Goal: Task Accomplishment & Management: Use online tool/utility

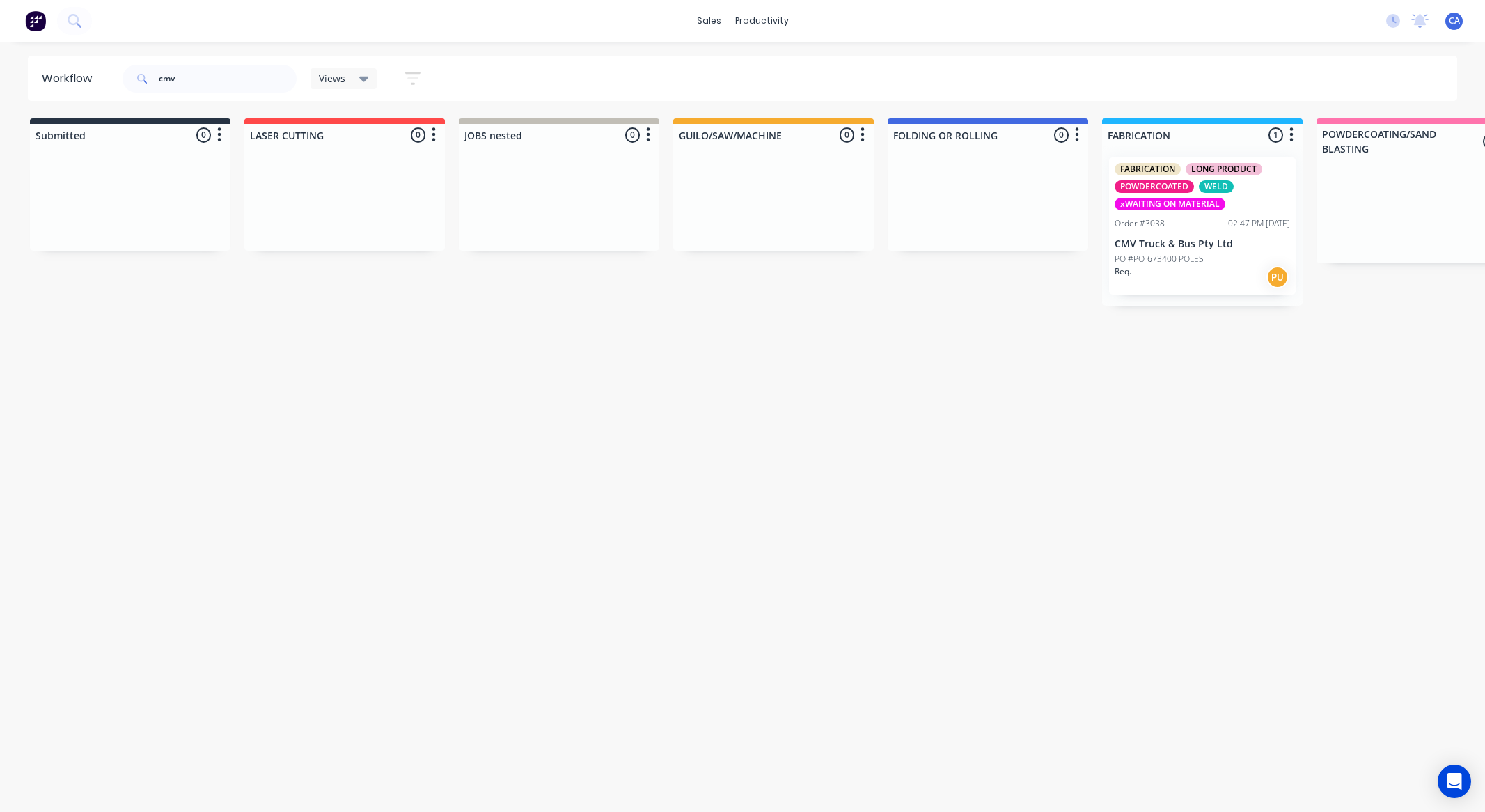
scroll to position [0, 513]
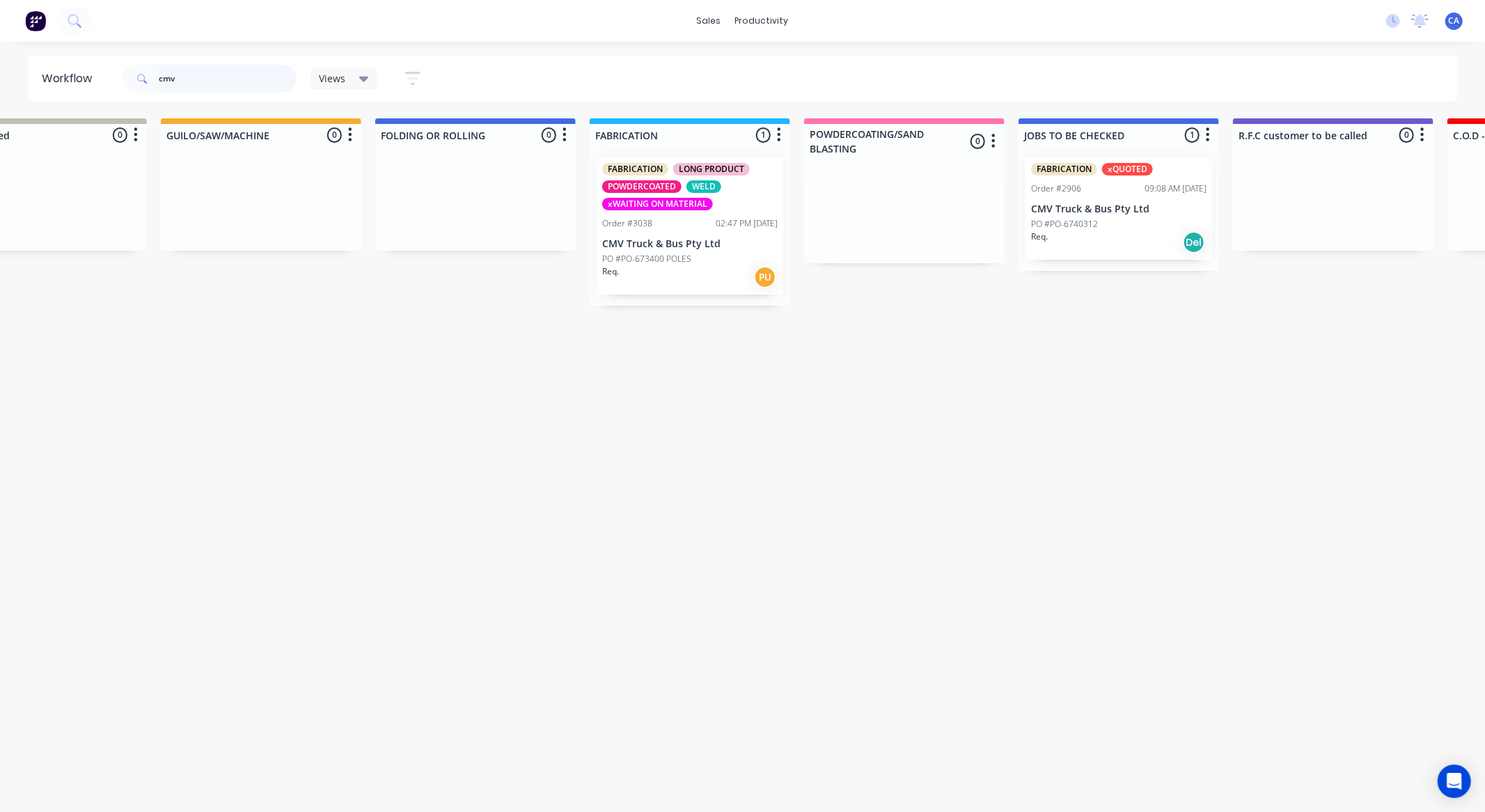
drag, startPoint x: 193, startPoint y: 84, endPoint x: 39, endPoint y: 80, distance: 154.1
click at [63, 88] on header "Workflow cmv Views Save new view None (Default) edit Show/Hide statuses Show li…" at bounding box center [743, 78] width 1431 height 45
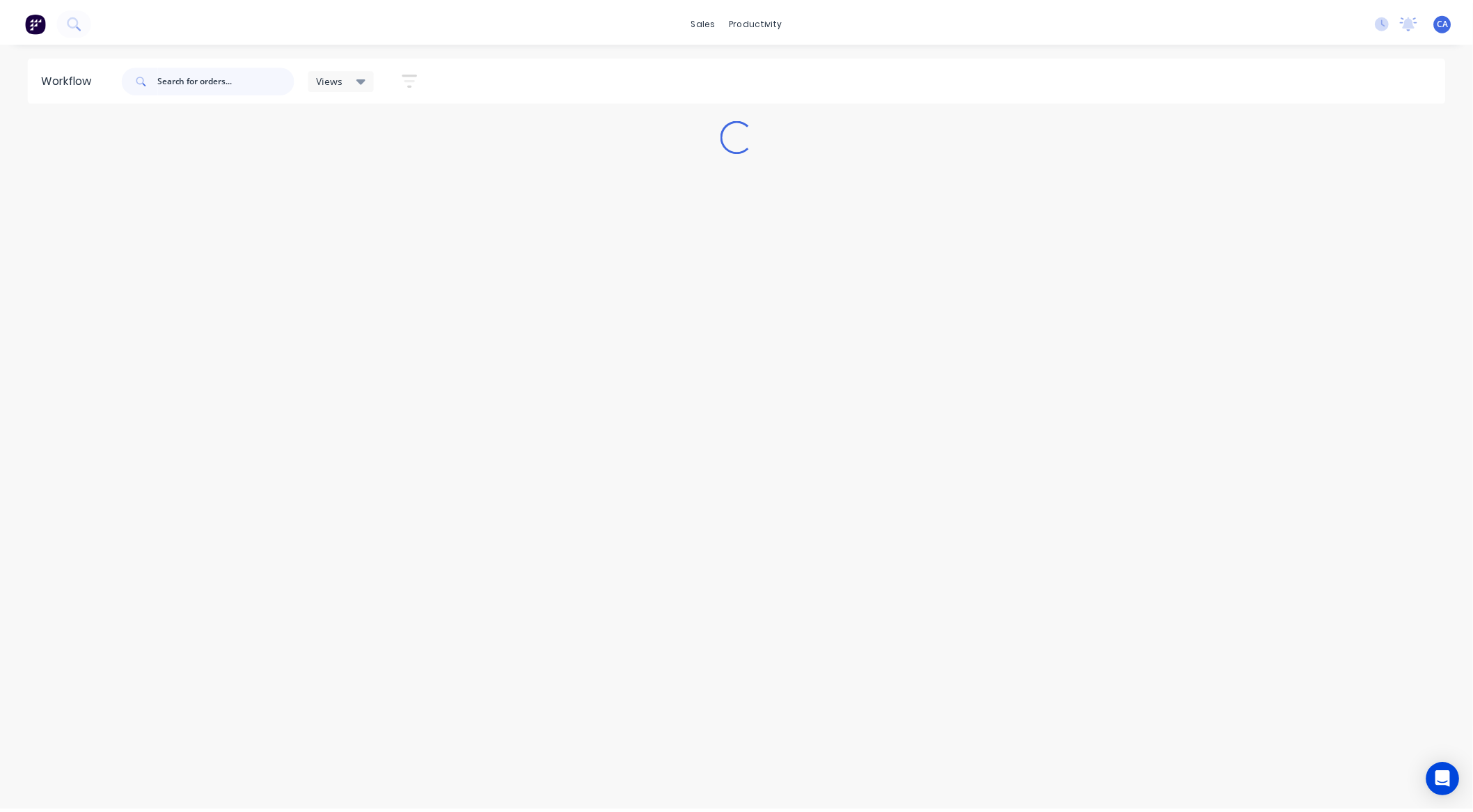
scroll to position [0, 0]
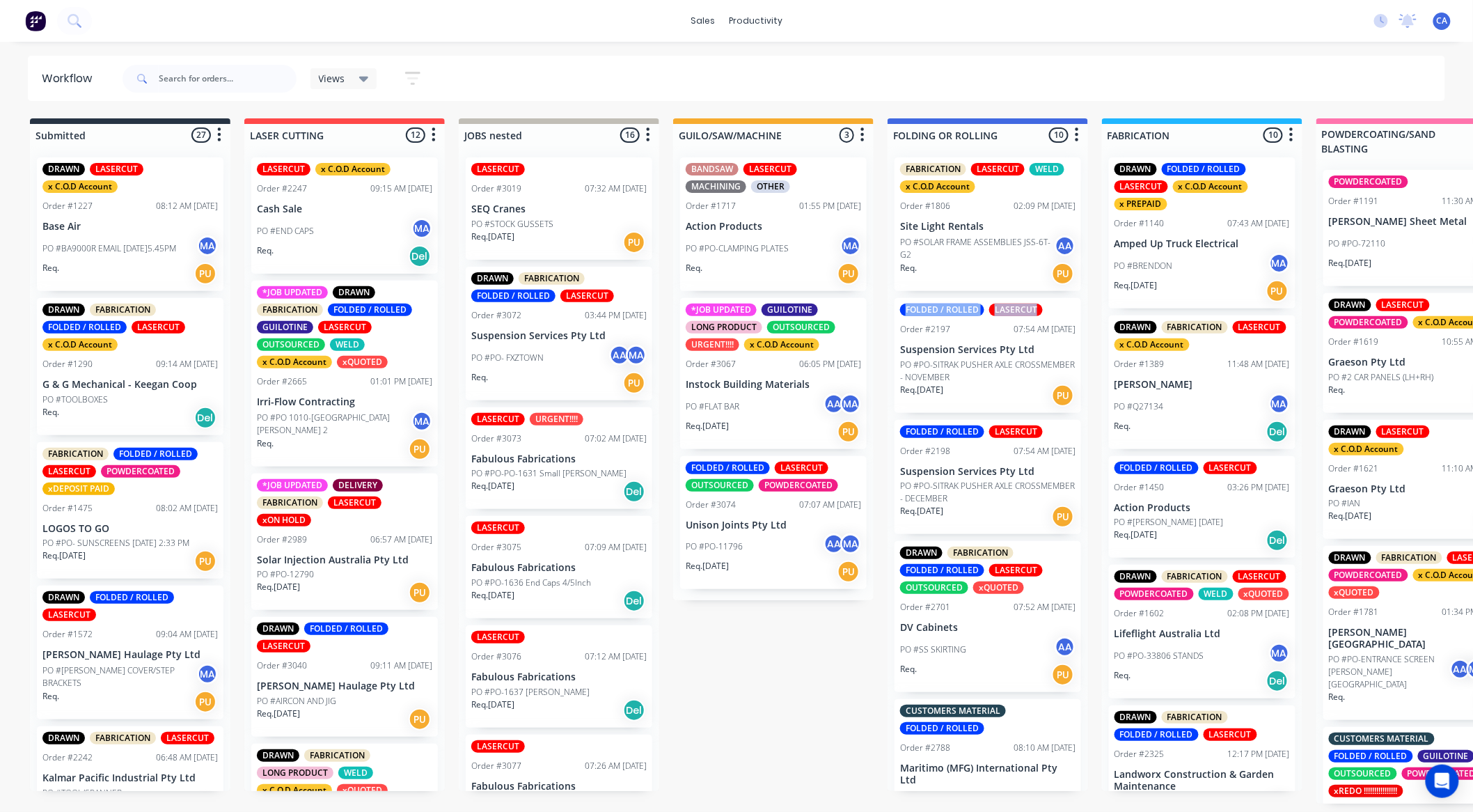
drag, startPoint x: 1090, startPoint y: 289, endPoint x: 1093, endPoint y: 315, distance: 26.2
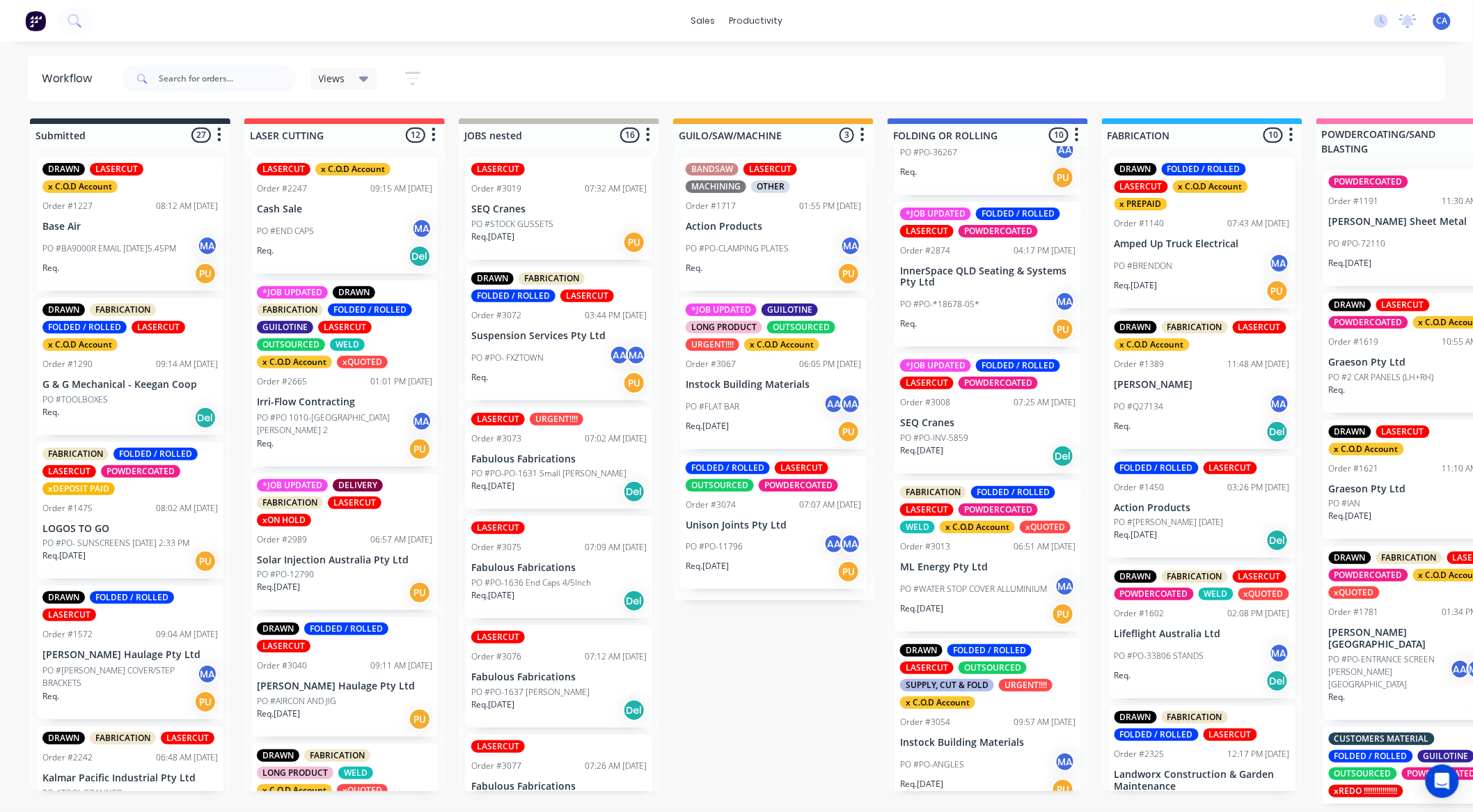
scroll to position [807, 0]
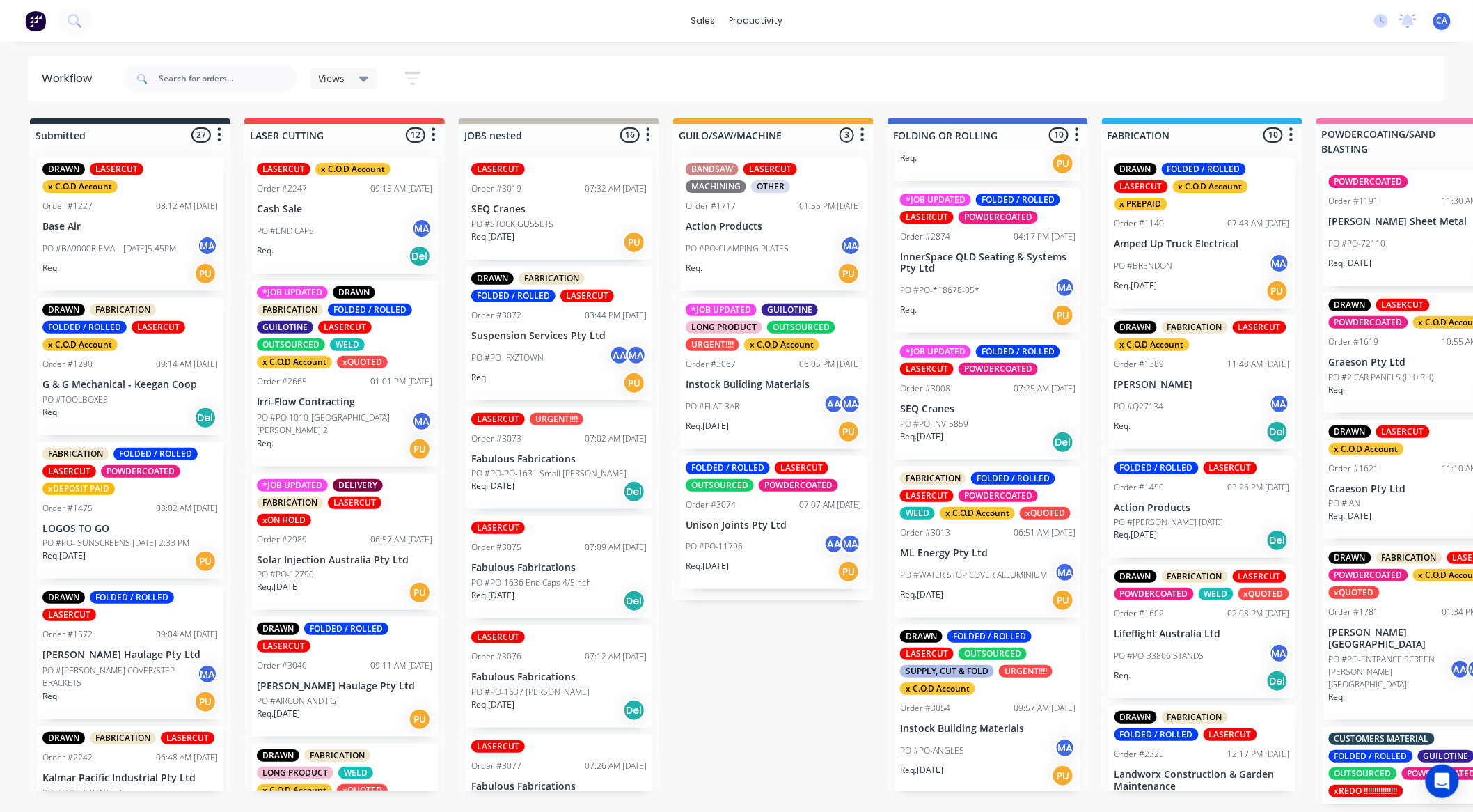
click at [973, 562] on div "PO #WATER STOP COVER ALLUMINIUM MA" at bounding box center [988, 575] width 176 height 27
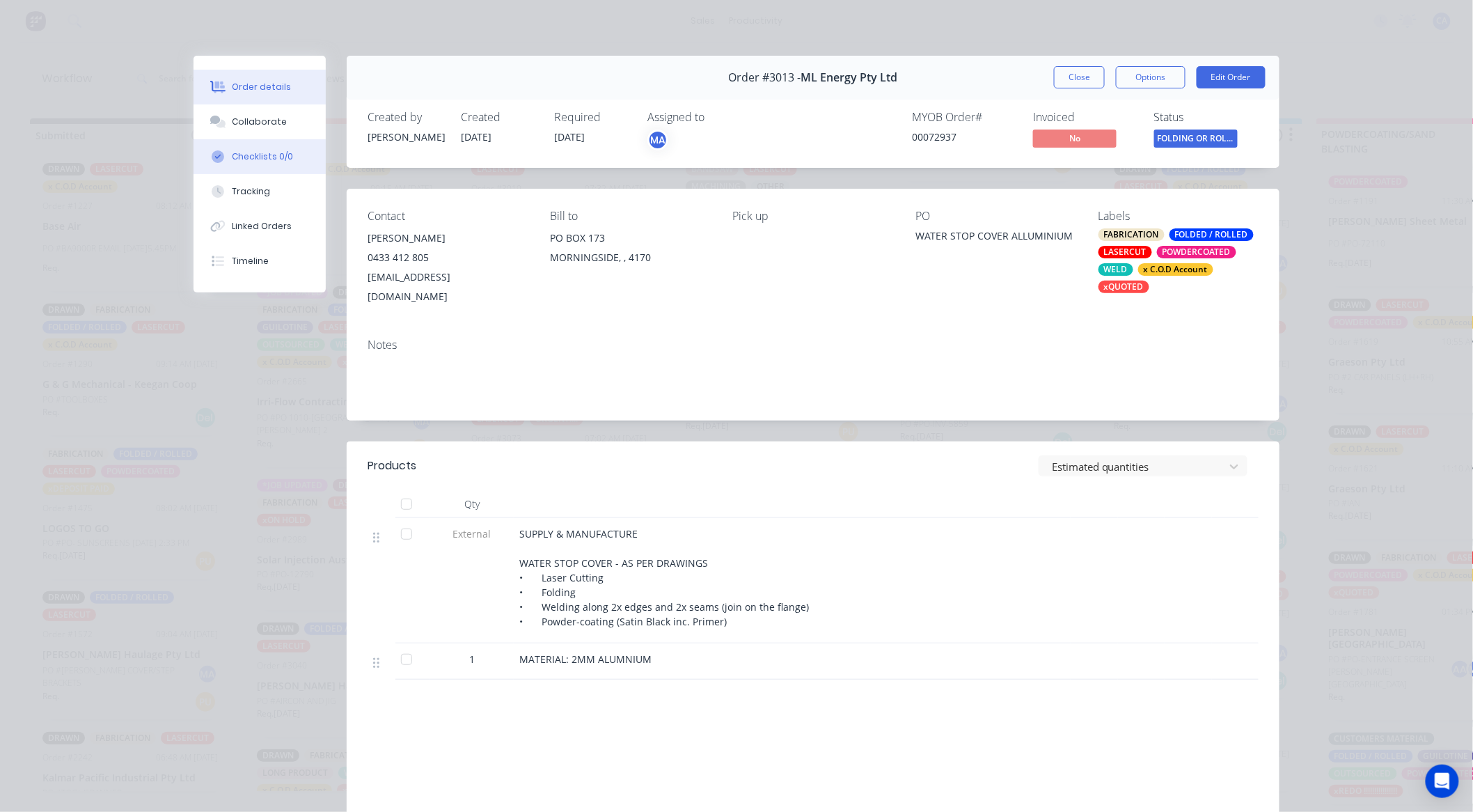
click at [270, 140] on button "Checklists 0/0" at bounding box center [259, 157] width 132 height 35
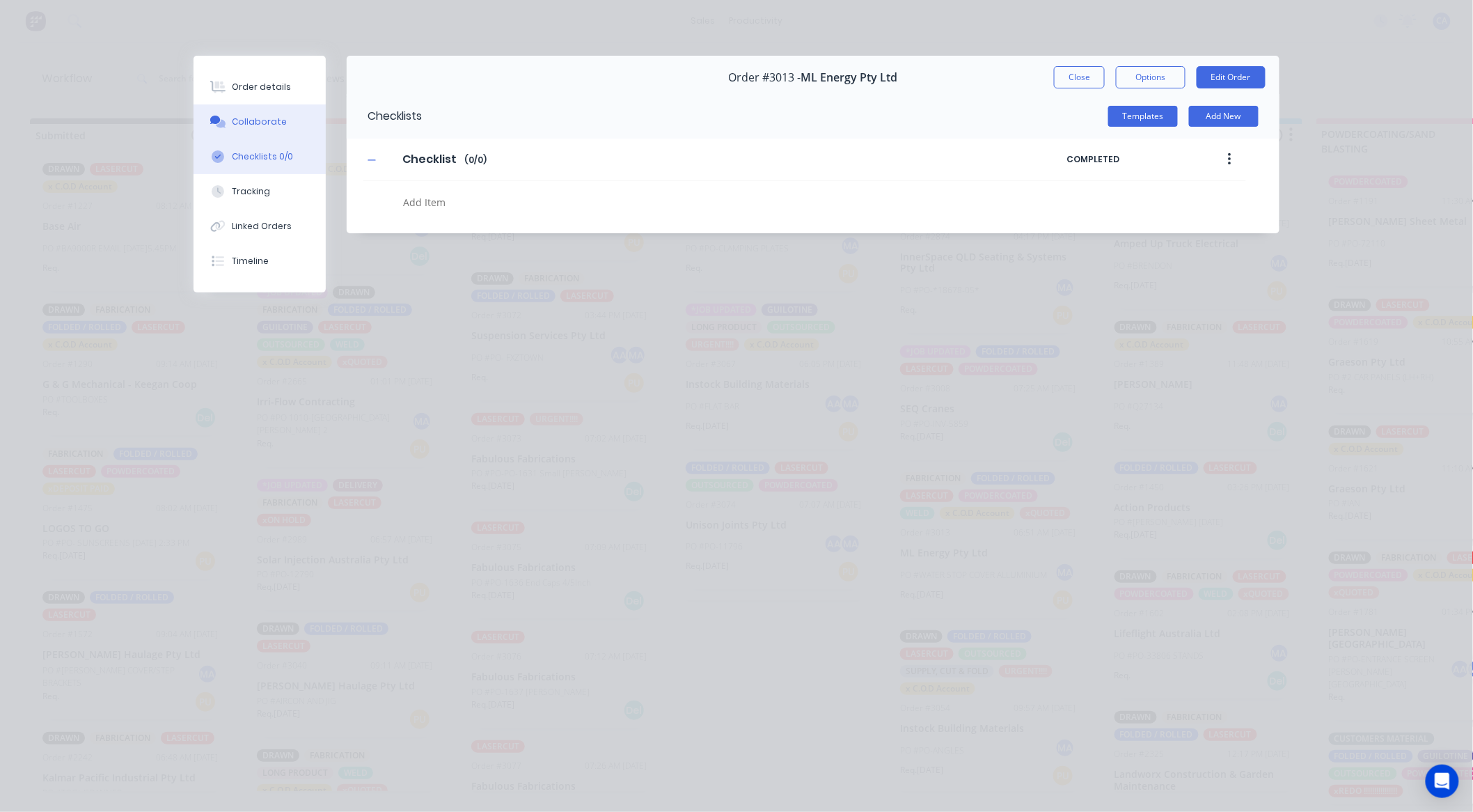
click at [275, 129] on button "Collaborate" at bounding box center [259, 121] width 132 height 35
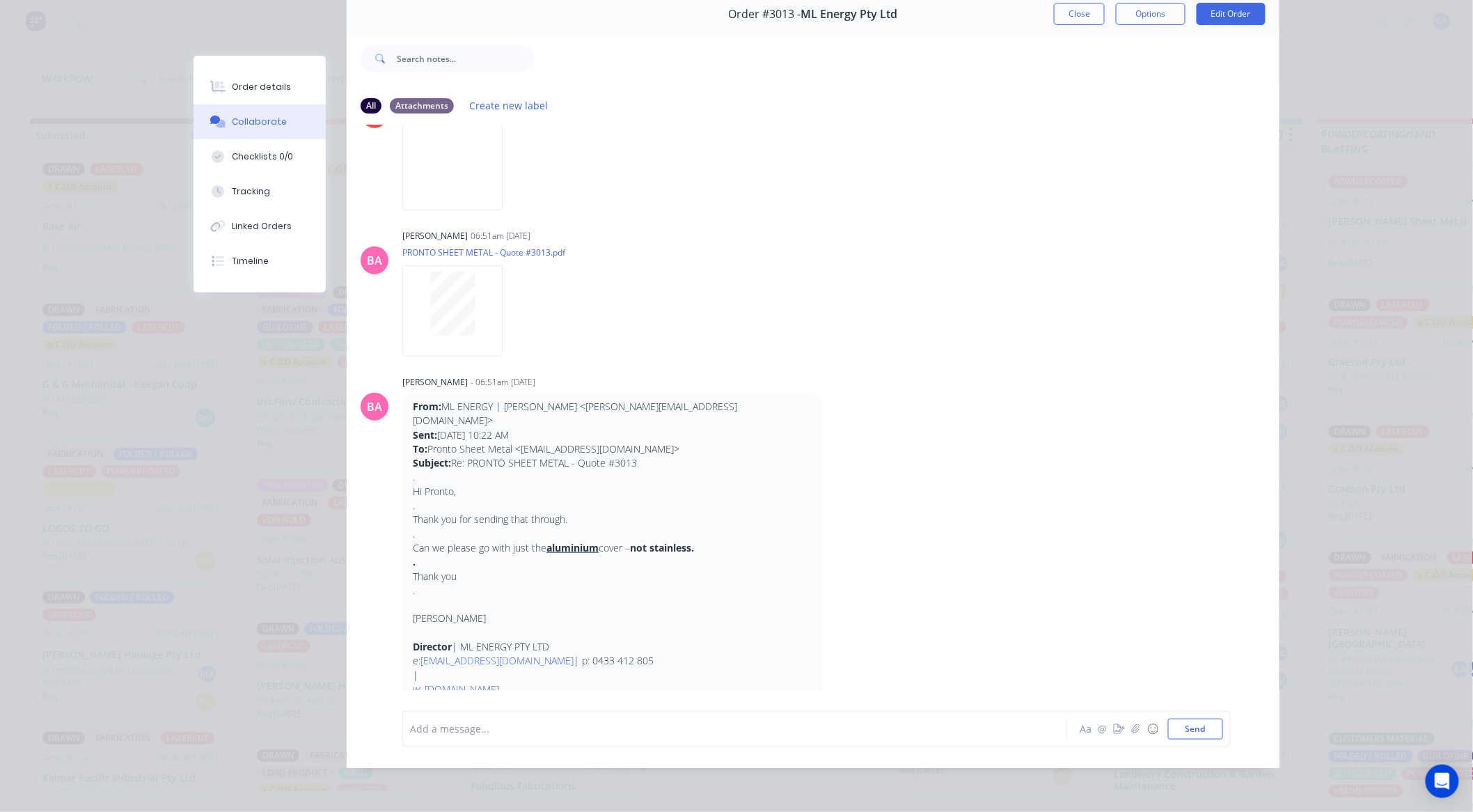
scroll to position [0, 0]
click at [789, 376] on div "[PERSON_NAME] - 06:51am [DATE]" at bounding box center [620, 382] width 435 height 13
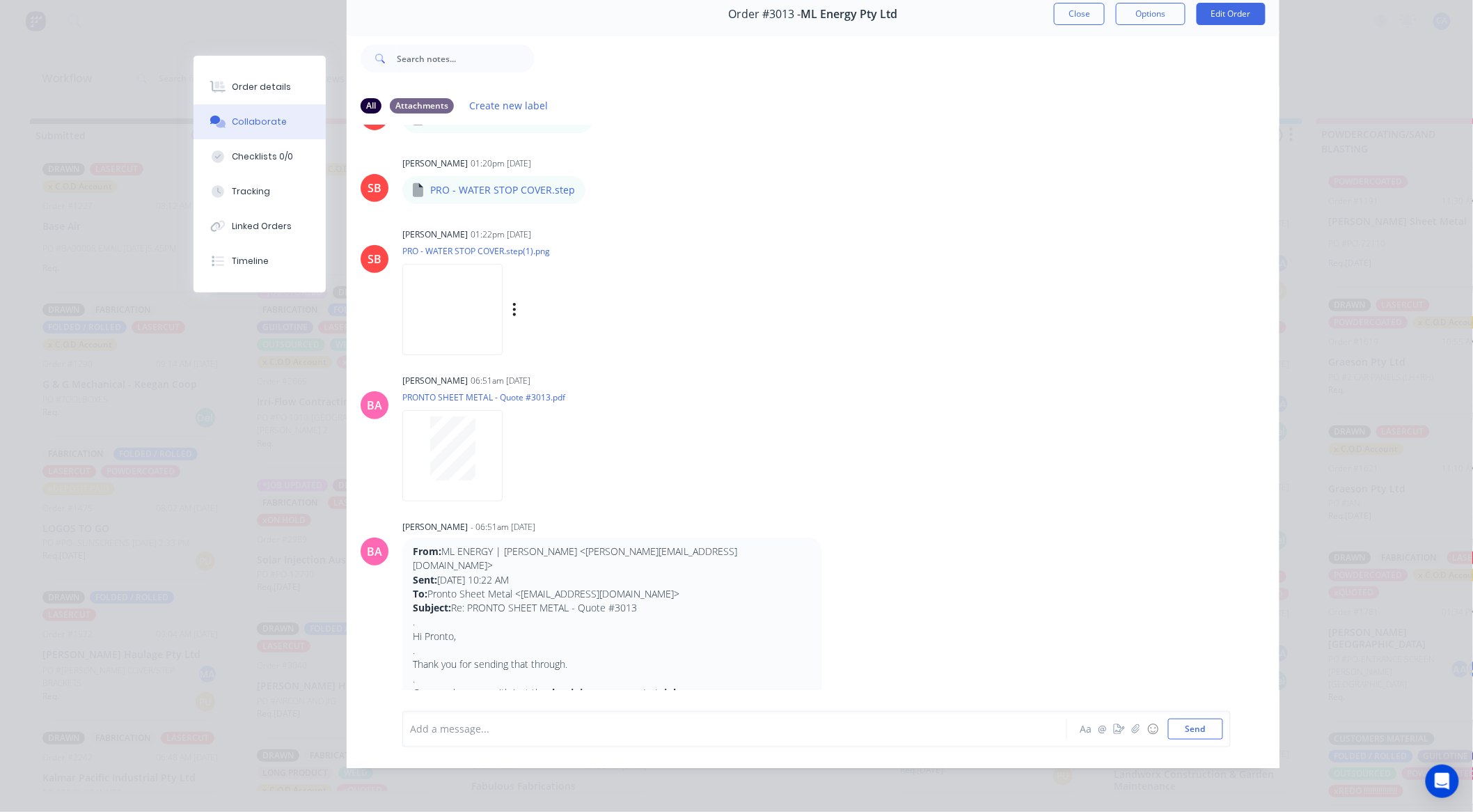
scroll to position [252, 0]
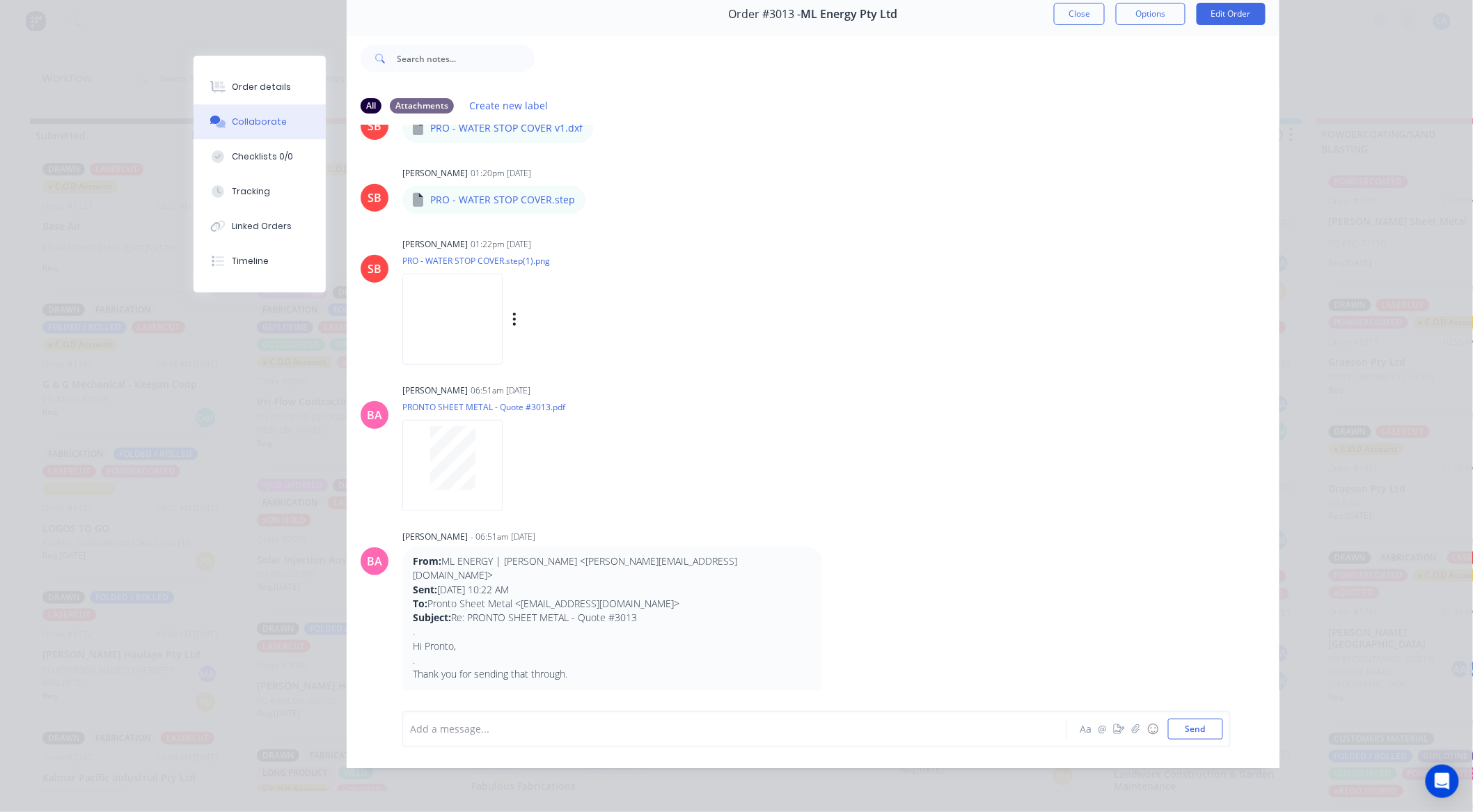
click at [503, 287] on img at bounding box center [452, 319] width 100 height 91
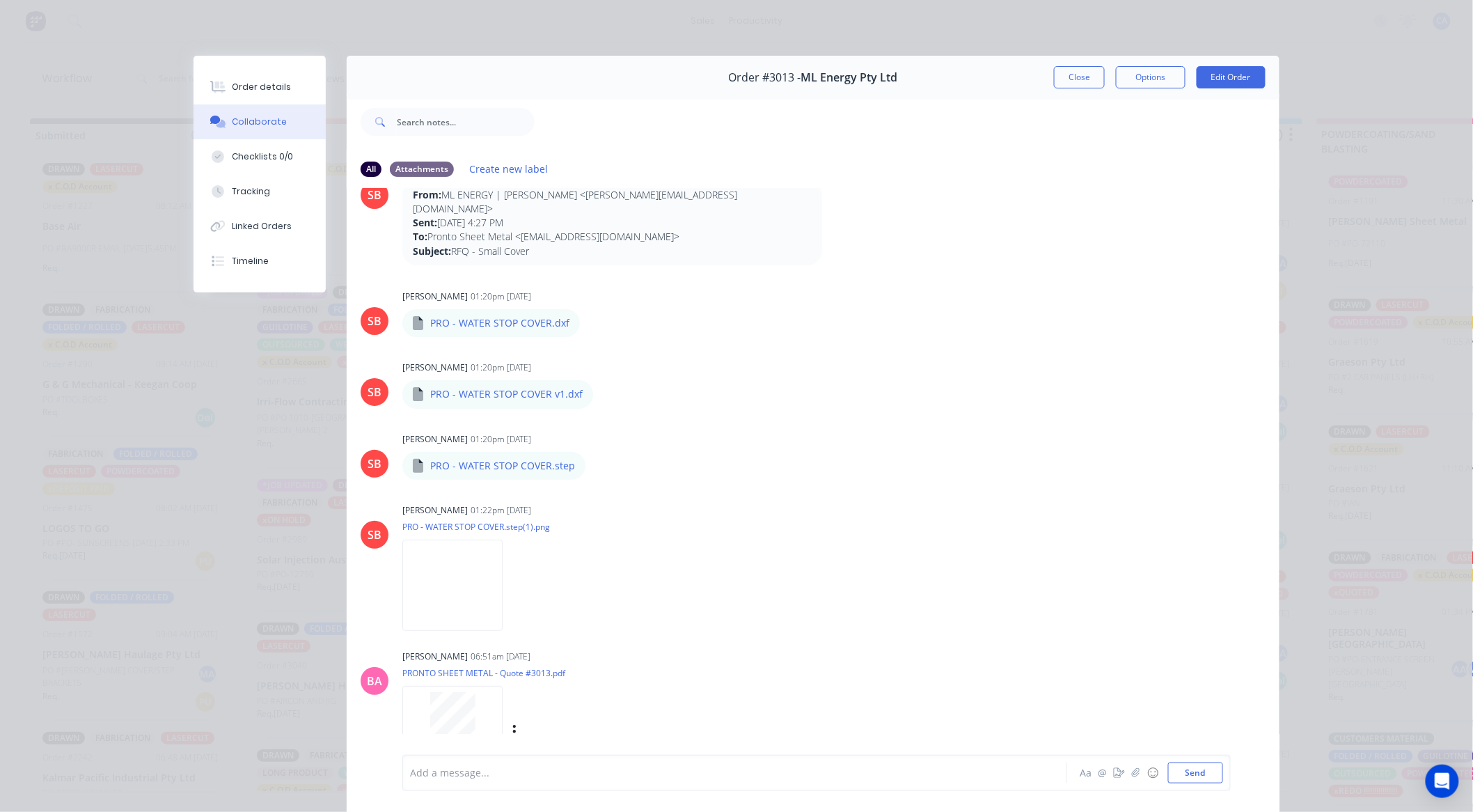
scroll to position [0, 0]
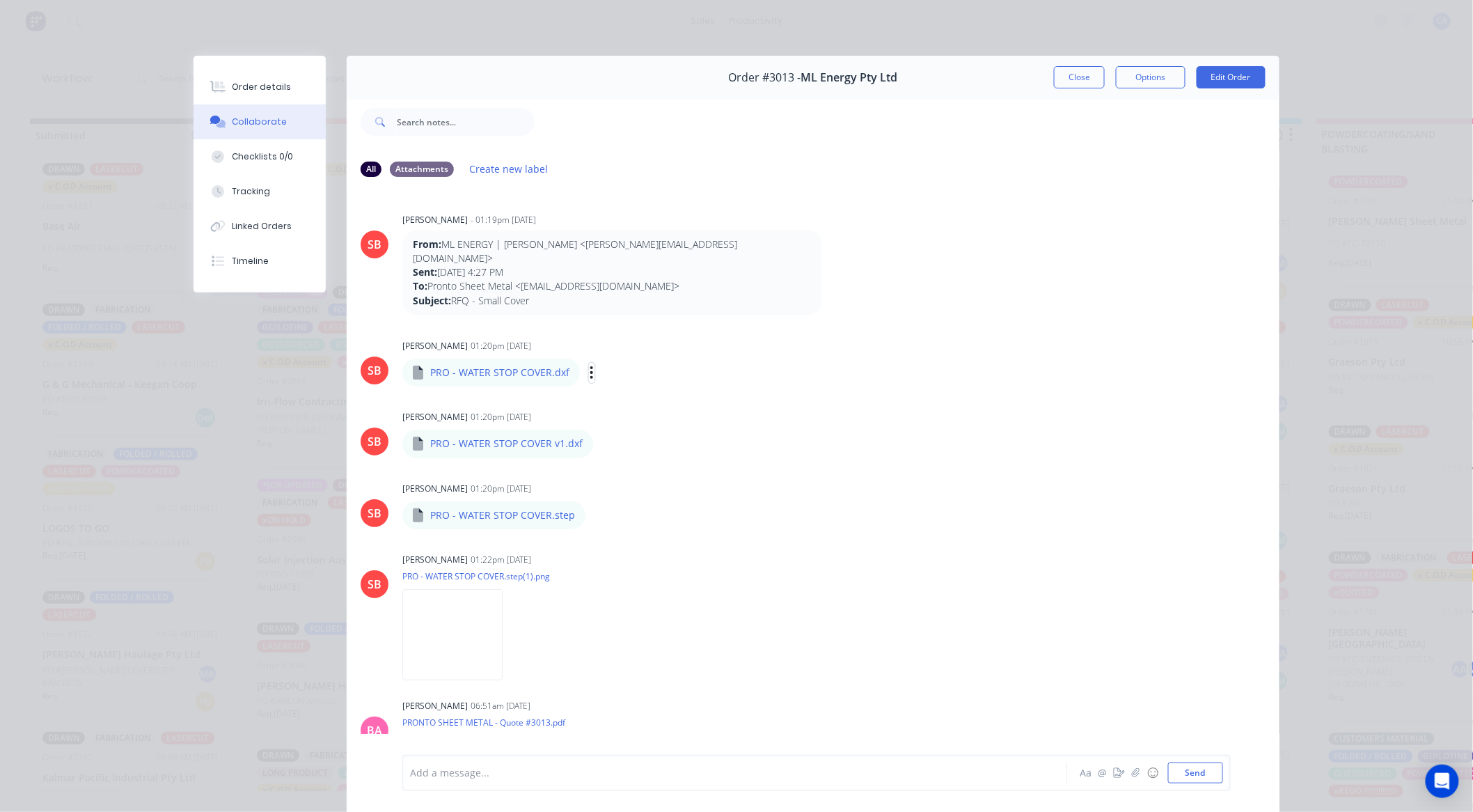
click at [591, 366] on icon "button" at bounding box center [592, 372] width 3 height 13
click at [637, 397] on button "Download" at bounding box center [683, 410] width 157 height 32
click at [1063, 67] on button "Close" at bounding box center [1080, 77] width 50 height 22
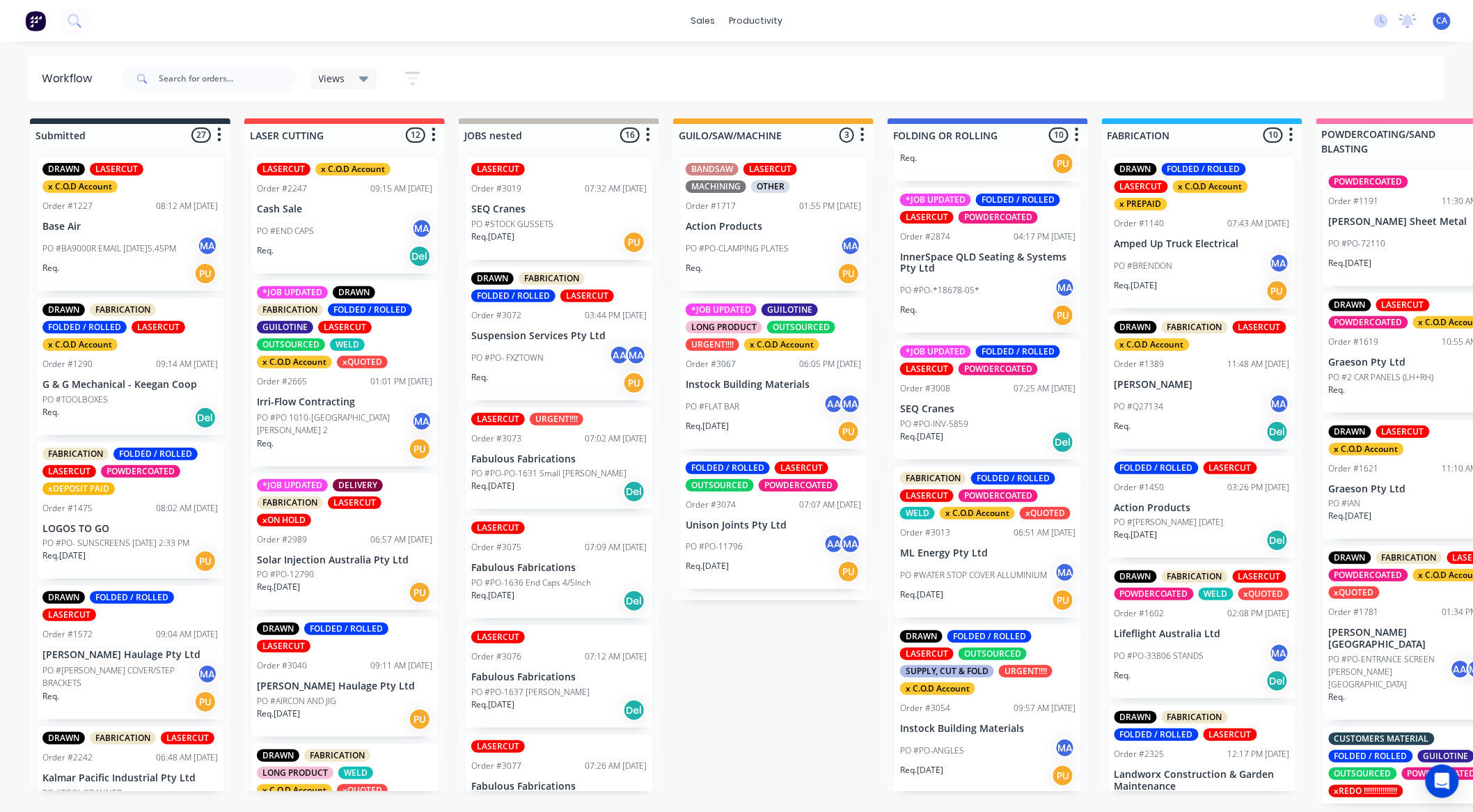
click at [780, 378] on p "Instock Building Materials" at bounding box center [774, 384] width 176 height 12
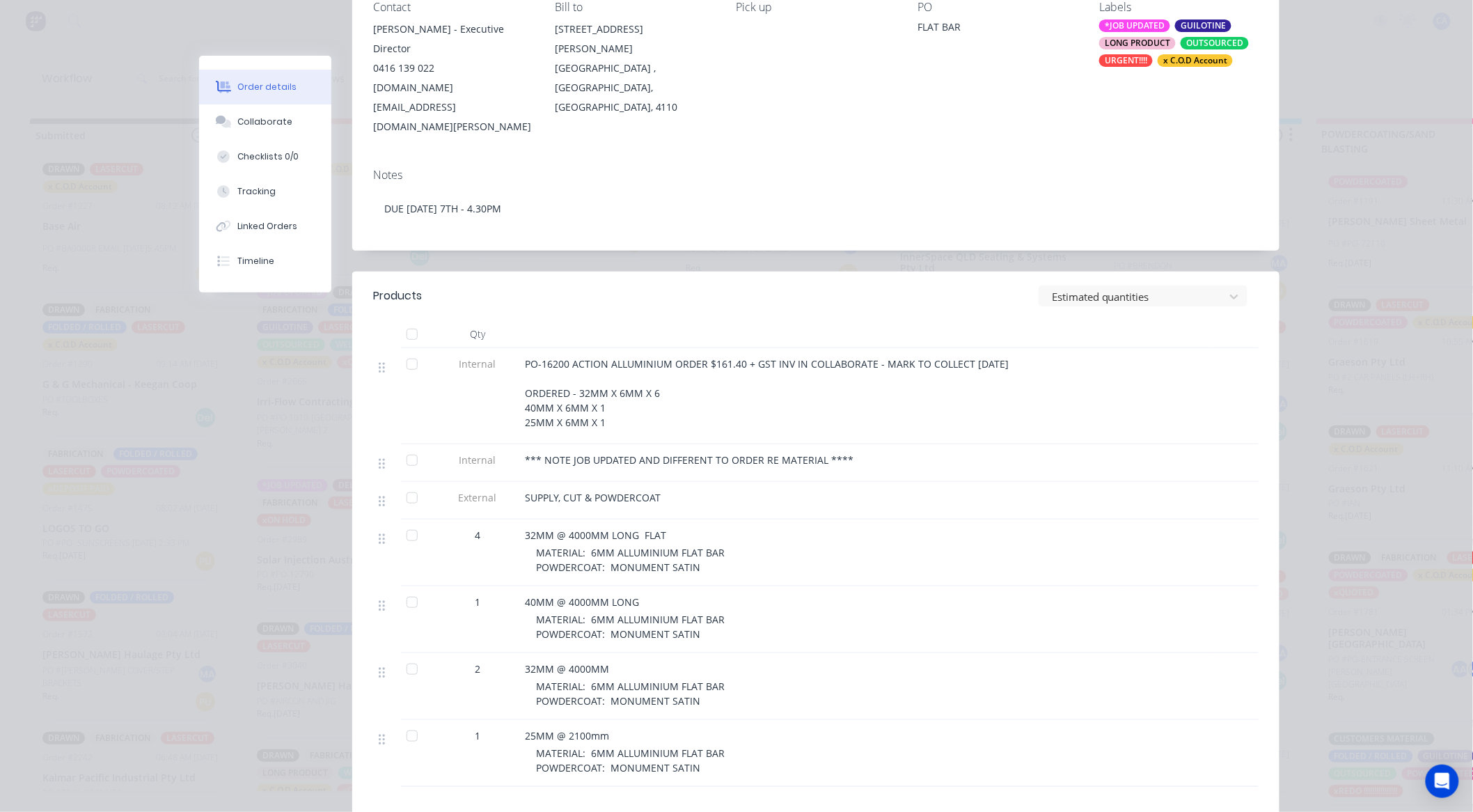
scroll to position [232, 0]
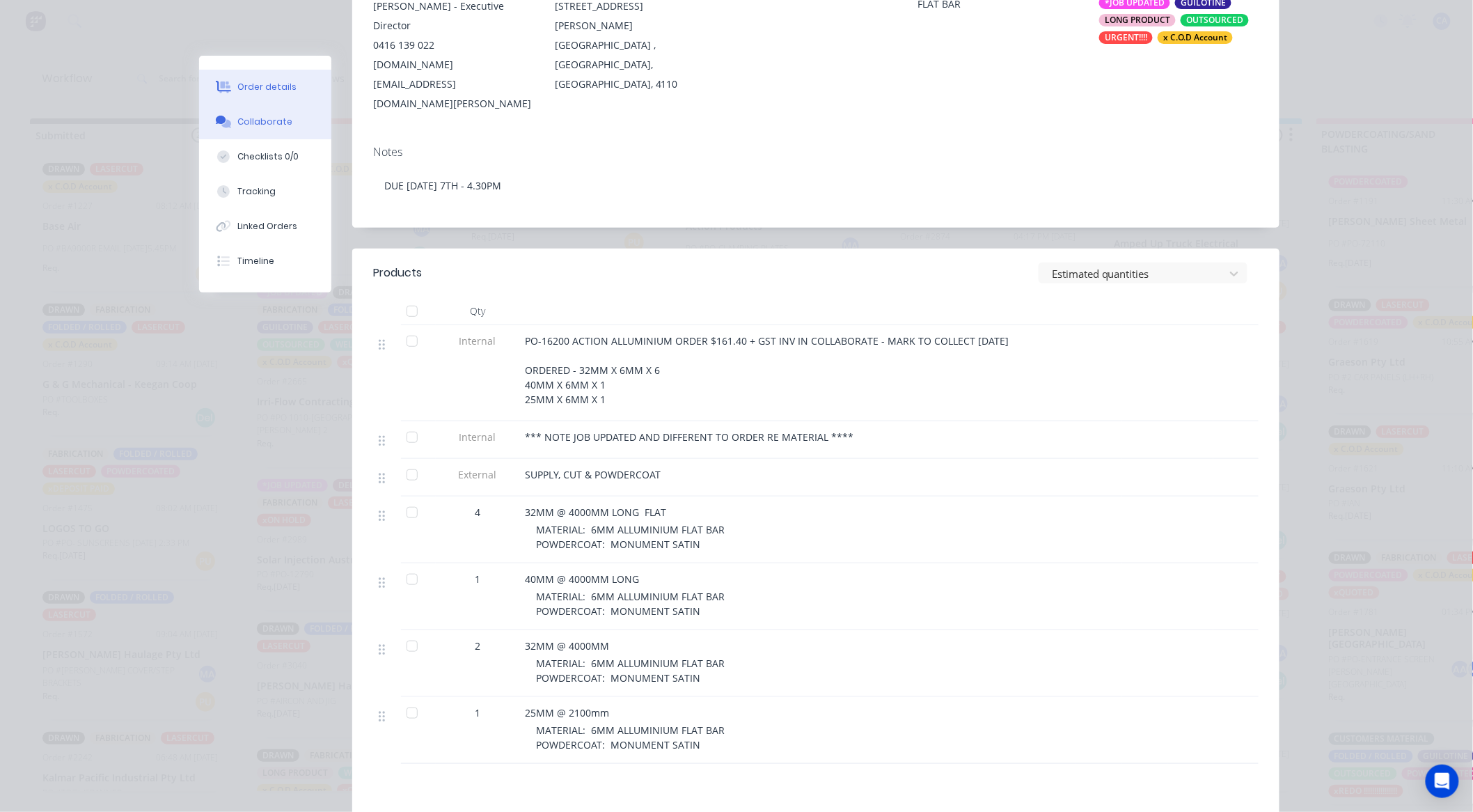
click at [289, 124] on button "Collaborate" at bounding box center [266, 121] width 132 height 35
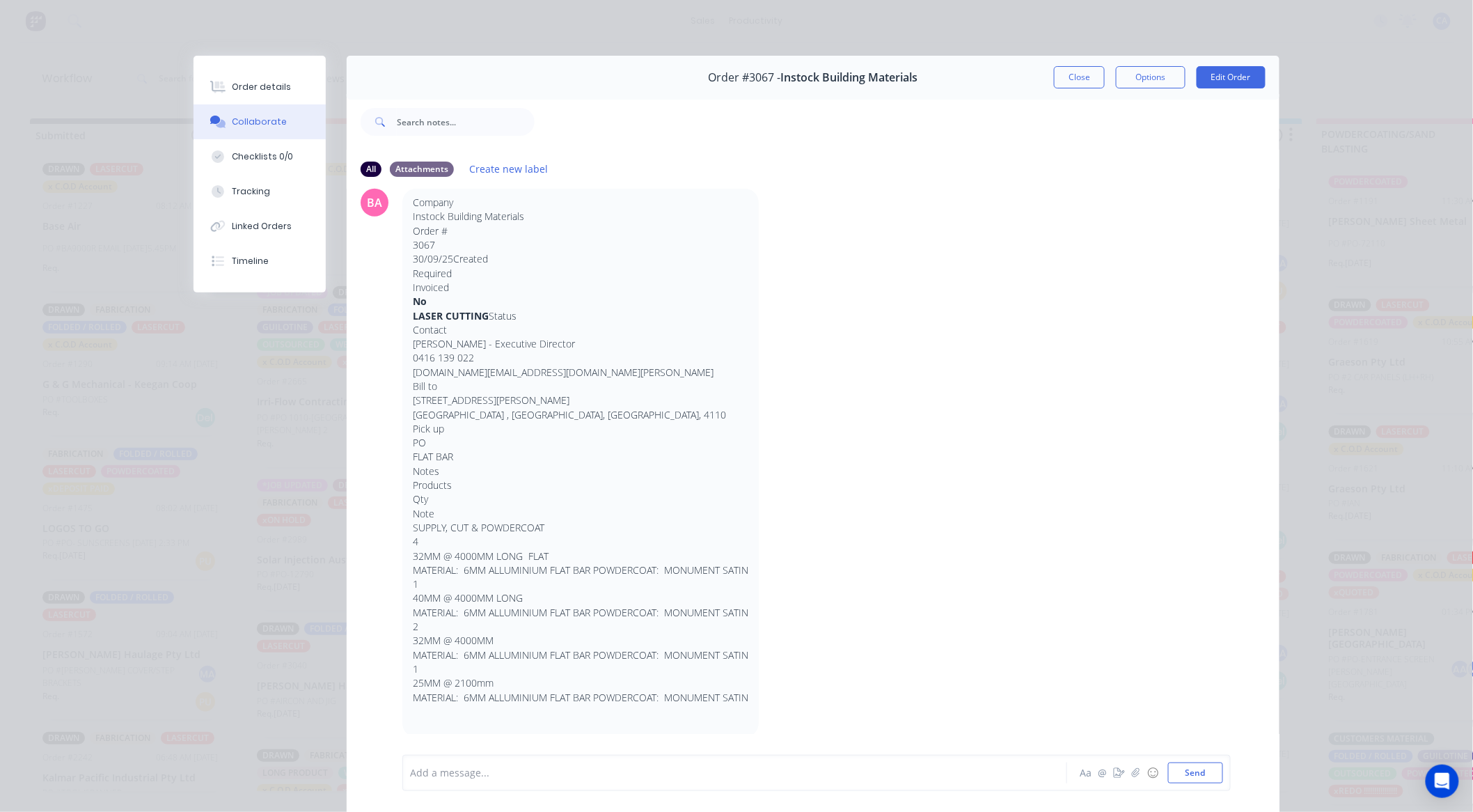
scroll to position [541, 0]
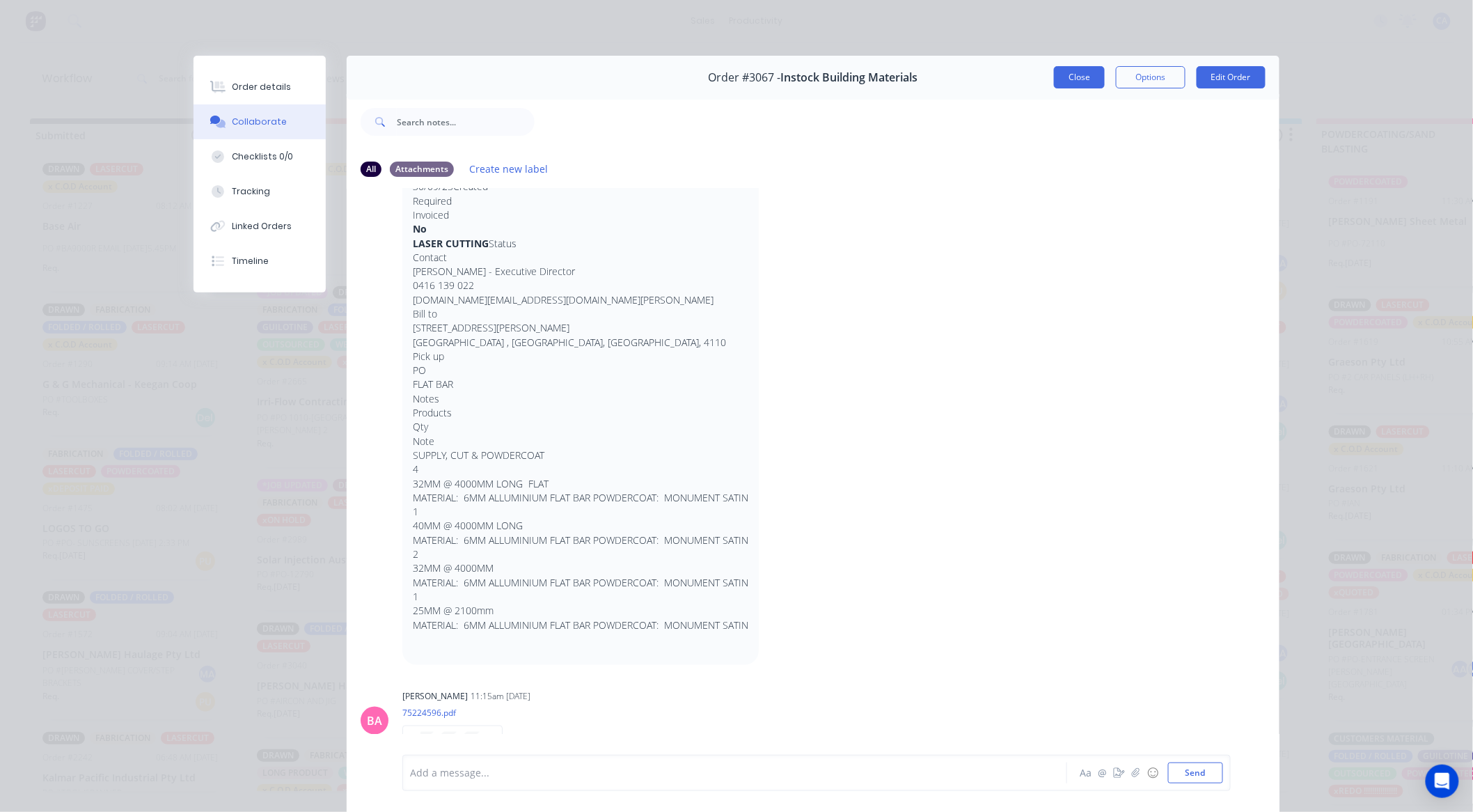
click at [1062, 75] on button "Close" at bounding box center [1080, 77] width 50 height 22
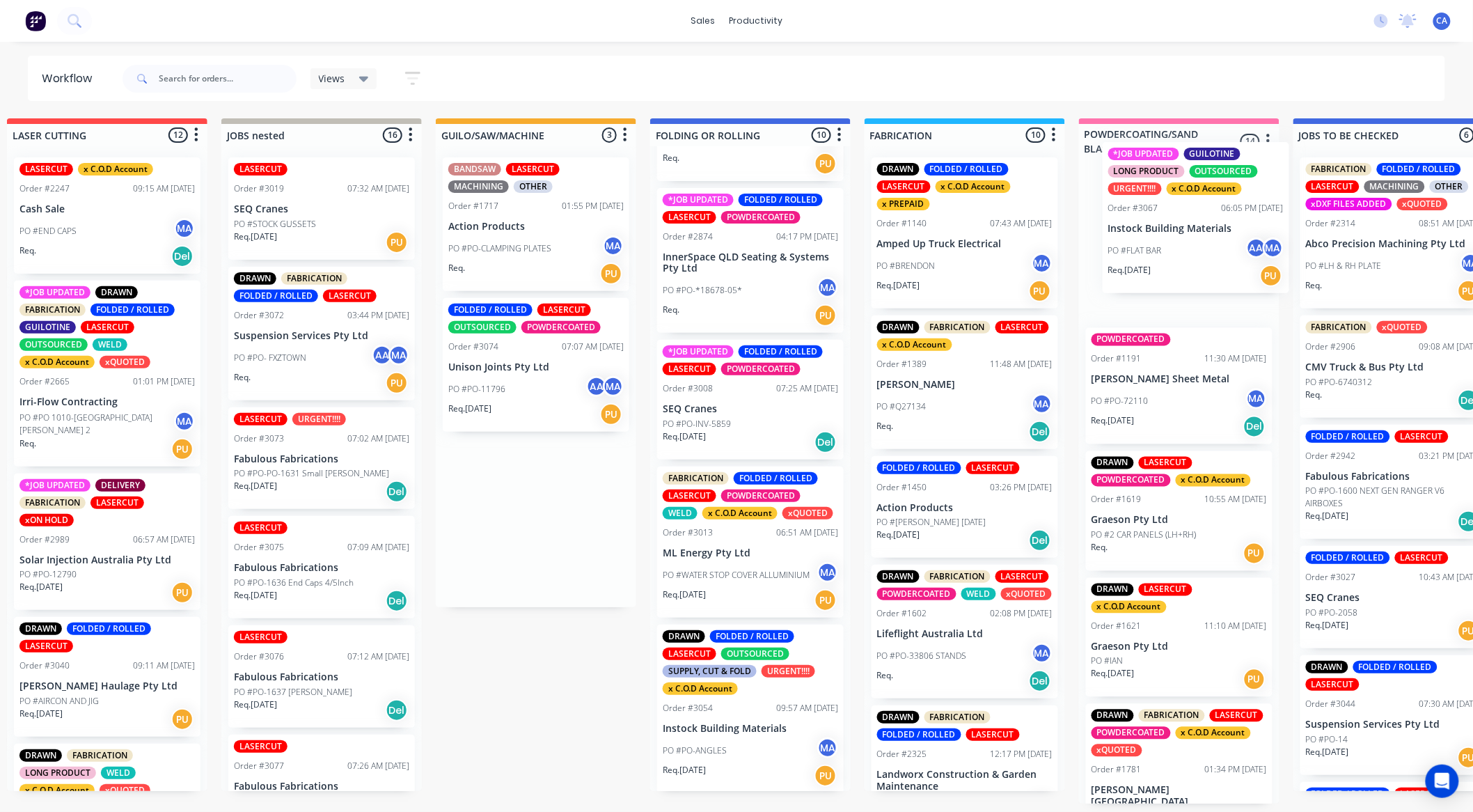
scroll to position [0, 244]
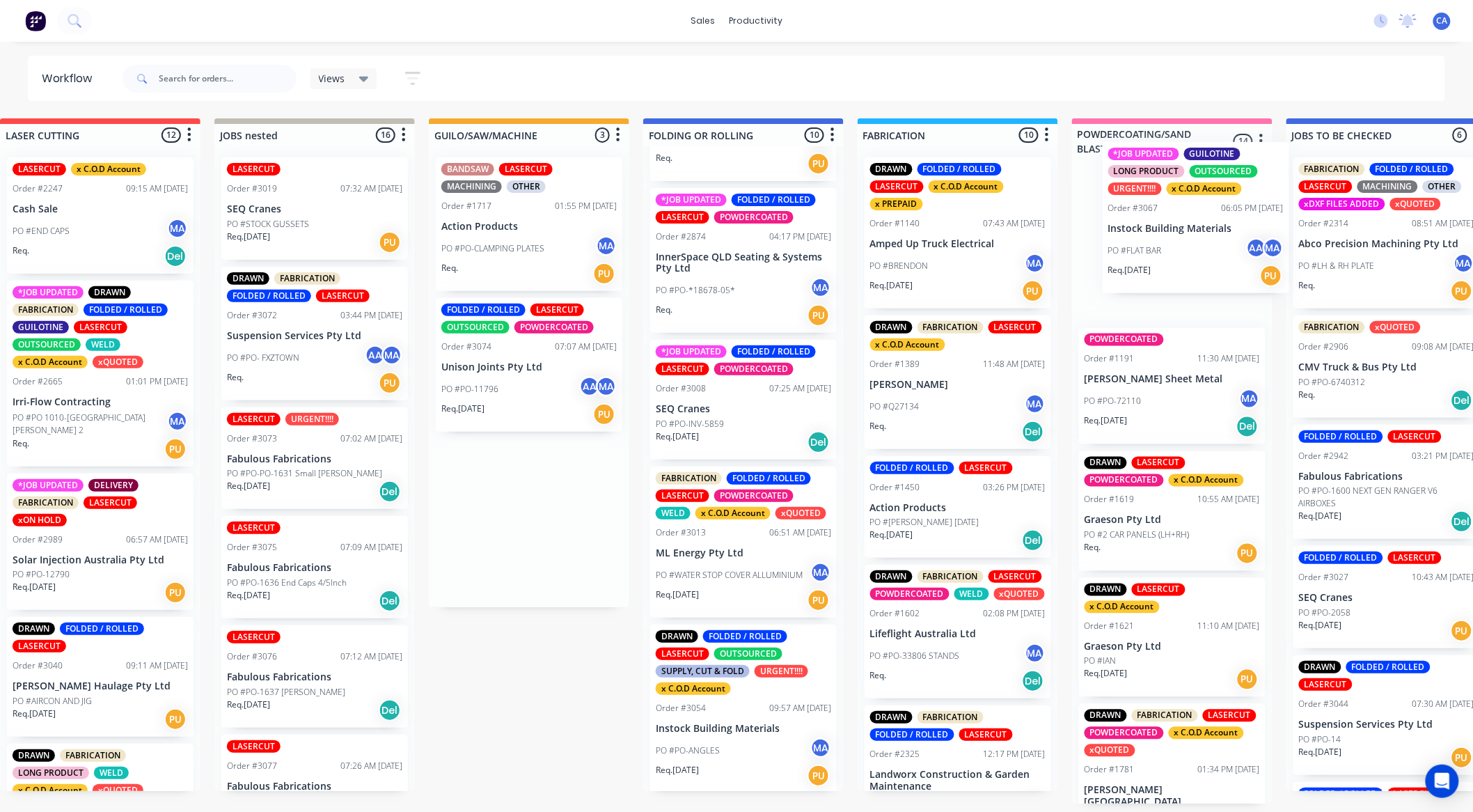
drag, startPoint x: 763, startPoint y: 400, endPoint x: 1196, endPoint y: 240, distance: 461.6
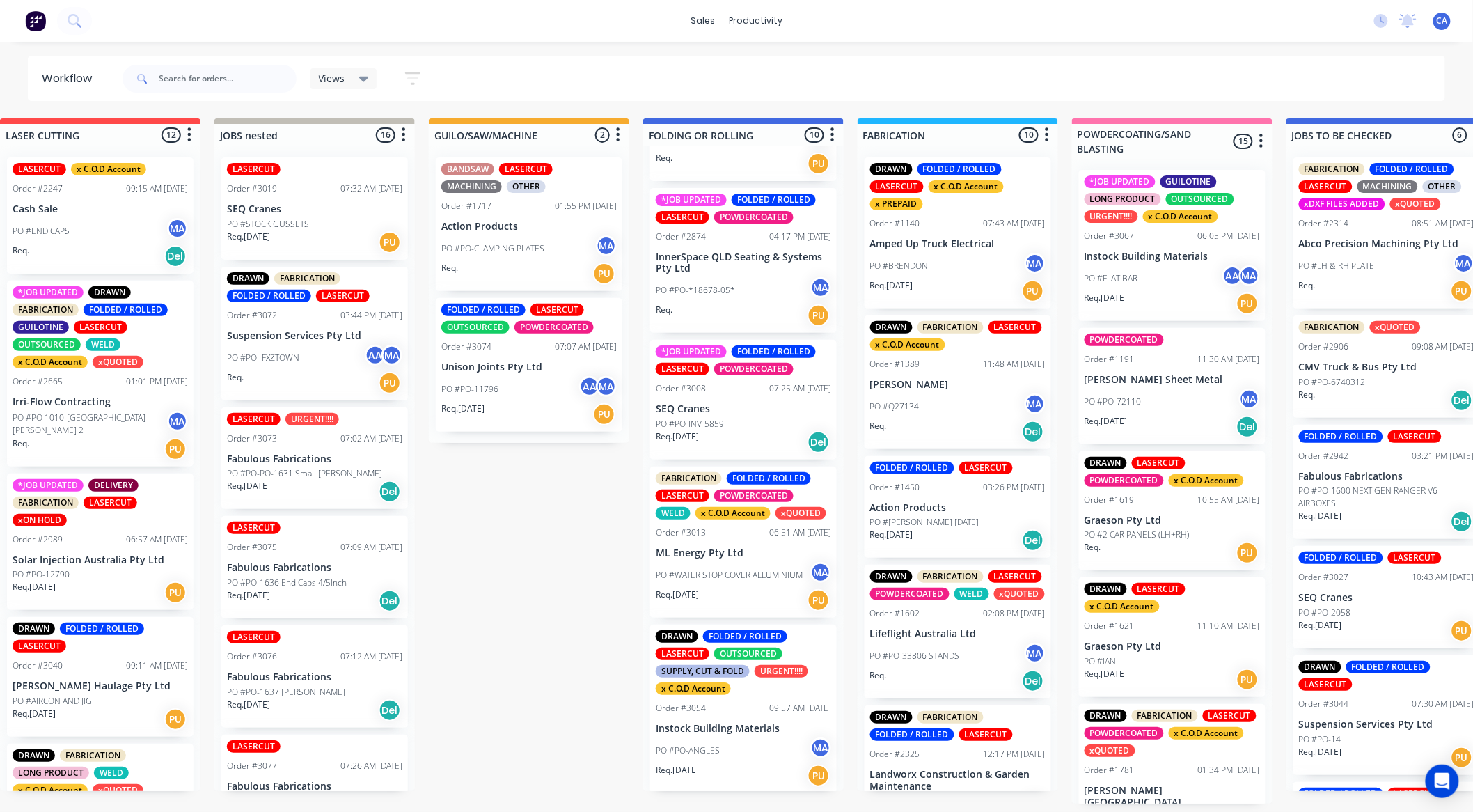
click at [1199, 238] on div "06:05 PM [DATE]" at bounding box center [1229, 236] width 62 height 13
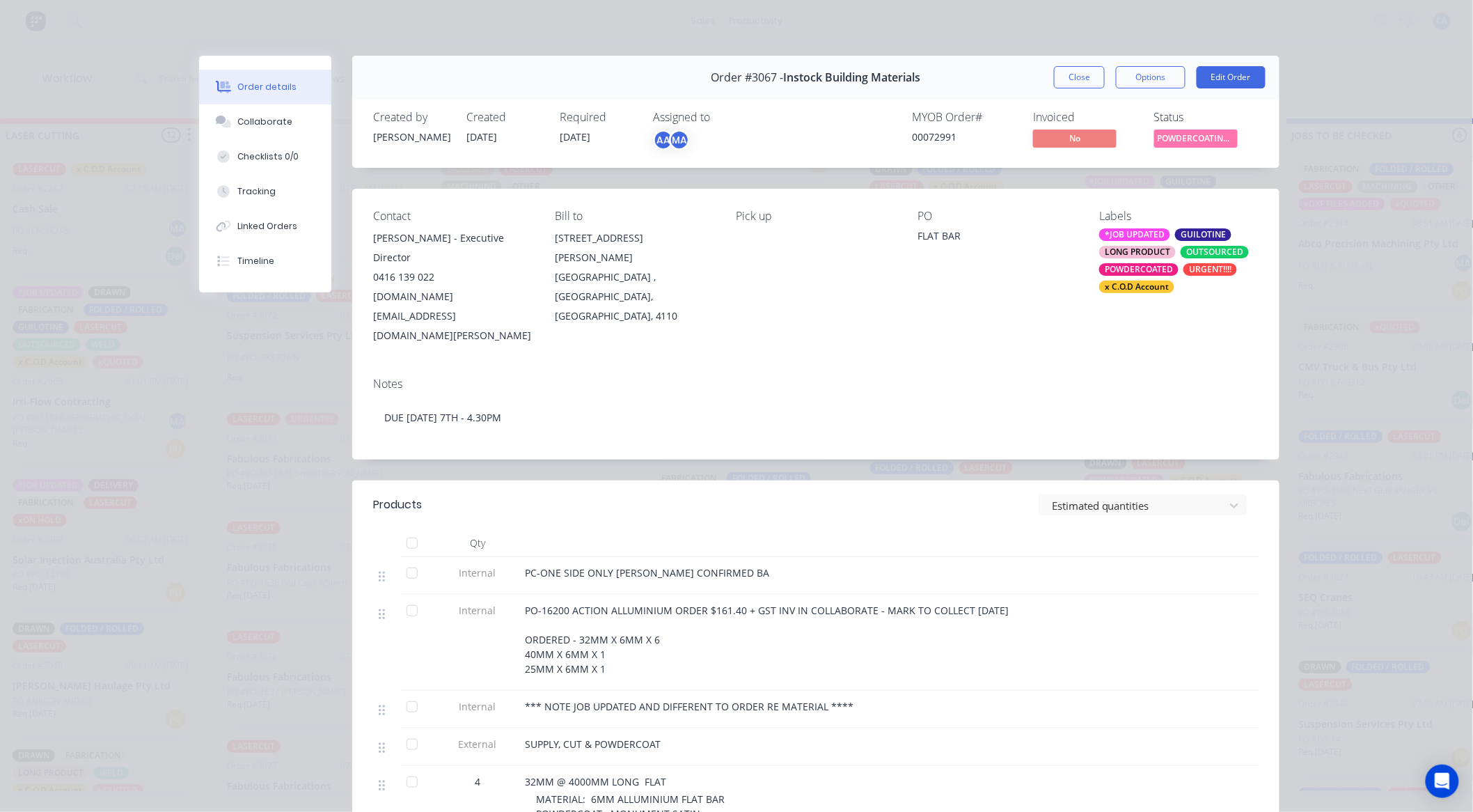
click at [1126, 233] on div "*JOB UPDATED" at bounding box center [1135, 235] width 71 height 13
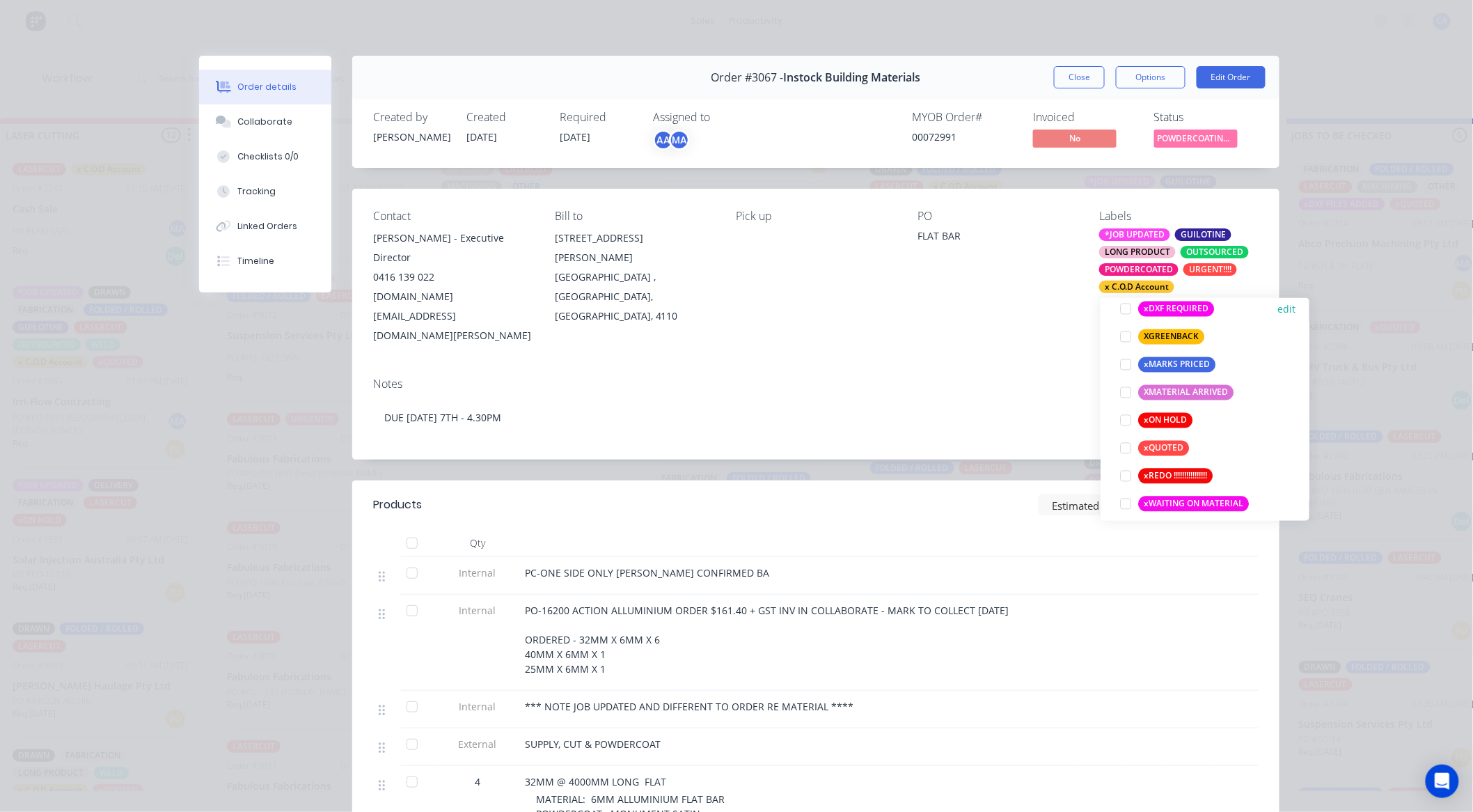
scroll to position [1225, 0]
click at [1125, 384] on div at bounding box center [1125, 381] width 28 height 28
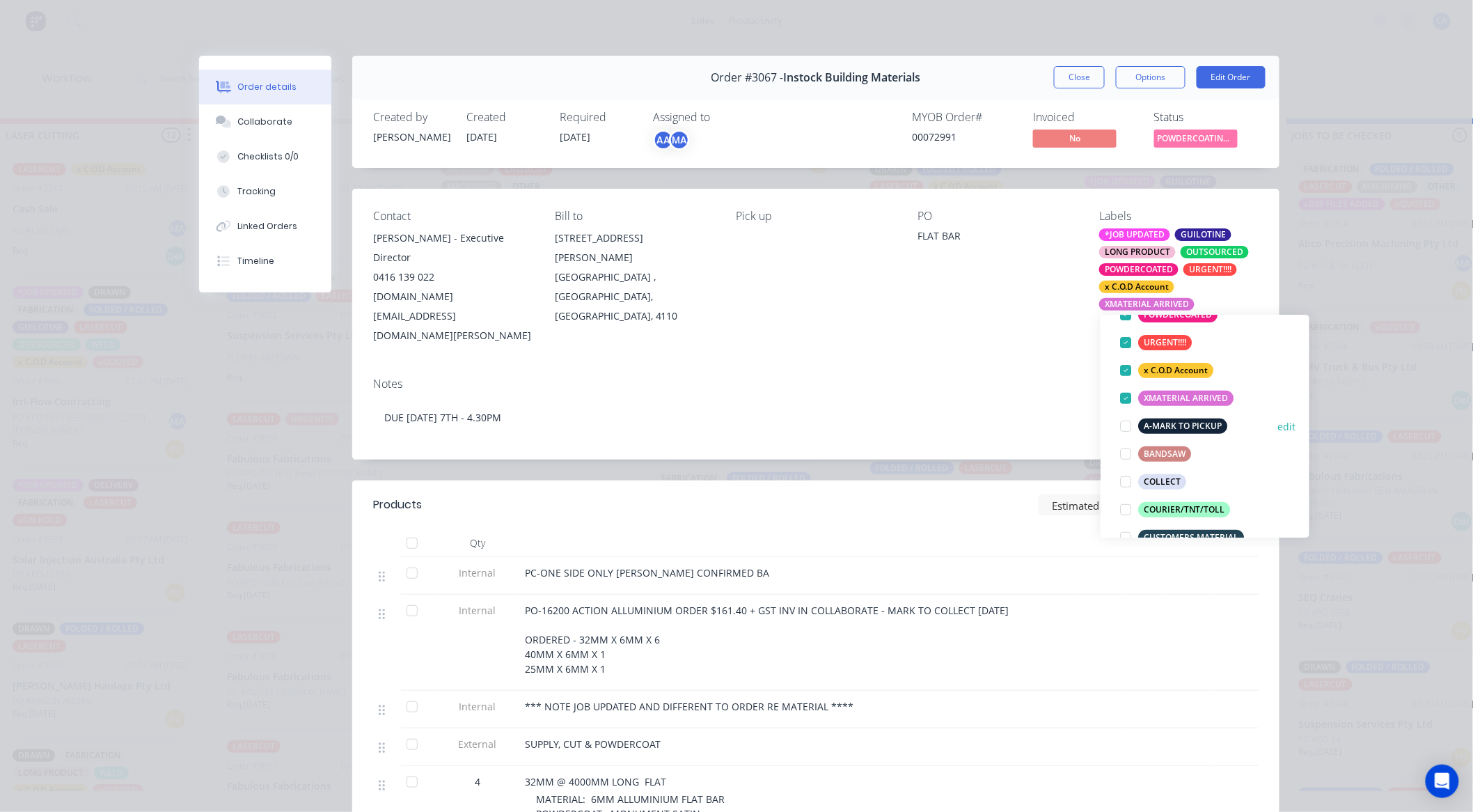
scroll to position [0, 0]
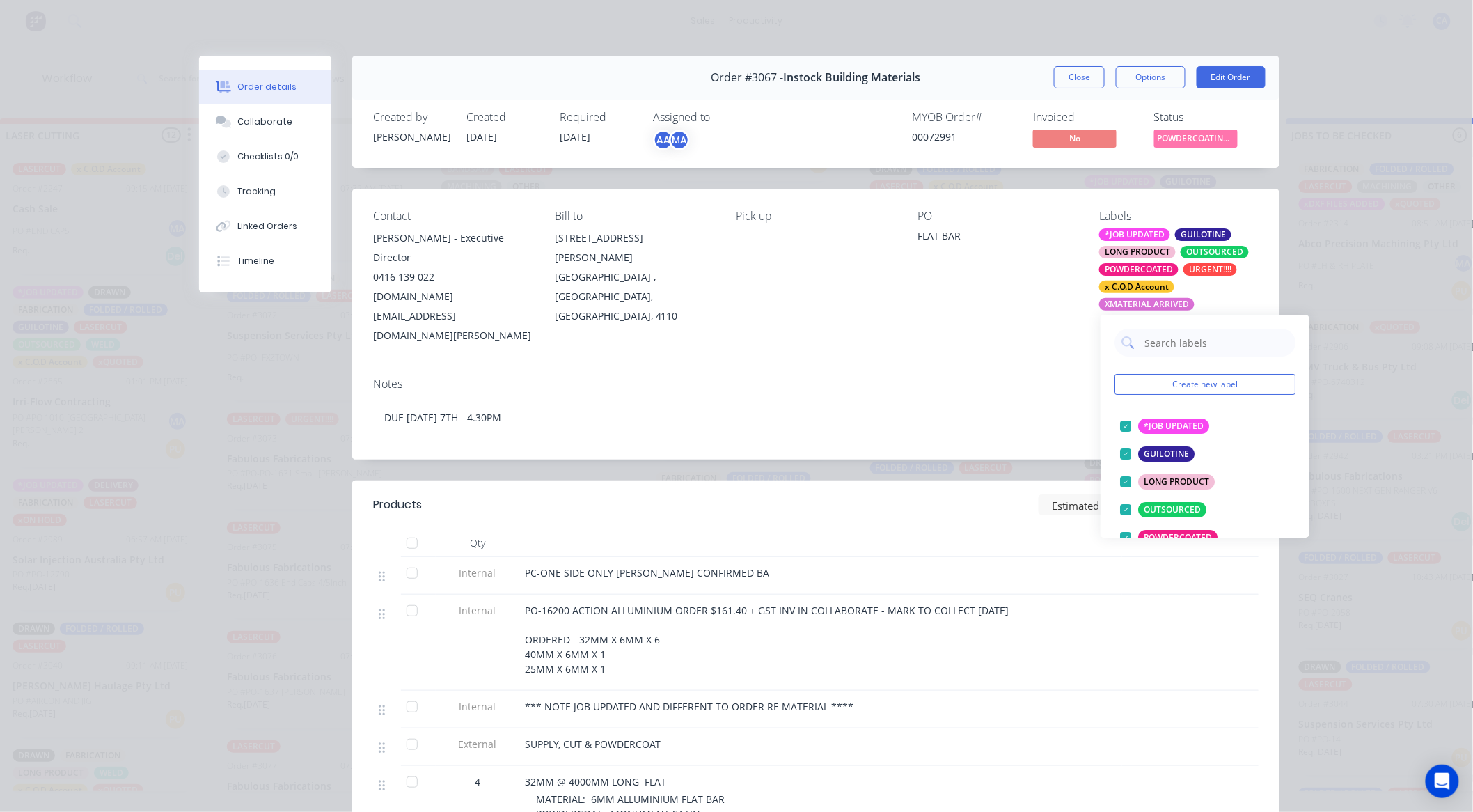
click at [1206, 253] on div "OUTSOURCED" at bounding box center [1215, 252] width 69 height 13
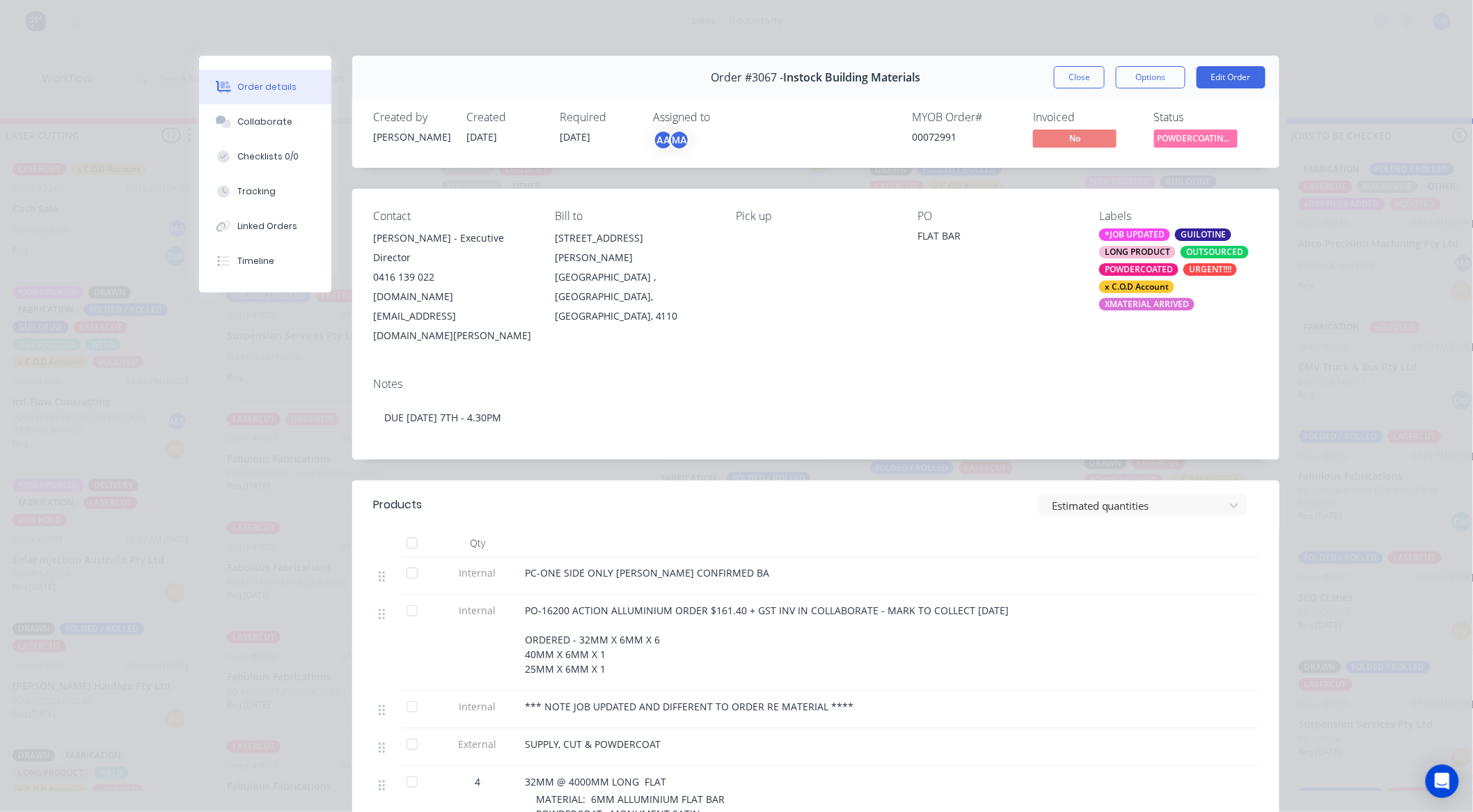
click at [1209, 246] on div "*JOB UPDATED GUILOTINE LONG PRODUCT OUTSOURCED POWDERCOATED URGENT!!!! x C.O.D …" at bounding box center [1179, 270] width 159 height 82
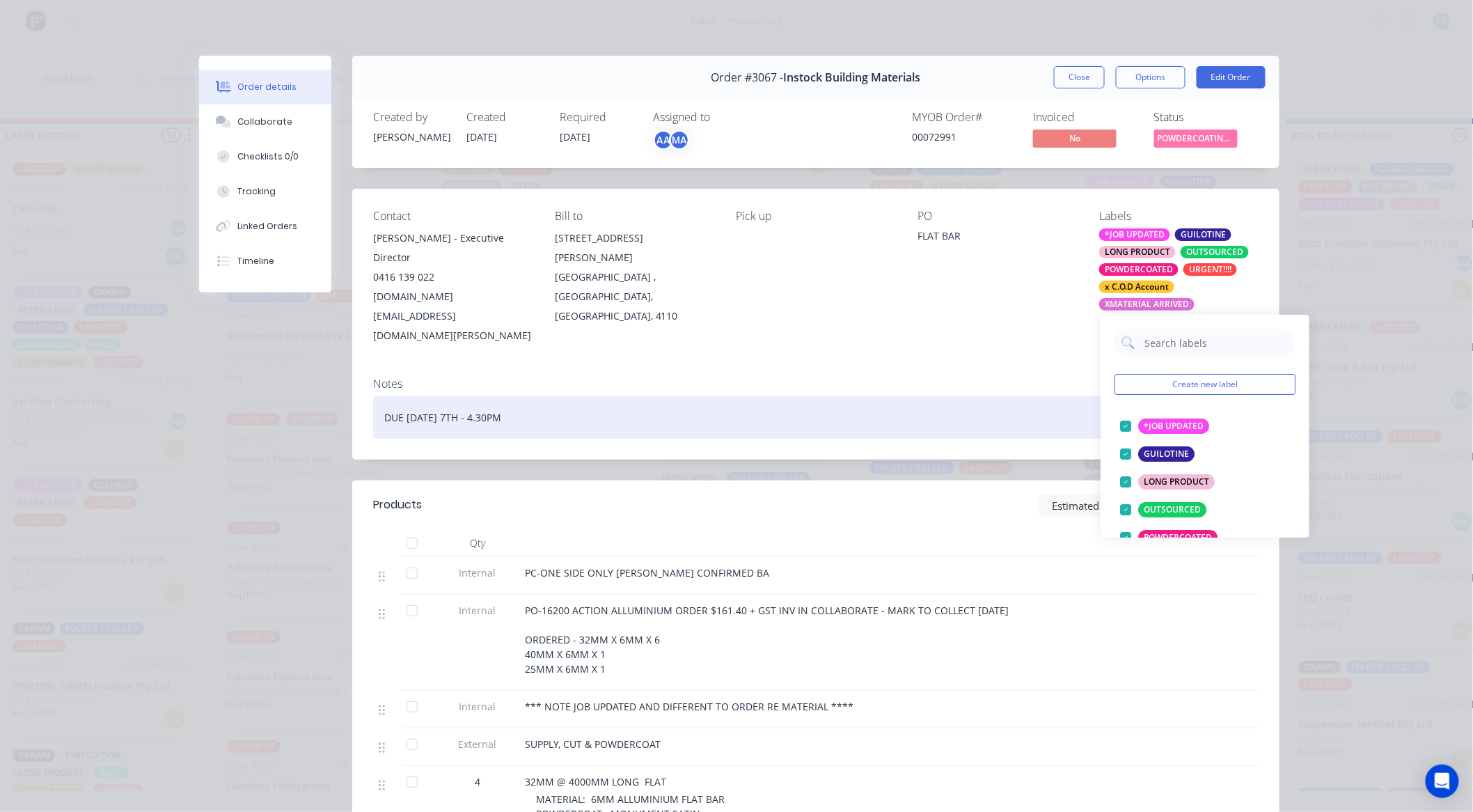
click at [997, 396] on div "DUE [DATE] 7TH - 4.30PM" at bounding box center [815, 417] width 886 height 43
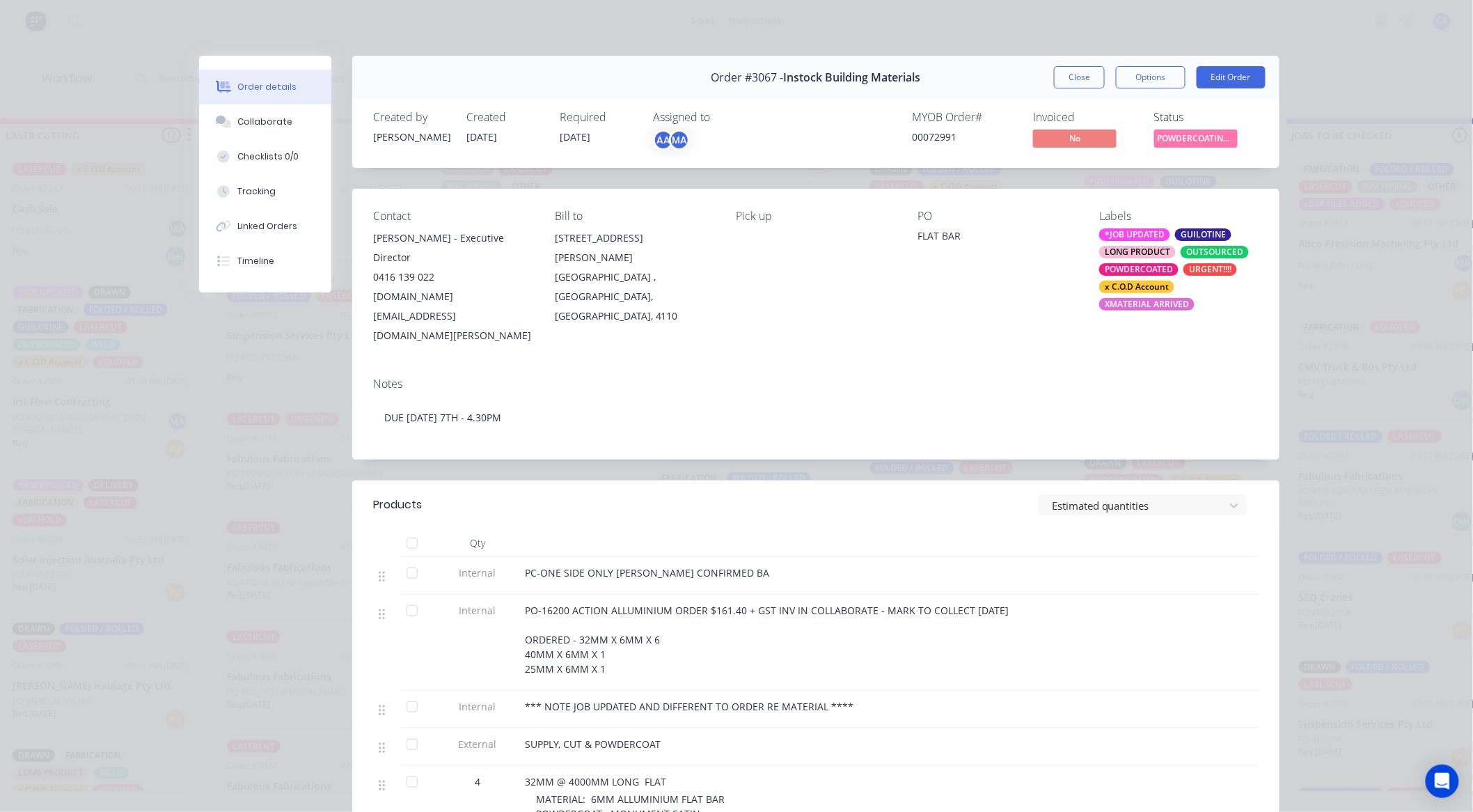
click at [924, 322] on div "Contact [PERSON_NAME] - Executive Director 0416 139 022 [DOMAIN_NAME][EMAIL_ADD…" at bounding box center [816, 277] width 927 height 177
click at [1061, 78] on button "Close" at bounding box center [1080, 77] width 50 height 22
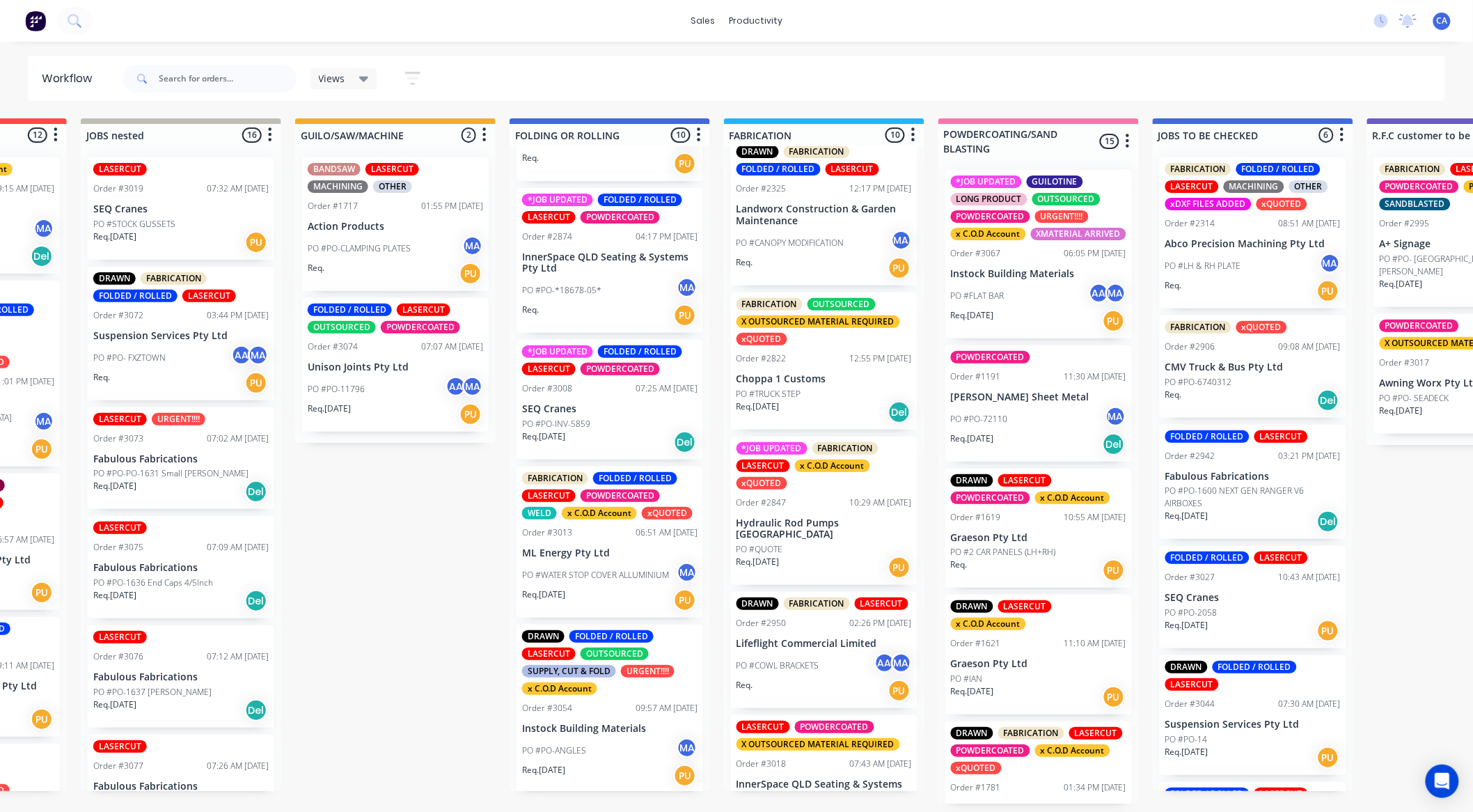
scroll to position [464, 0]
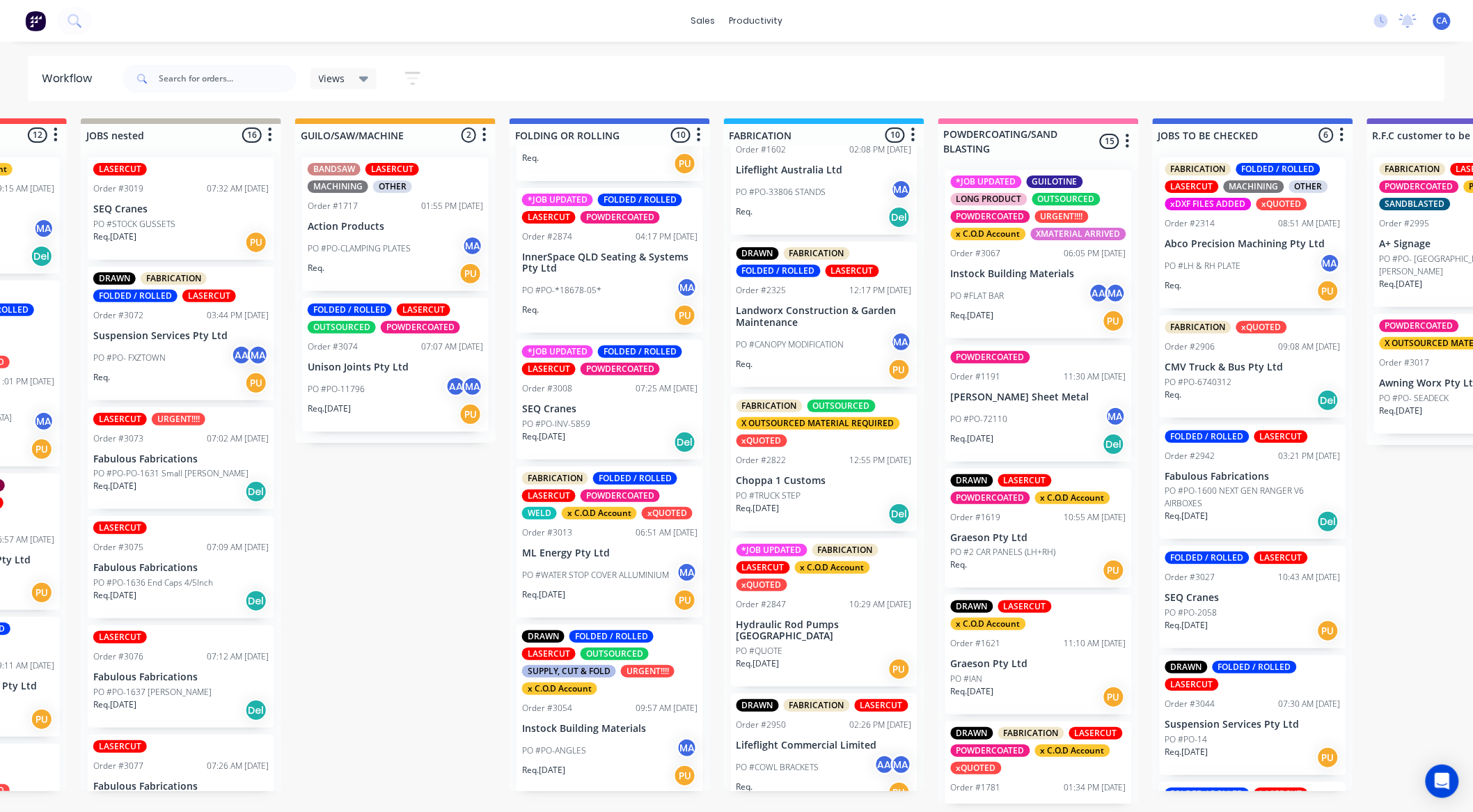
click at [845, 628] on div "*JOB UPDATED FABRICATION LASERCUT x C.O.D Account xQUOTED Order #2847 10:29 AM …" at bounding box center [824, 613] width 187 height 149
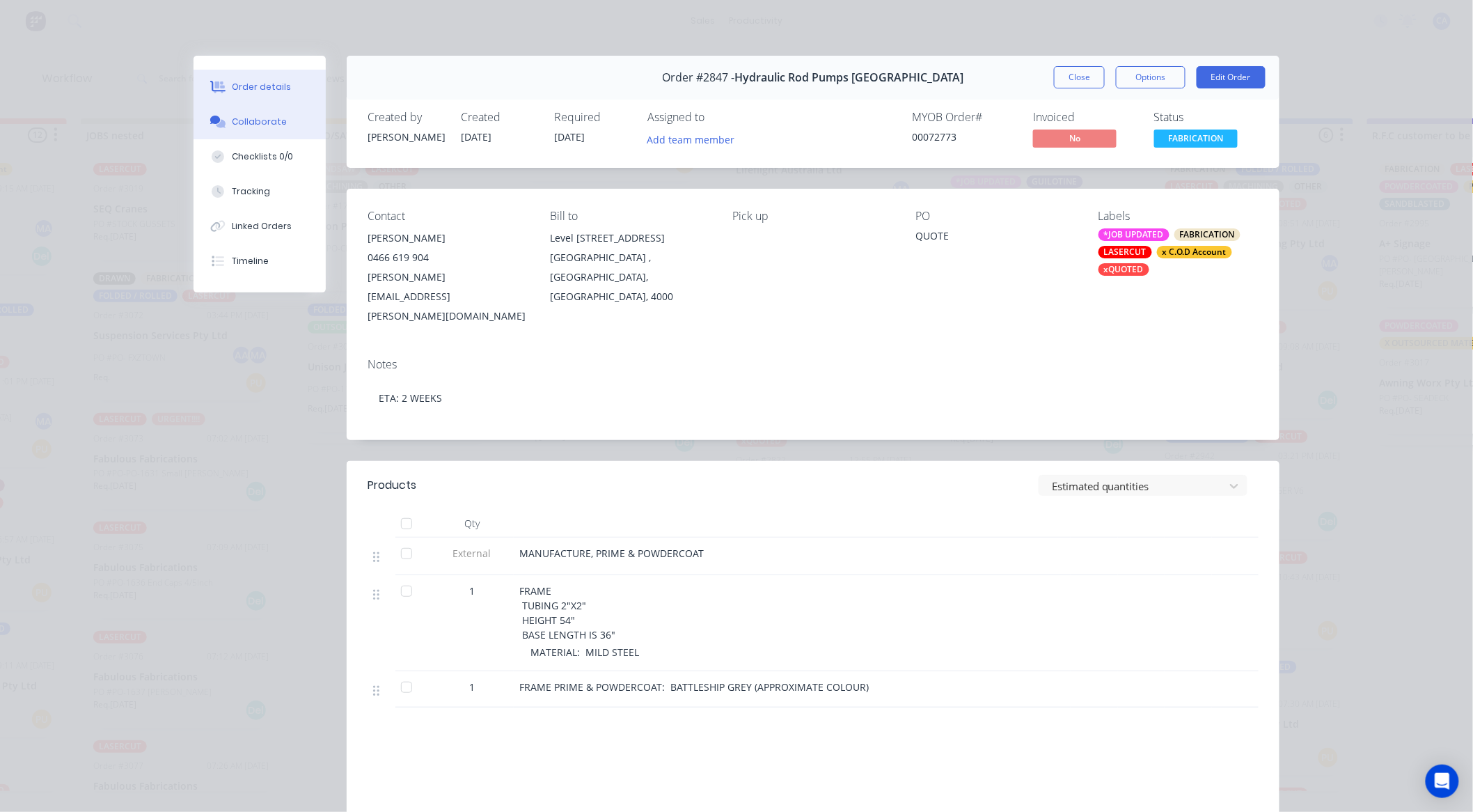
click at [282, 126] on button "Collaborate" at bounding box center [259, 121] width 132 height 35
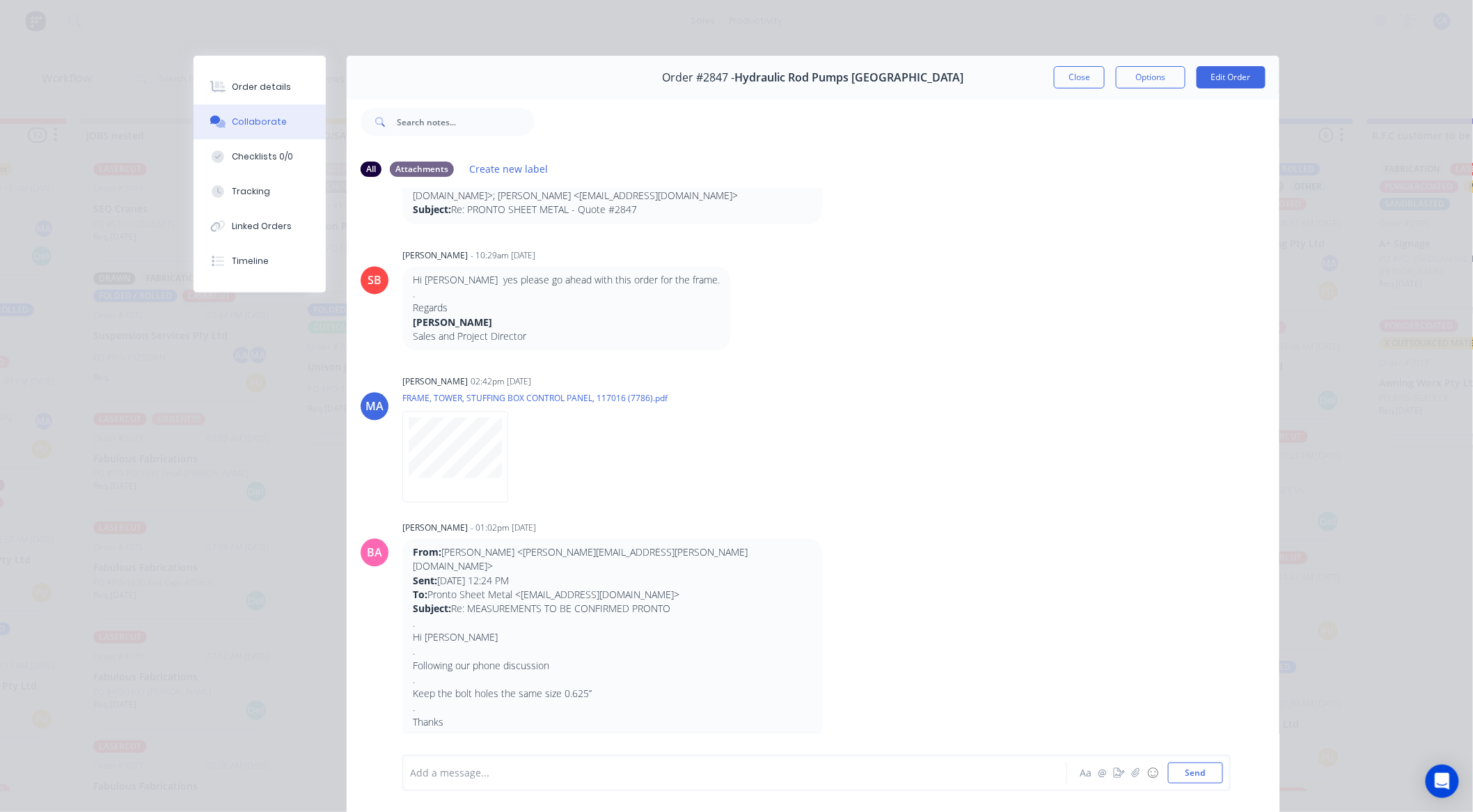
scroll to position [1276, 0]
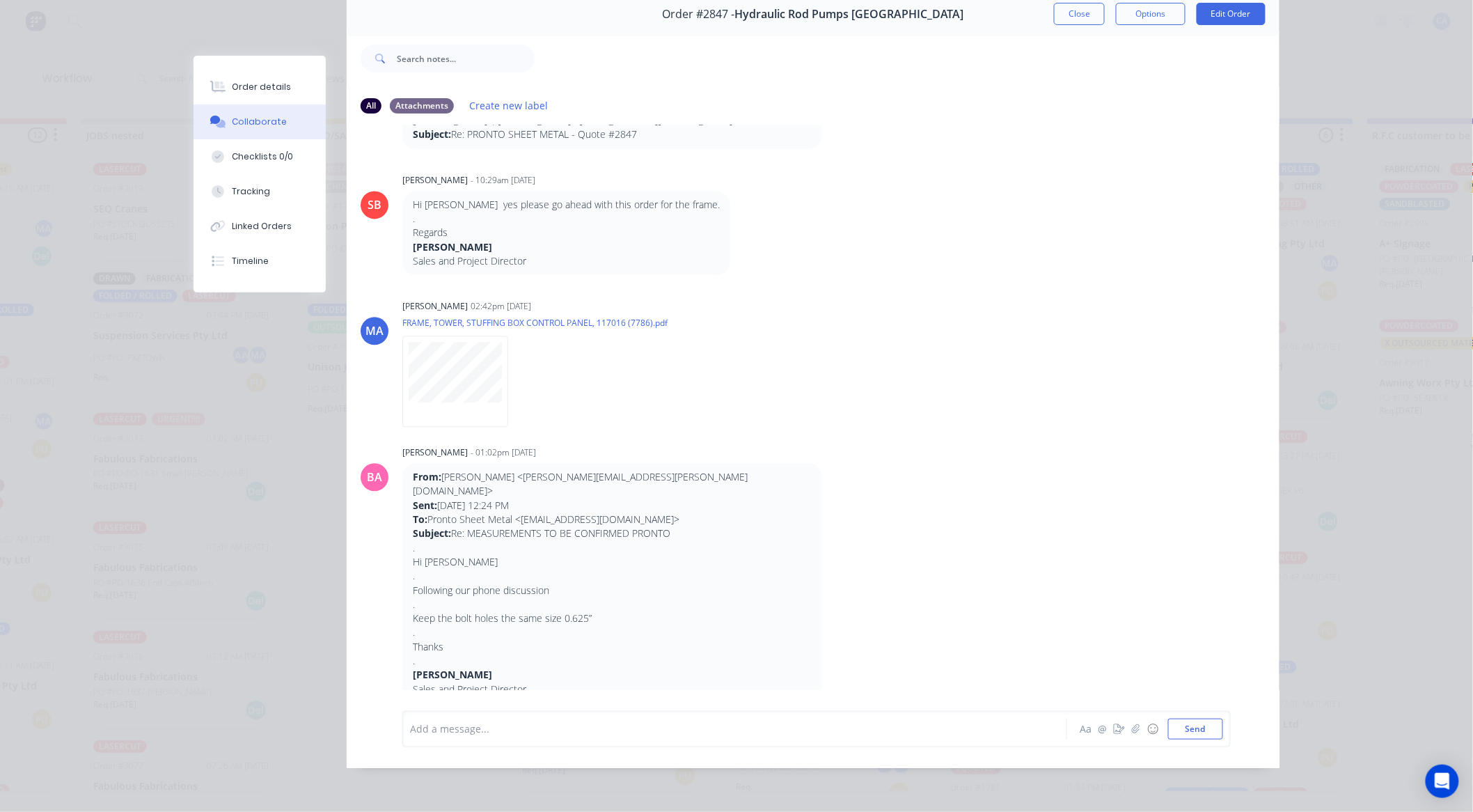
click at [523, 729] on div at bounding box center [715, 728] width 610 height 15
drag, startPoint x: 561, startPoint y: 622, endPoint x: 914, endPoint y: 514, distance: 369.2
click at [914, 514] on div "BA [PERSON_NAME] - 01:02pm [DATE] From: [PERSON_NAME] <[PERSON_NAME][EMAIL_ADDR…" at bounding box center [813, 623] width 933 height 360
click at [1063, 15] on div "Order #2847 - Hydraulic Rod Pumps [GEOGRAPHIC_DATA] Close Options Edit Order" at bounding box center [813, 14] width 933 height 44
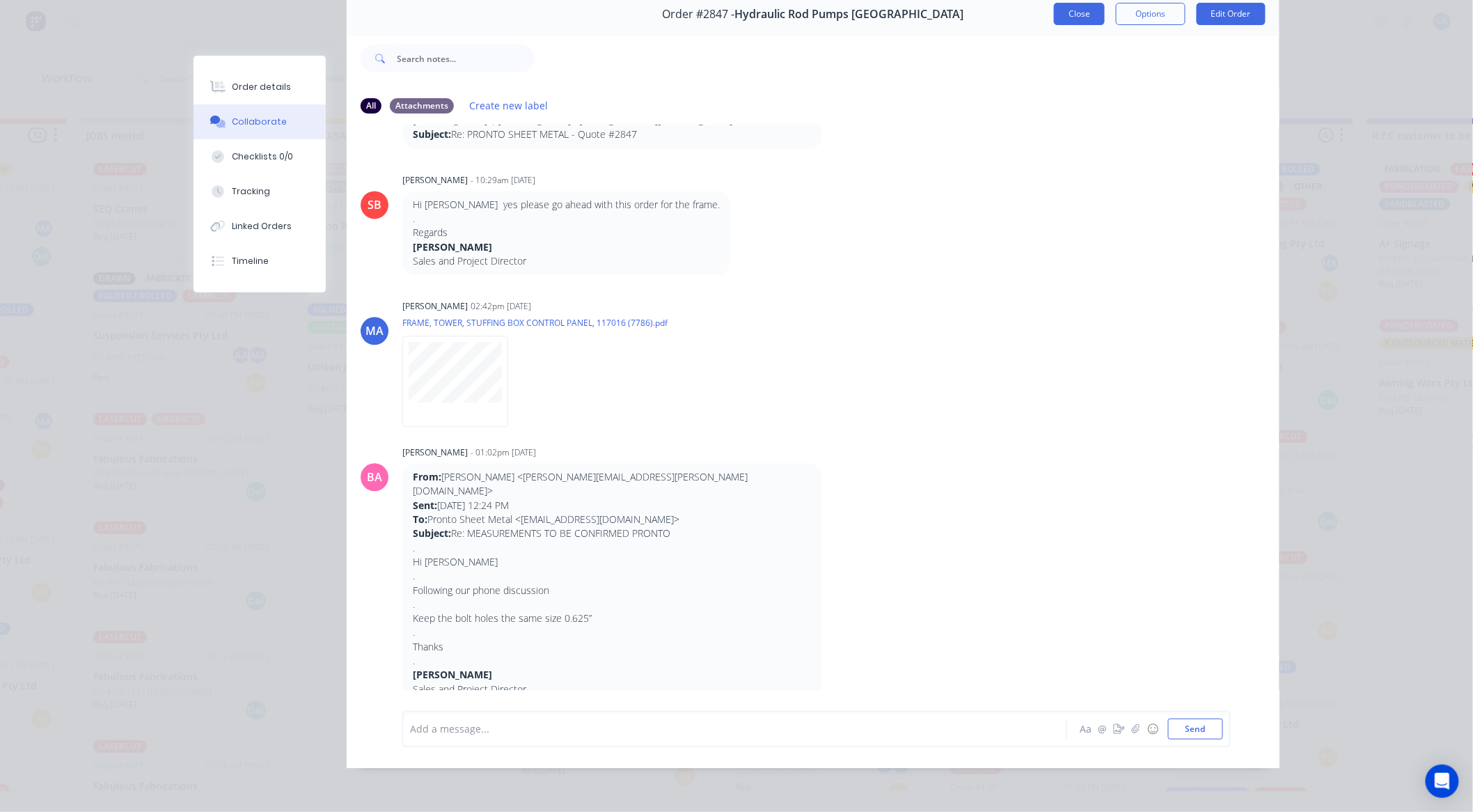
click at [1067, 8] on button "Close" at bounding box center [1080, 14] width 50 height 22
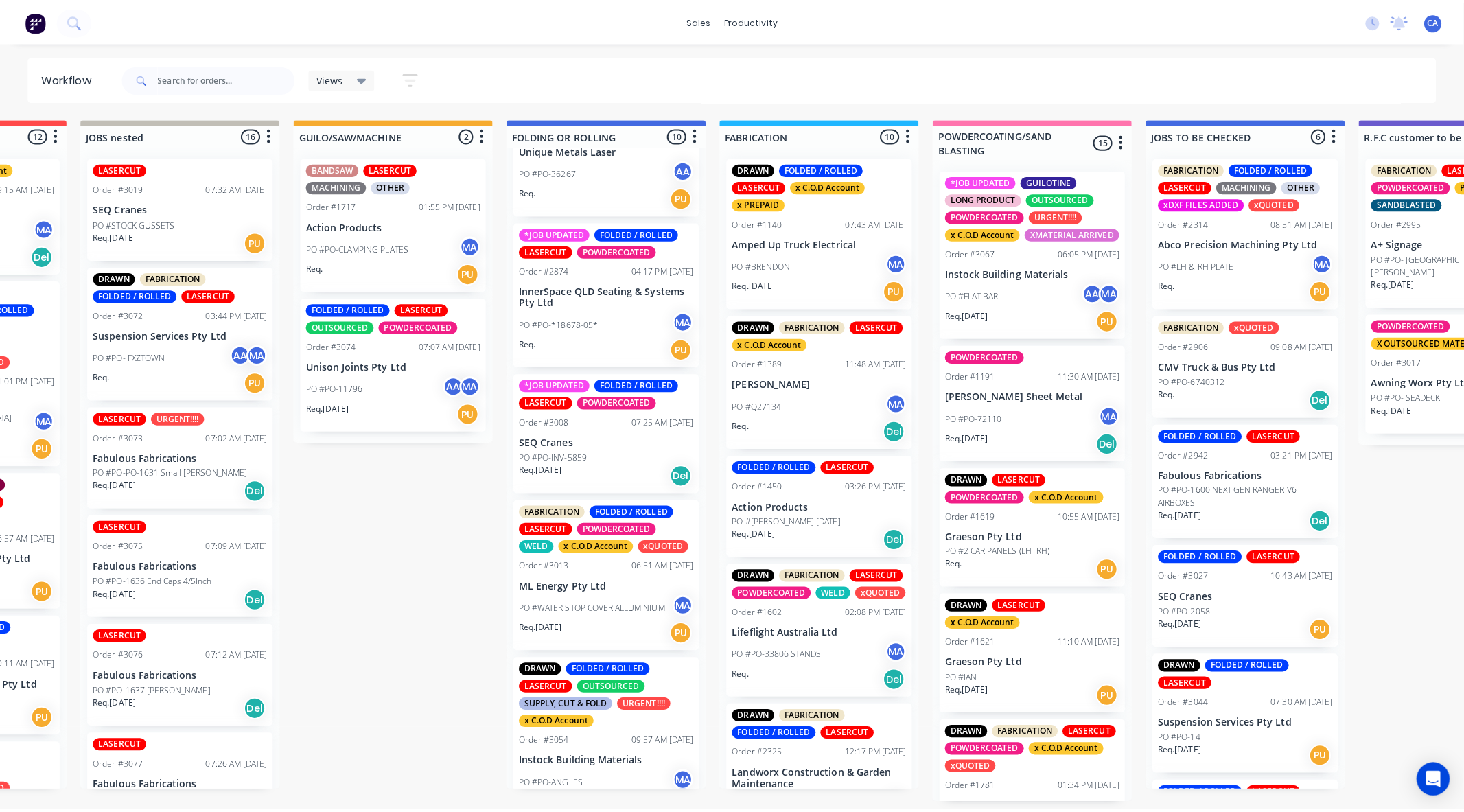
scroll to position [796, 0]
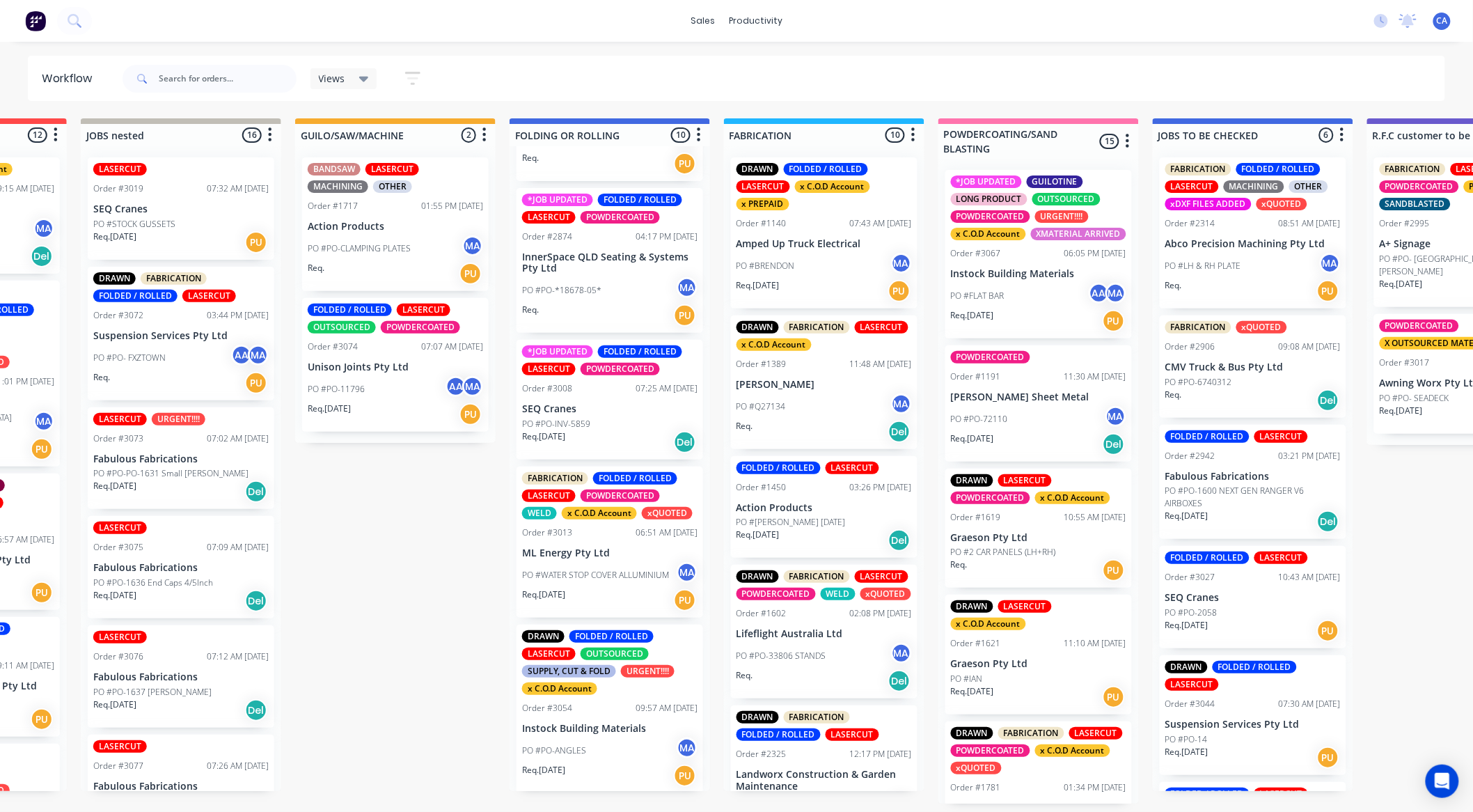
click at [586, 542] on div "FABRICATION FOLDED / ROLLED LASERCUT POWDERCOATED WELD x C.O.D Account xQUOTED …" at bounding box center [610, 542] width 187 height 151
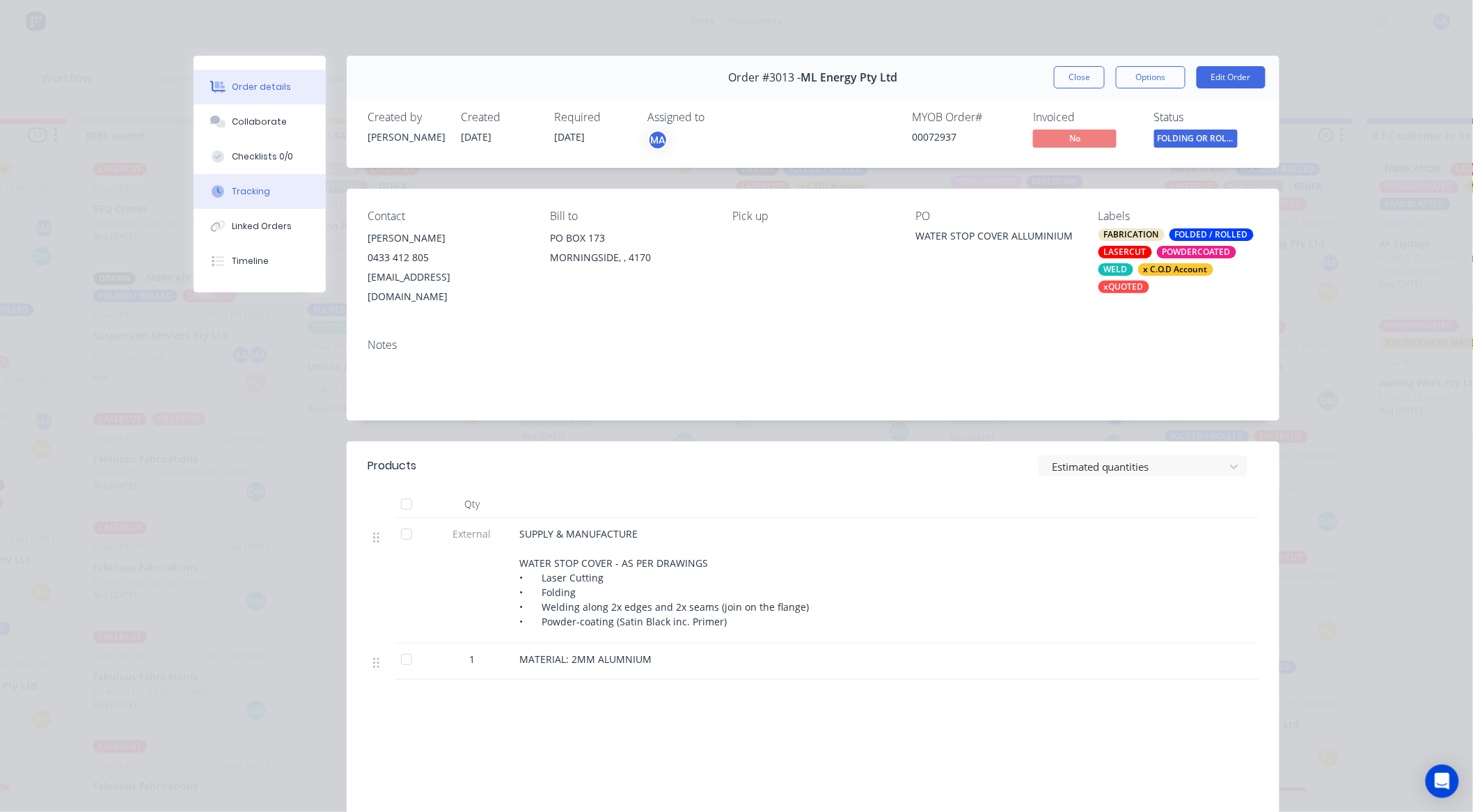
click at [274, 181] on button "Tracking" at bounding box center [259, 192] width 132 height 35
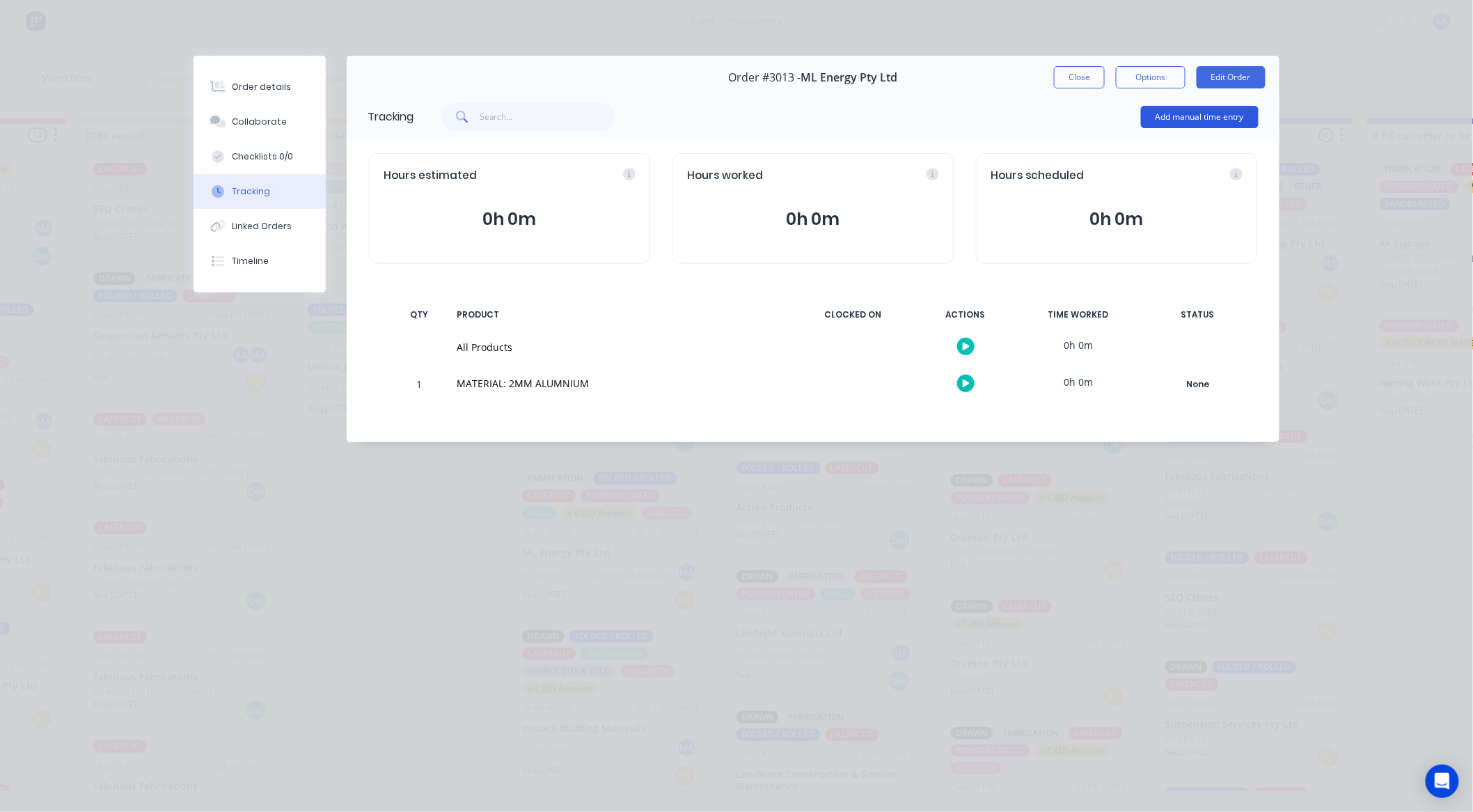
click at [1168, 118] on button "Add manual time entry" at bounding box center [1199, 117] width 117 height 22
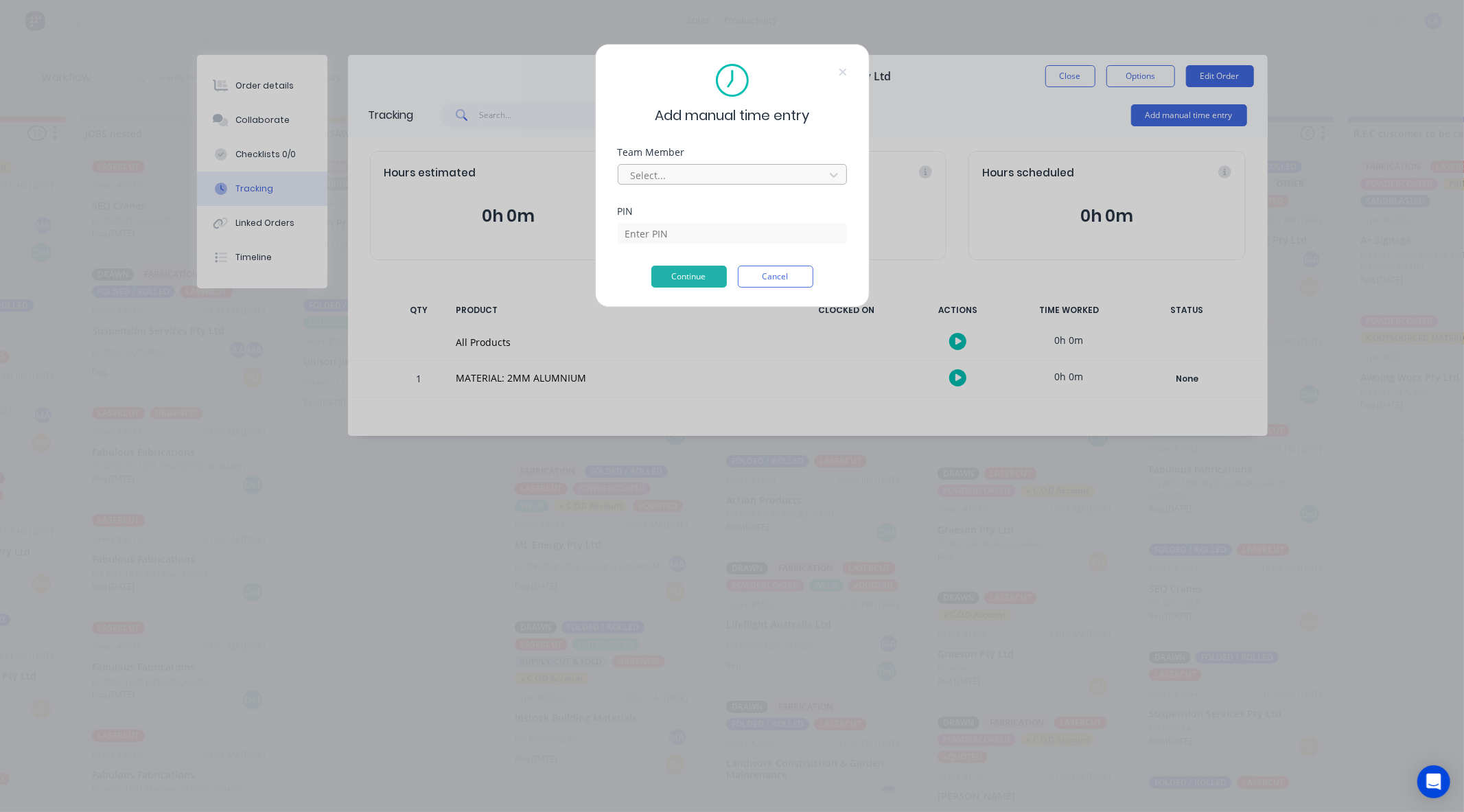
click at [718, 184] on div "Select..." at bounding box center [723, 175] width 197 height 20
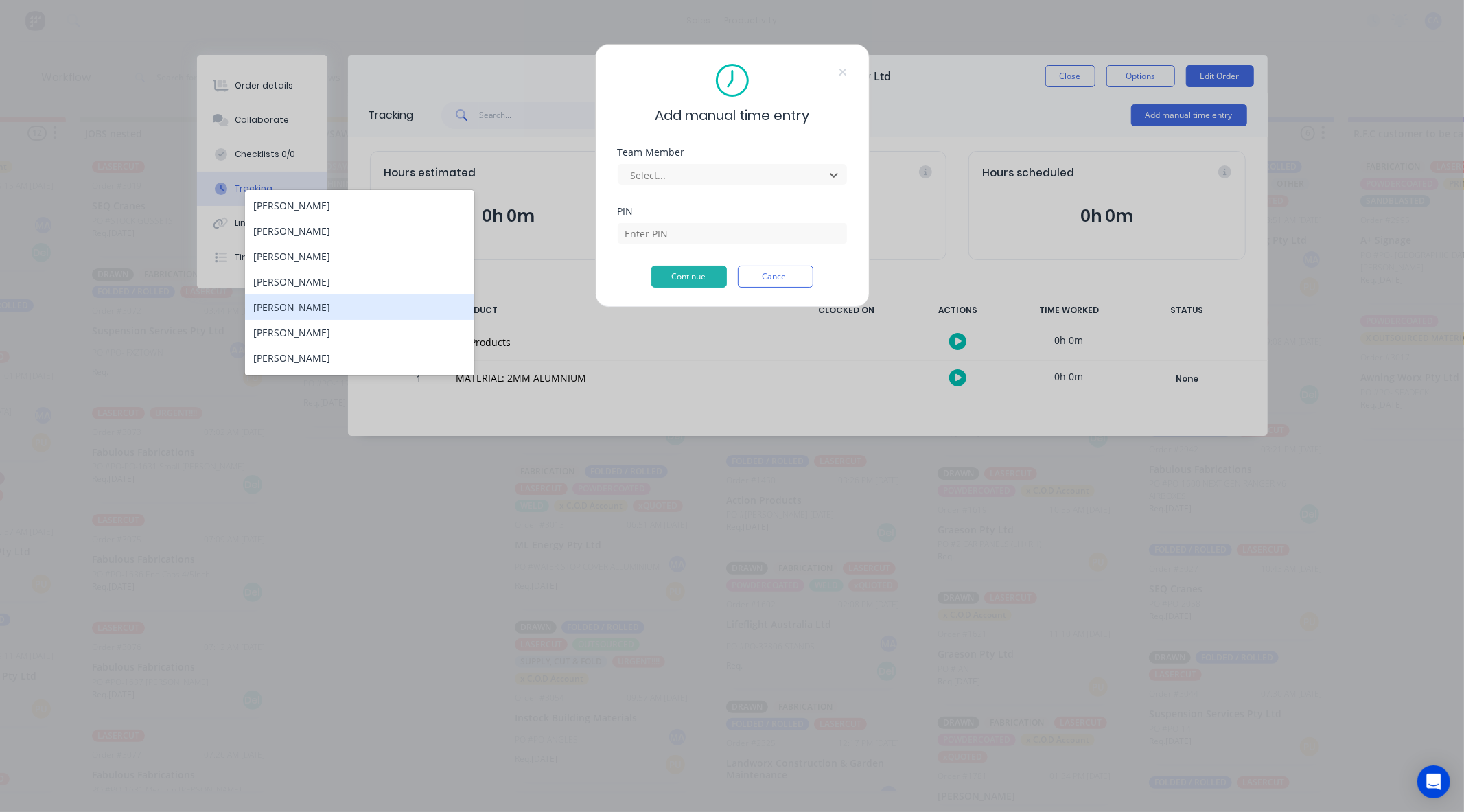
click at [316, 311] on div "[PERSON_NAME]" at bounding box center [359, 307] width 229 height 26
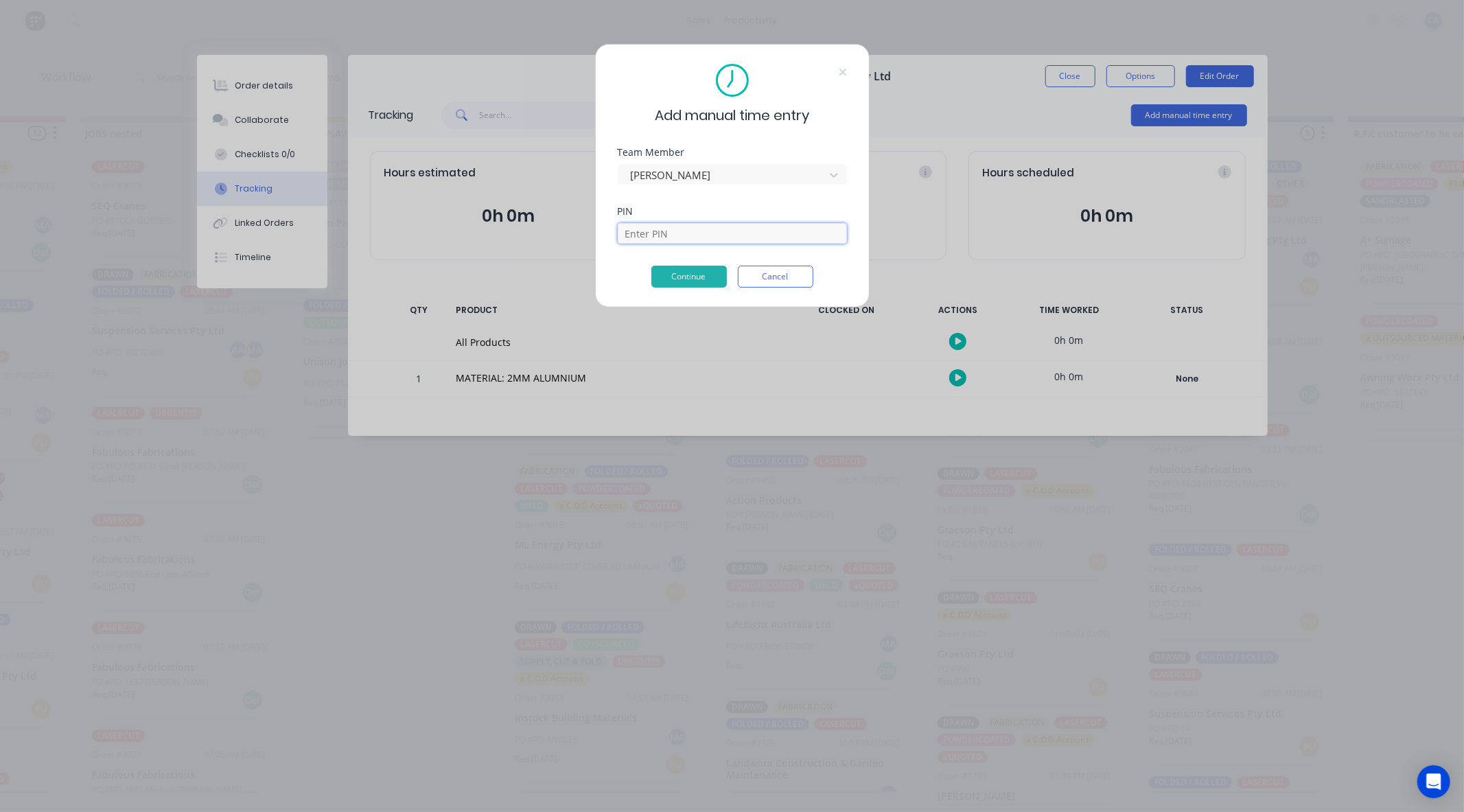
click at [661, 241] on input at bounding box center [732, 233] width 229 height 20
type input "3699"
click at [680, 268] on button "Continue" at bounding box center [689, 277] width 75 height 22
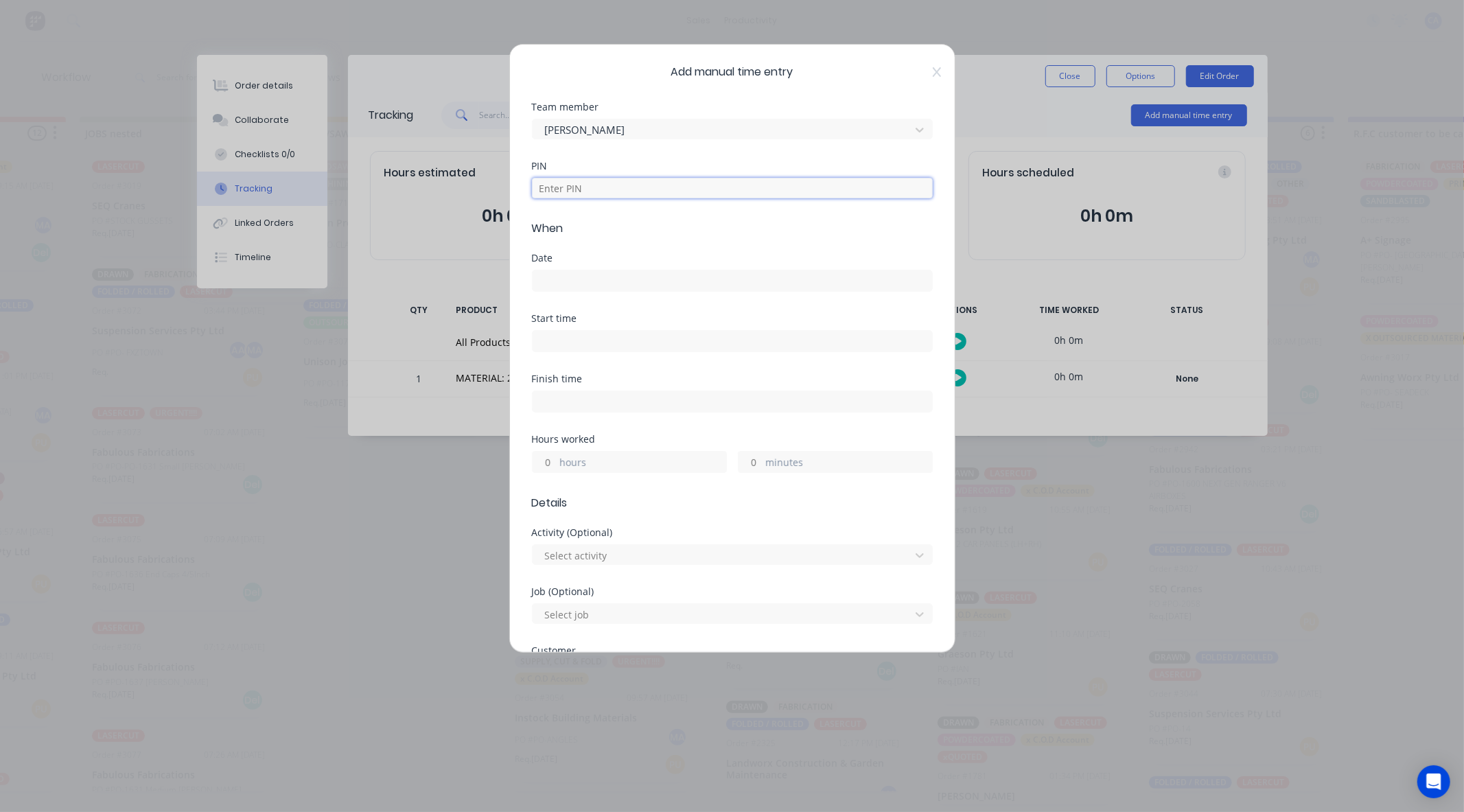
click at [587, 186] on input at bounding box center [732, 188] width 401 height 20
type input "3699"
click at [566, 279] on input at bounding box center [732, 281] width 400 height 20
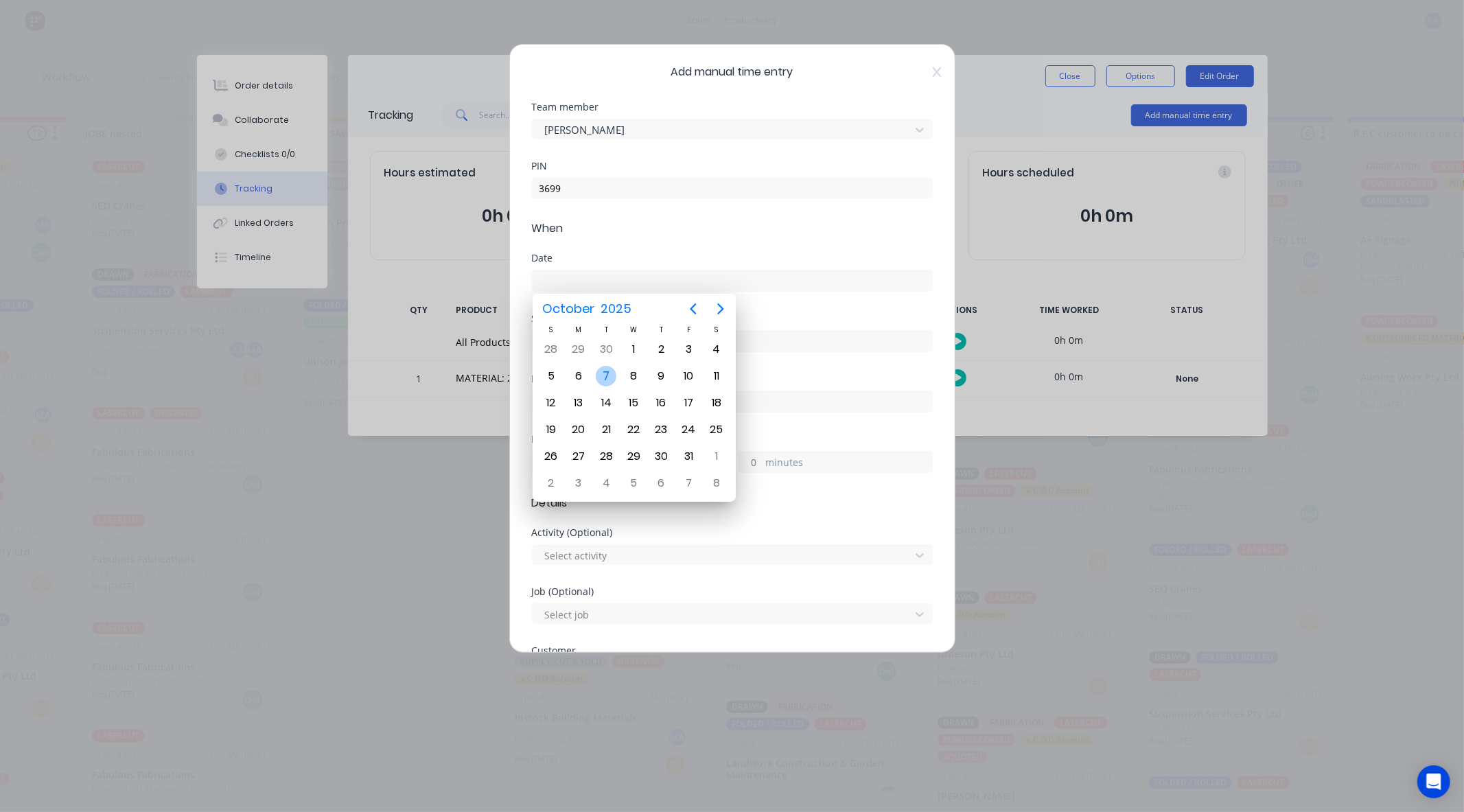
click at [601, 371] on div "7" at bounding box center [606, 376] width 20 height 20
type input "[DATE]"
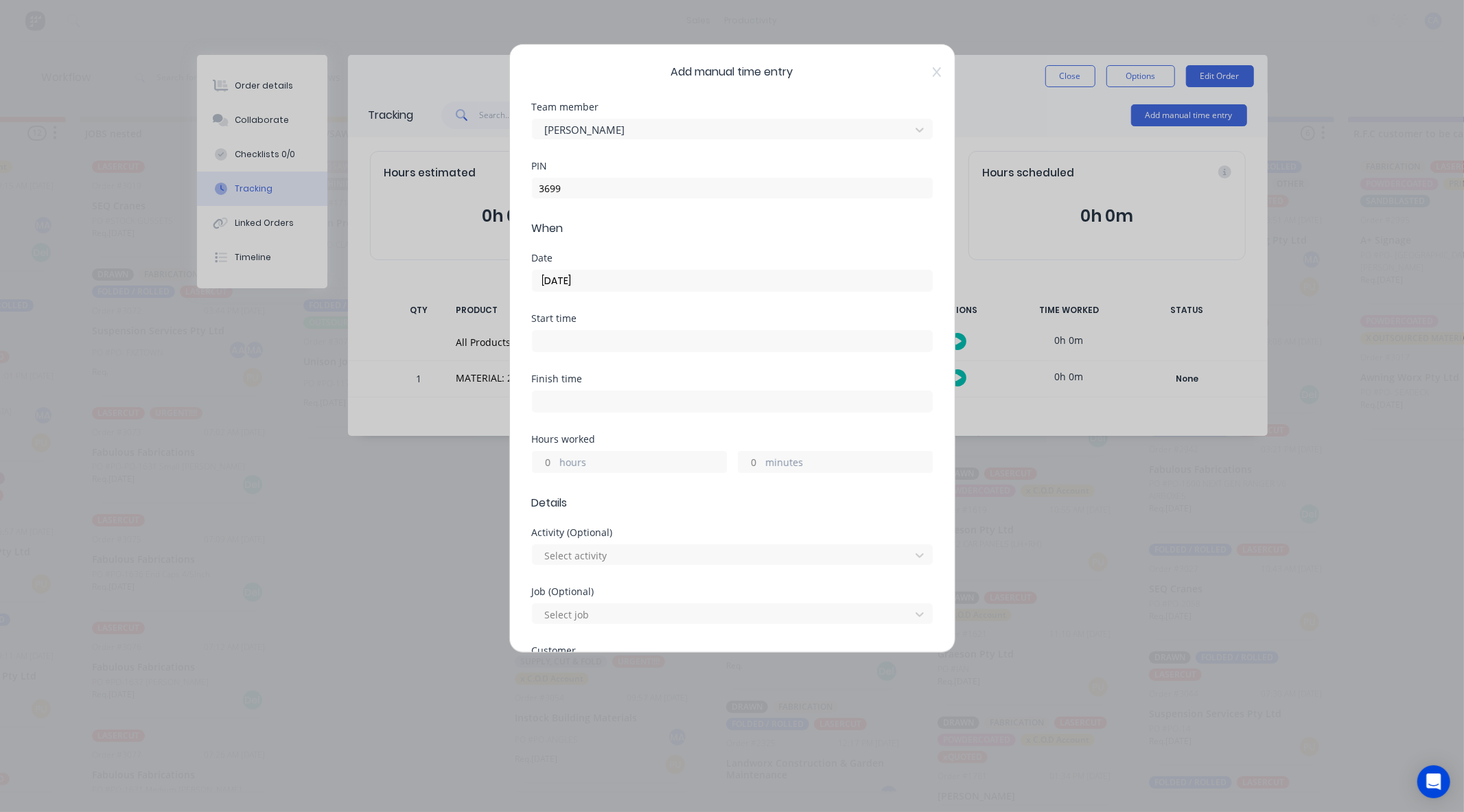
click at [746, 472] on div "minutes" at bounding box center [835, 462] width 195 height 22
click at [744, 461] on input "minutes" at bounding box center [750, 462] width 24 height 20
type input "30"
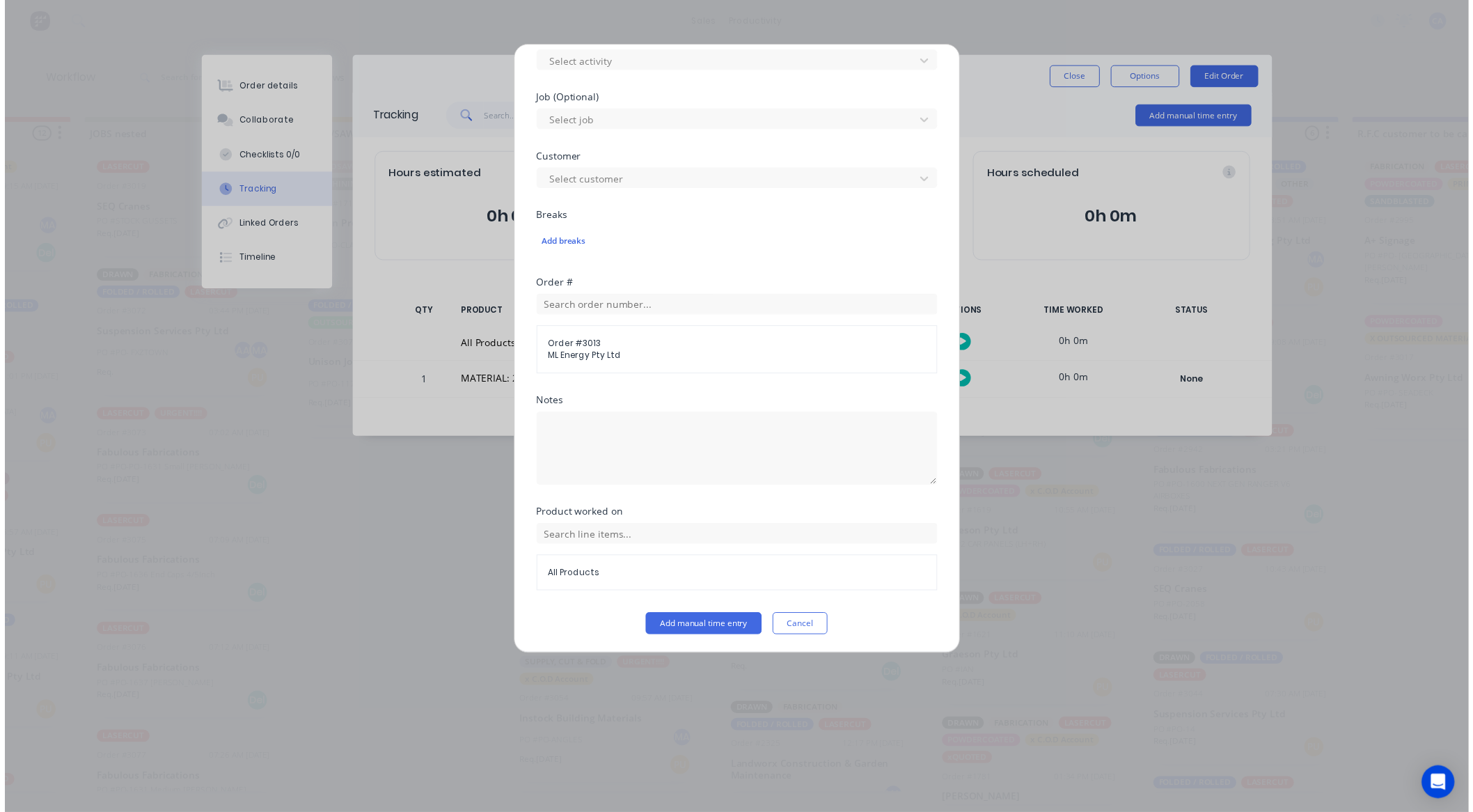
scroll to position [503, 0]
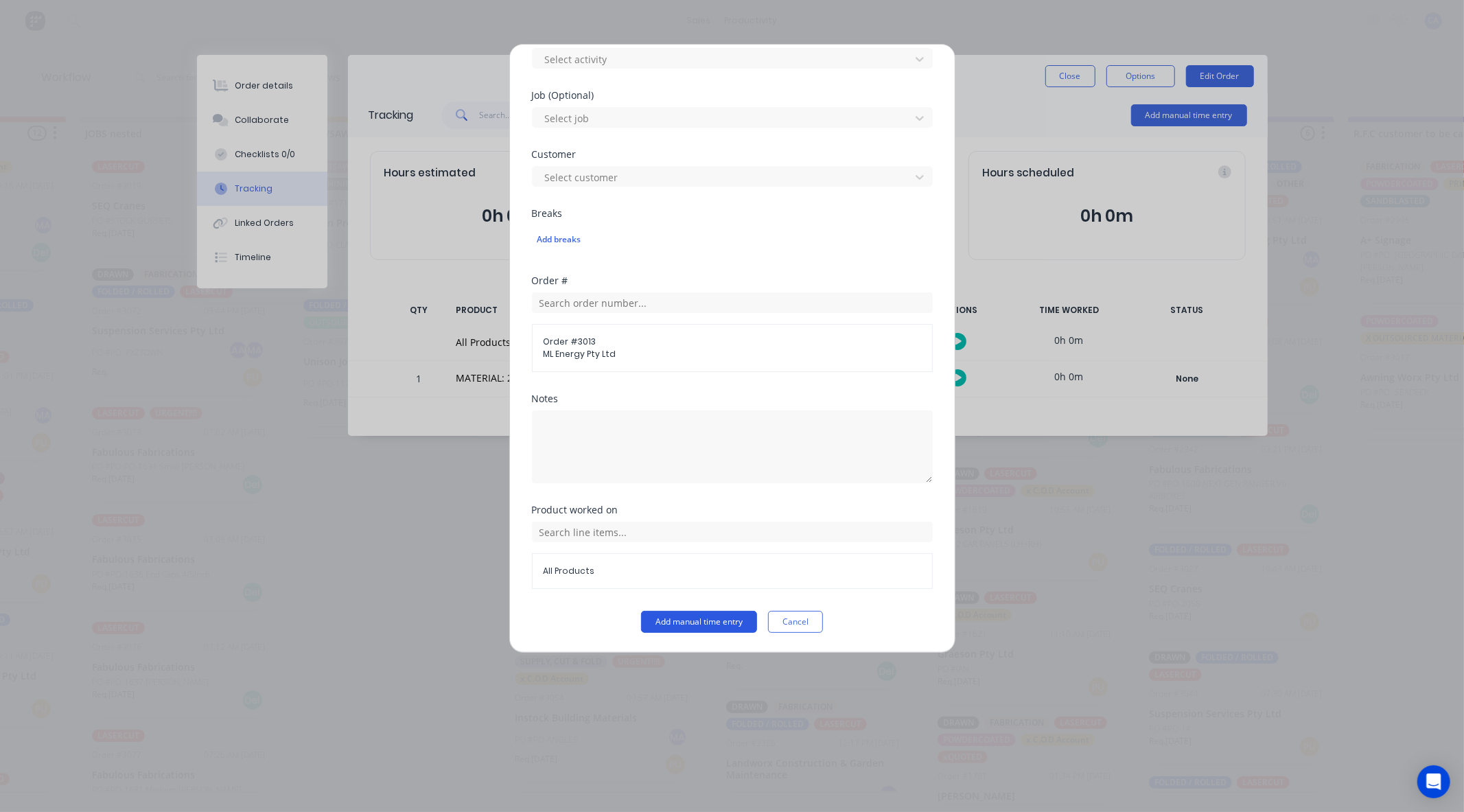
click at [705, 625] on button "Add manual time entry" at bounding box center [699, 622] width 116 height 22
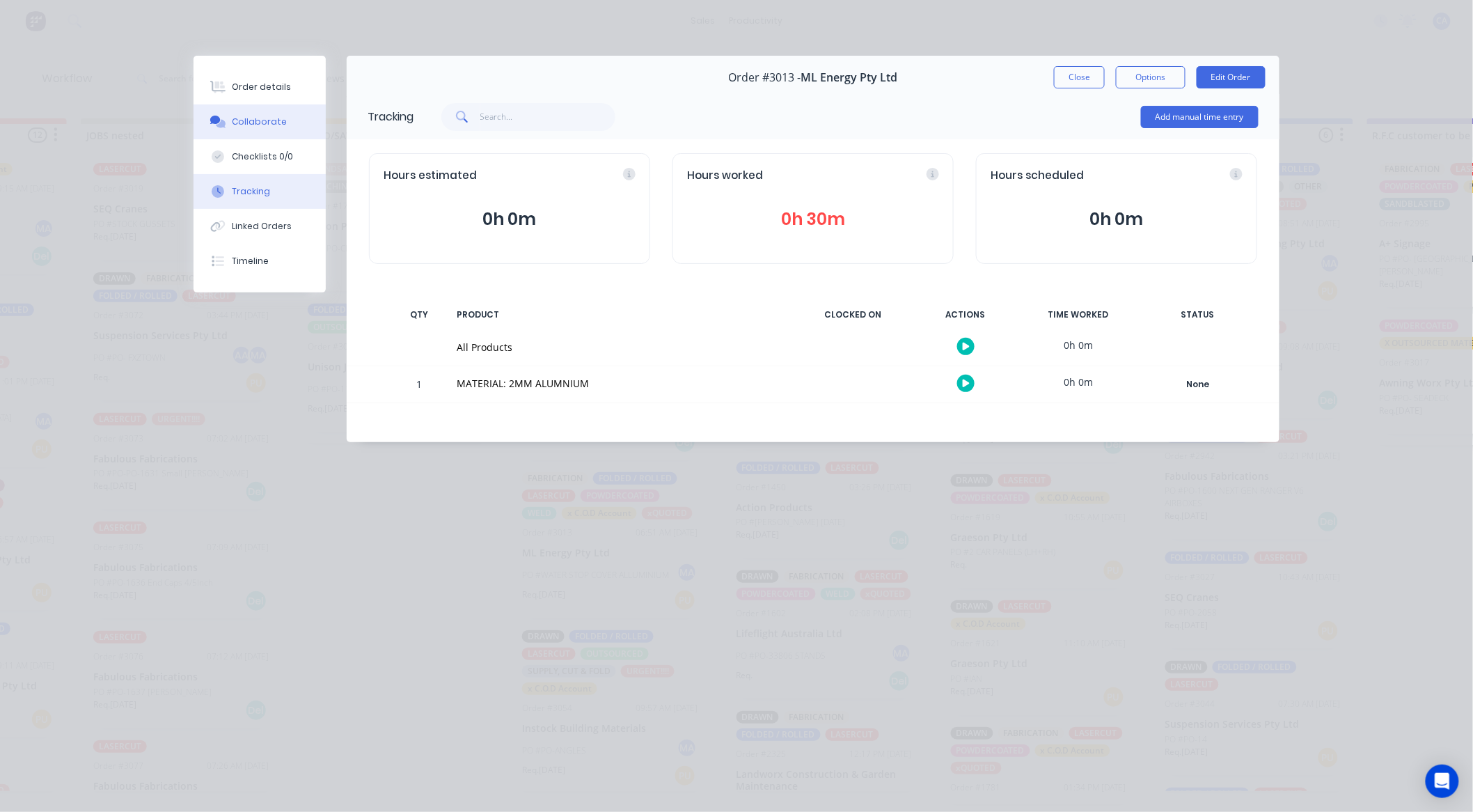
click at [255, 111] on button "Collaborate" at bounding box center [259, 121] width 132 height 35
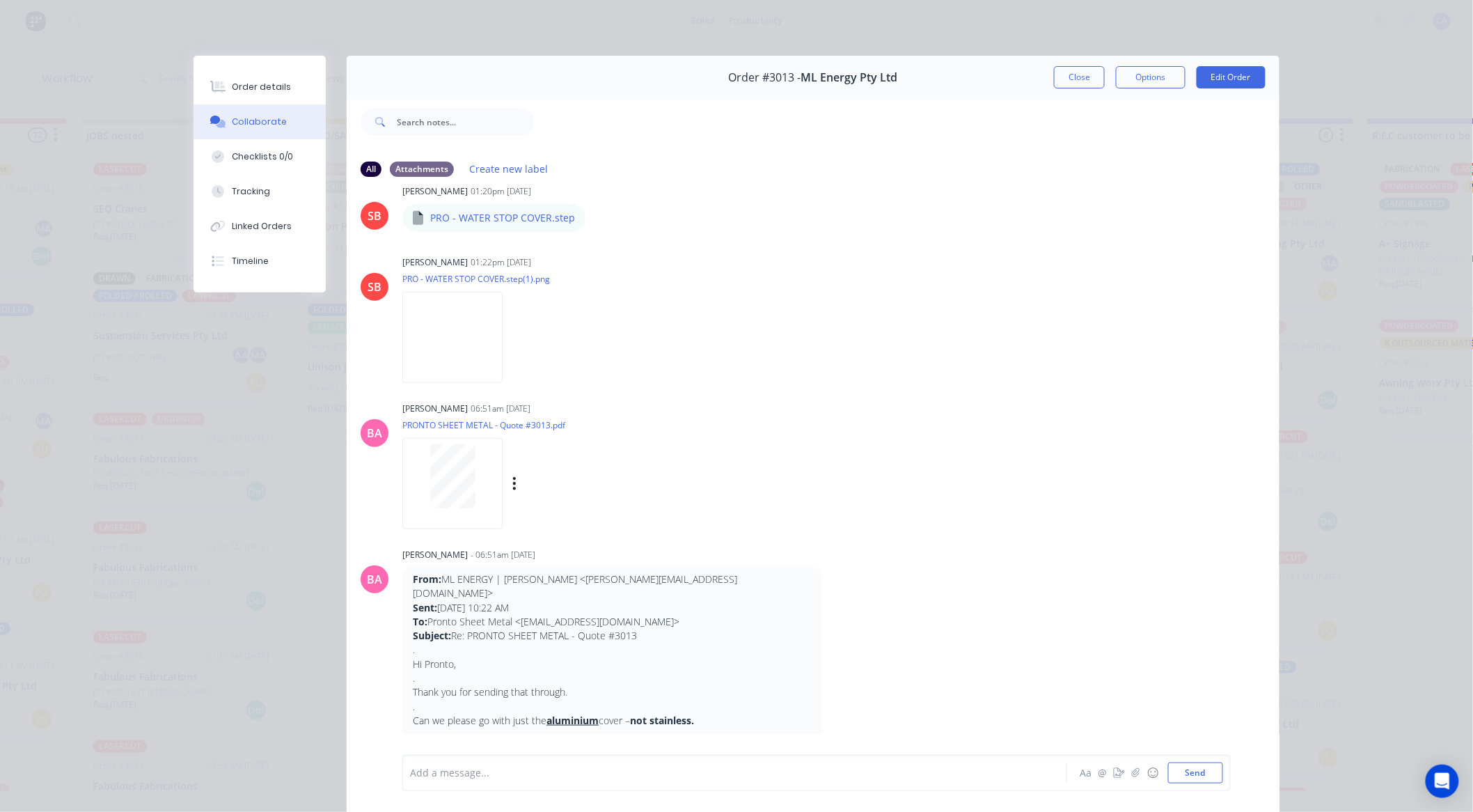
scroll to position [176, 0]
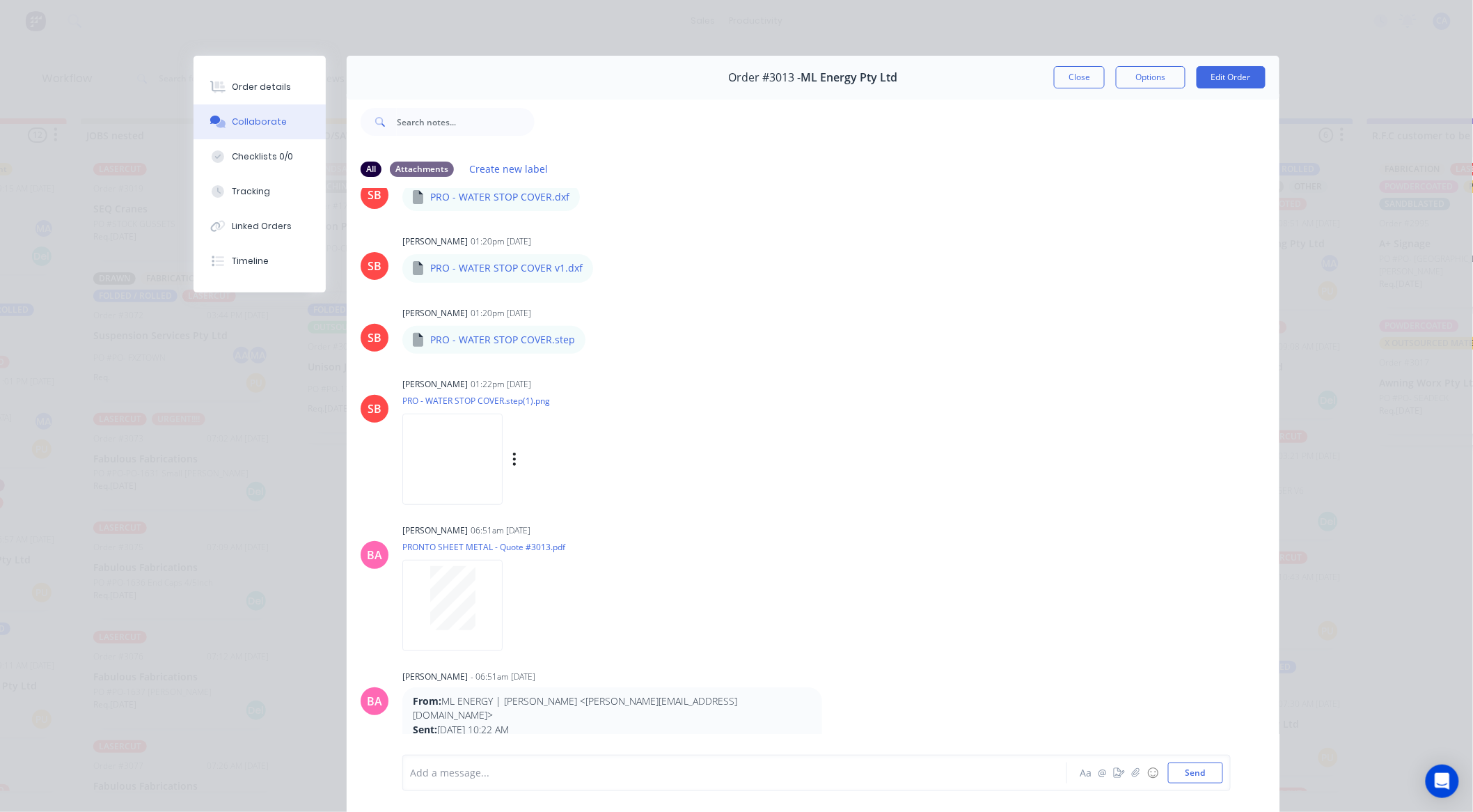
click at [486, 453] on img at bounding box center [452, 460] width 100 height 91
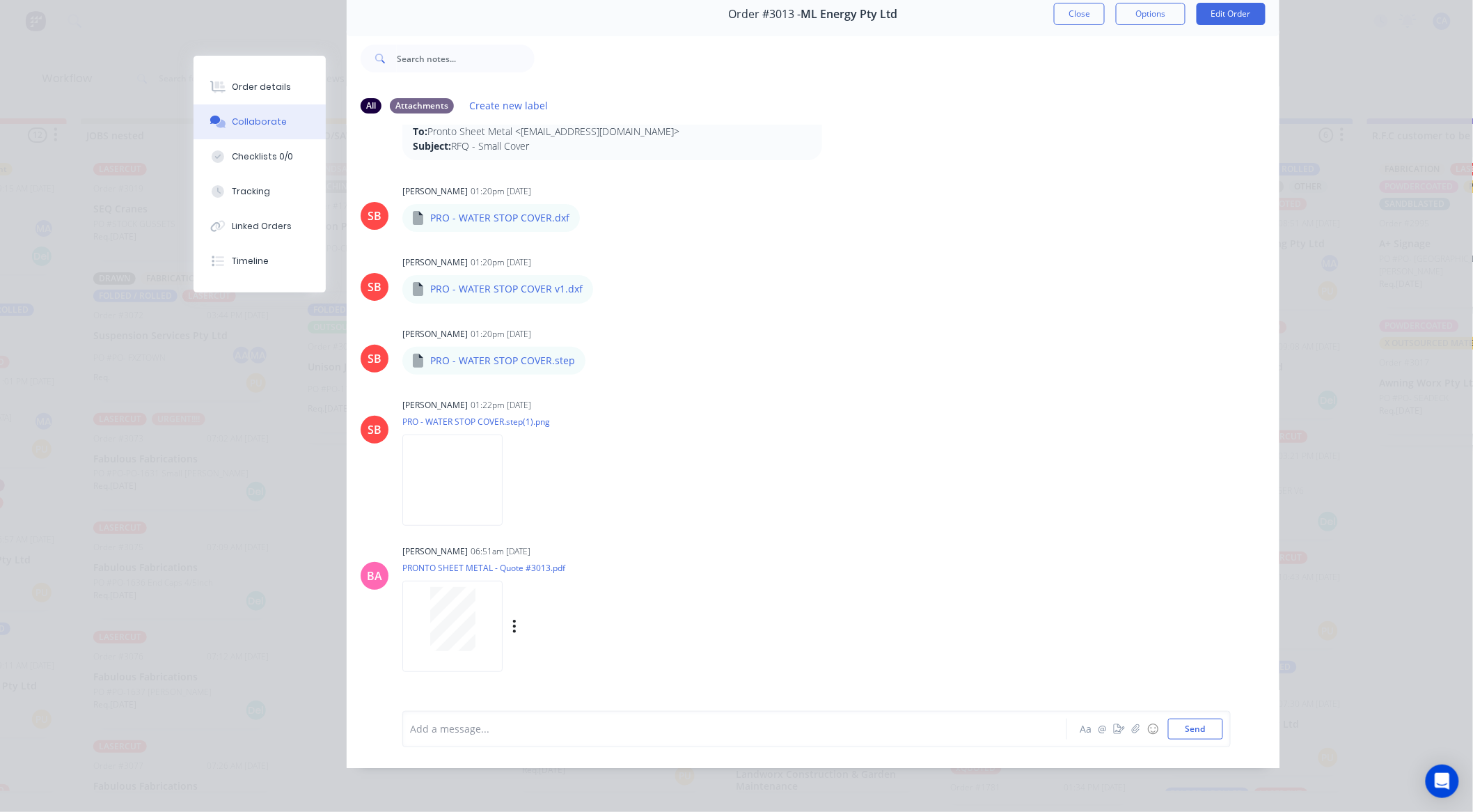
scroll to position [0, 0]
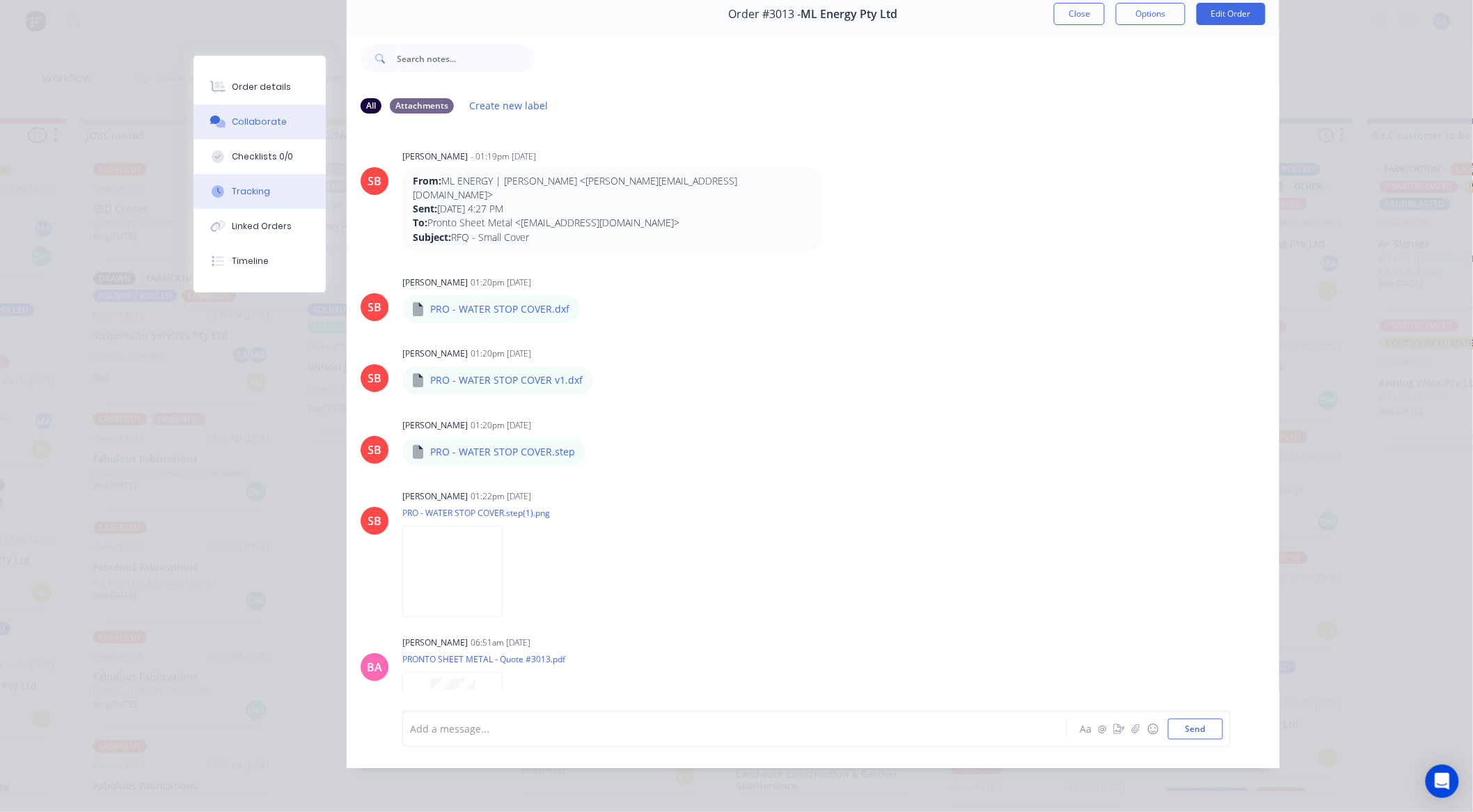
click at [259, 177] on button "Tracking" at bounding box center [259, 192] width 132 height 35
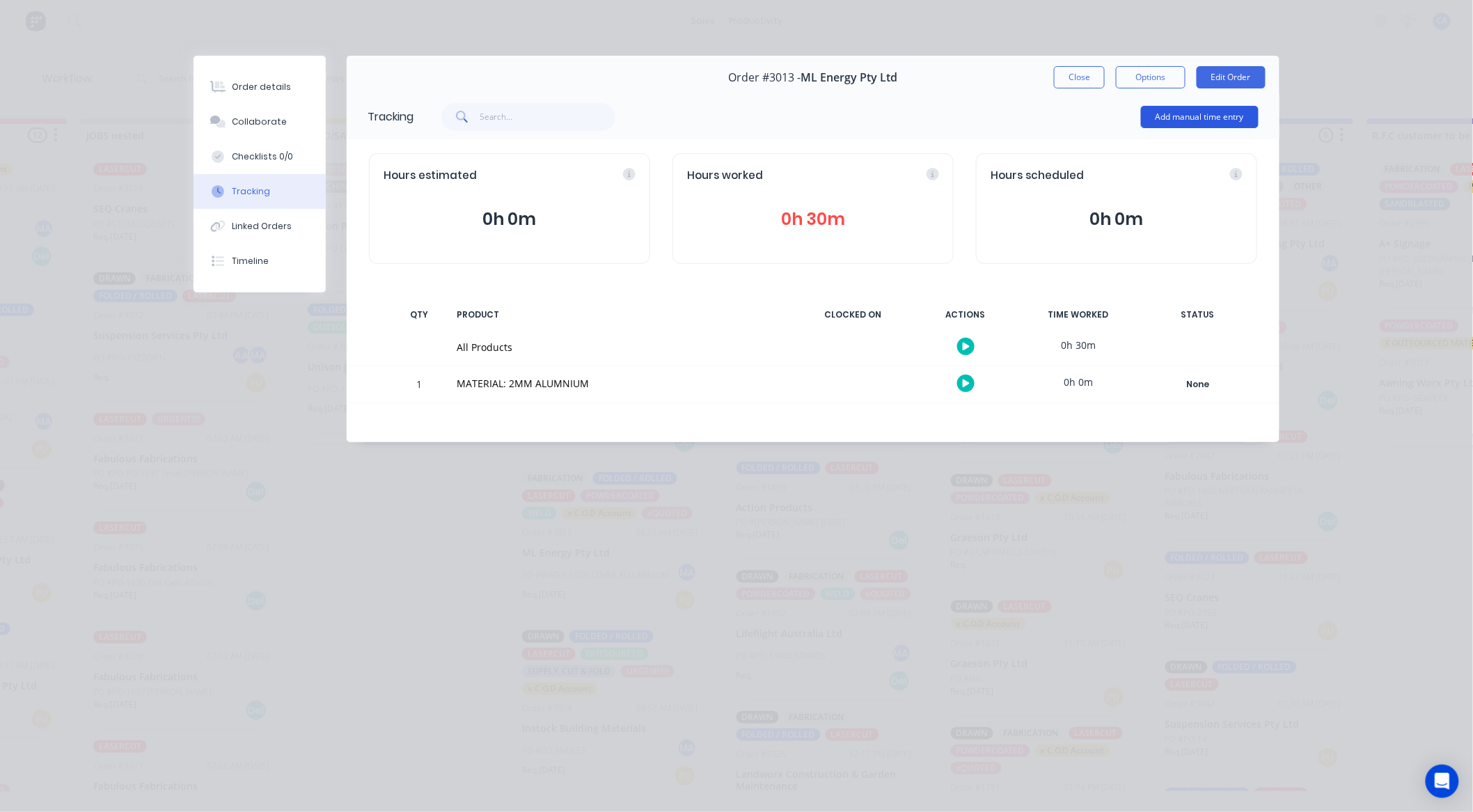
click at [1173, 119] on button "Add manual time entry" at bounding box center [1199, 117] width 117 height 22
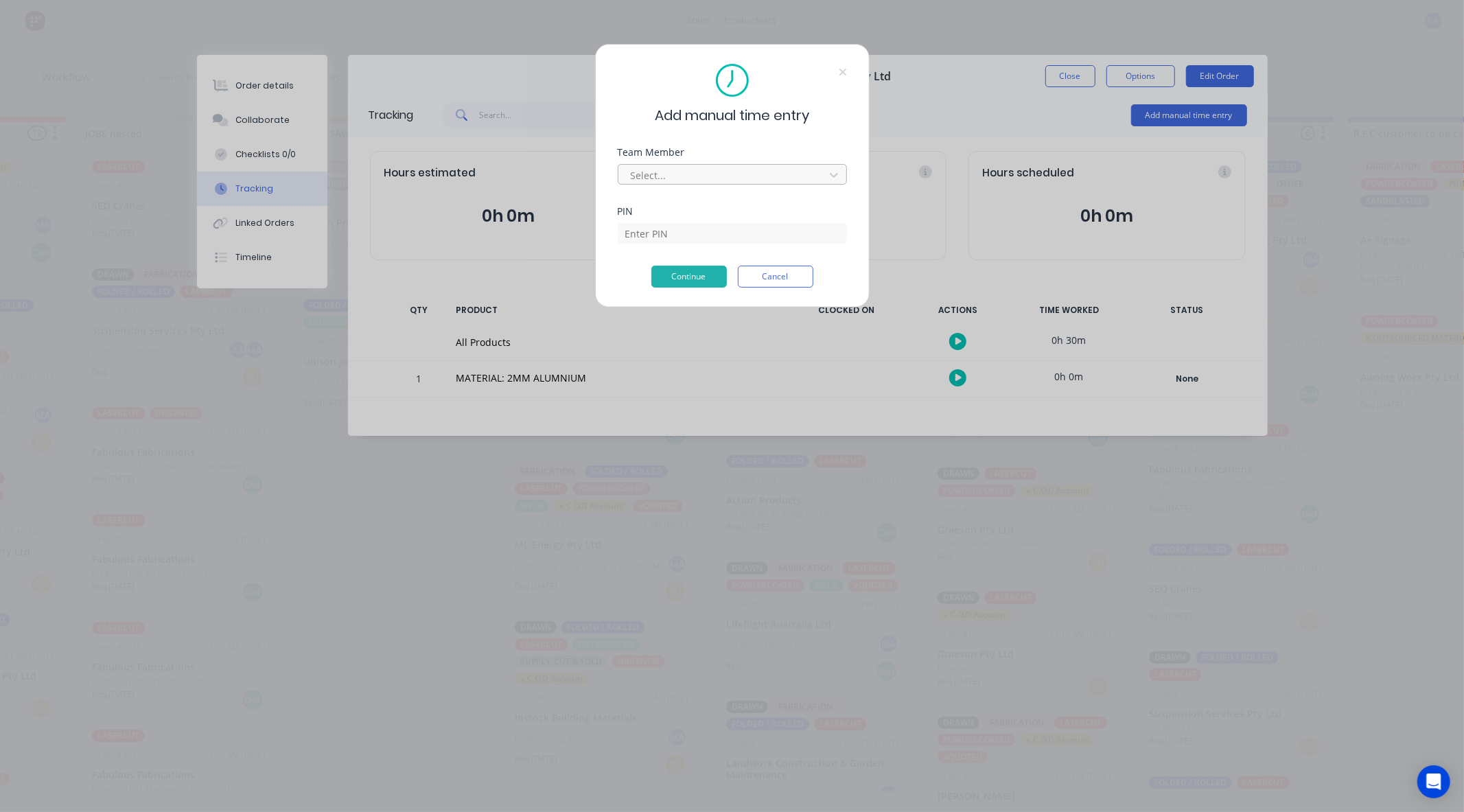
click at [677, 183] on div at bounding box center [724, 176] width 188 height 17
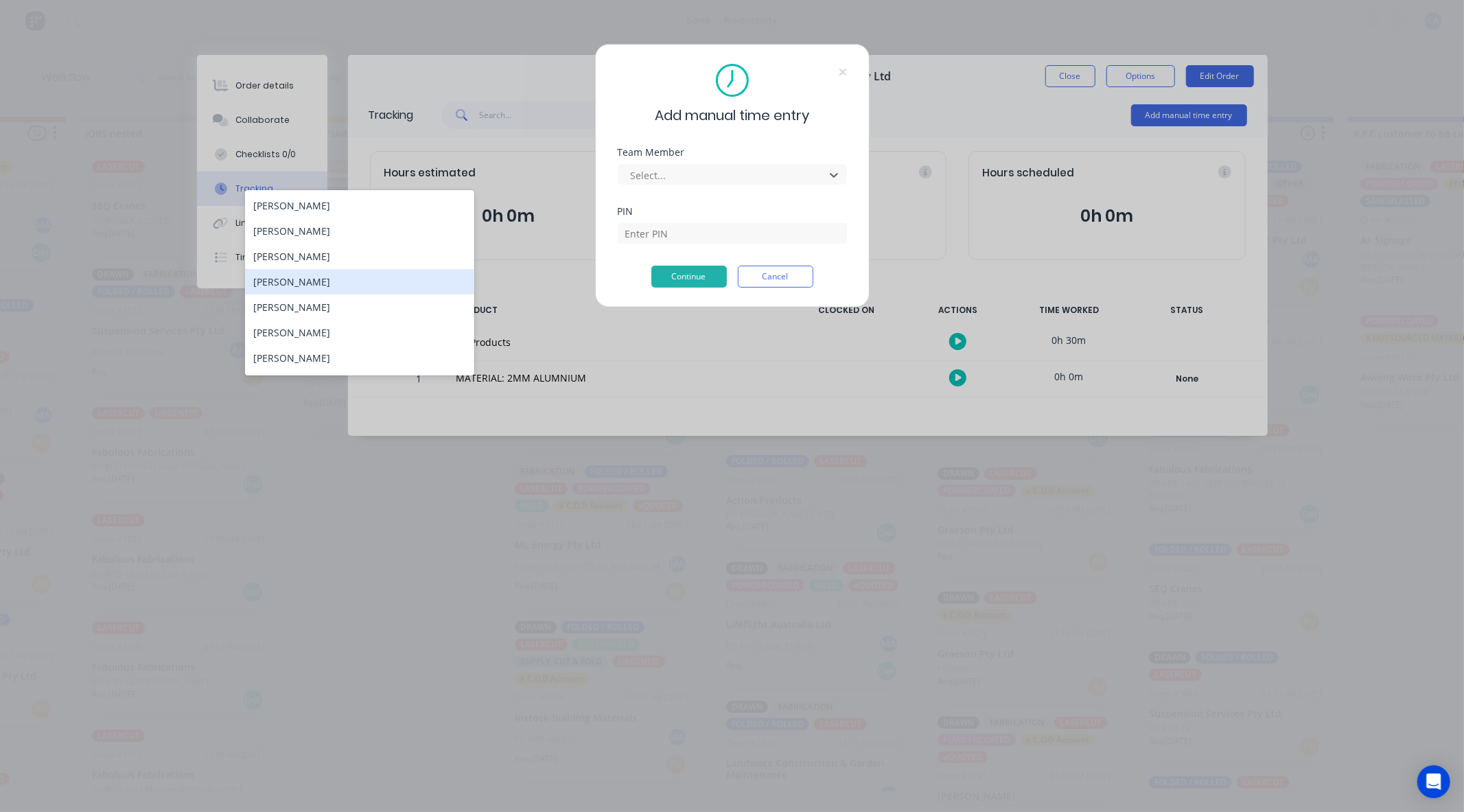
click at [348, 279] on div "[PERSON_NAME]" at bounding box center [359, 281] width 229 height 26
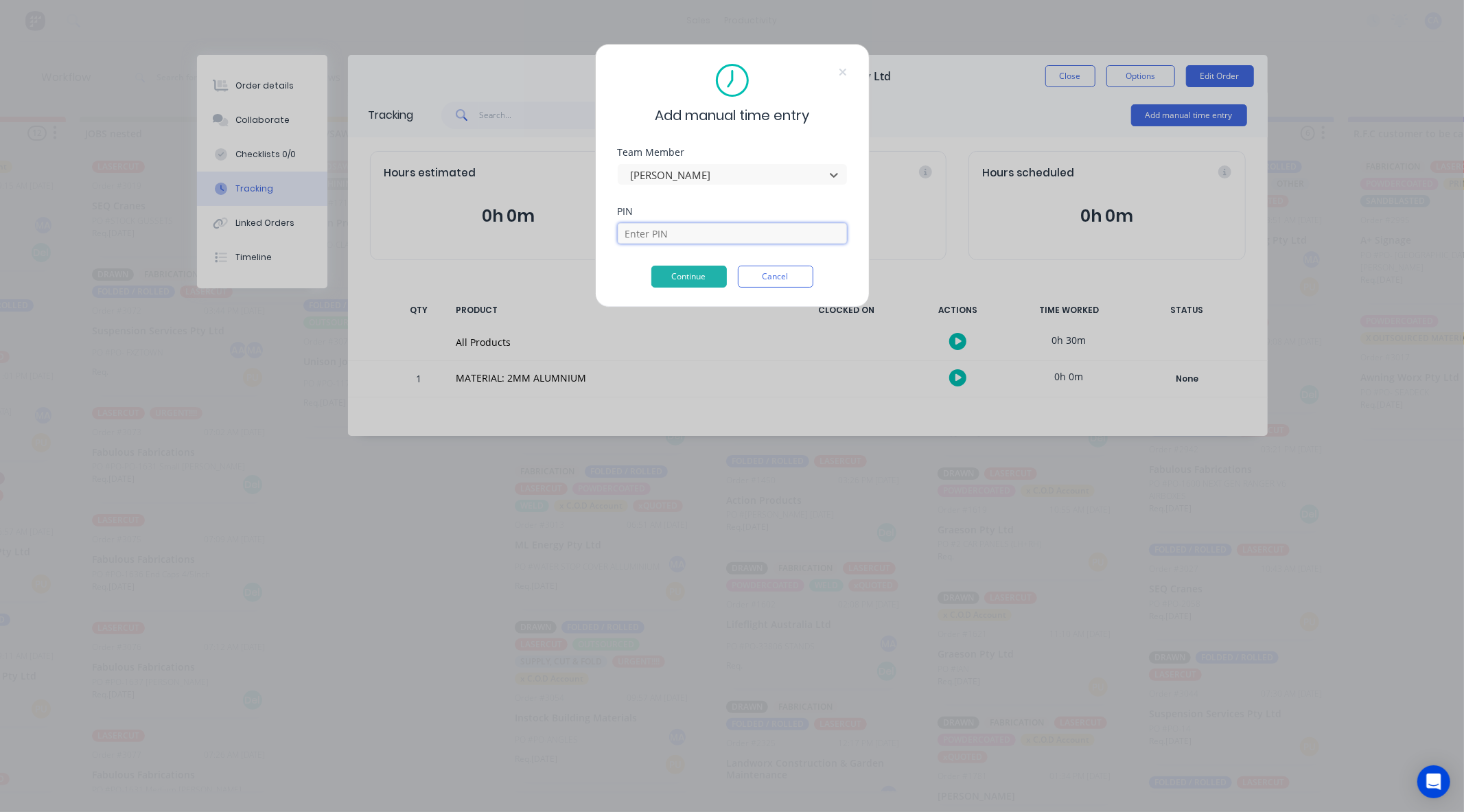
click at [673, 229] on input at bounding box center [732, 233] width 229 height 20
type input "0000"
click at [689, 268] on button "Continue" at bounding box center [689, 277] width 75 height 22
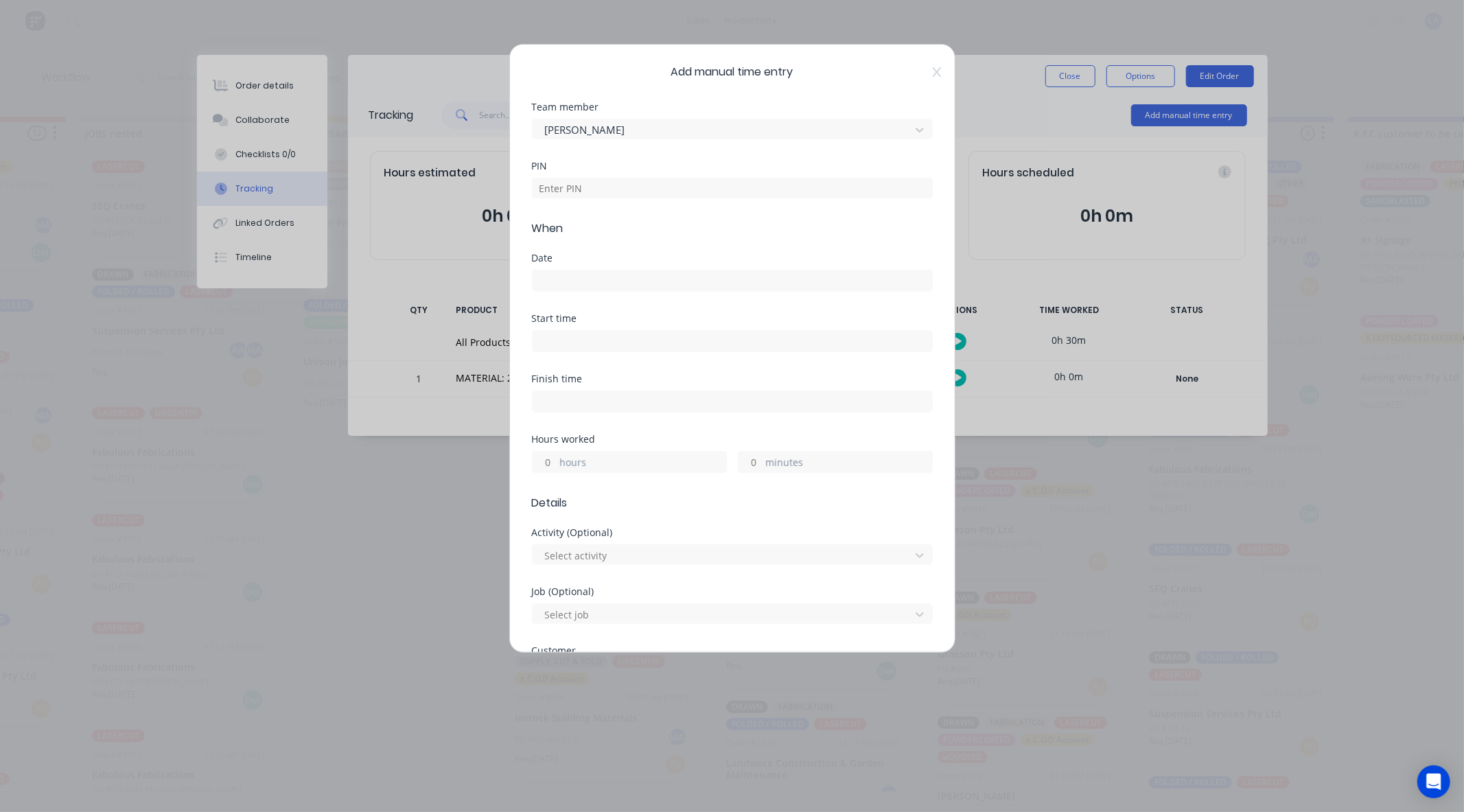
click at [589, 173] on div "PIN" at bounding box center [732, 180] width 401 height 37
drag, startPoint x: 592, startPoint y: 183, endPoint x: 599, endPoint y: 197, distance: 15.7
click at [592, 183] on input at bounding box center [732, 188] width 401 height 20
type input "0000"
click at [595, 279] on input at bounding box center [732, 281] width 400 height 20
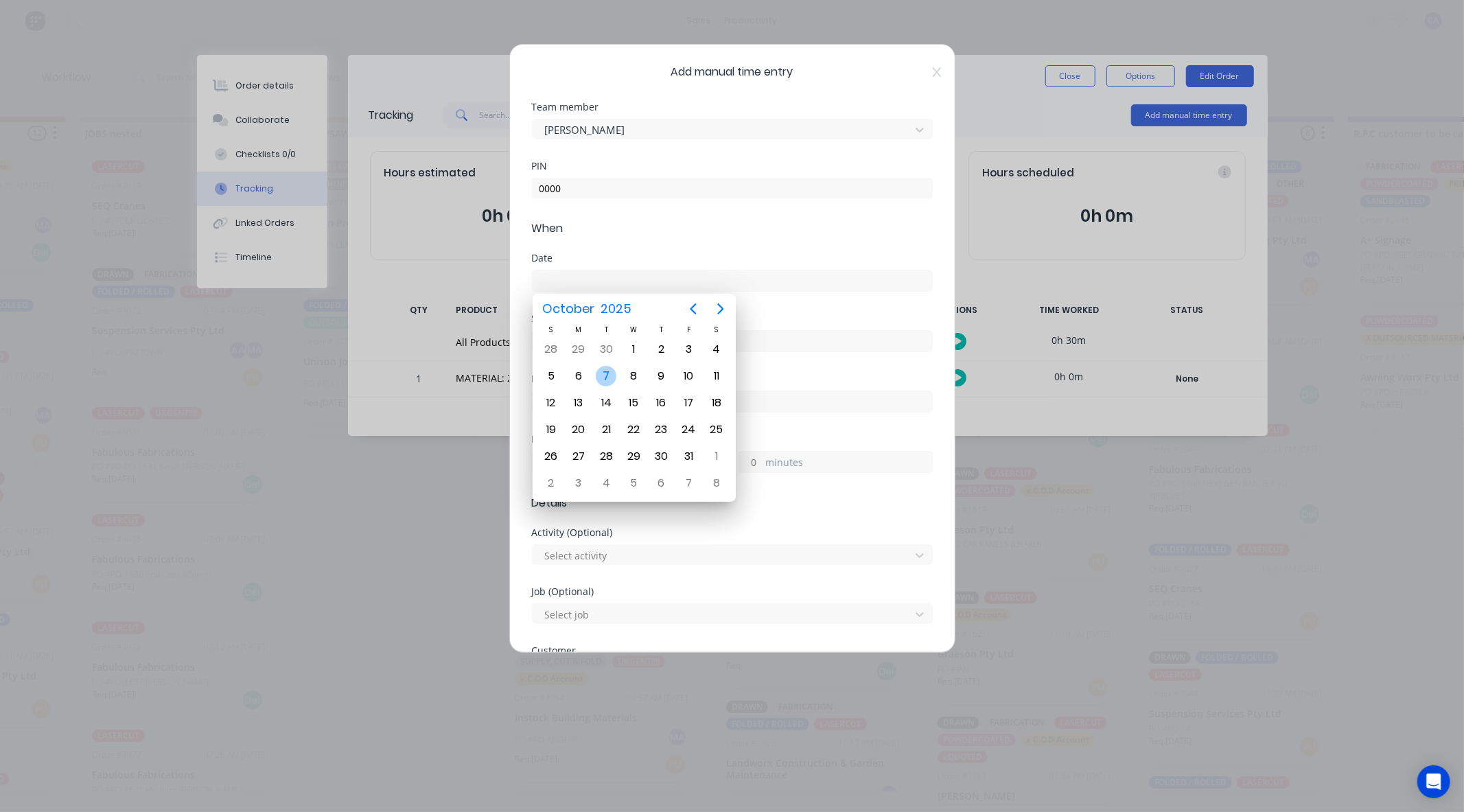
click at [601, 372] on div "7" at bounding box center [606, 376] width 20 height 20
type input "[DATE]"
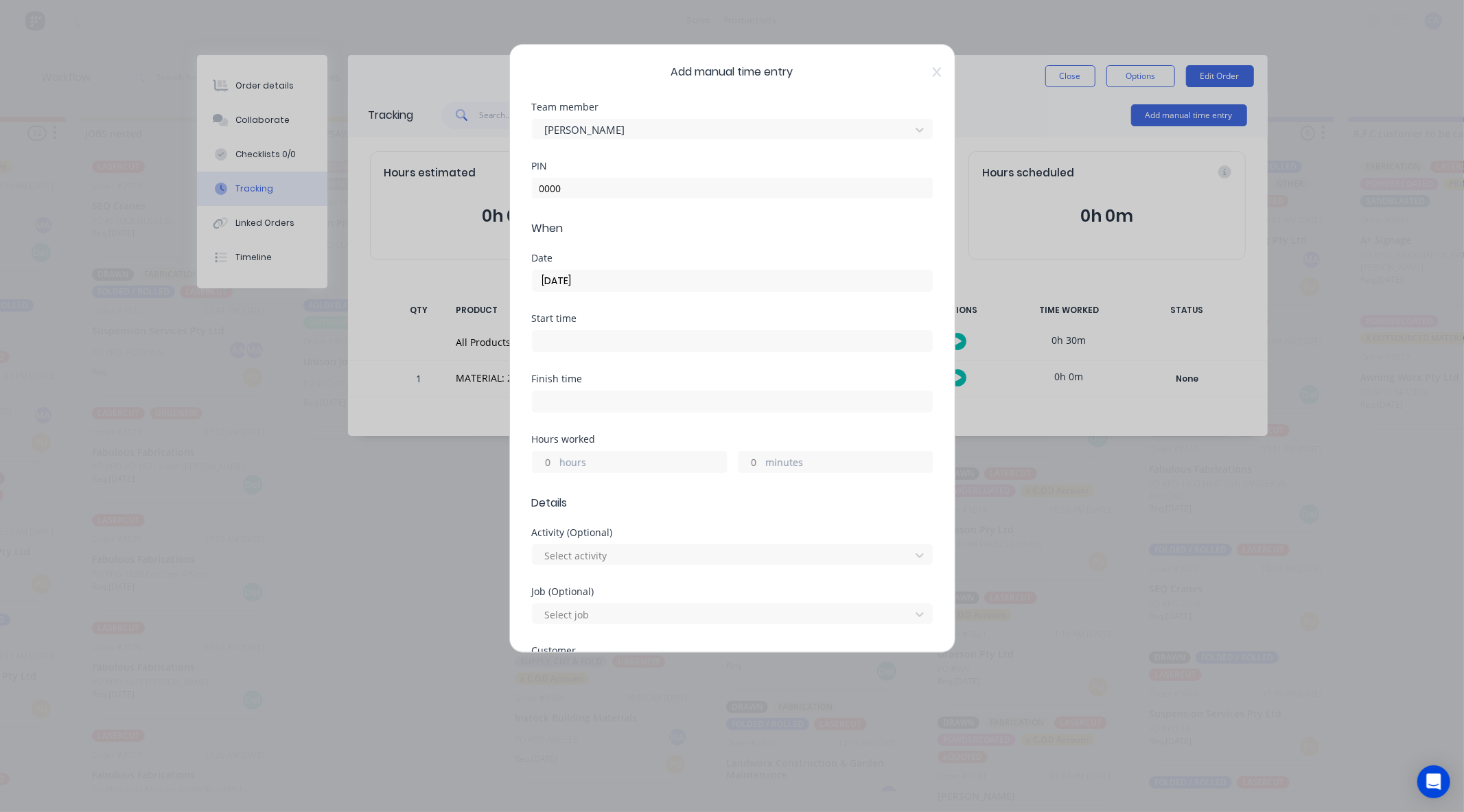
click at [748, 465] on input "minutes" at bounding box center [750, 462] width 24 height 20
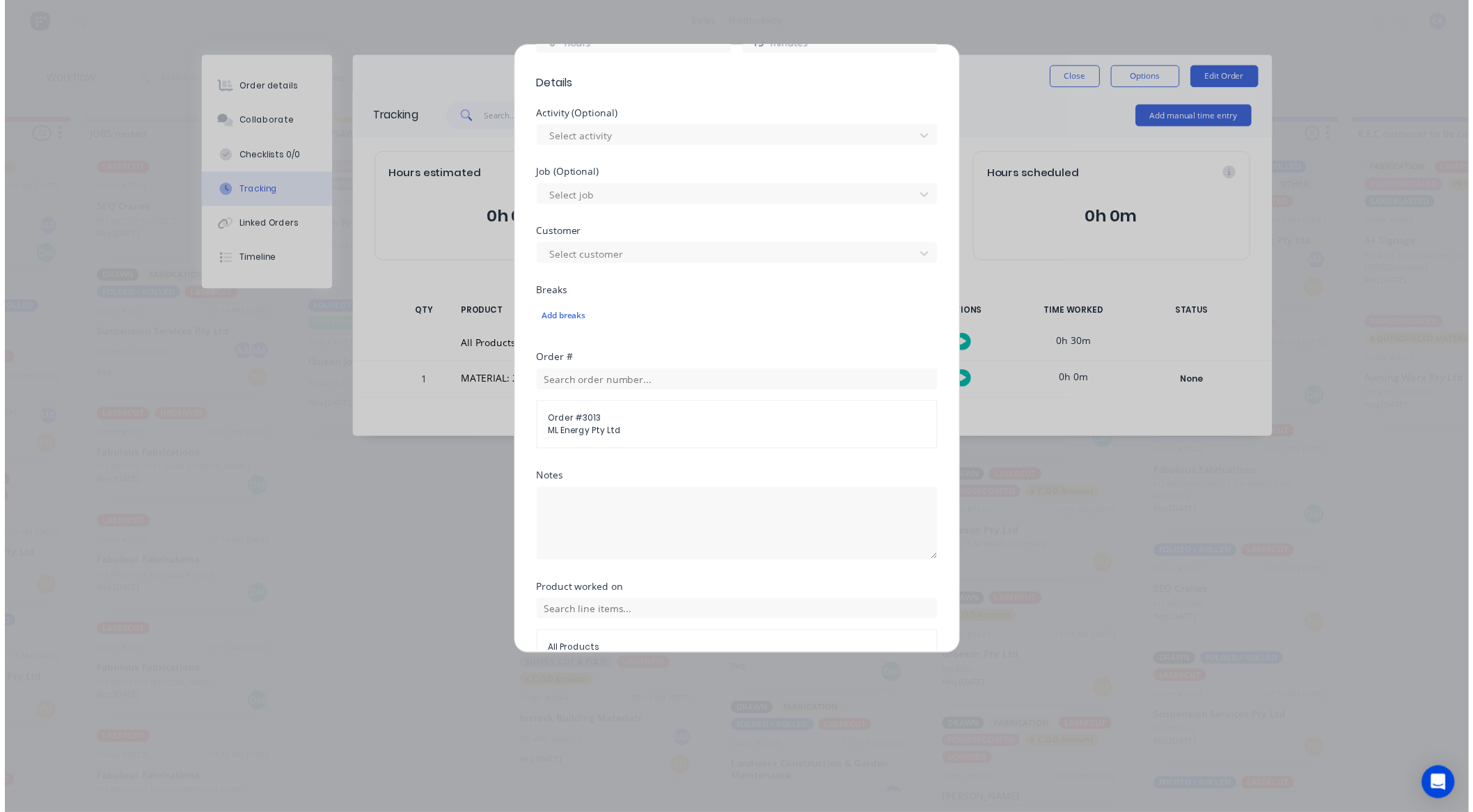
scroll to position [503, 0]
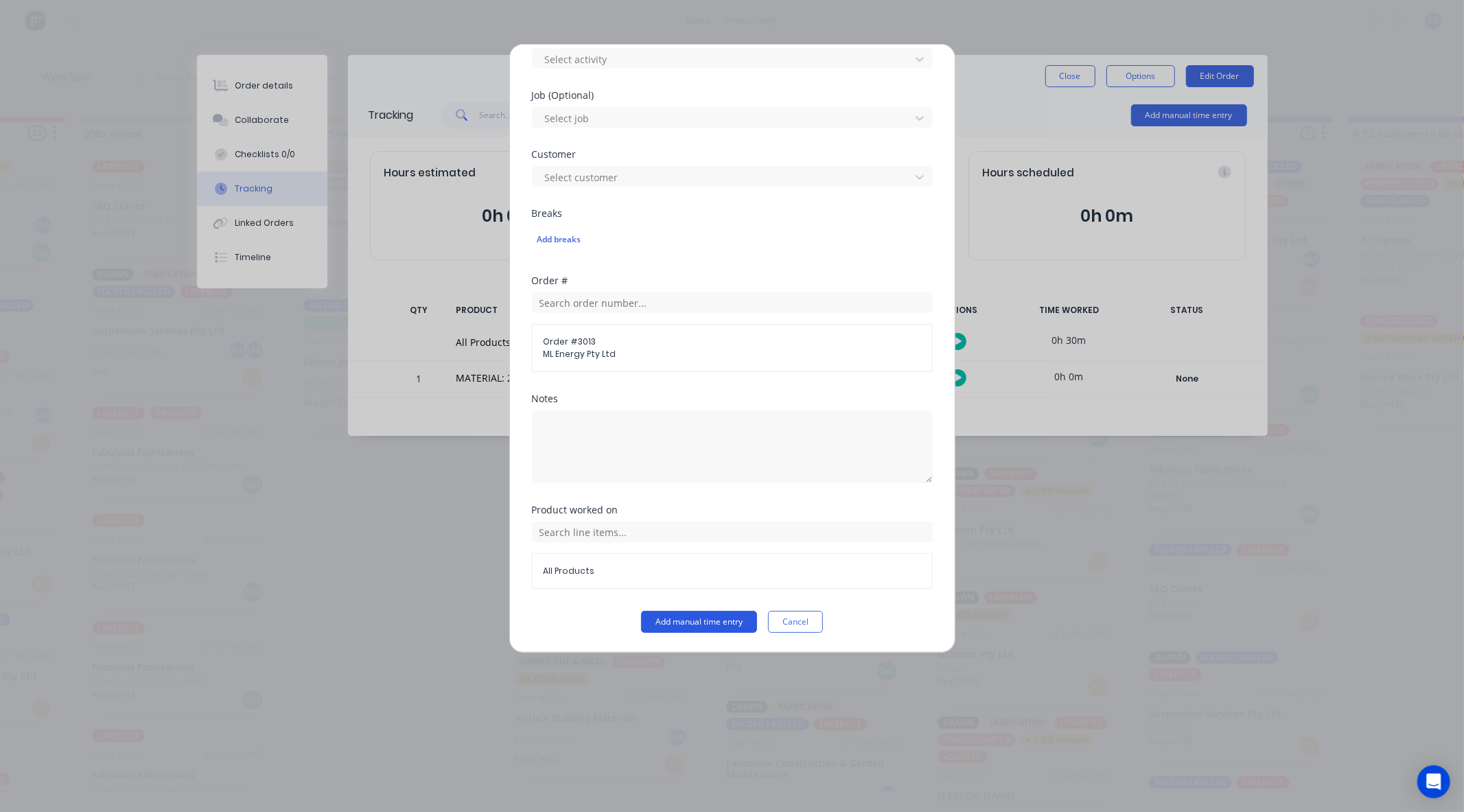
type input "15"
click at [669, 619] on button "Add manual time entry" at bounding box center [699, 622] width 116 height 22
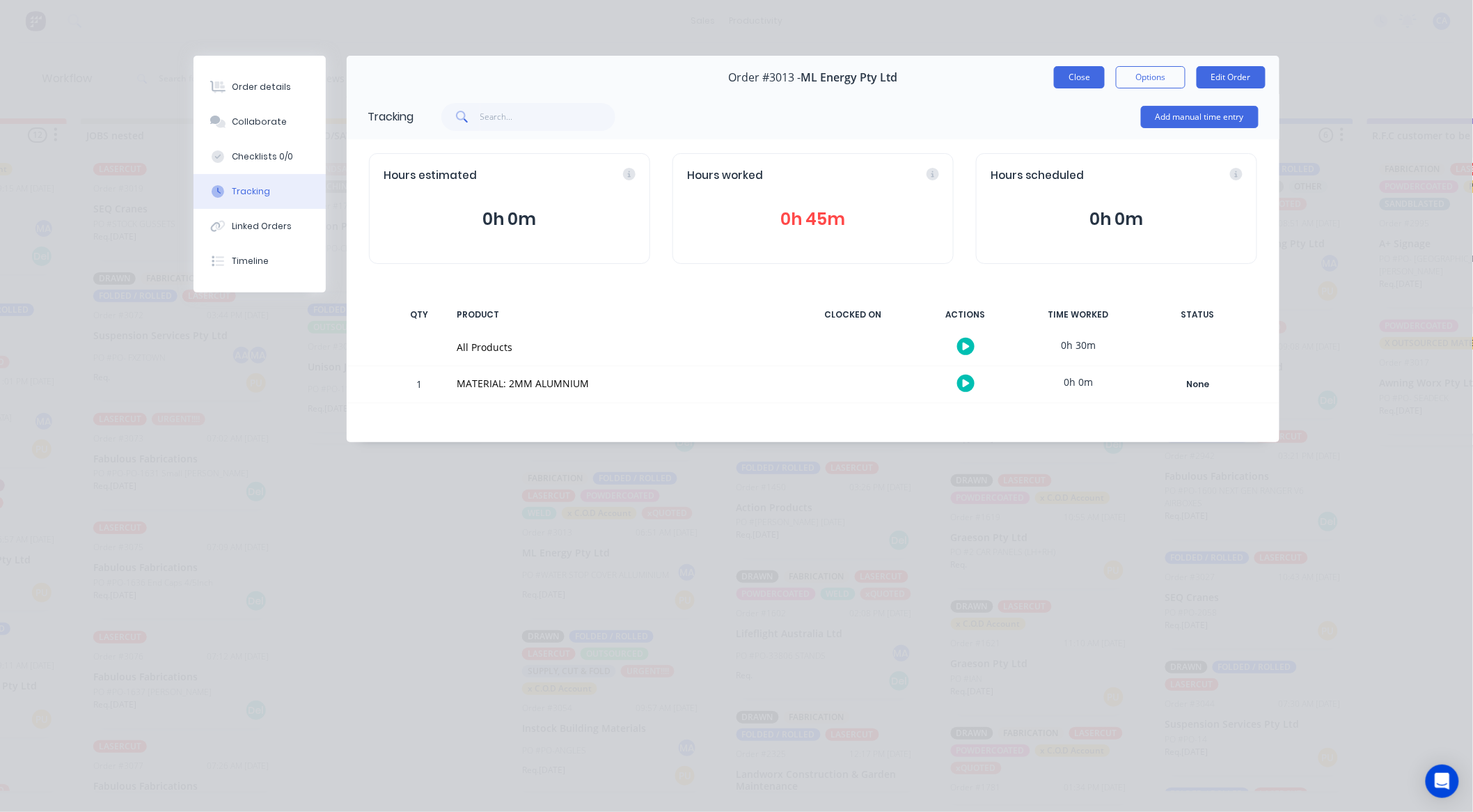
click at [1078, 79] on button "Close" at bounding box center [1080, 77] width 50 height 22
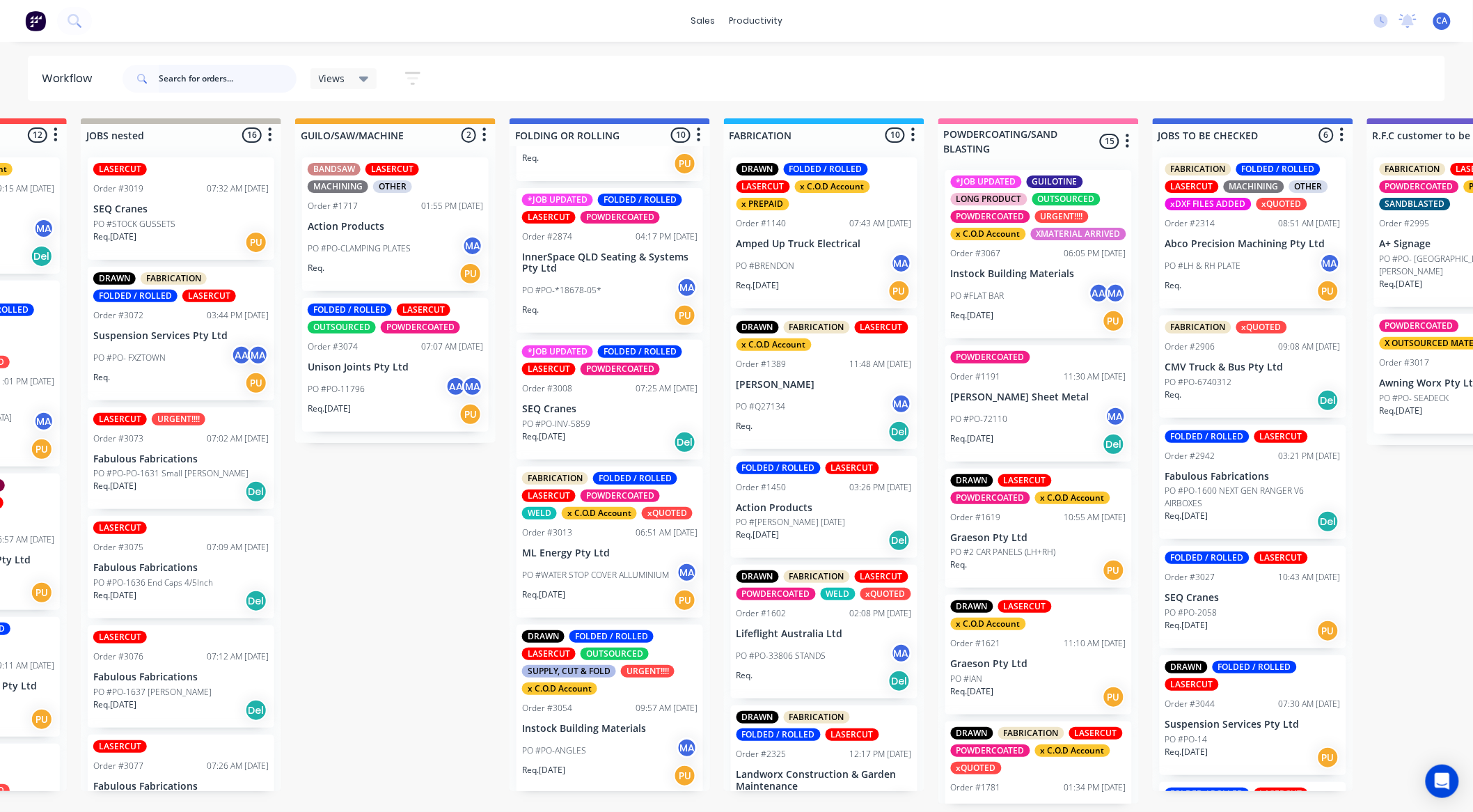
click at [185, 72] on input "text" at bounding box center [227, 78] width 138 height 28
type input "cmv"
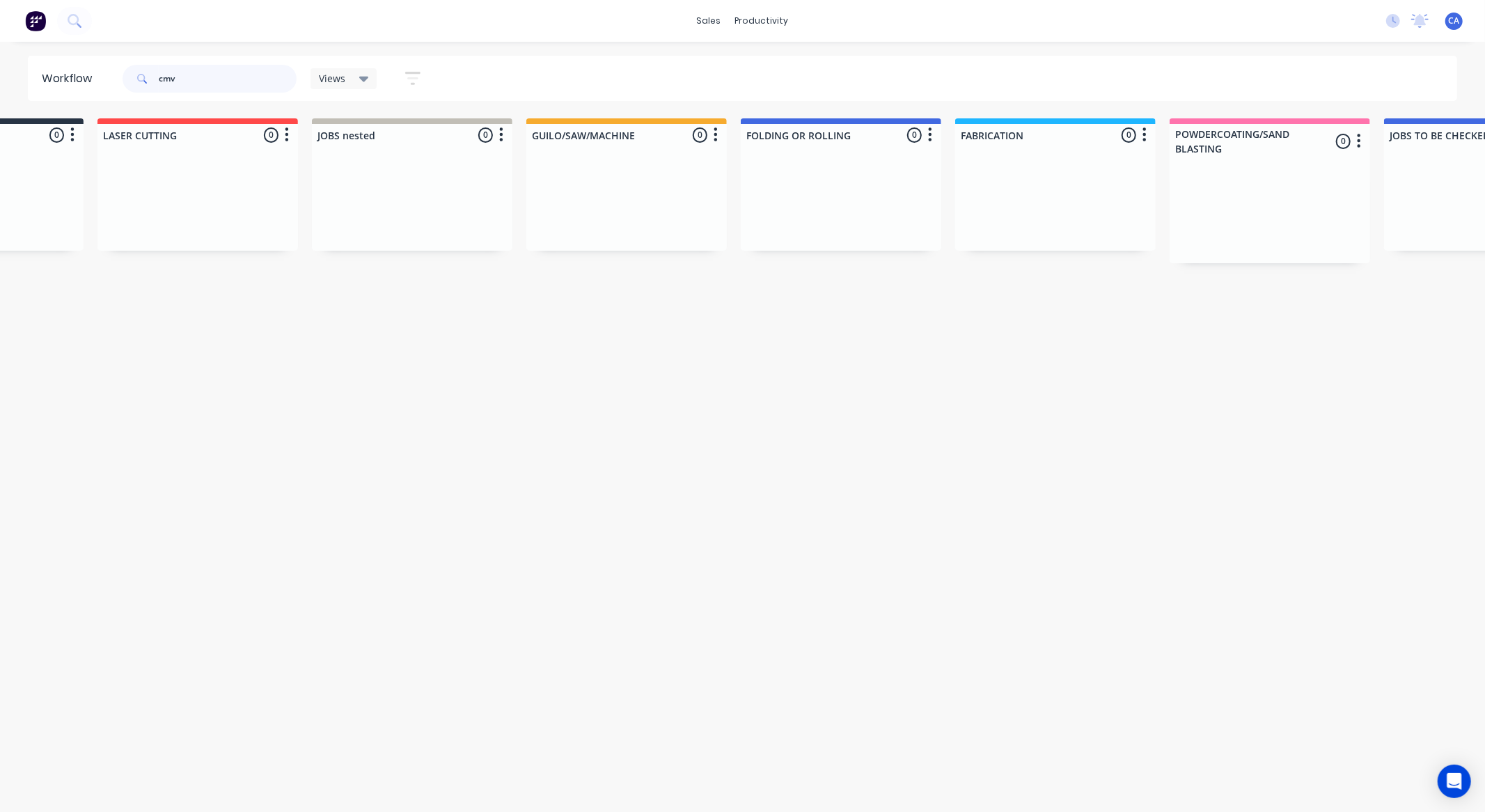
scroll to position [0, 0]
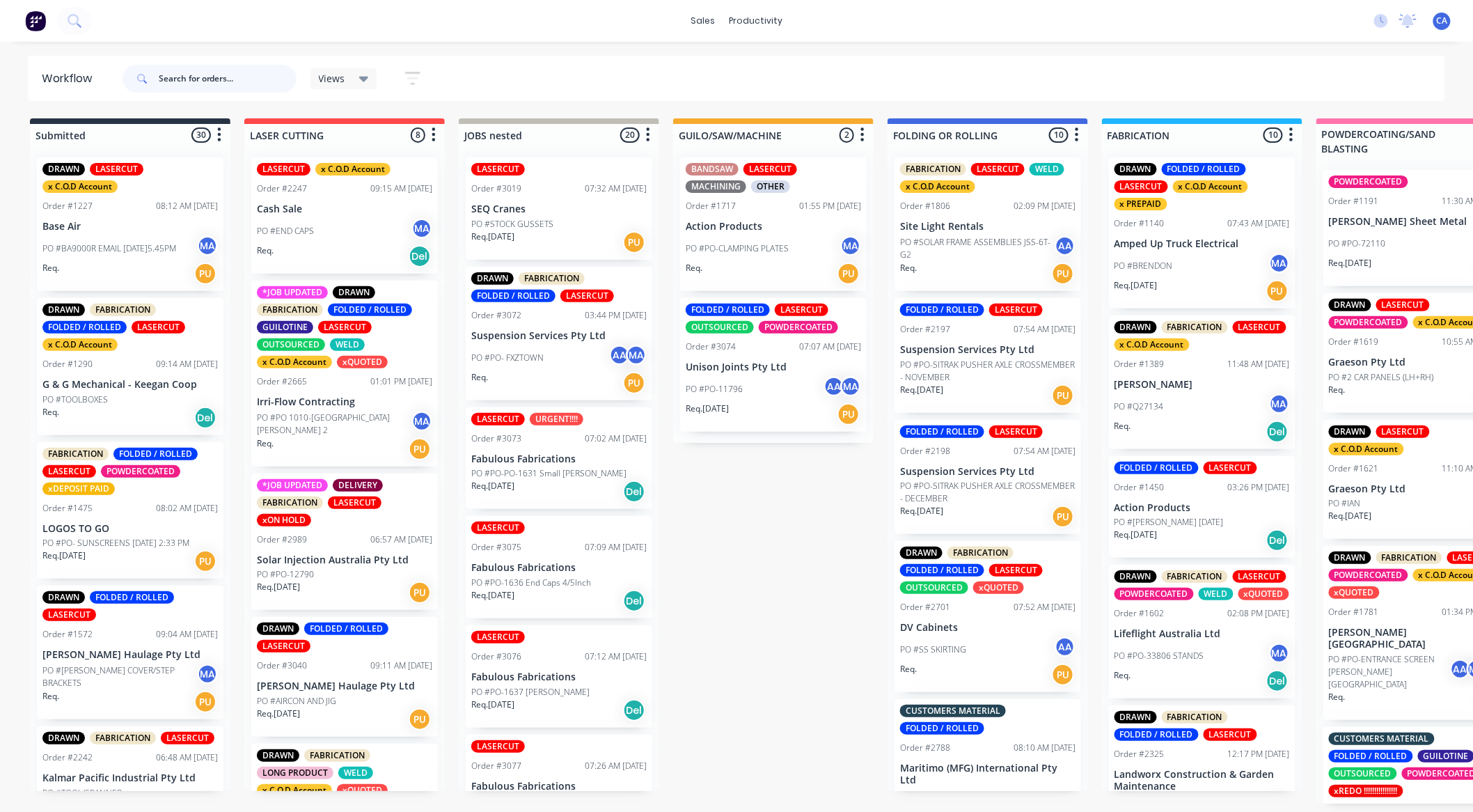
click at [239, 79] on input "text" at bounding box center [227, 78] width 138 height 28
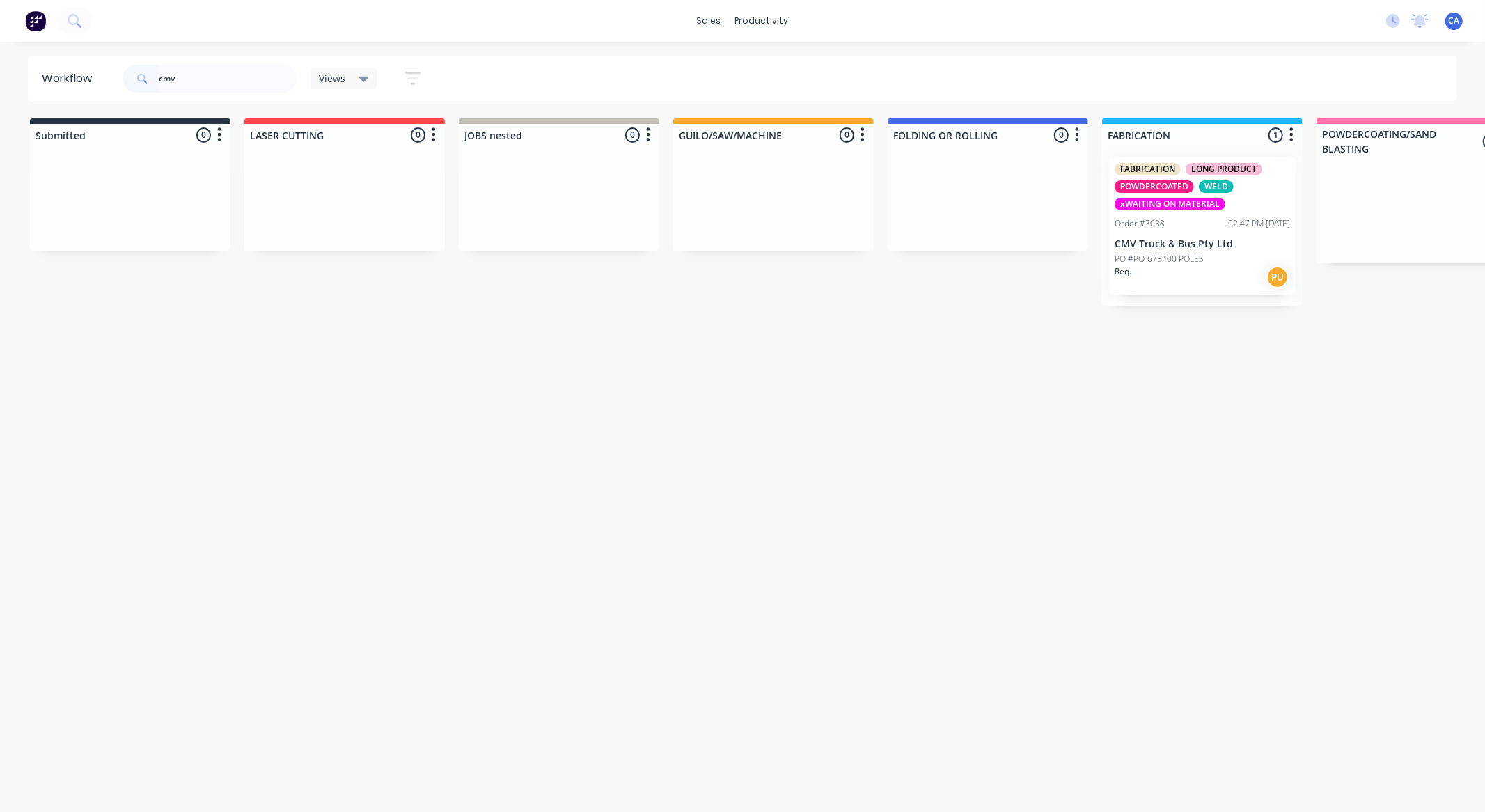
click at [1233, 282] on div "Req. PU" at bounding box center [1203, 277] width 176 height 24
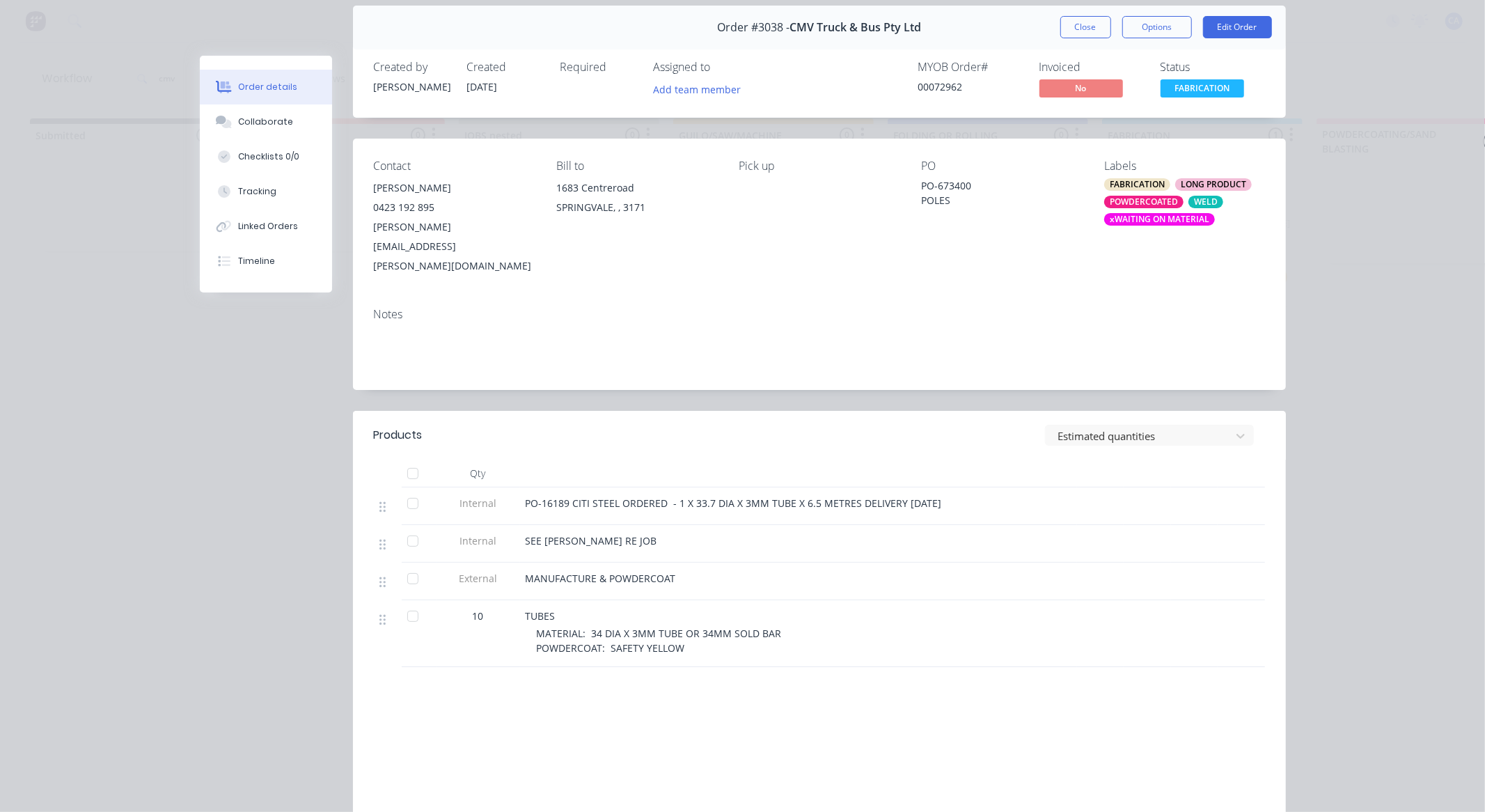
scroll to position [77, 0]
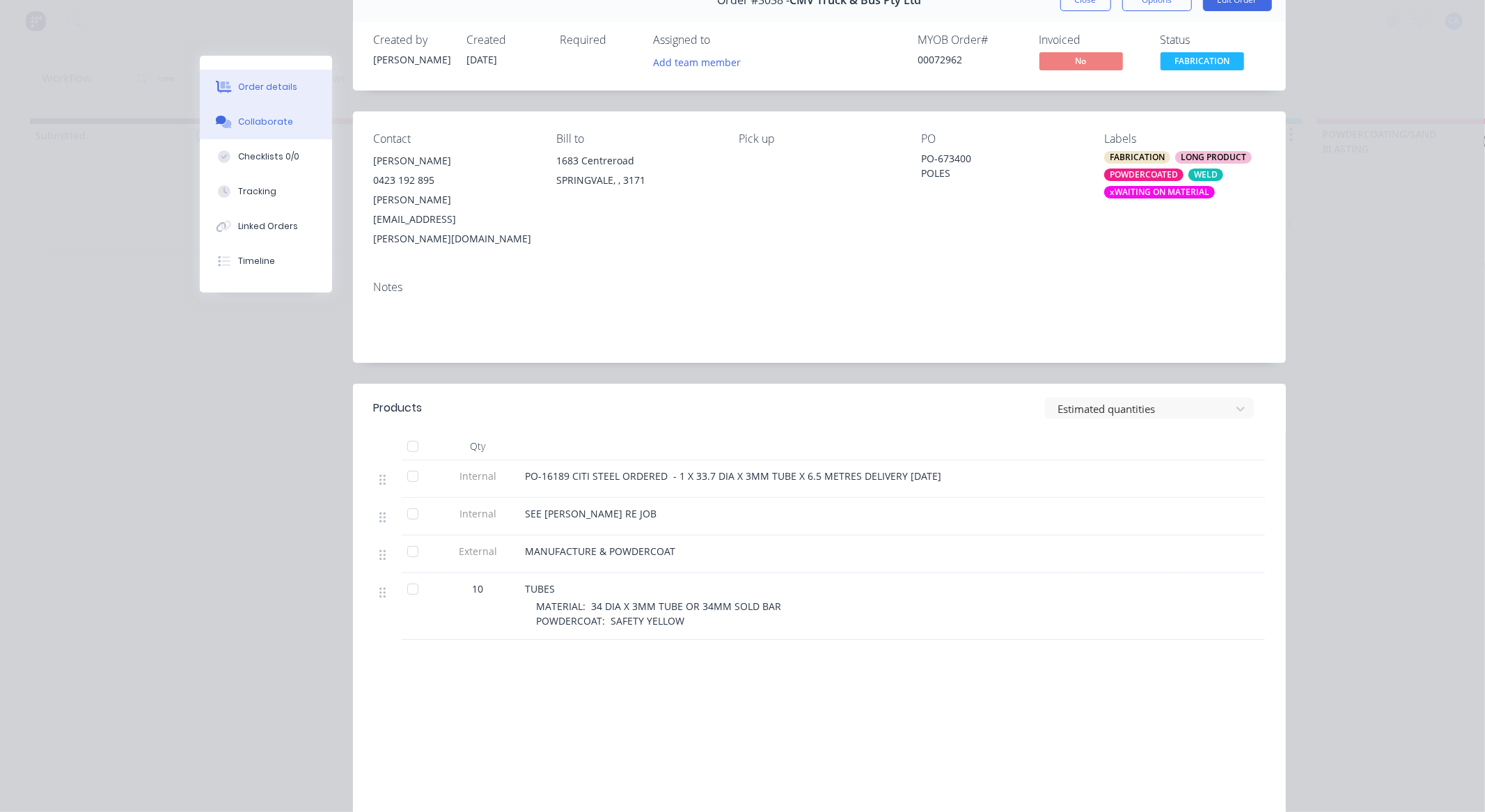
click at [283, 124] on button "Collaborate" at bounding box center [266, 121] width 132 height 35
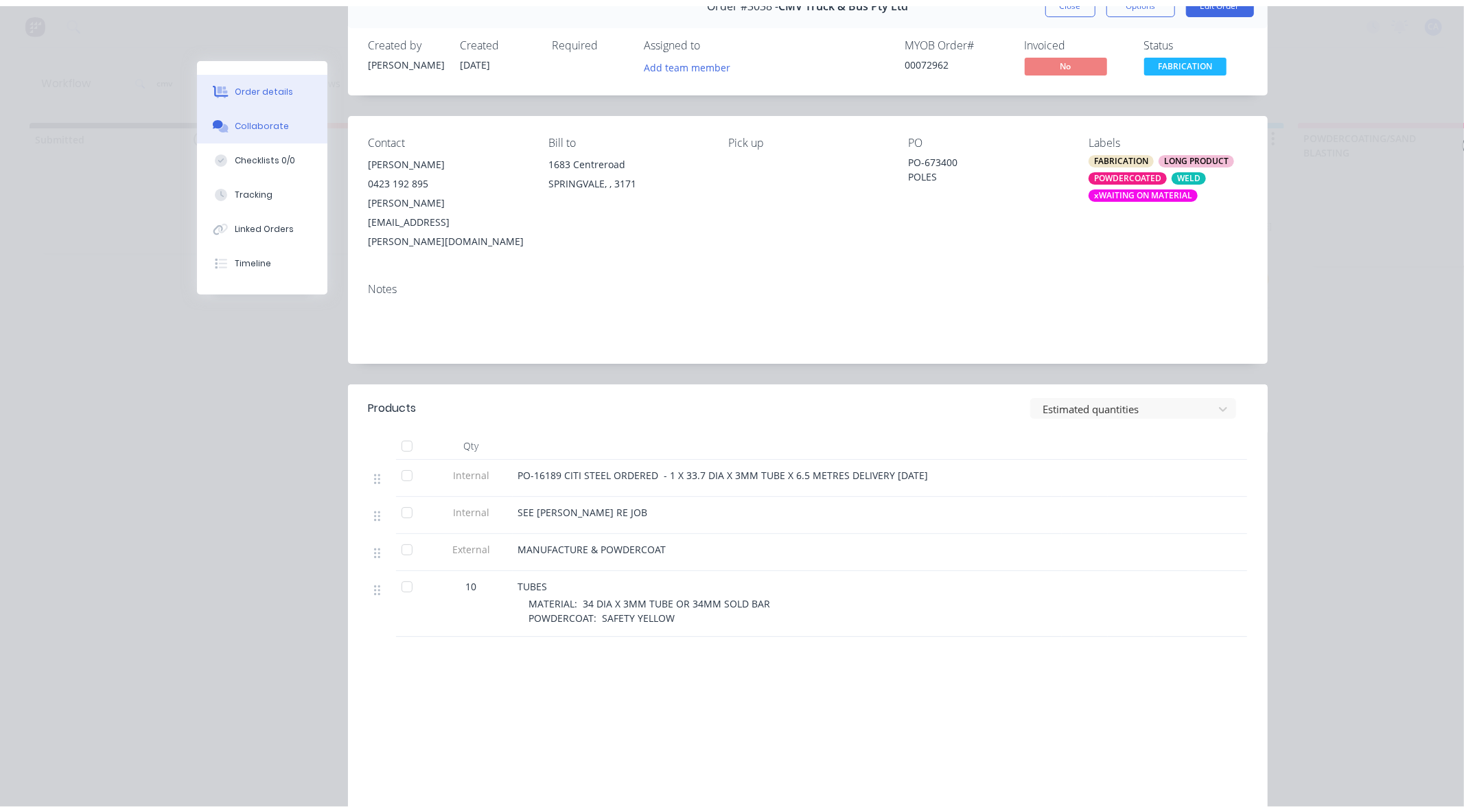
scroll to position [0, 0]
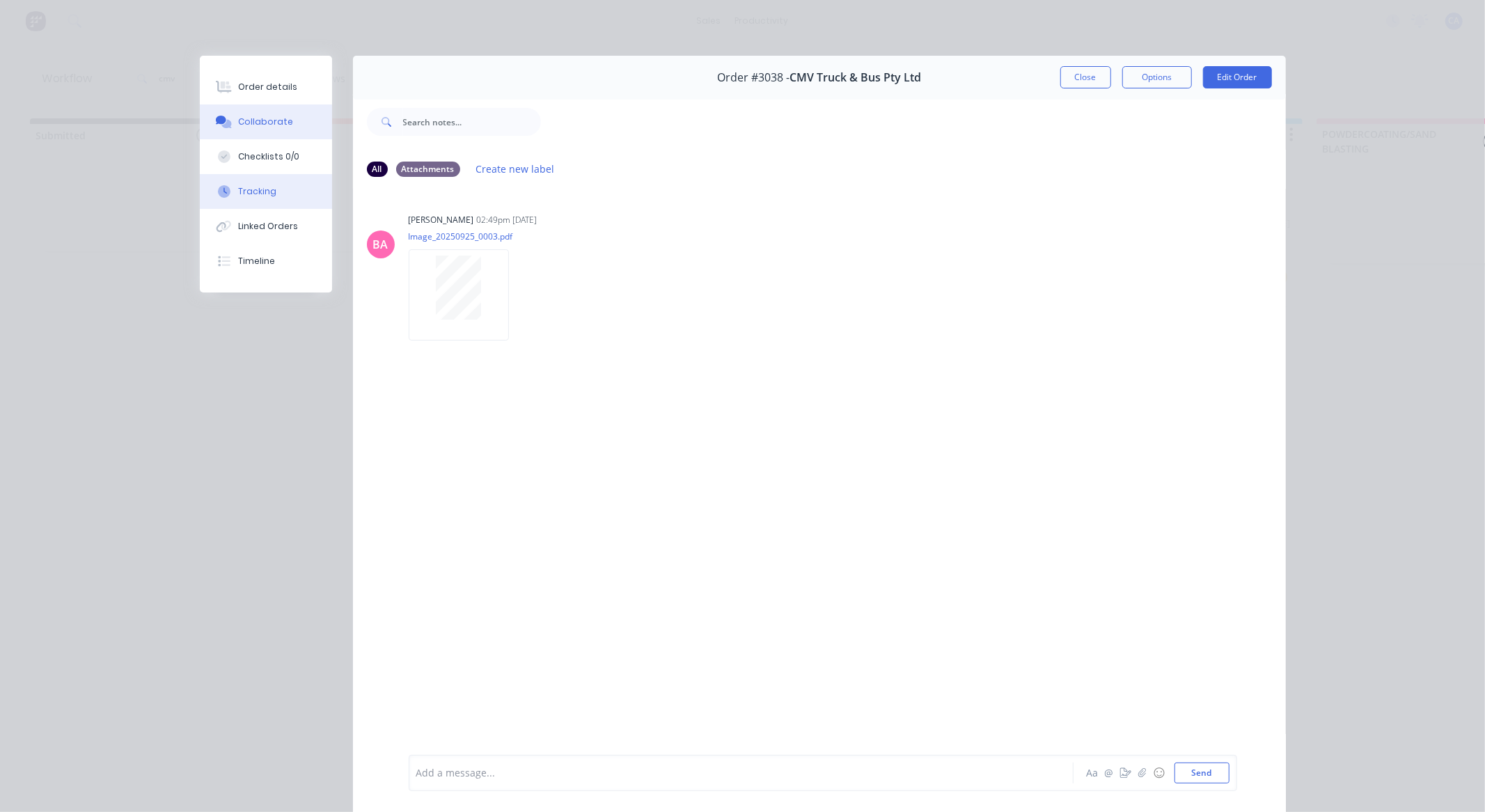
click at [283, 186] on button "Tracking" at bounding box center [266, 192] width 132 height 35
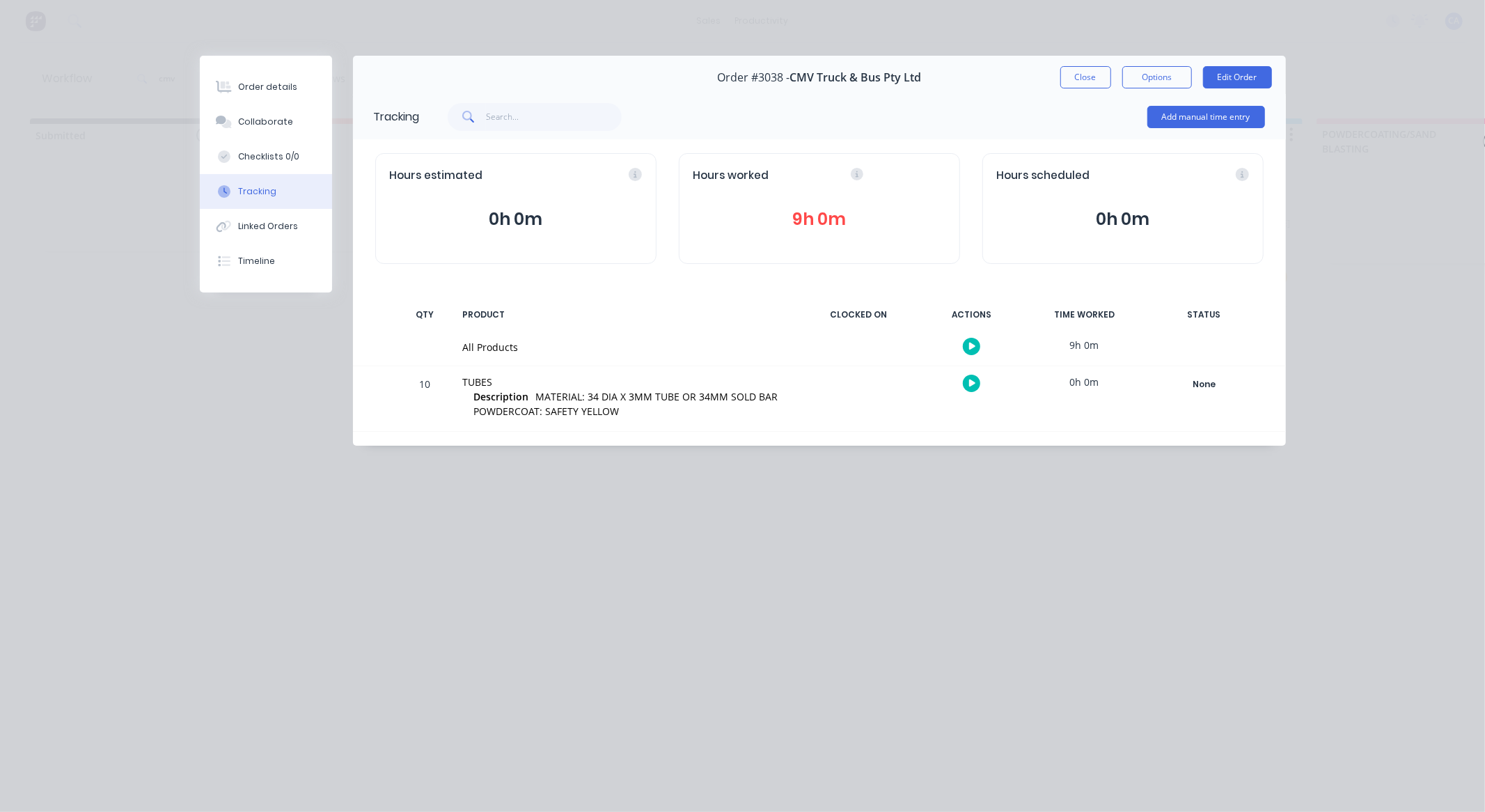
click at [841, 218] on button "9h 0m" at bounding box center [819, 219] width 252 height 27
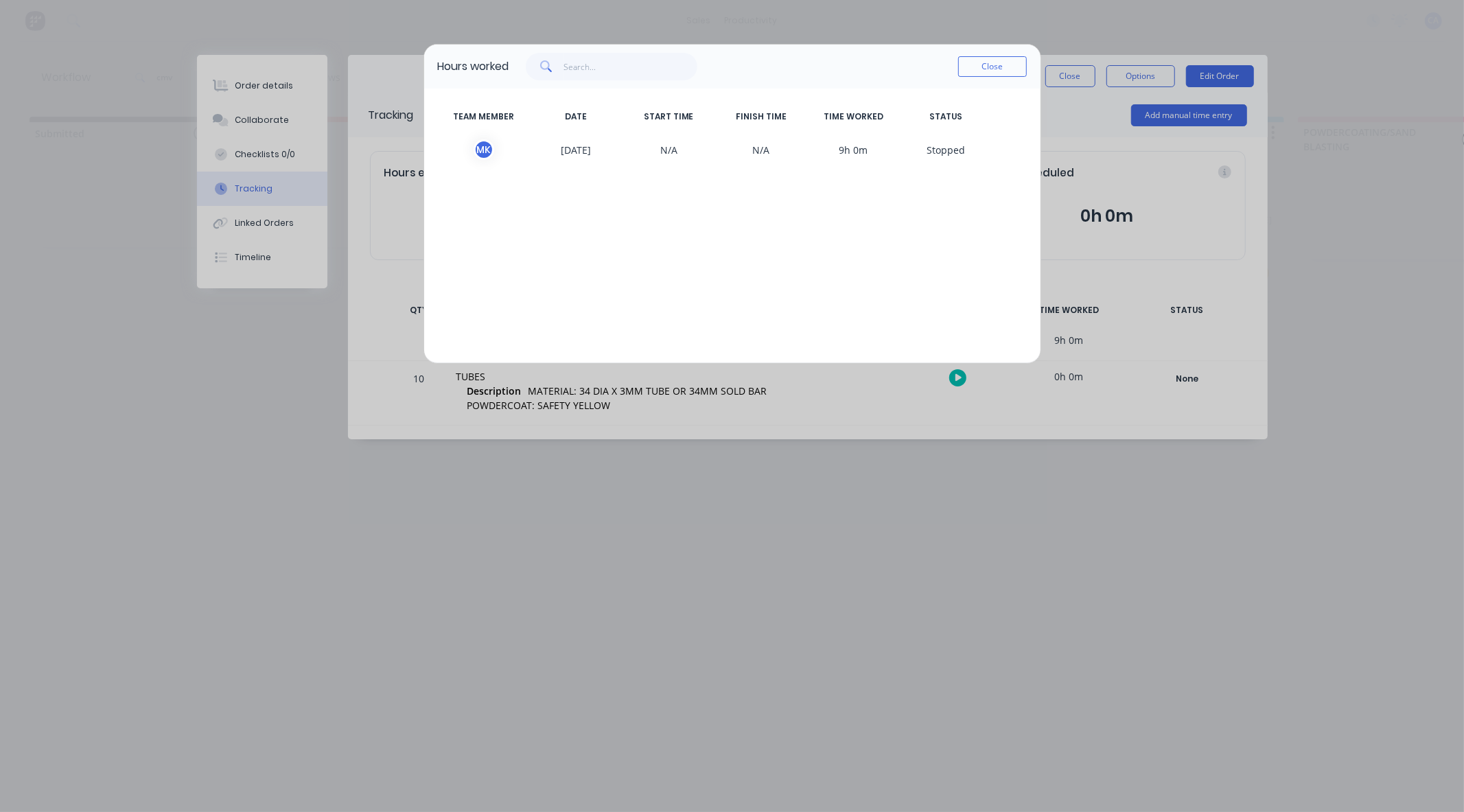
click at [484, 152] on div "M K" at bounding box center [484, 149] width 20 height 20
drag, startPoint x: 671, startPoint y: 146, endPoint x: 639, endPoint y: 145, distance: 32.0
click at [669, 146] on span "N/A" at bounding box center [669, 149] width 93 height 20
click at [592, 147] on span "25/09/2025" at bounding box center [576, 149] width 93 height 20
click at [957, 153] on span "S topped" at bounding box center [946, 149] width 93 height 20
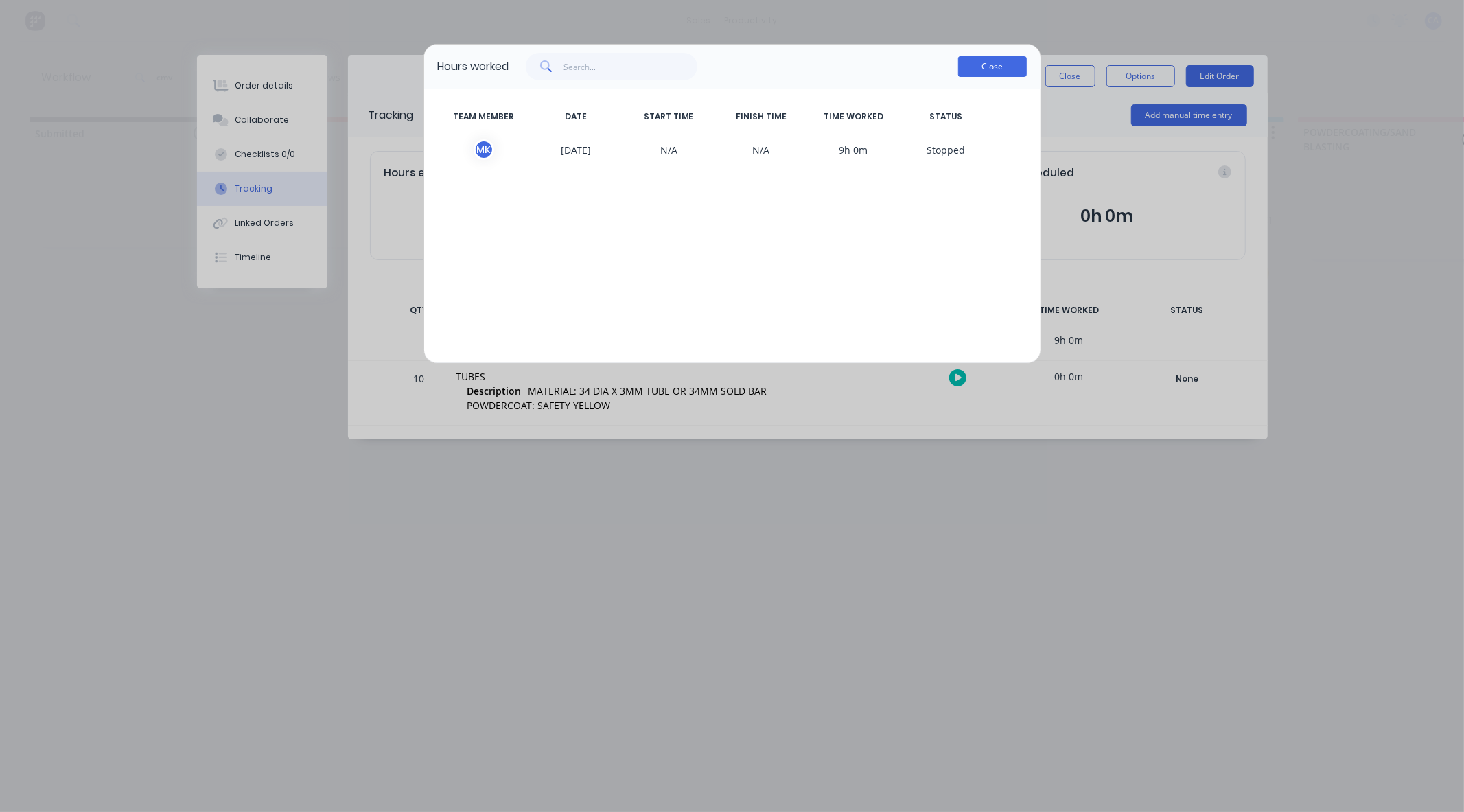
click at [991, 68] on button "Close" at bounding box center [993, 66] width 68 height 20
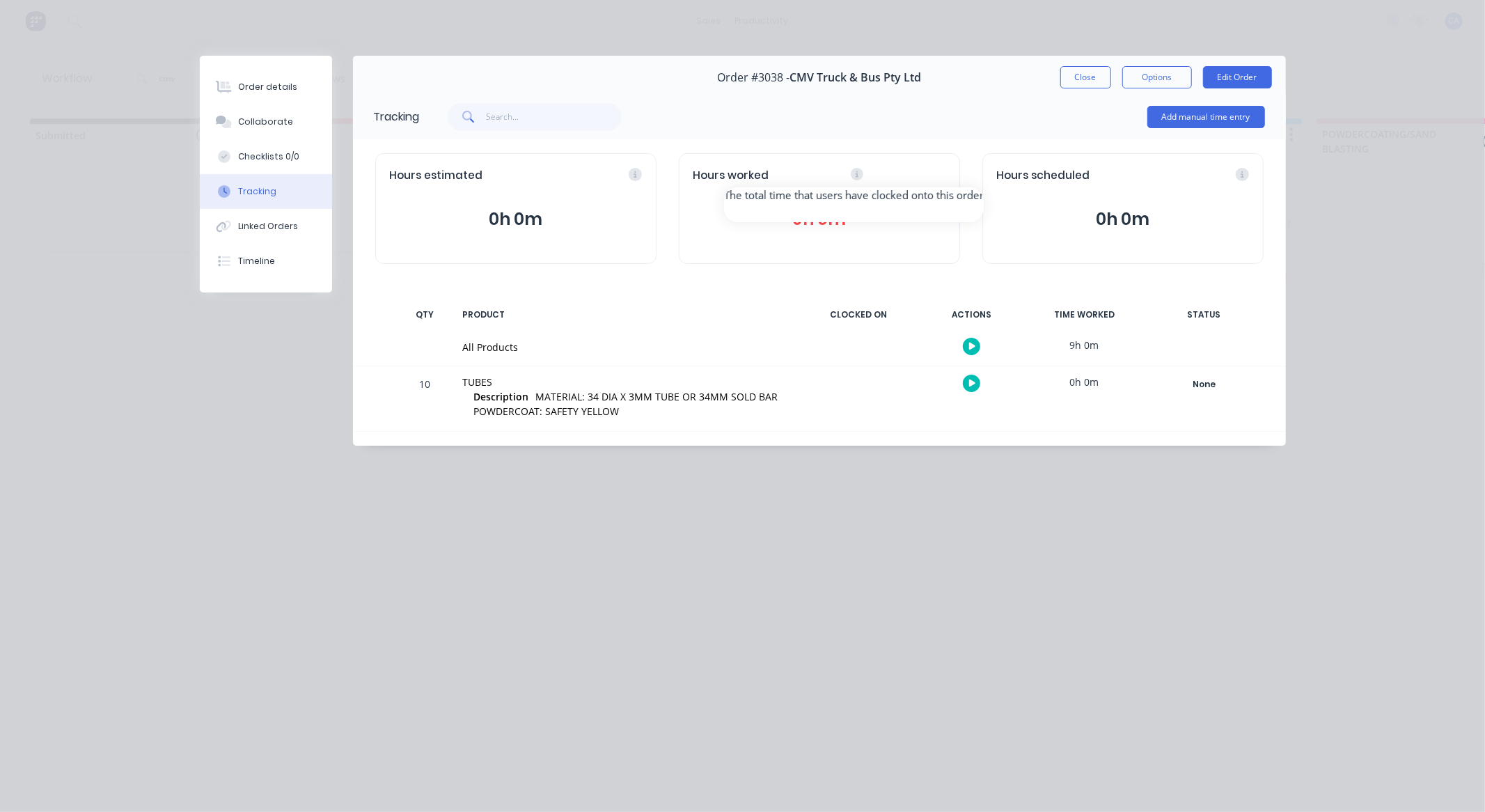
click at [856, 167] on div "Hours worked 9h 0m" at bounding box center [819, 208] width 282 height 110
click at [851, 170] on icon at bounding box center [857, 174] width 13 height 13
click at [804, 222] on button "9h 0m" at bounding box center [819, 219] width 252 height 27
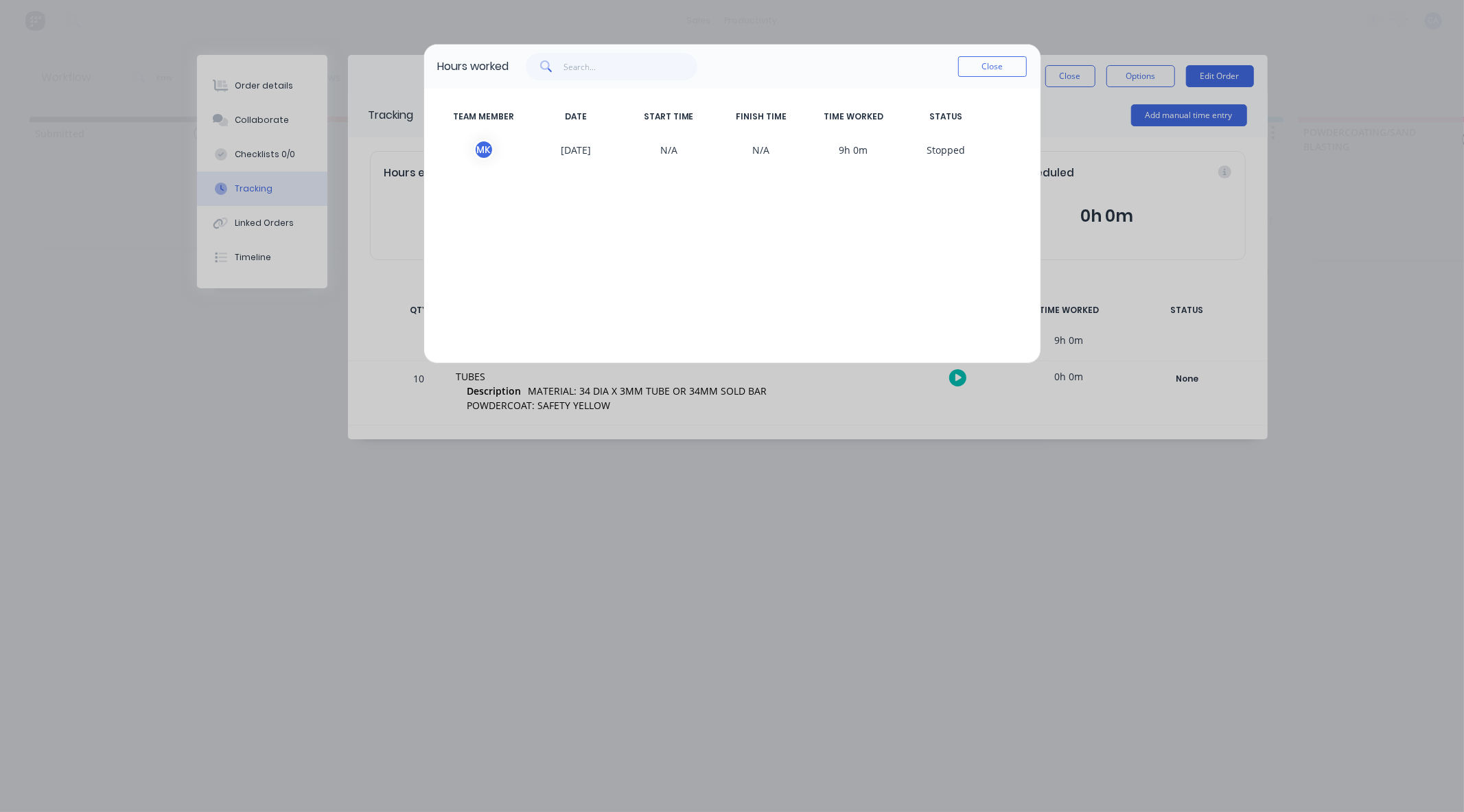
drag, startPoint x: 546, startPoint y: 152, endPoint x: 515, endPoint y: 66, distance: 91.4
click at [546, 149] on span "25/09/2025" at bounding box center [576, 149] width 93 height 20
click at [977, 74] on button "Close" at bounding box center [993, 66] width 68 height 20
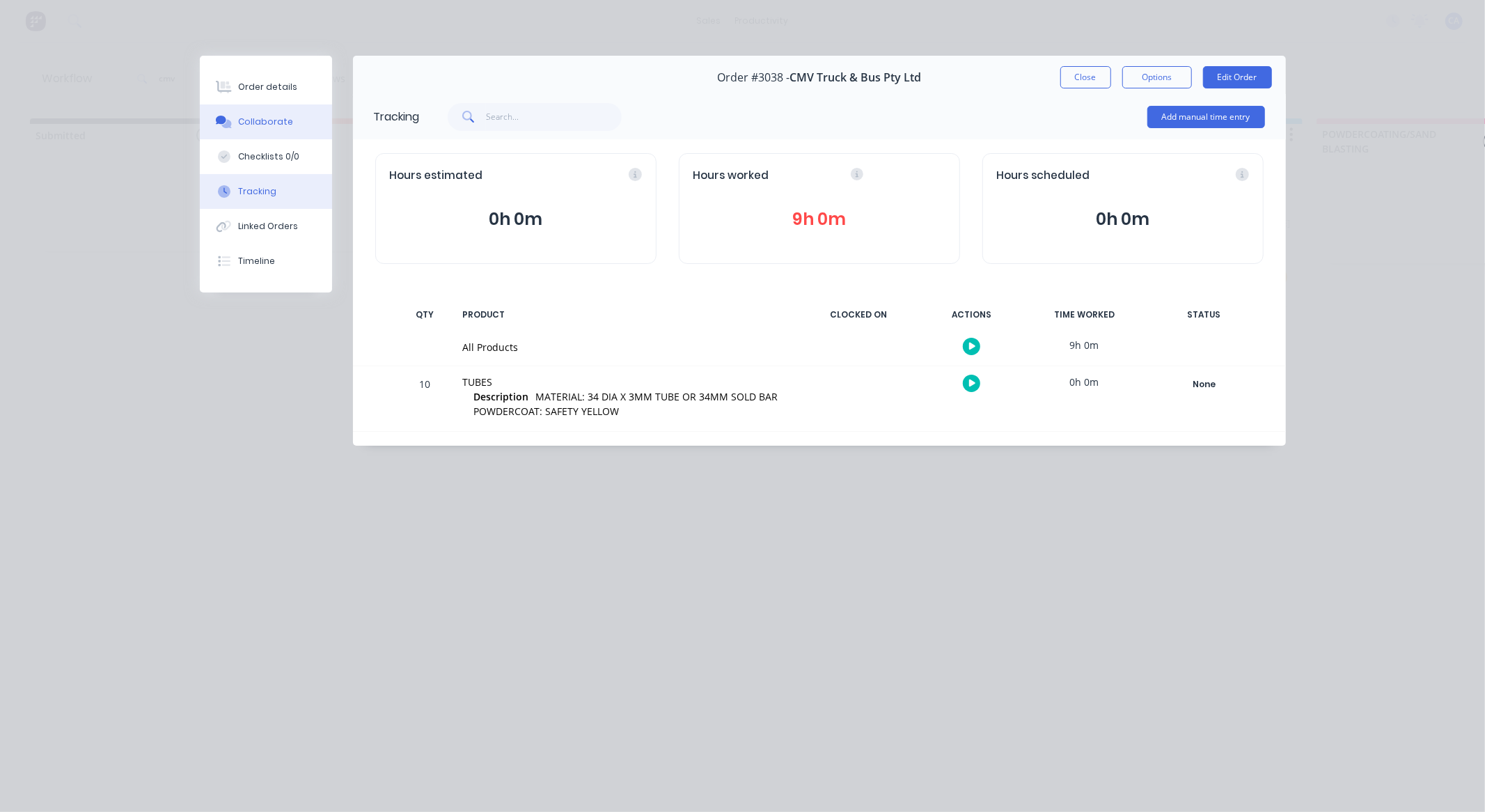
click at [298, 129] on button "Collaborate" at bounding box center [266, 121] width 132 height 35
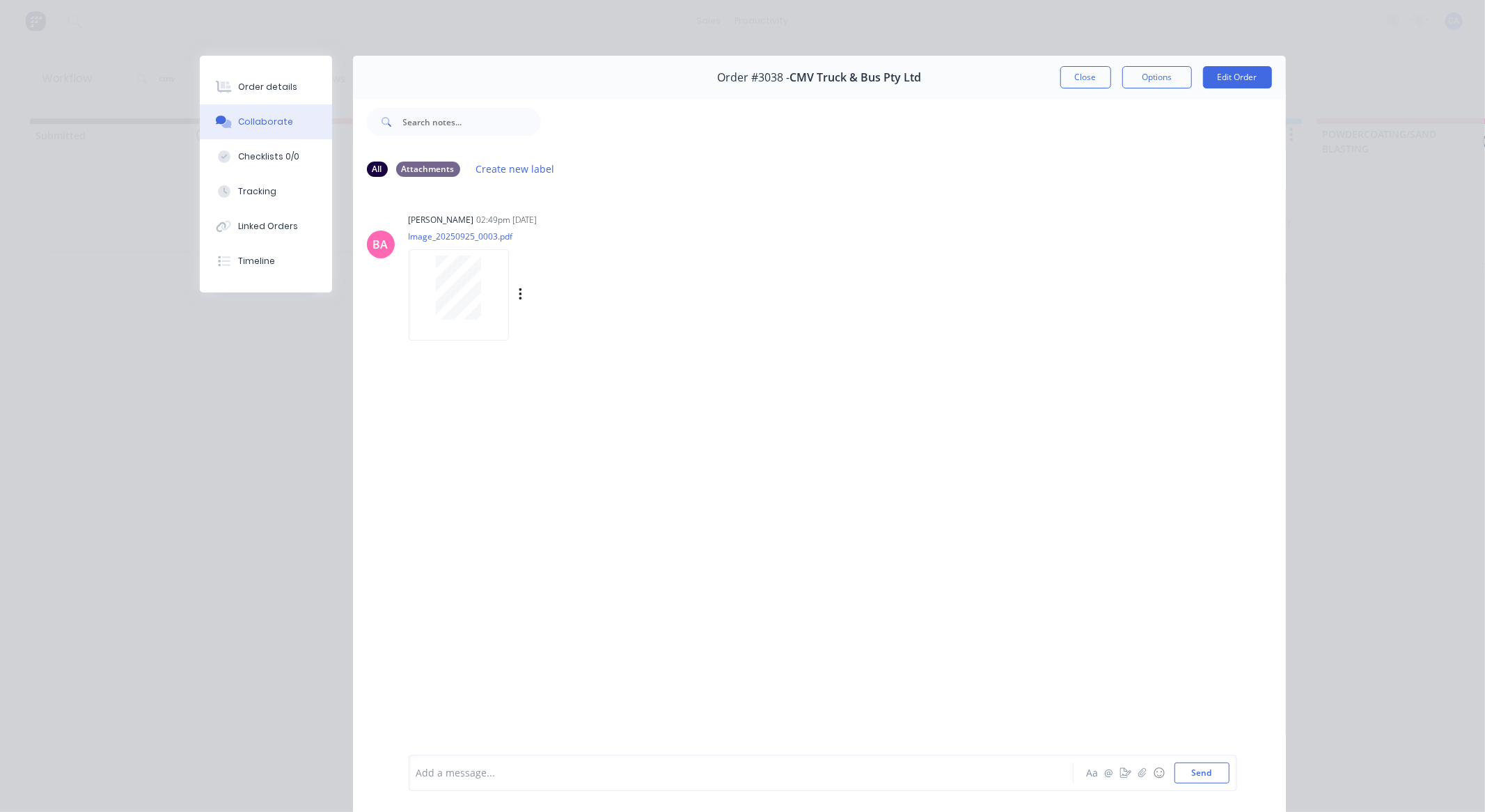
click at [429, 292] on div at bounding box center [458, 287] width 88 height 64
click at [1087, 80] on button "Close" at bounding box center [1086, 77] width 50 height 22
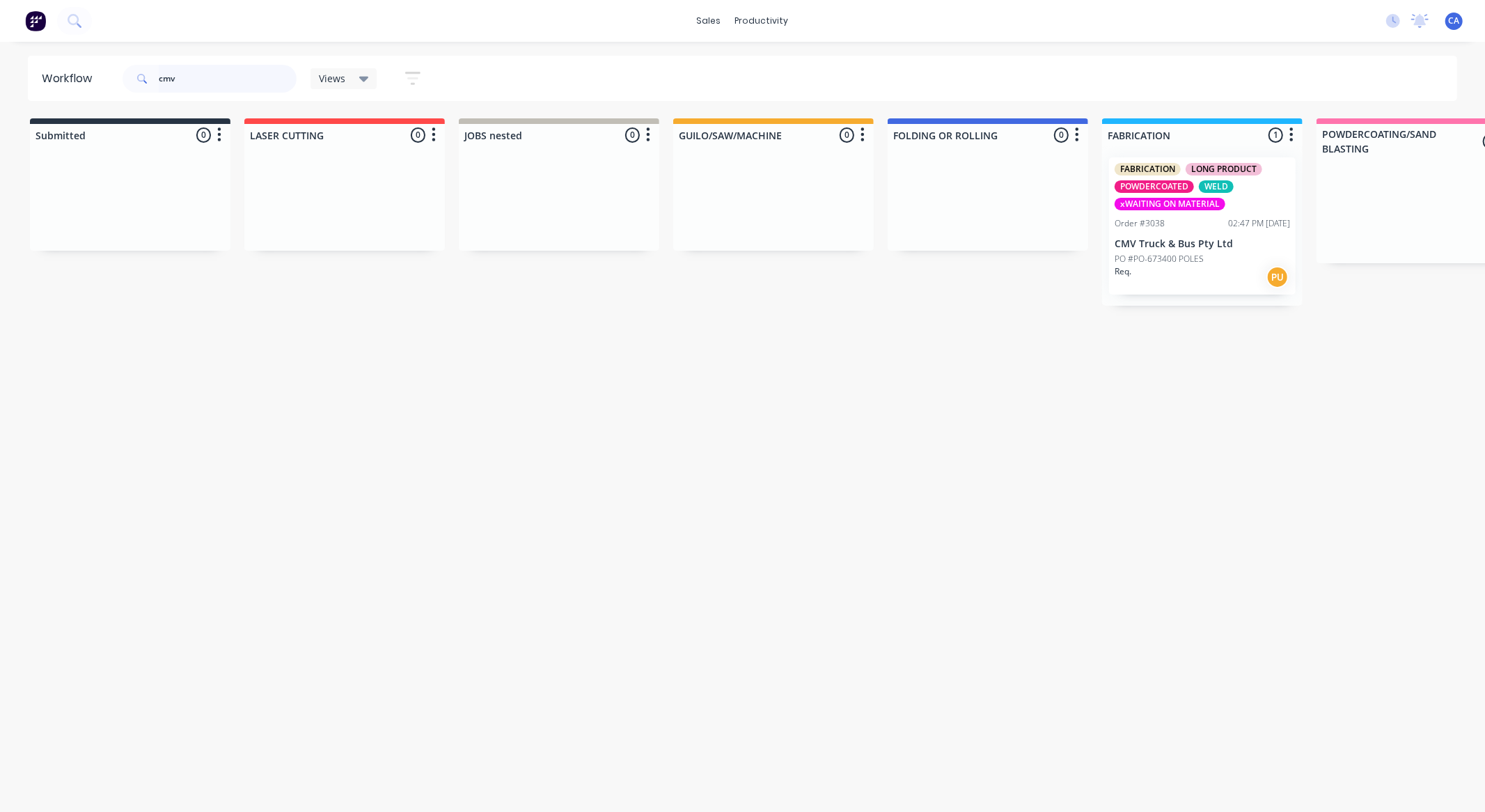
drag, startPoint x: 155, startPoint y: 78, endPoint x: 22, endPoint y: 44, distance: 137.3
click at [129, 78] on div "cmv" at bounding box center [209, 78] width 174 height 28
type input "fabulous"
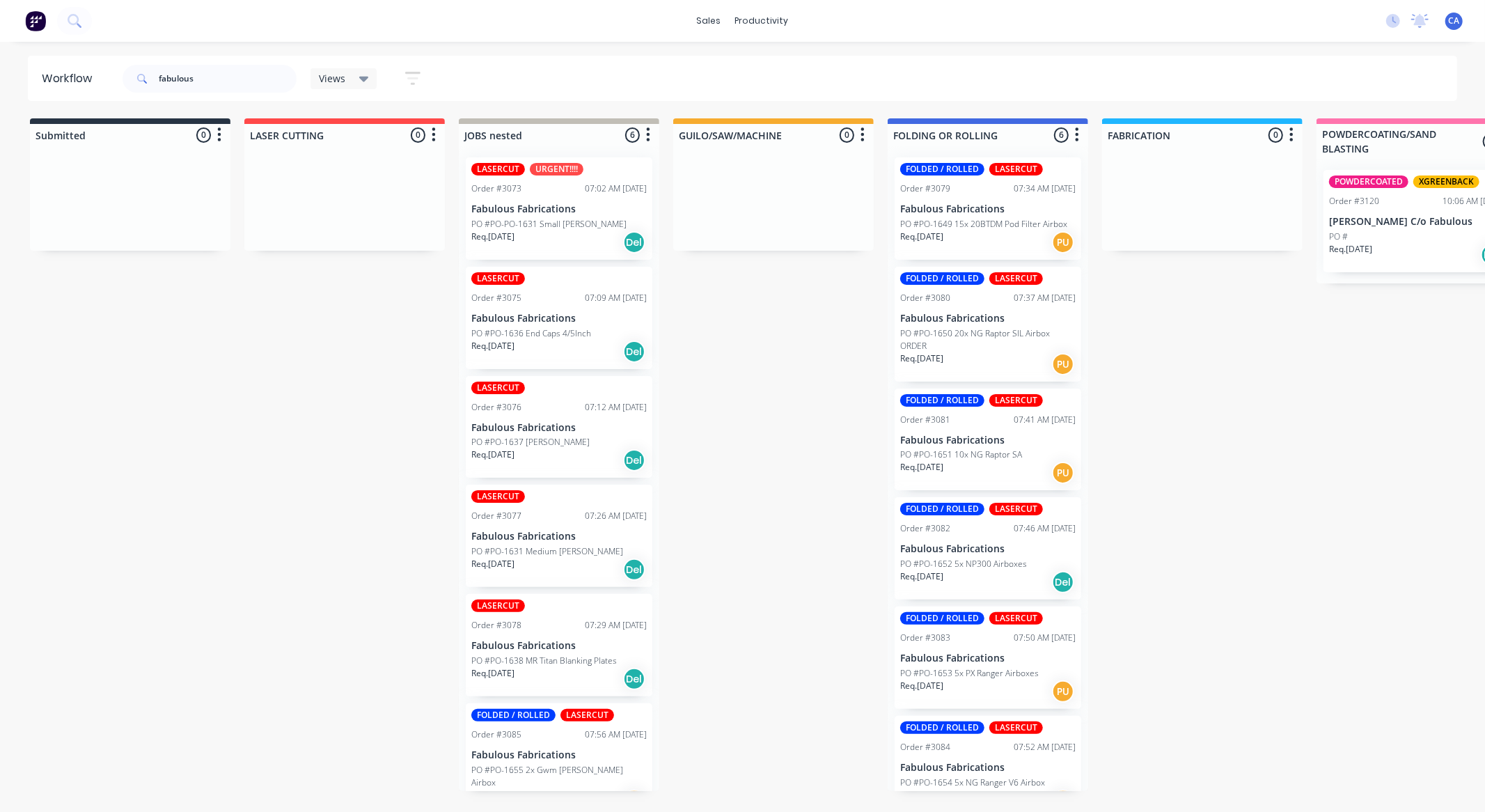
click at [1024, 229] on p "PO #PO-1649 15x 20BTDM Pod Filter Airbox" at bounding box center [984, 224] width 167 height 13
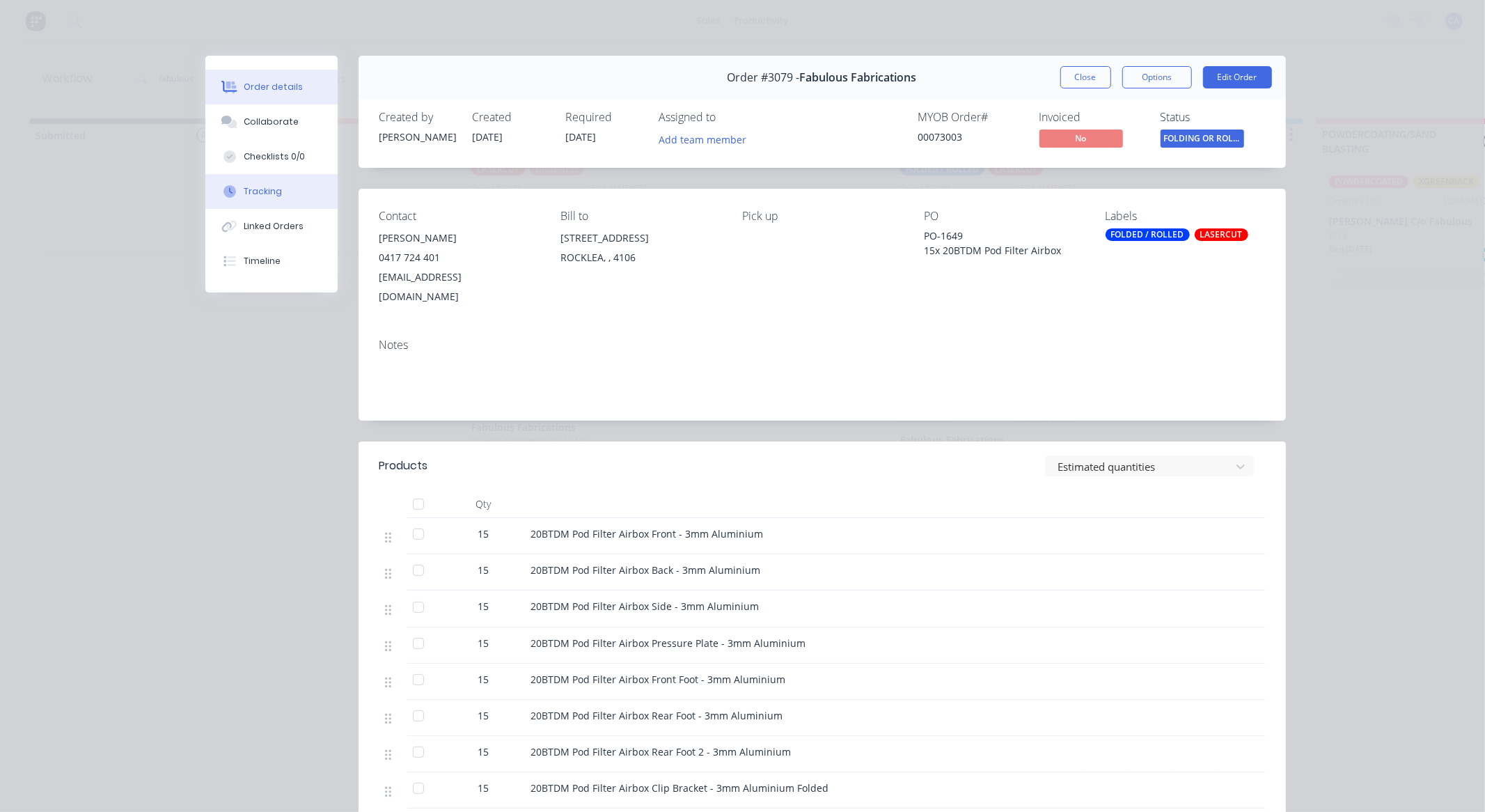
click at [275, 183] on button "Tracking" at bounding box center [271, 192] width 132 height 35
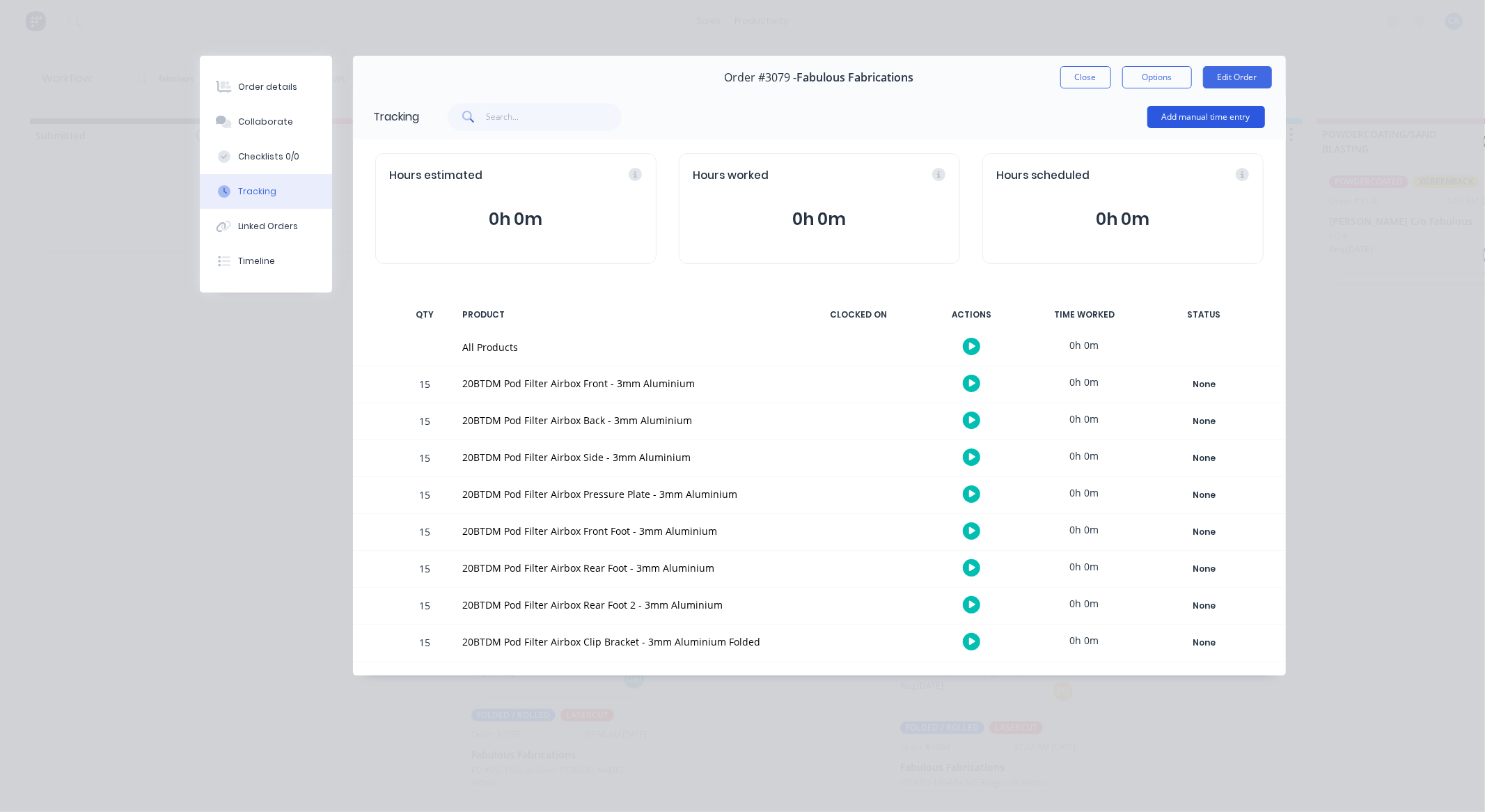
click at [1207, 117] on button "Add manual time entry" at bounding box center [1206, 117] width 118 height 22
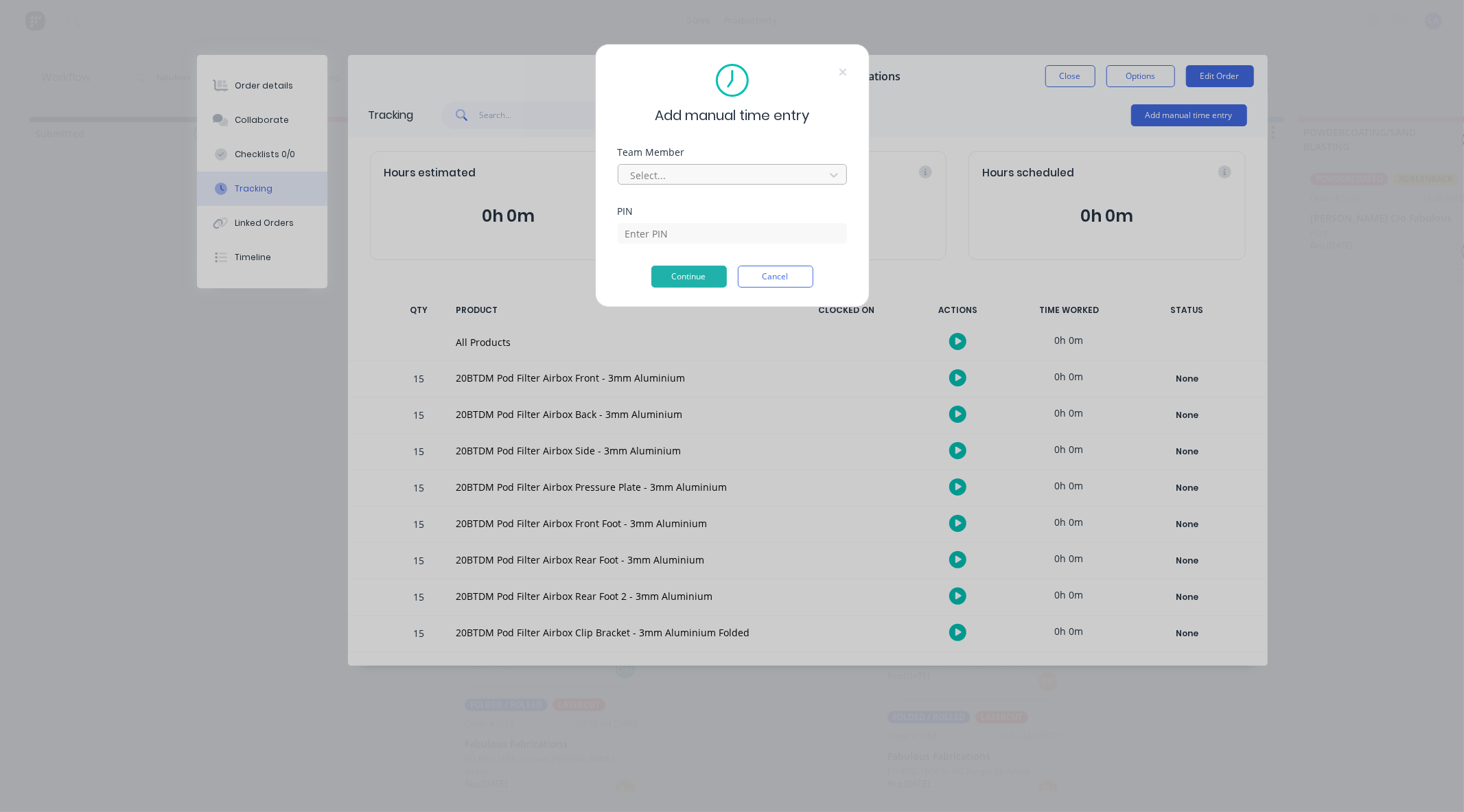
click at [661, 167] on div at bounding box center [724, 176] width 188 height 17
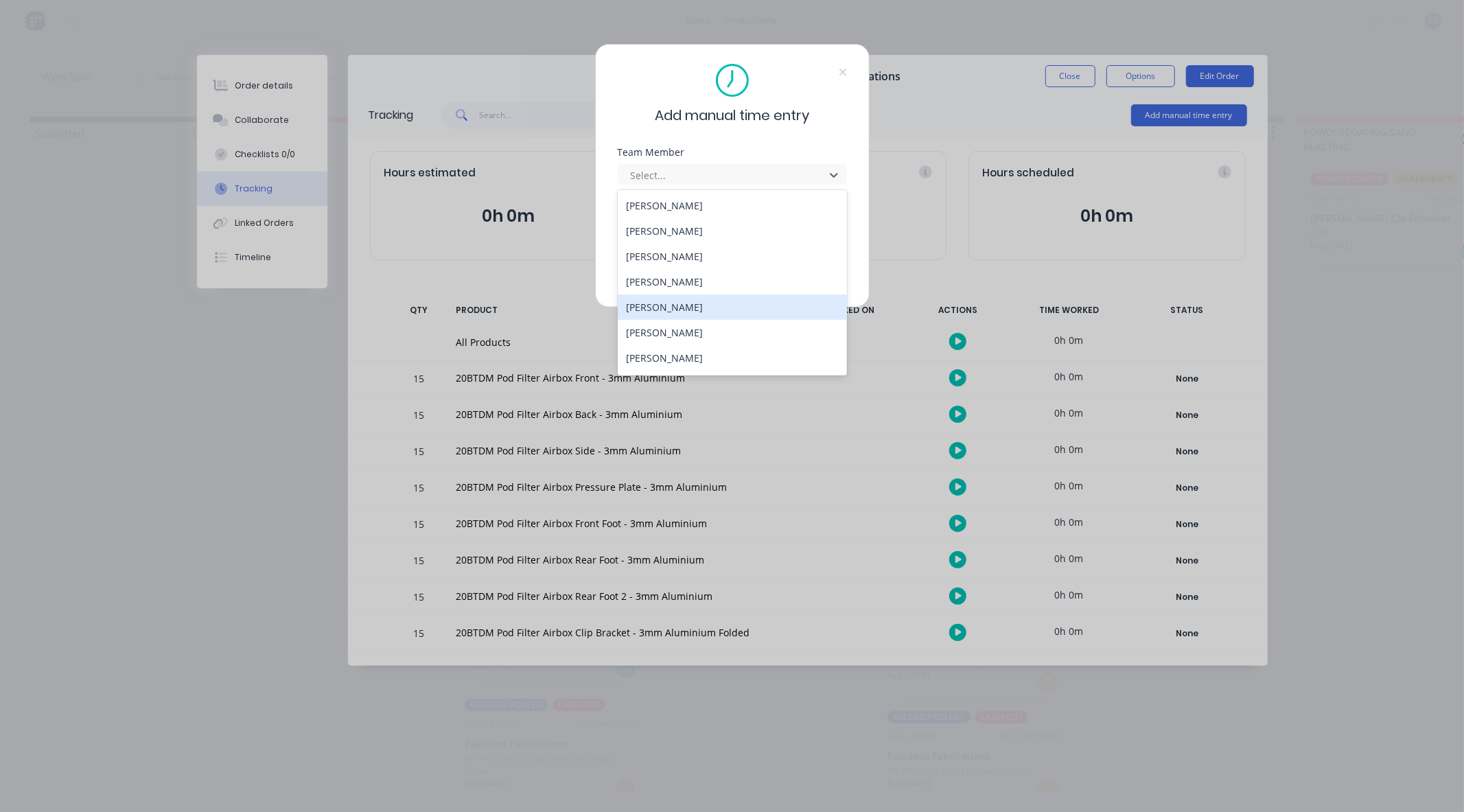
click at [662, 308] on div "[PERSON_NAME]" at bounding box center [732, 307] width 229 height 26
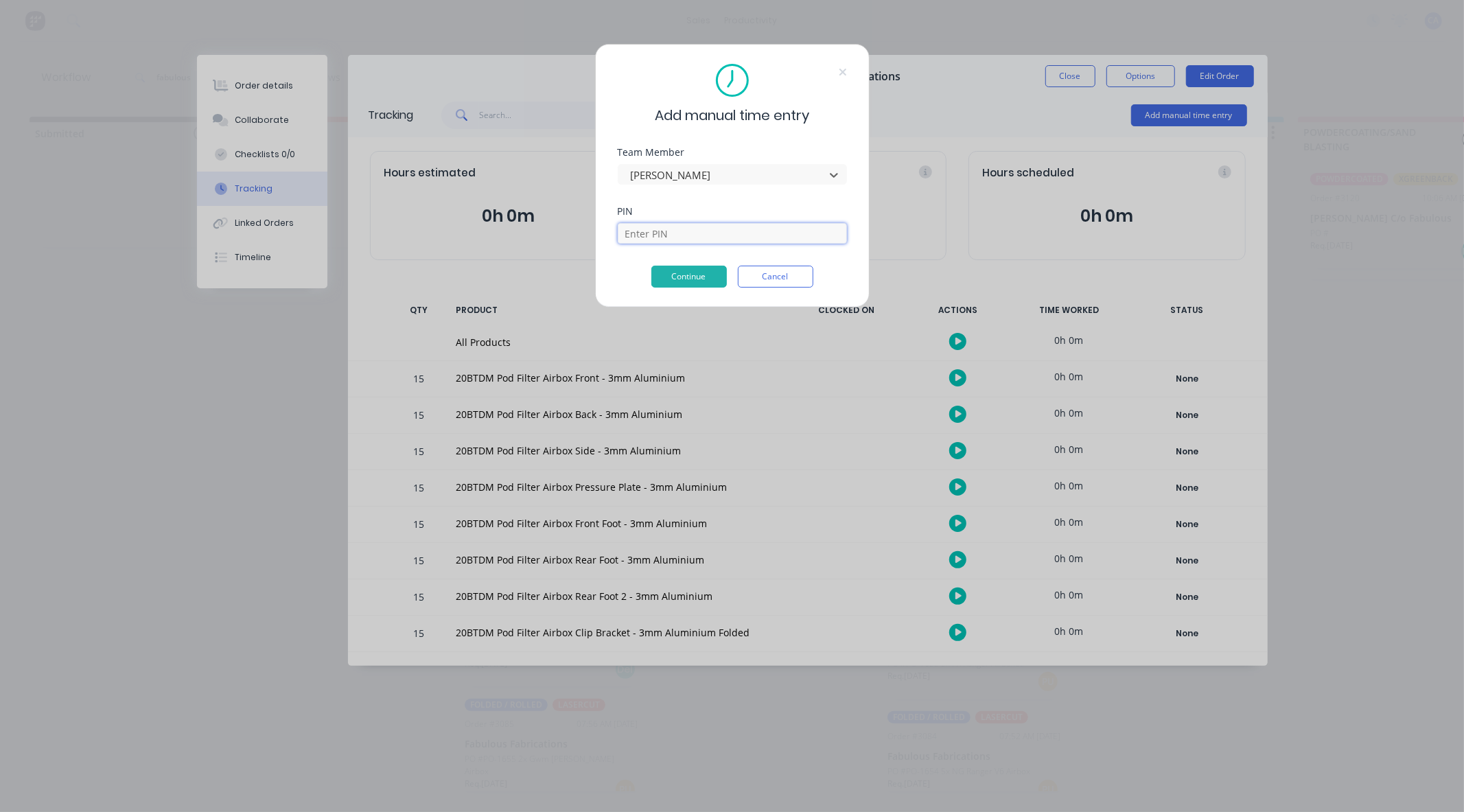
click at [675, 229] on input at bounding box center [732, 233] width 229 height 20
type input "3699"
click at [687, 267] on button "Continue" at bounding box center [689, 277] width 75 height 22
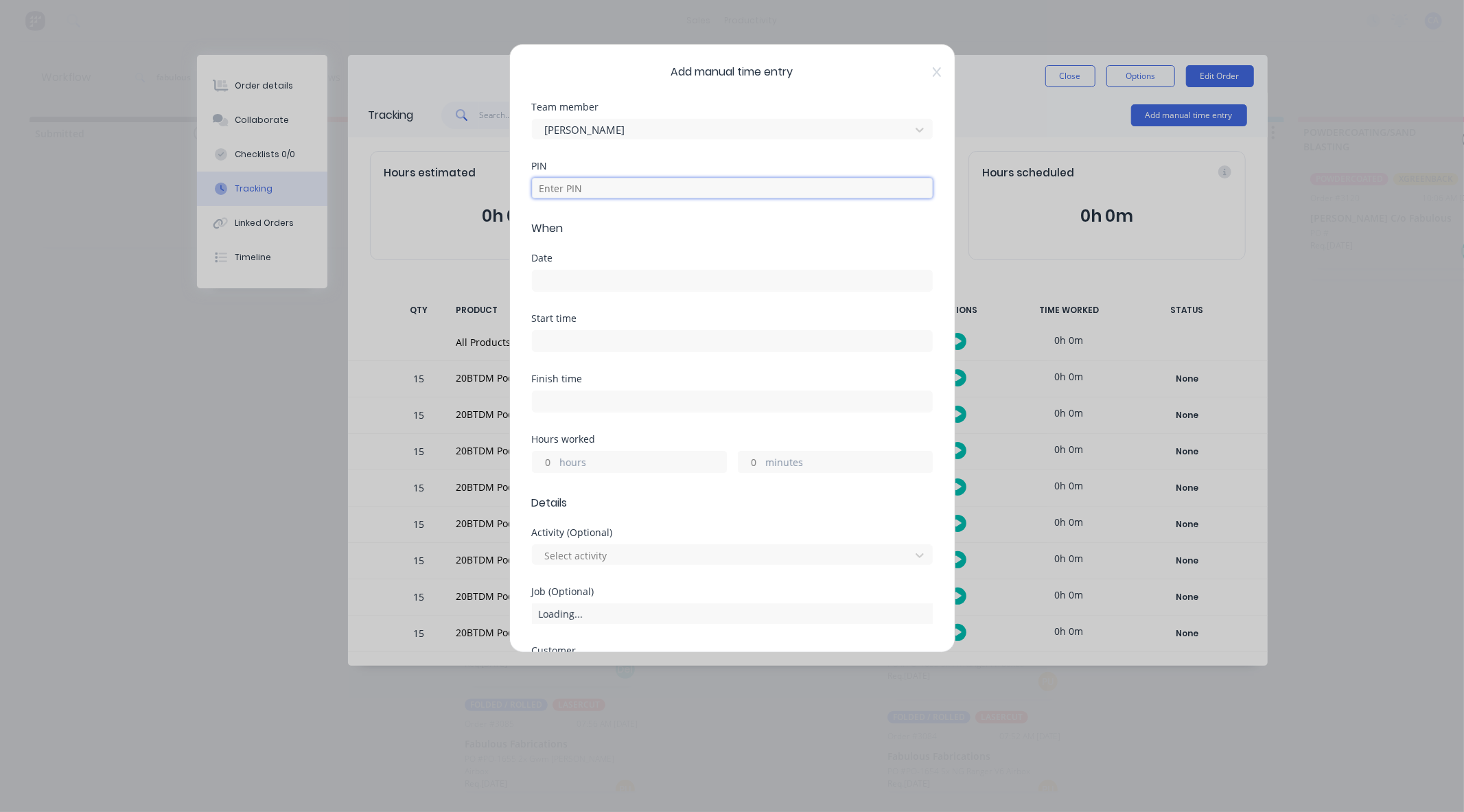
click at [585, 190] on input at bounding box center [732, 188] width 401 height 20
type input "3699"
drag, startPoint x: 550, startPoint y: 281, endPoint x: 568, endPoint y: 279, distance: 18.1
click at [549, 281] on input at bounding box center [732, 281] width 400 height 20
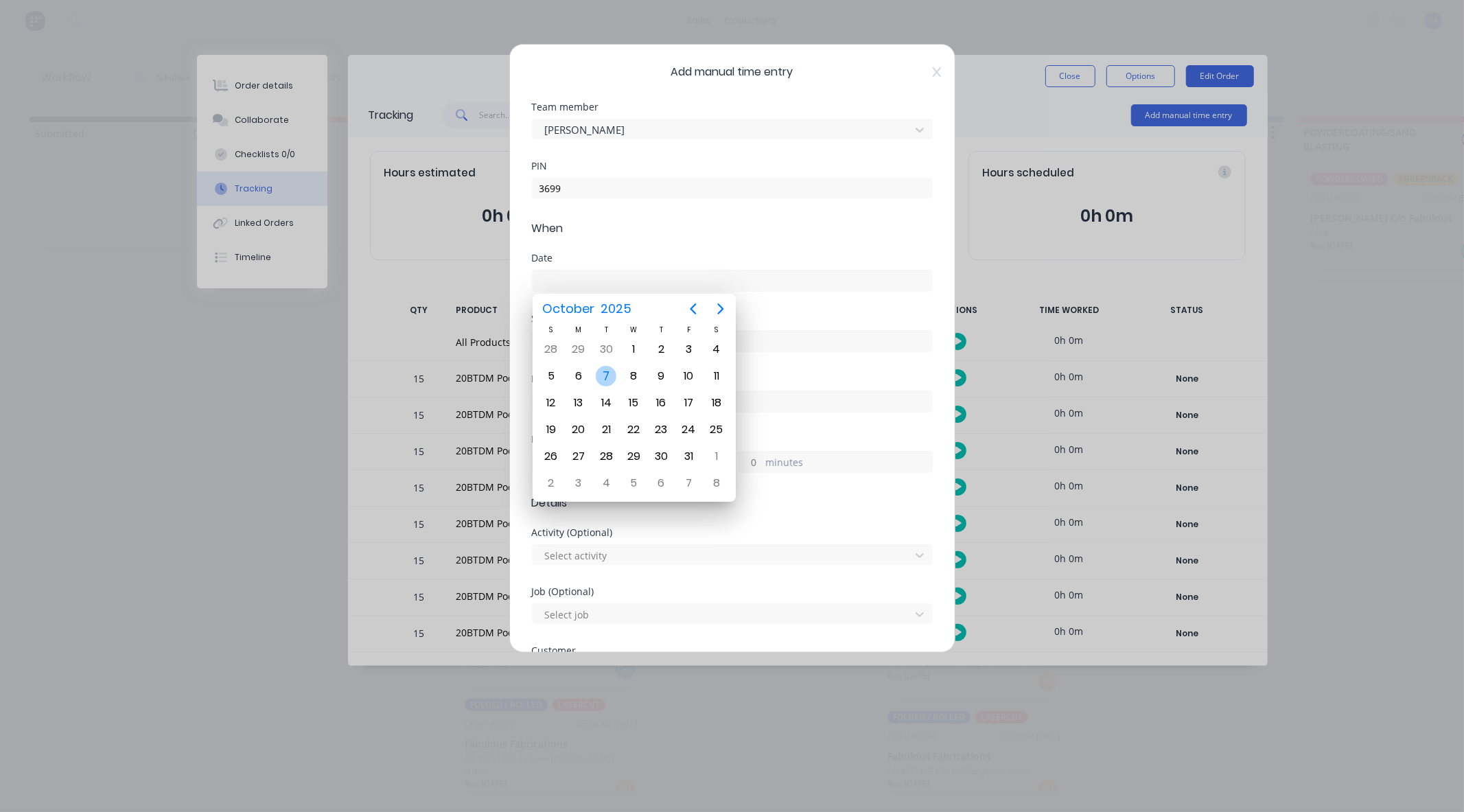
click at [607, 378] on div "7" at bounding box center [606, 376] width 20 height 20
type input "[DATE]"
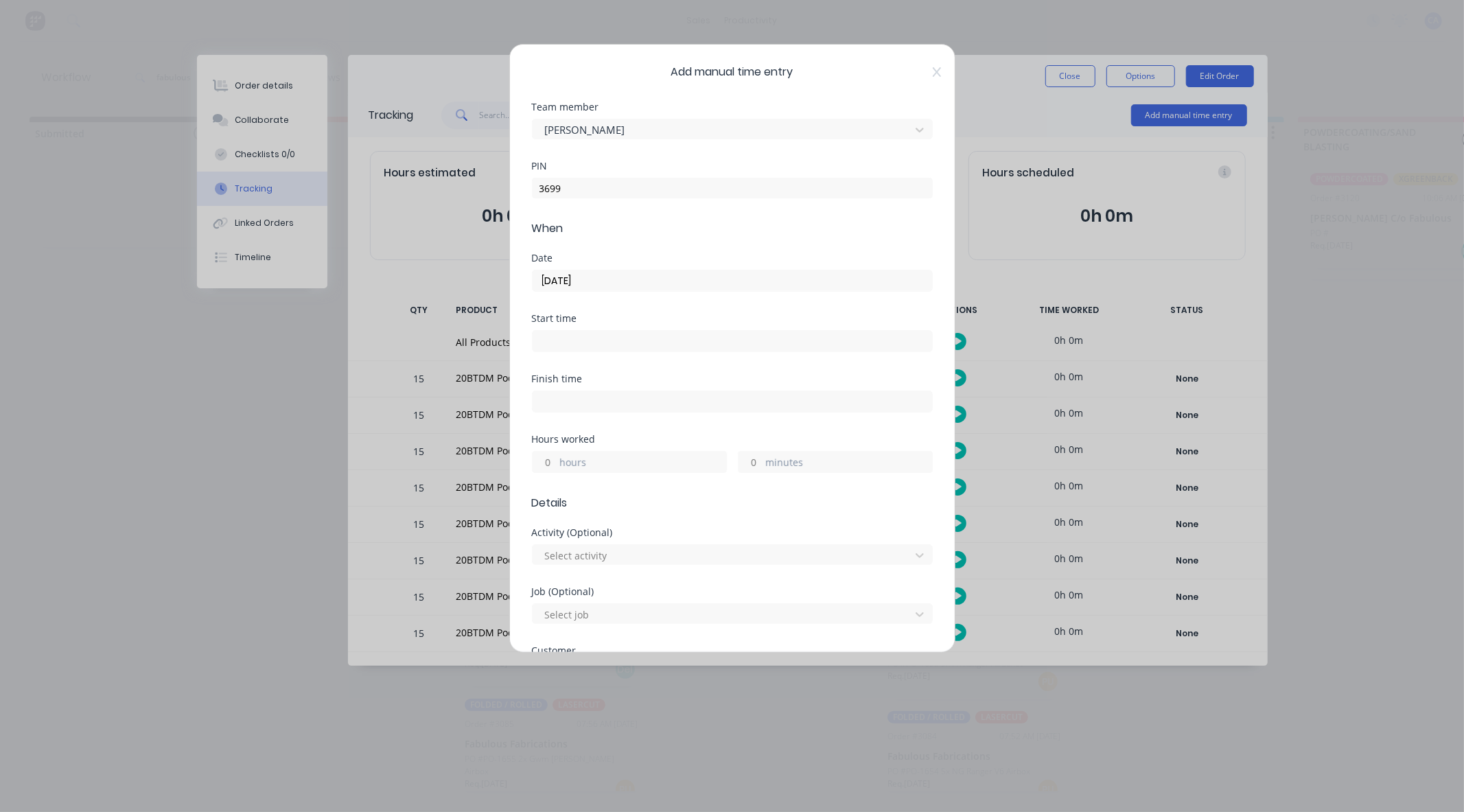
drag, startPoint x: 748, startPoint y: 462, endPoint x: 757, endPoint y: 470, distance: 12.0
click at [748, 462] on input "minutes" at bounding box center [750, 462] width 24 height 20
type input "30"
click at [566, 465] on label "hours" at bounding box center [644, 463] width 166 height 17
click at [557, 465] on input "hours" at bounding box center [544, 462] width 24 height 20
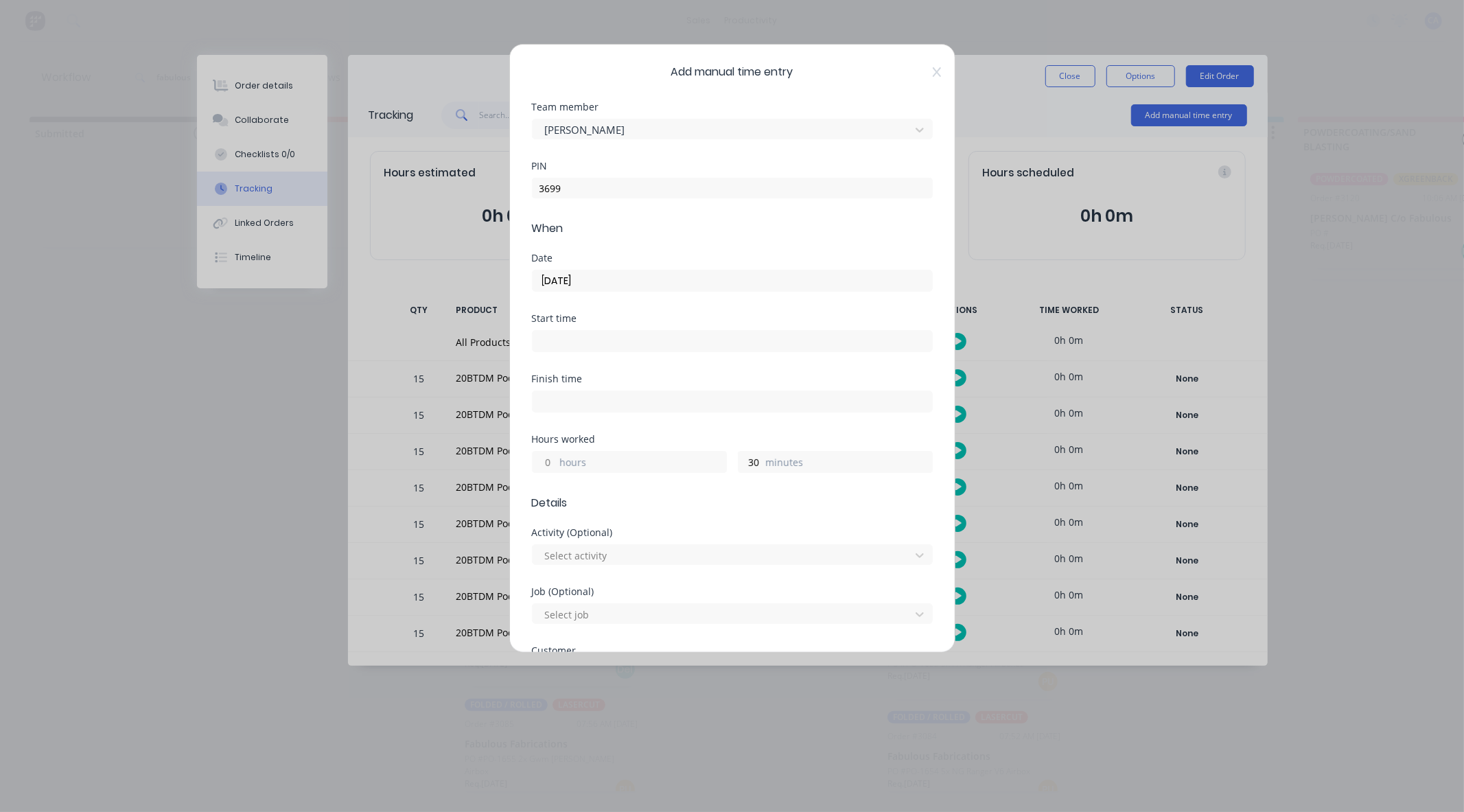
click at [539, 464] on input "hours" at bounding box center [544, 462] width 24 height 20
type input "1"
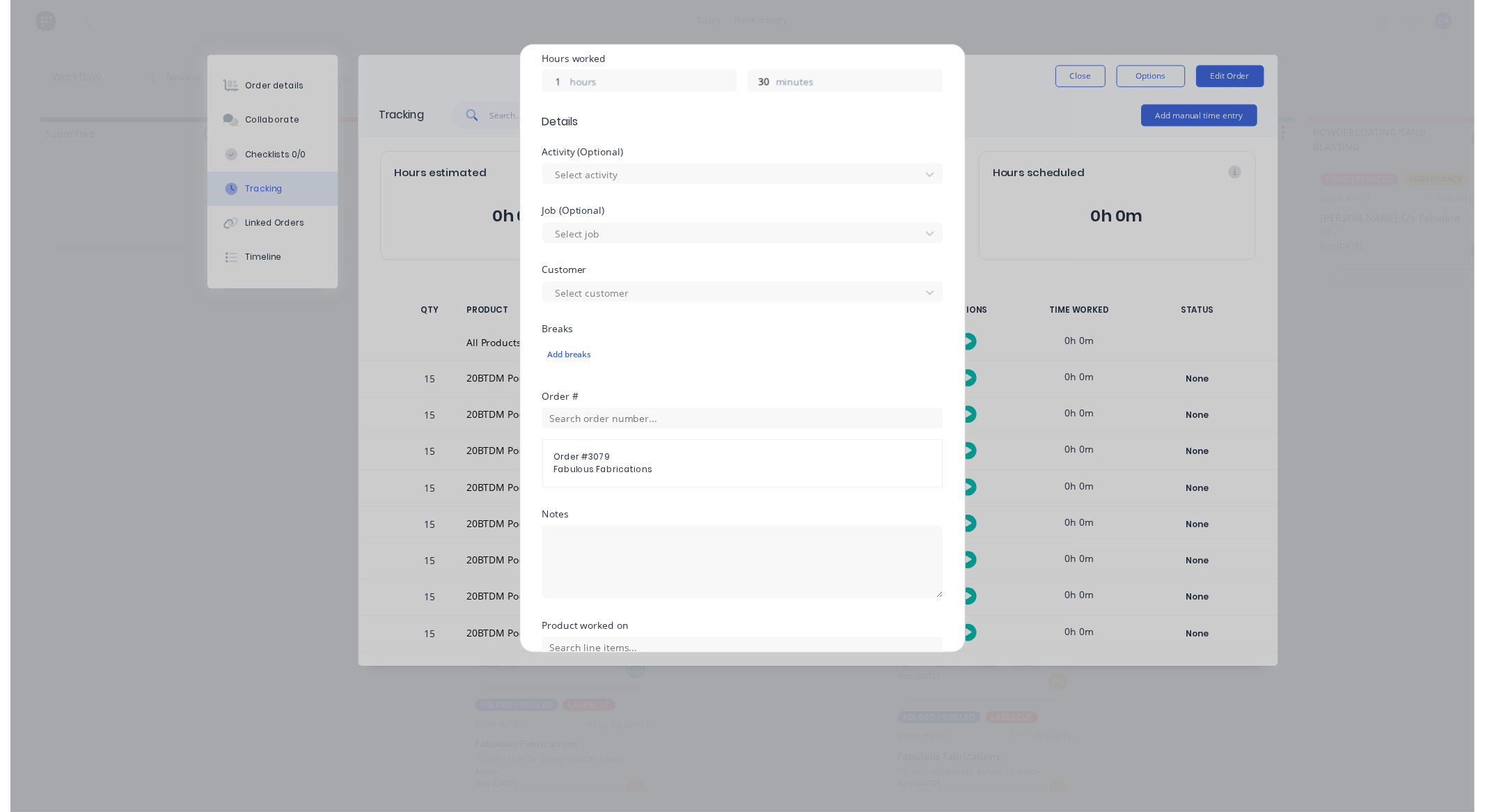
scroll to position [503, 0]
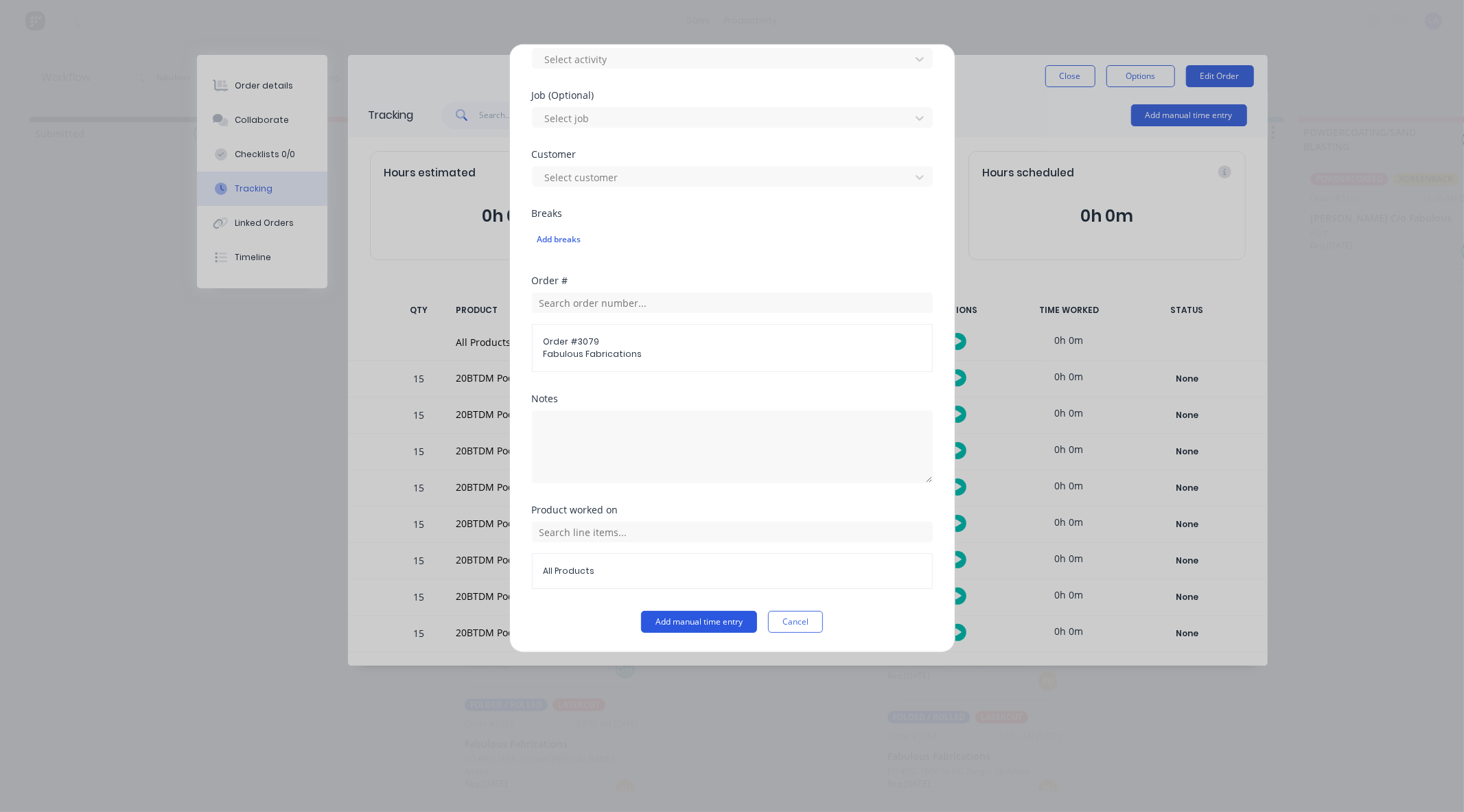
click at [670, 616] on button "Add manual time entry" at bounding box center [699, 622] width 116 height 22
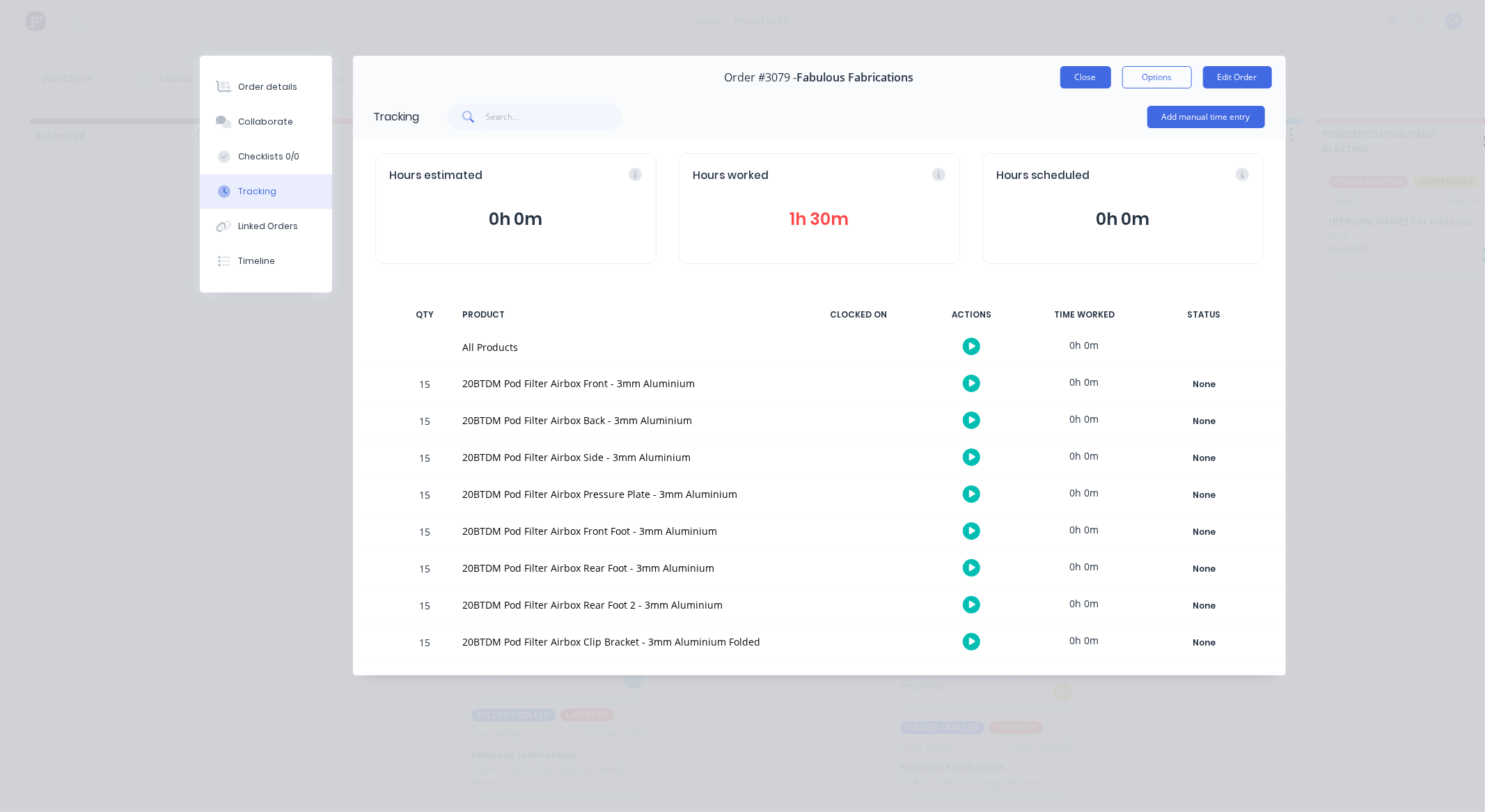
click at [1076, 80] on button "Close" at bounding box center [1086, 77] width 50 height 22
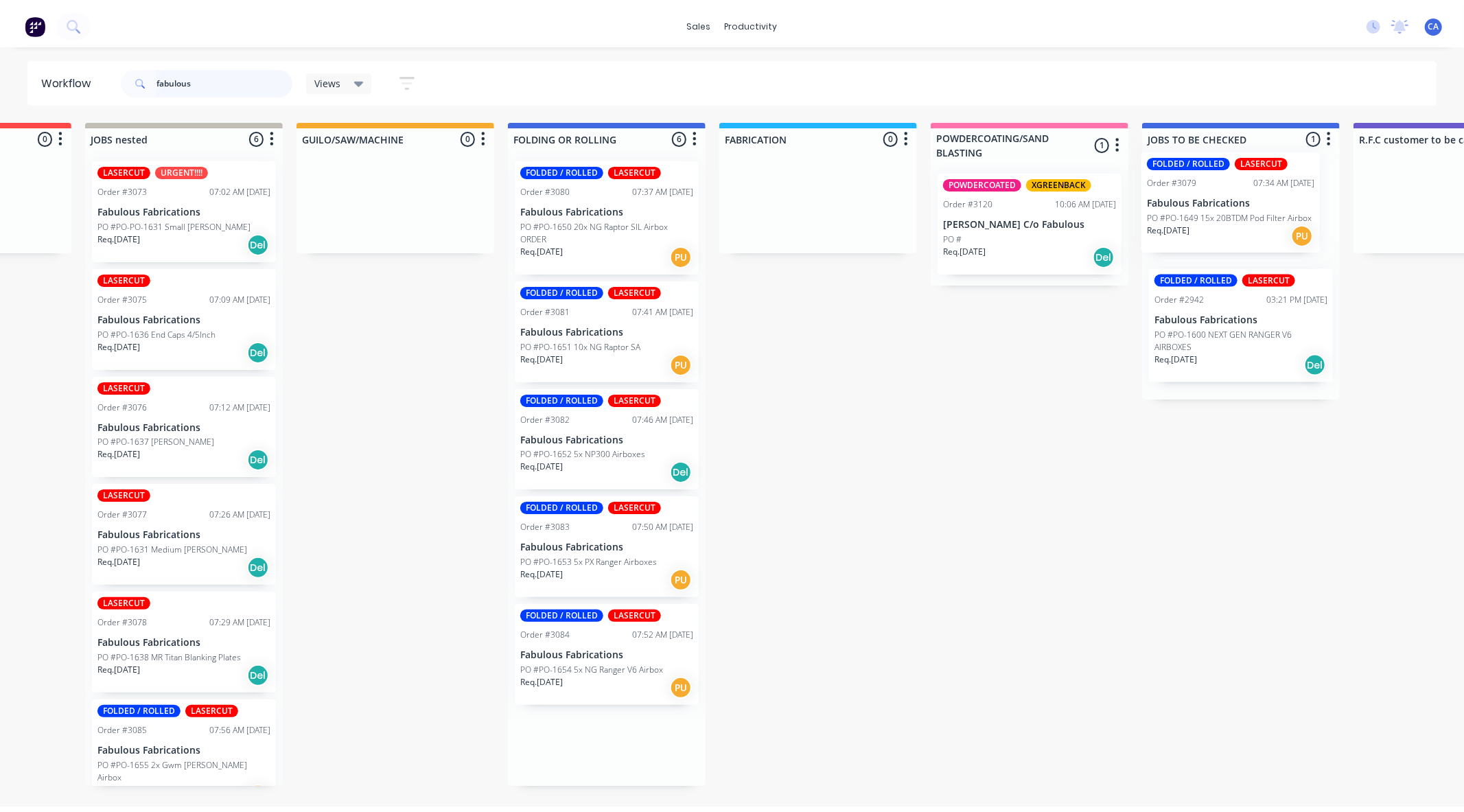
scroll to position [0, 390]
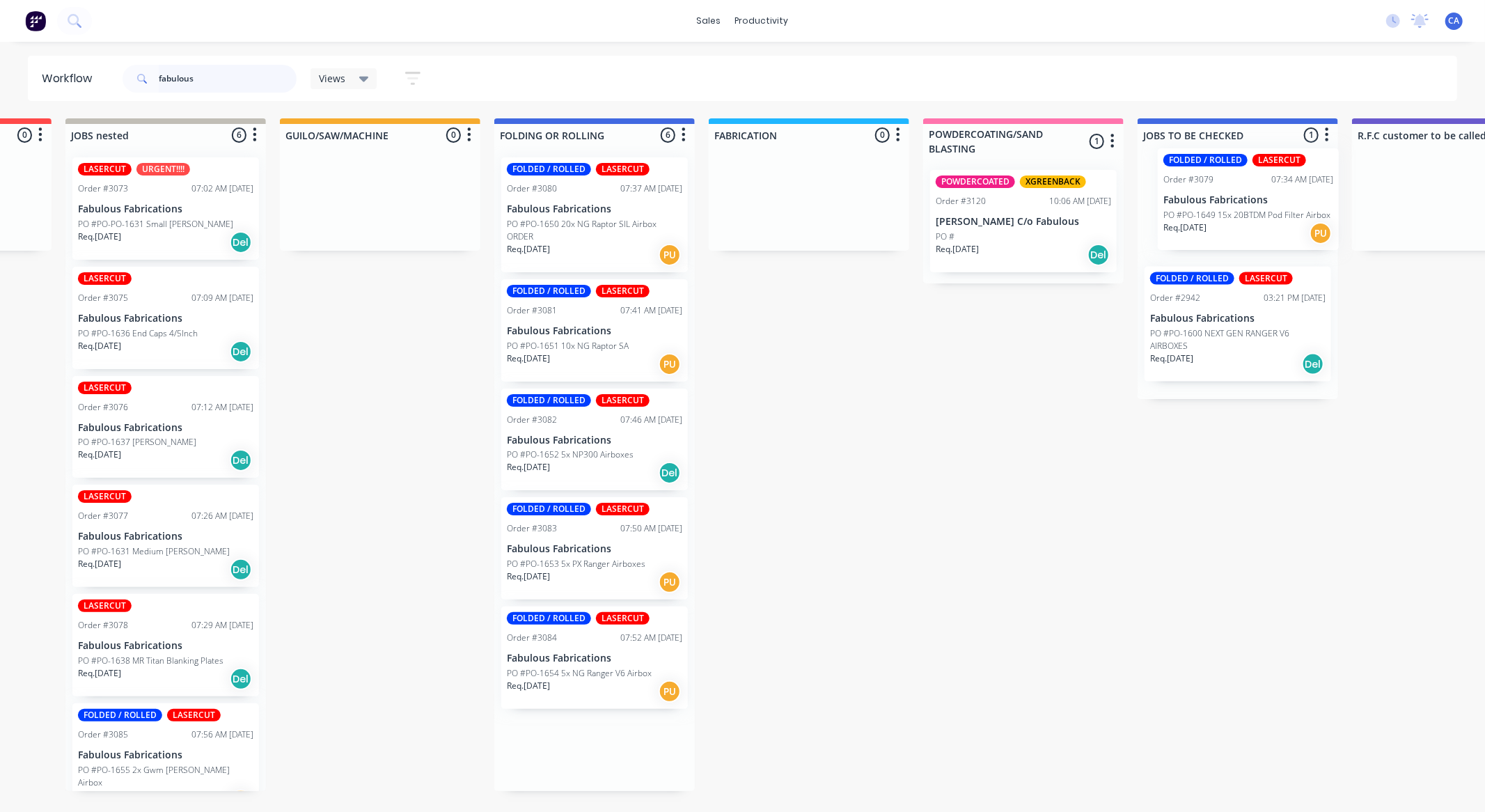
drag, startPoint x: 964, startPoint y: 225, endPoint x: 1203, endPoint y: 218, distance: 239.1
click at [1229, 214] on div "Submitted 0 Sort By Created date Required date Order number Customer name Most …" at bounding box center [1463, 454] width 3736 height 672
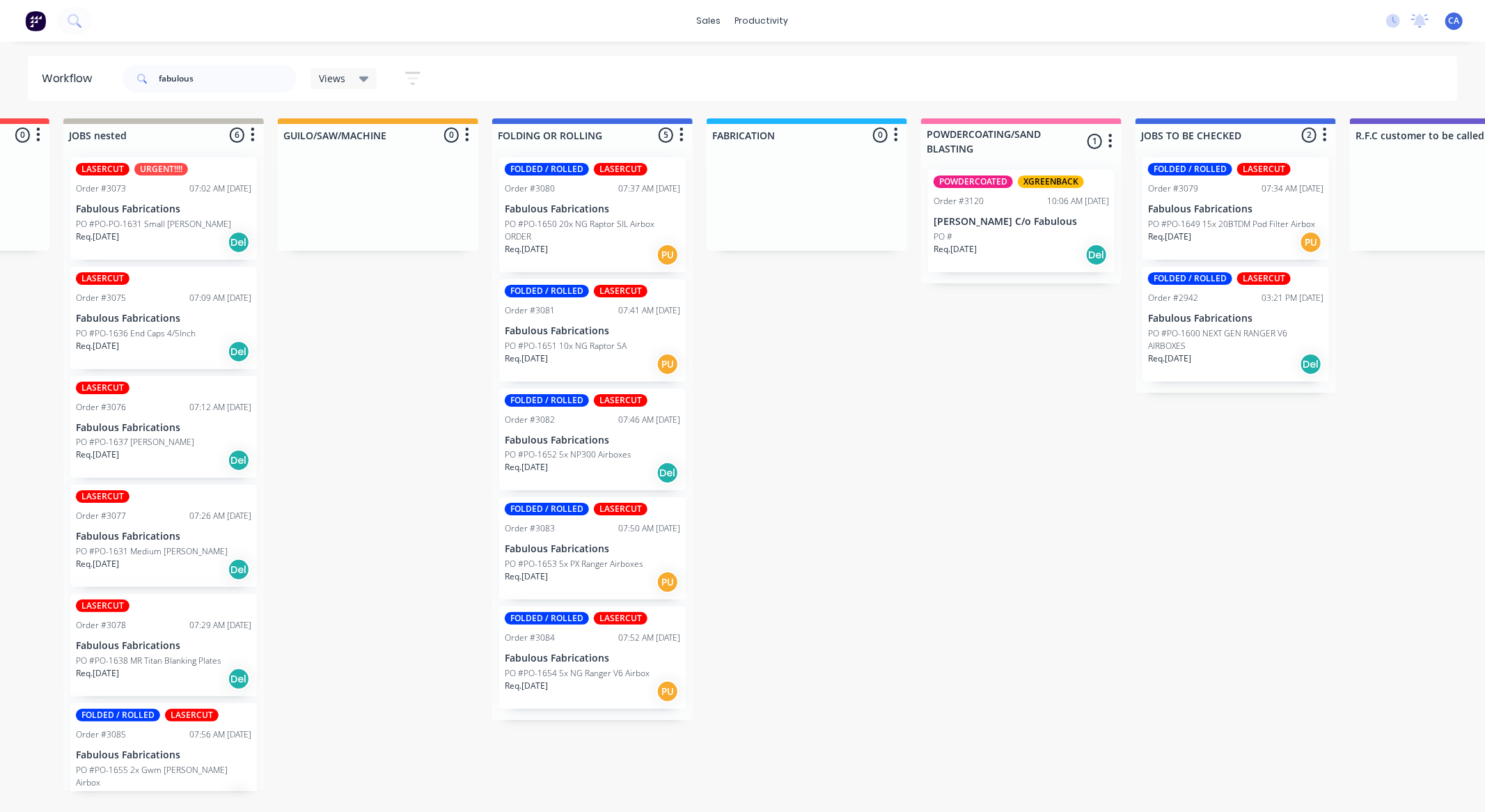
click at [594, 461] on div "Req. 02/10/25 Del" at bounding box center [592, 473] width 176 height 24
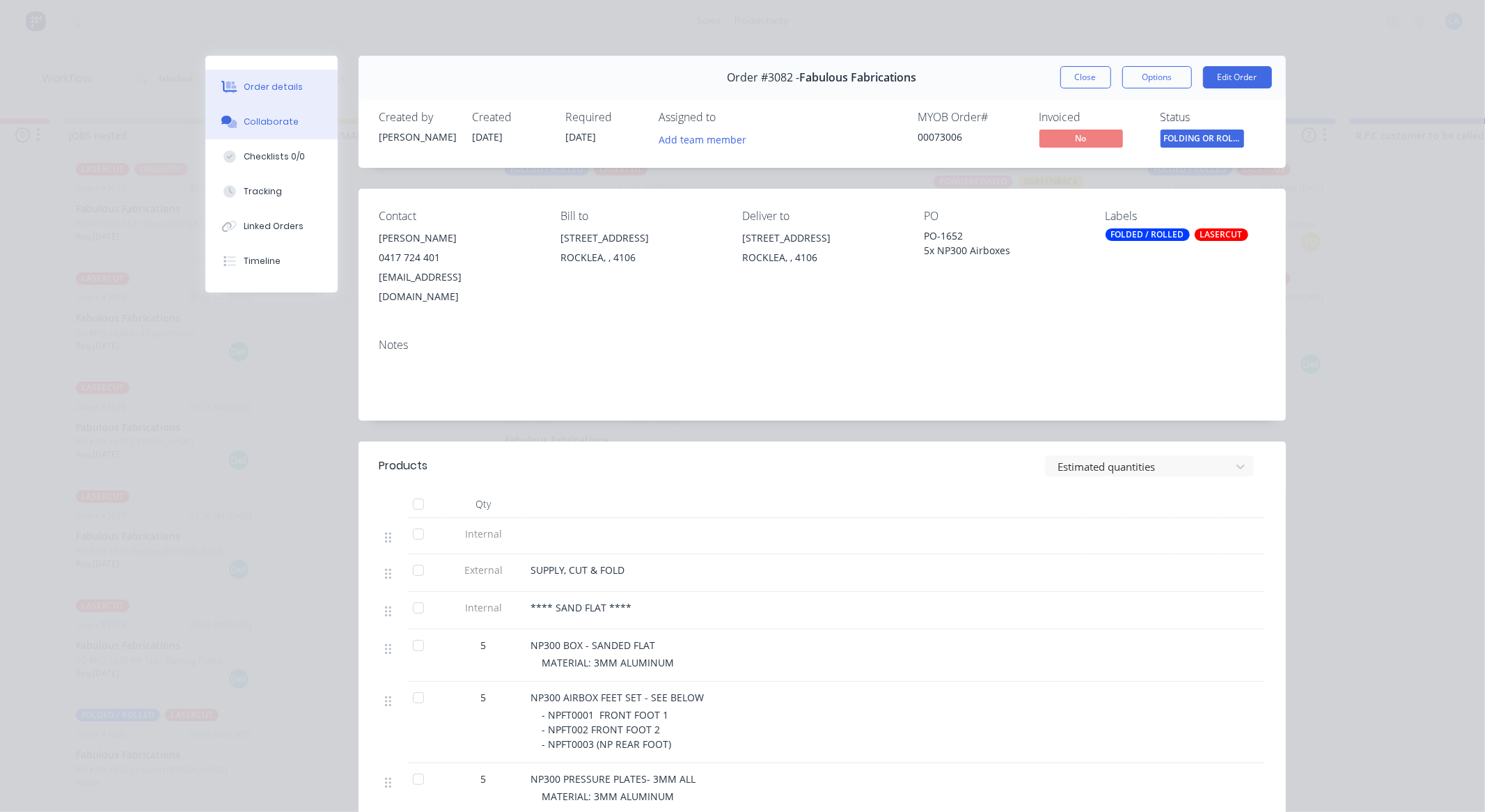
click at [277, 123] on div "Collaborate" at bounding box center [271, 122] width 55 height 13
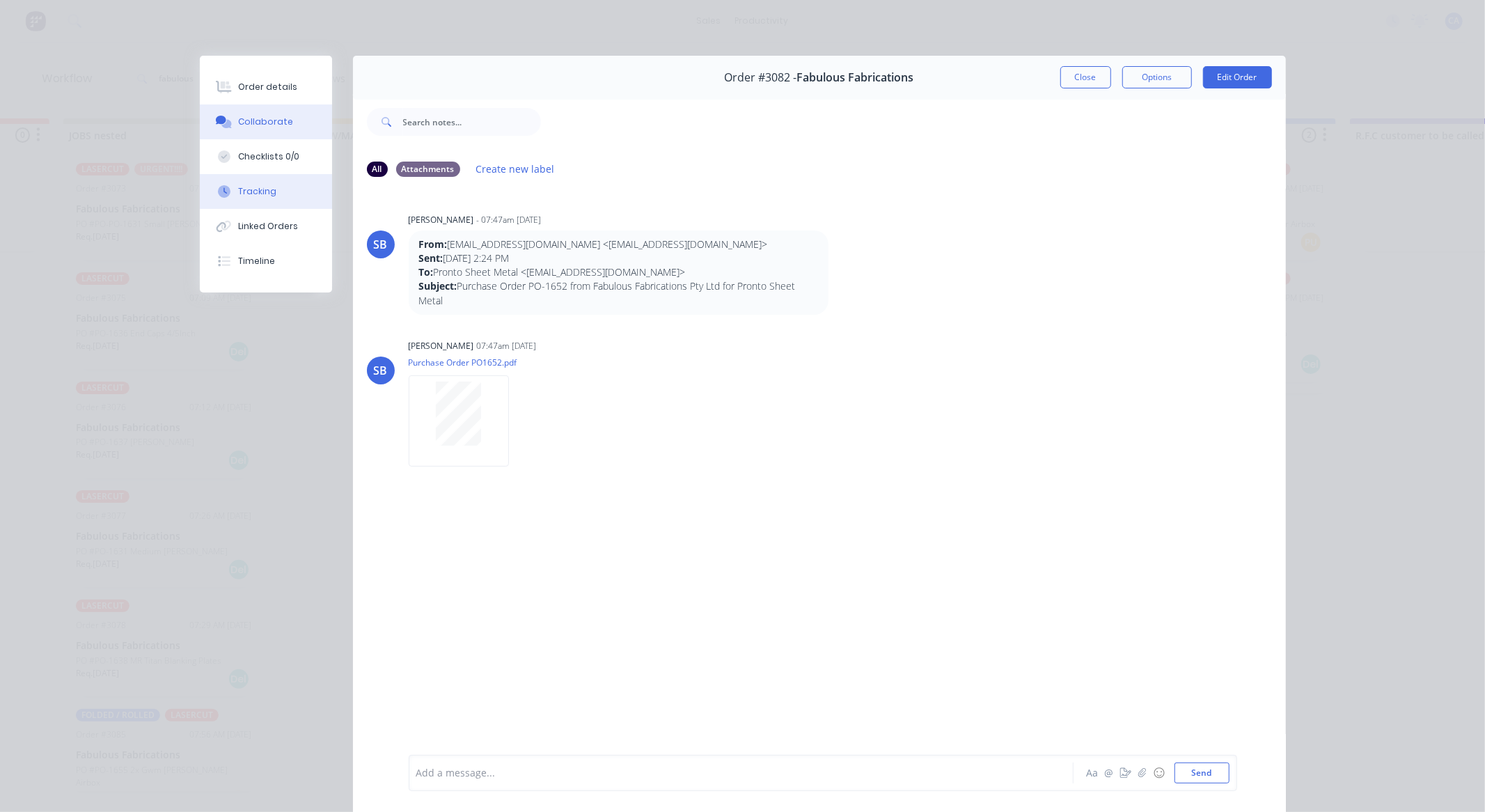
drag, startPoint x: 285, startPoint y: 192, endPoint x: 323, endPoint y: 192, distance: 38.0
click at [285, 191] on button "Tracking" at bounding box center [266, 192] width 132 height 35
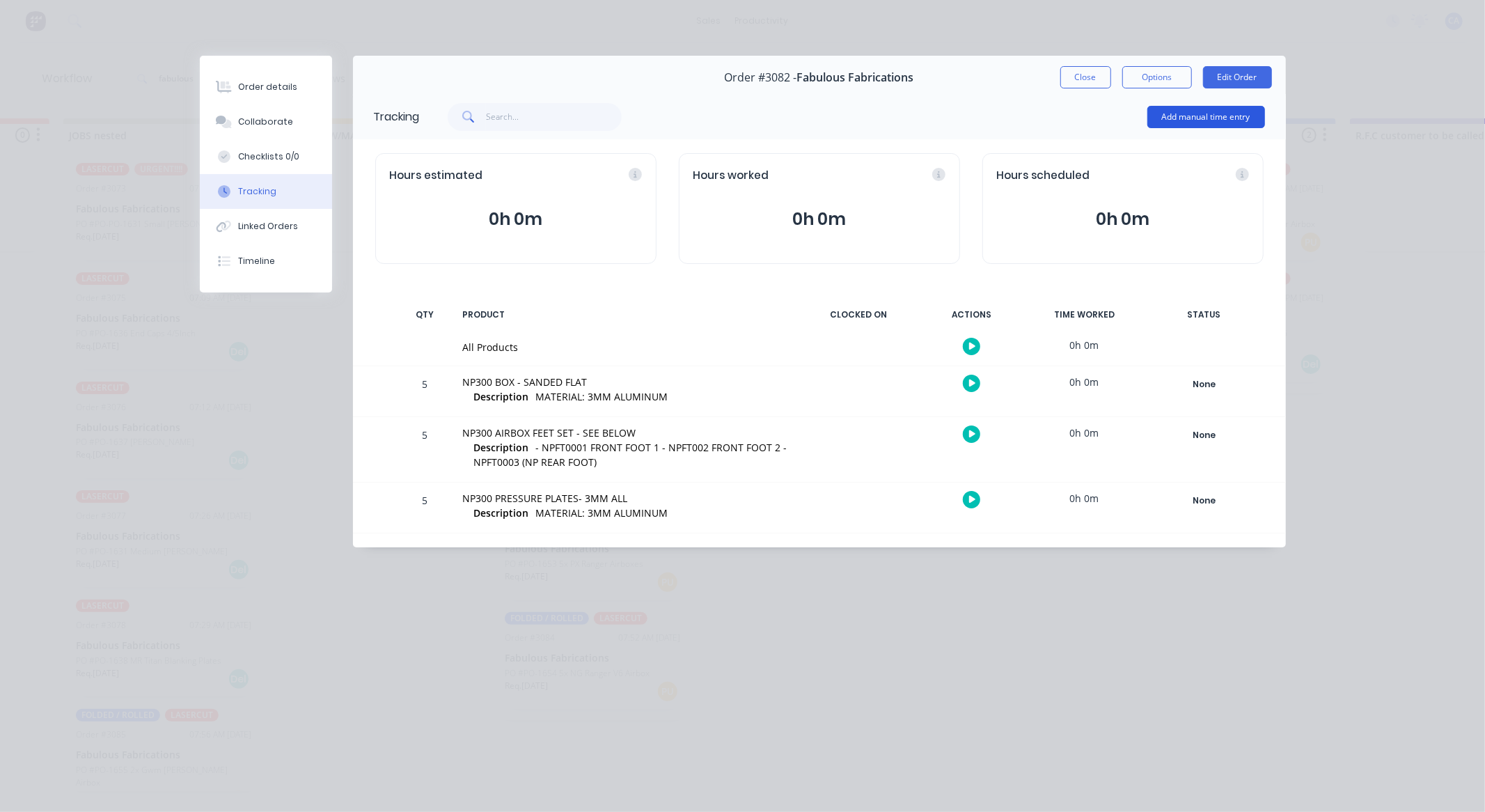
click at [1216, 125] on button "Add manual time entry" at bounding box center [1206, 117] width 118 height 22
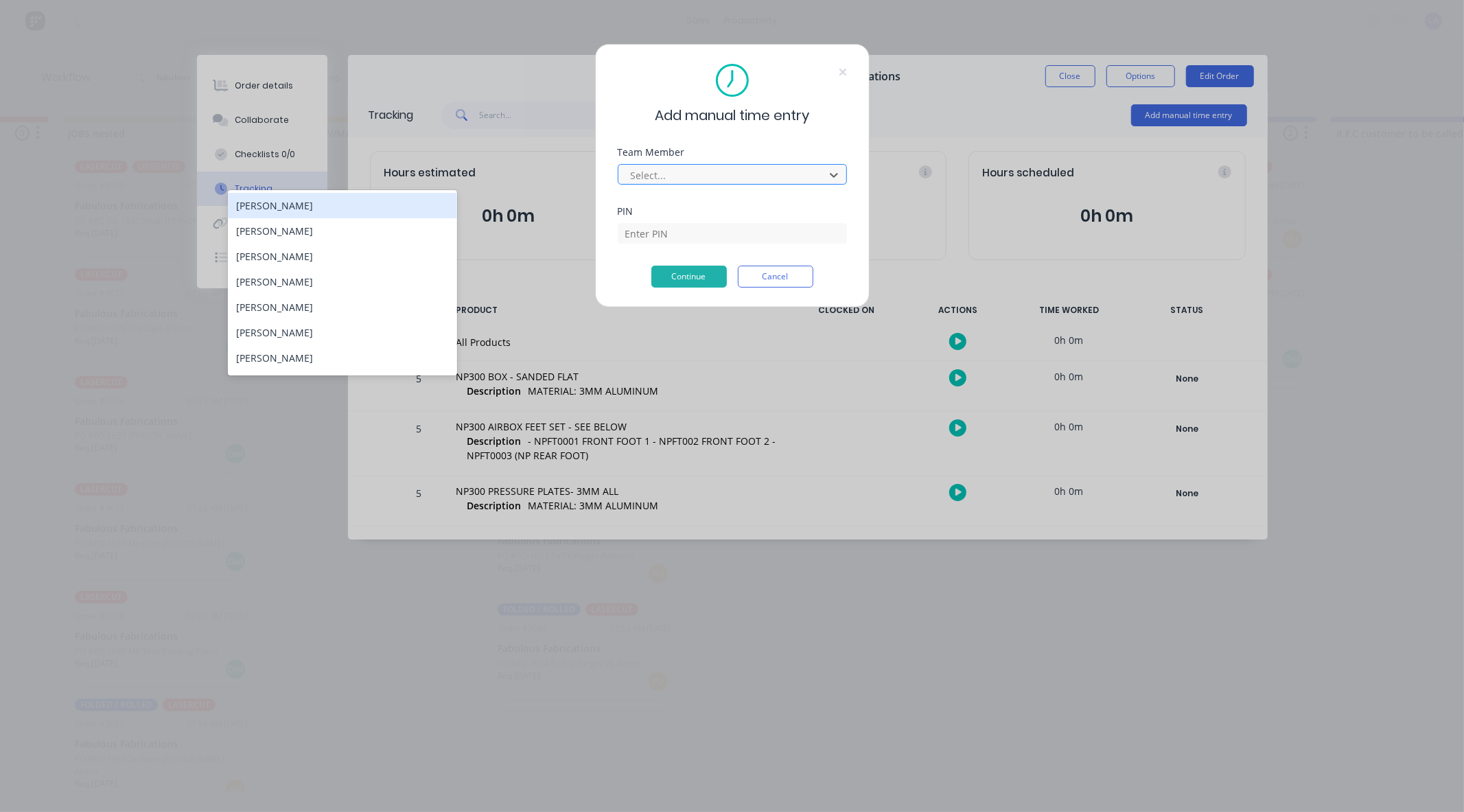
click at [714, 169] on div at bounding box center [724, 176] width 188 height 17
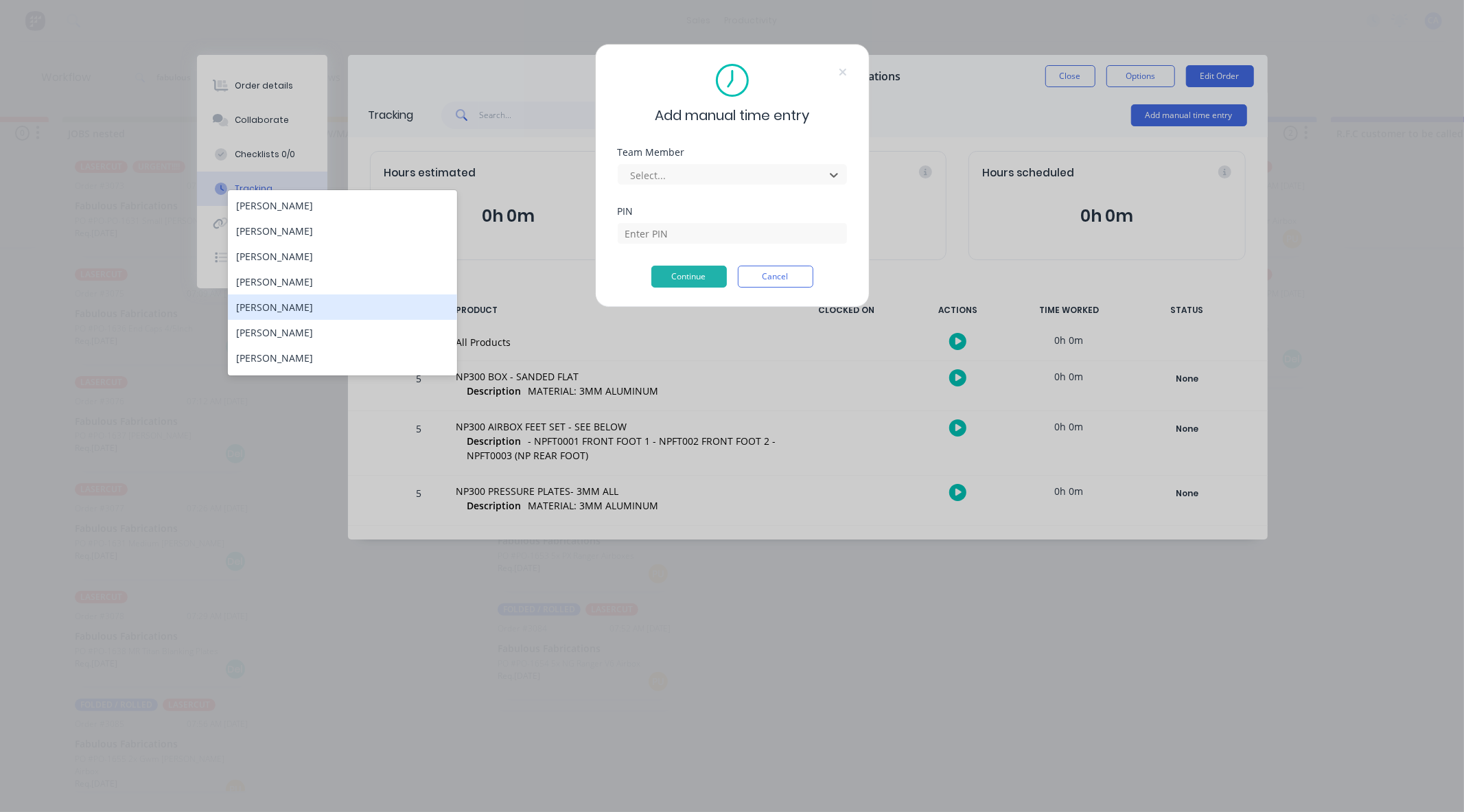
click at [321, 305] on div "[PERSON_NAME]" at bounding box center [342, 307] width 229 height 26
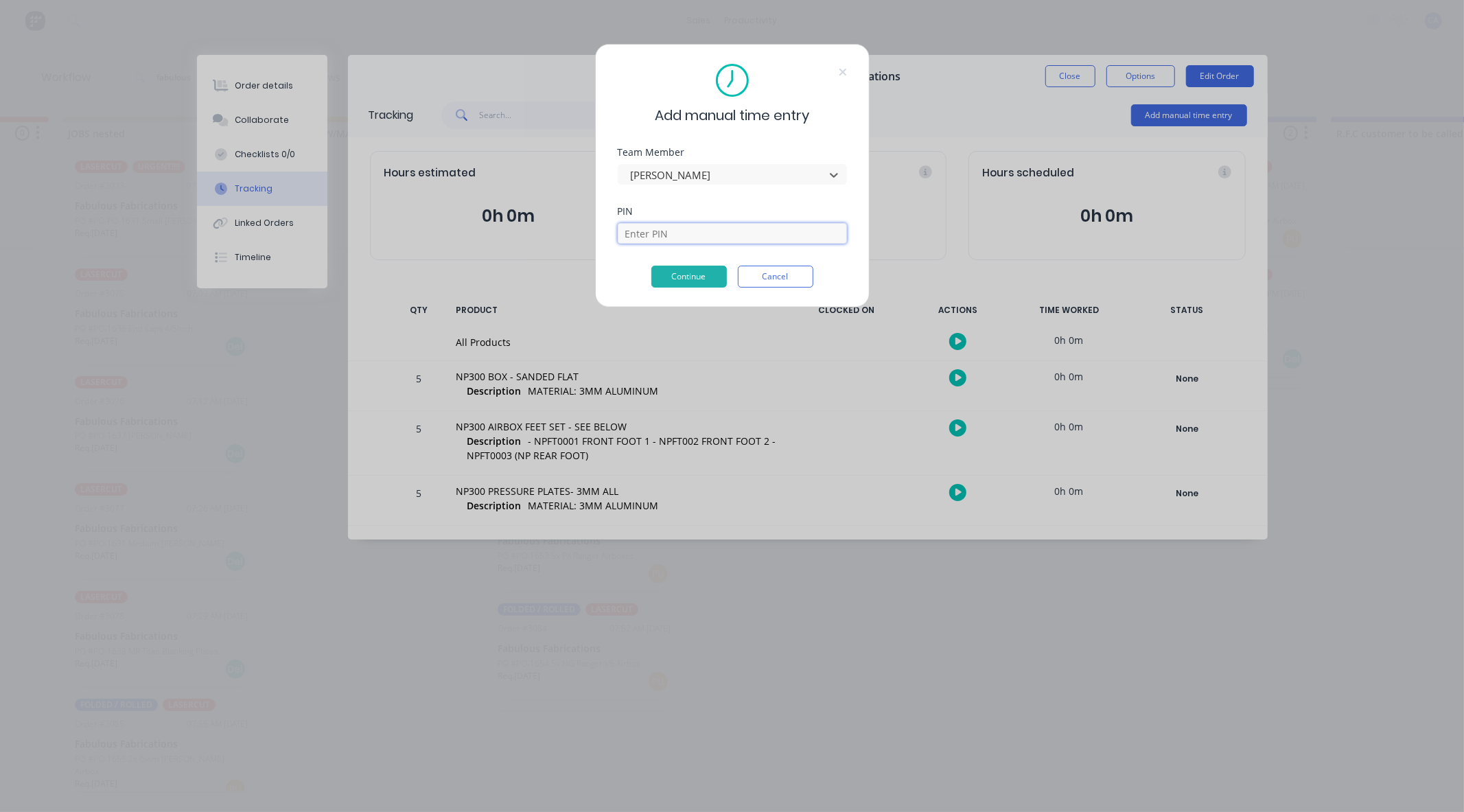
click at [638, 232] on input at bounding box center [732, 233] width 229 height 20
type input "3699"
click at [682, 279] on button "Continue" at bounding box center [689, 277] width 75 height 22
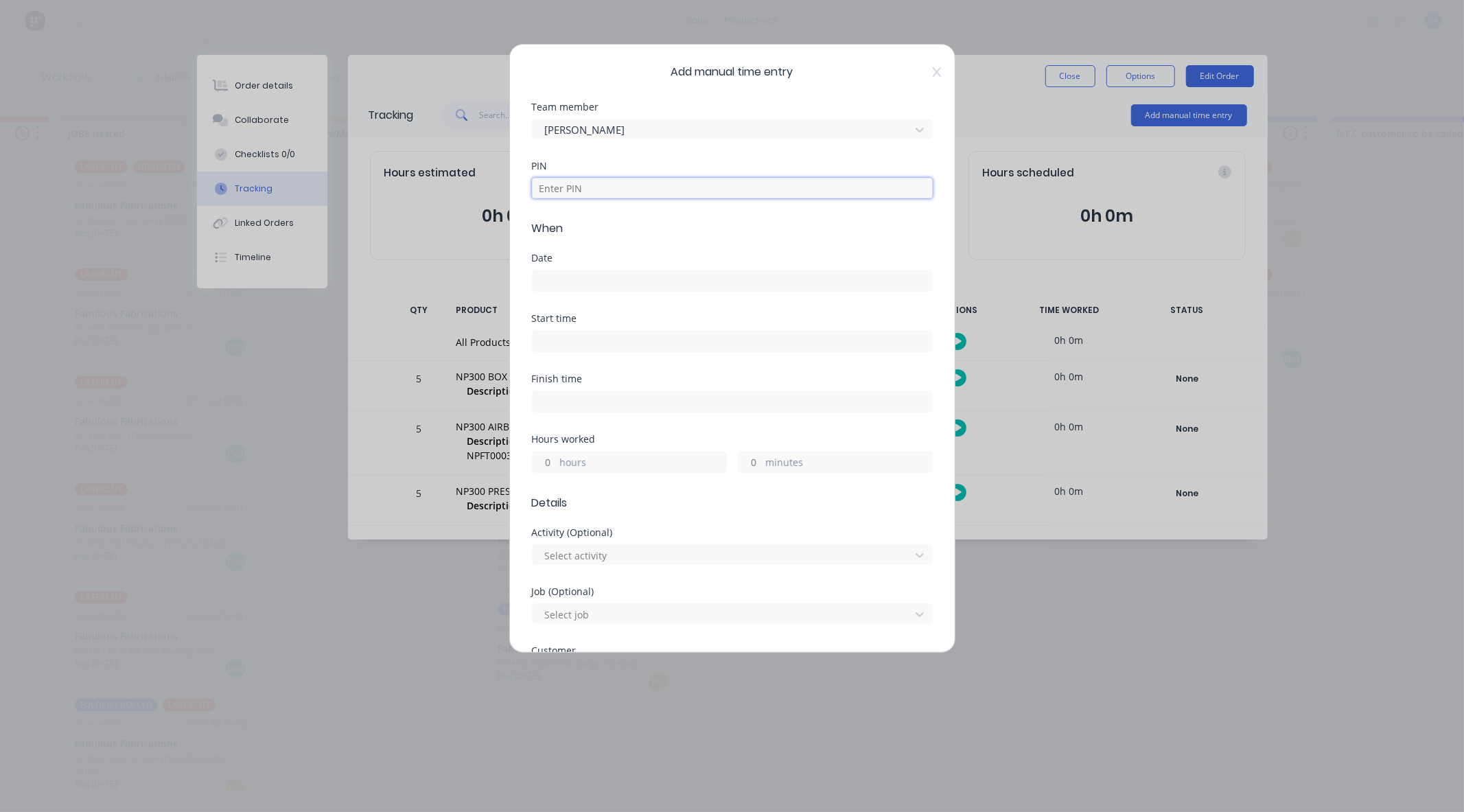
click at [574, 186] on input at bounding box center [732, 188] width 401 height 20
type input "3699"
drag, startPoint x: 554, startPoint y: 267, endPoint x: 554, endPoint y: 276, distance: 9.0
click at [554, 267] on div at bounding box center [732, 279] width 401 height 26
click at [554, 278] on input at bounding box center [732, 281] width 400 height 20
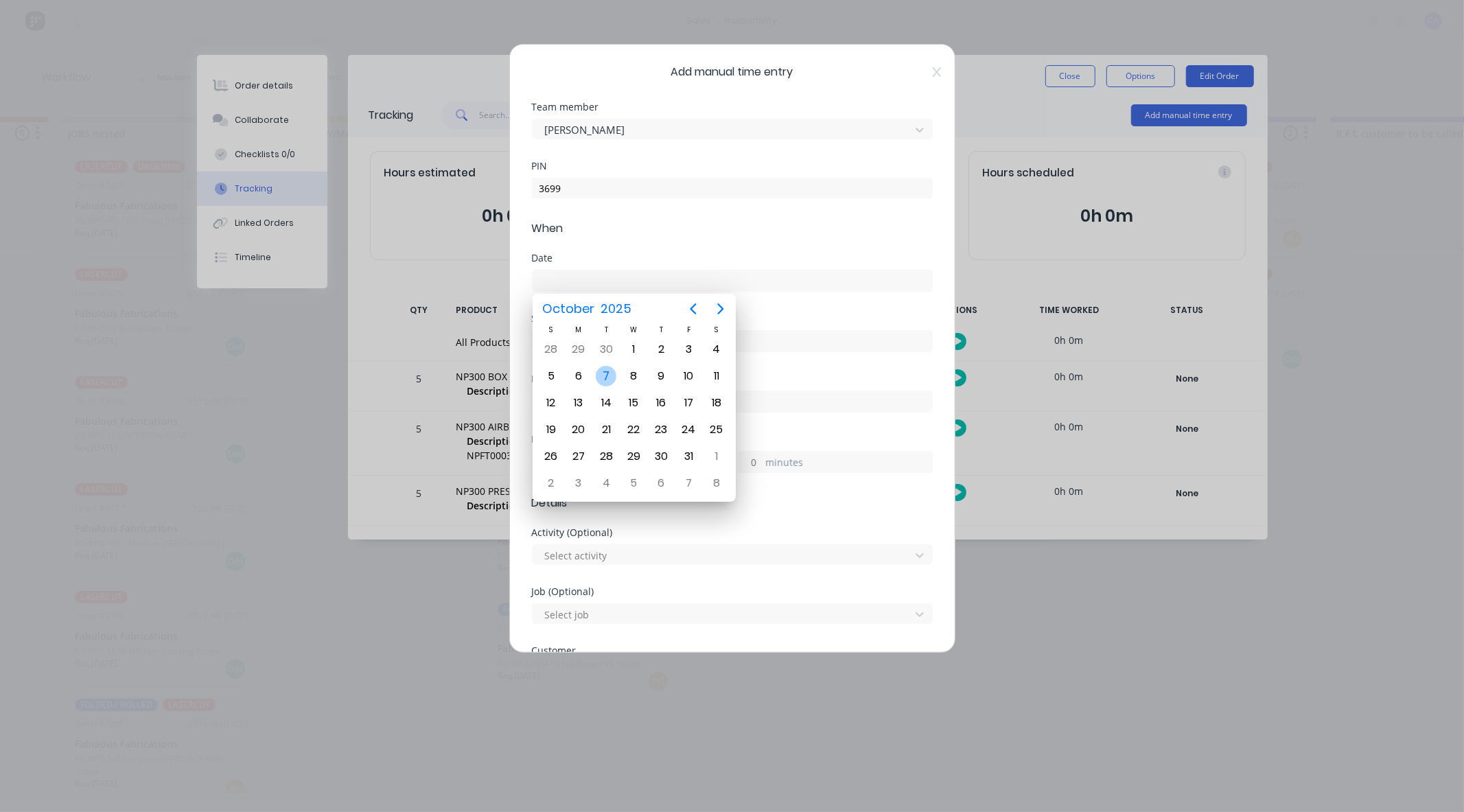
click at [606, 371] on div "7" at bounding box center [606, 376] width 20 height 20
type input "[DATE]"
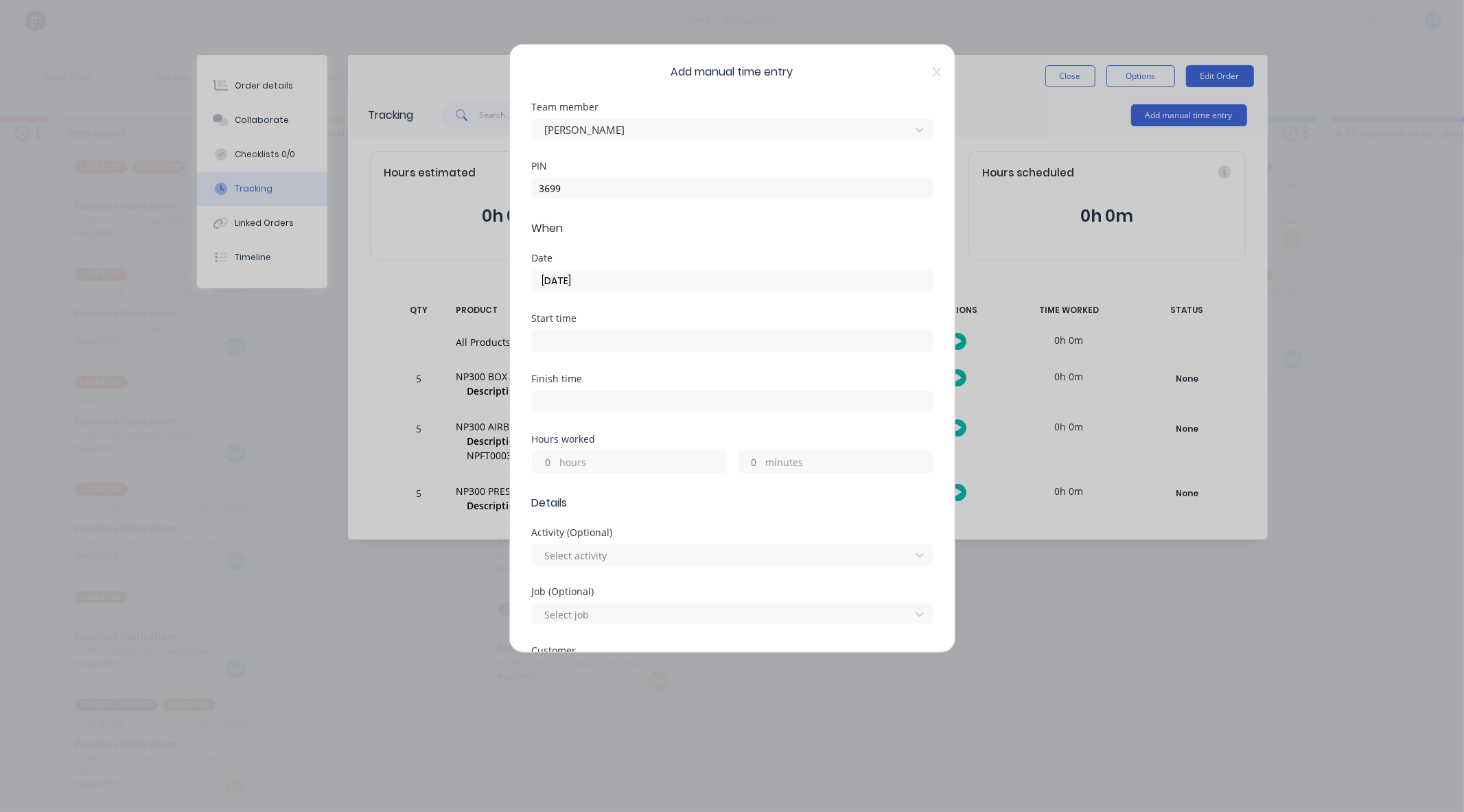
click at [758, 463] on div "minutes" at bounding box center [835, 462] width 195 height 22
click at [739, 460] on input "minutes" at bounding box center [750, 462] width 24 height 20
type input "45"
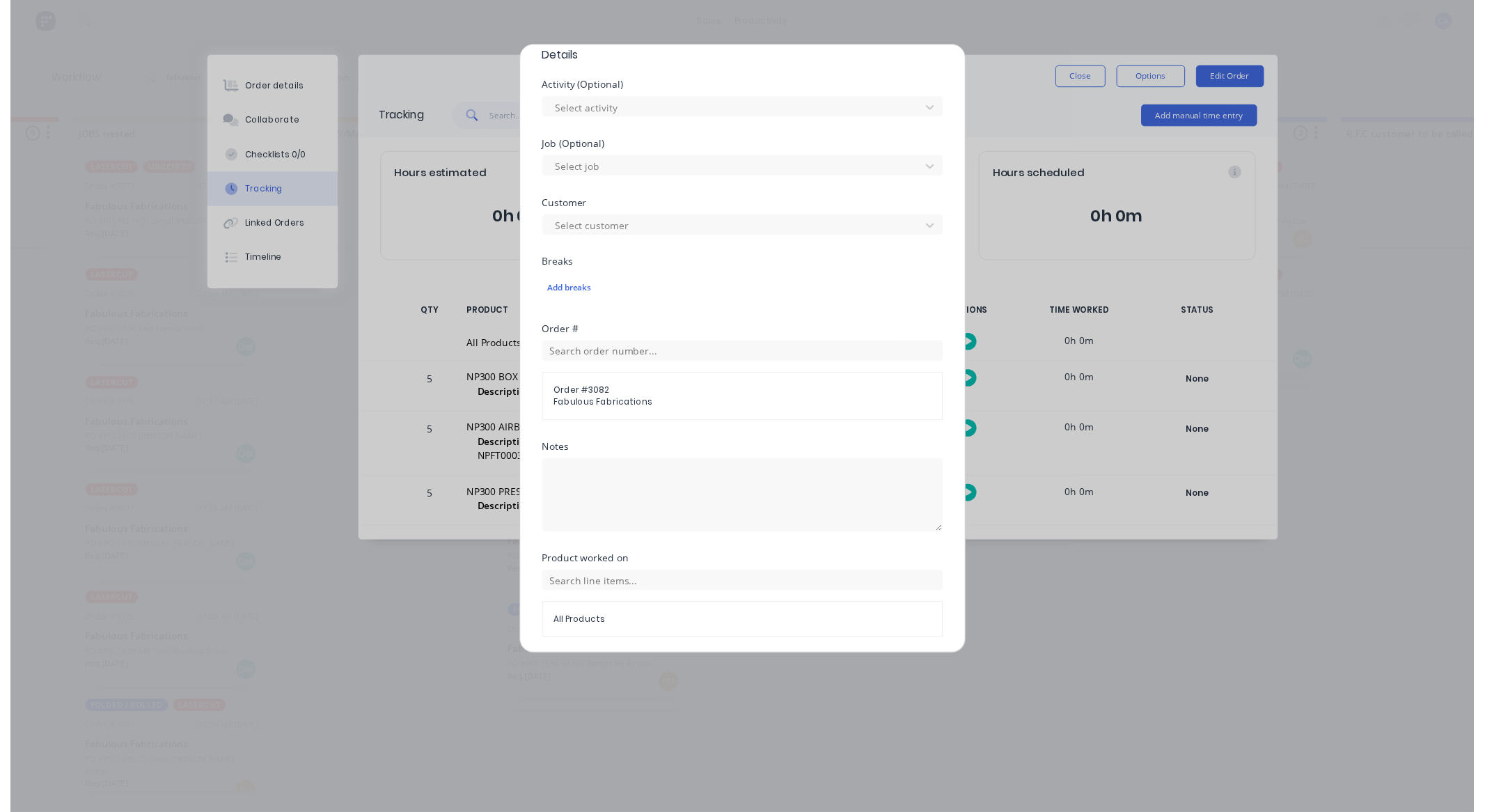
scroll to position [503, 0]
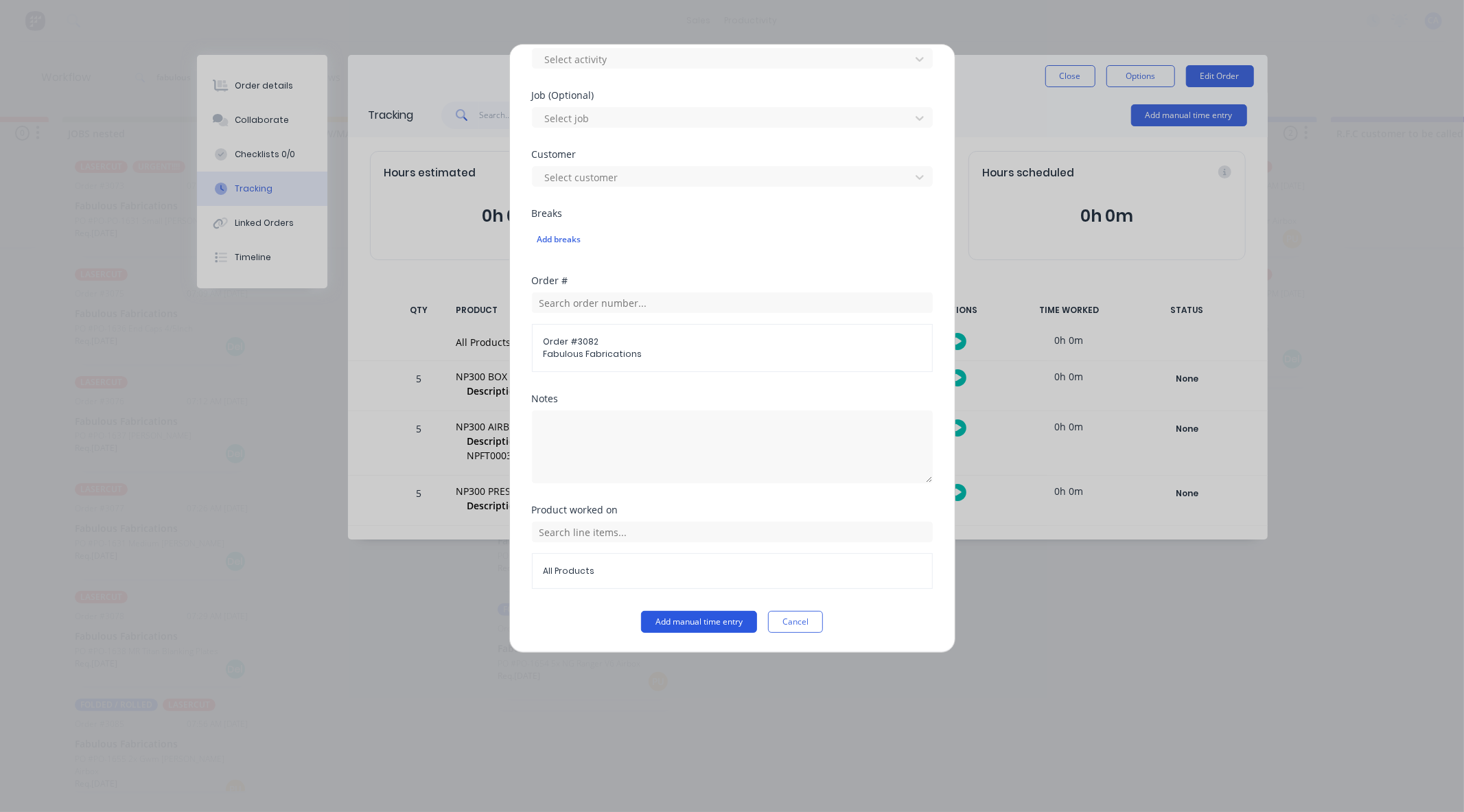
click at [684, 614] on button "Add manual time entry" at bounding box center [699, 622] width 116 height 22
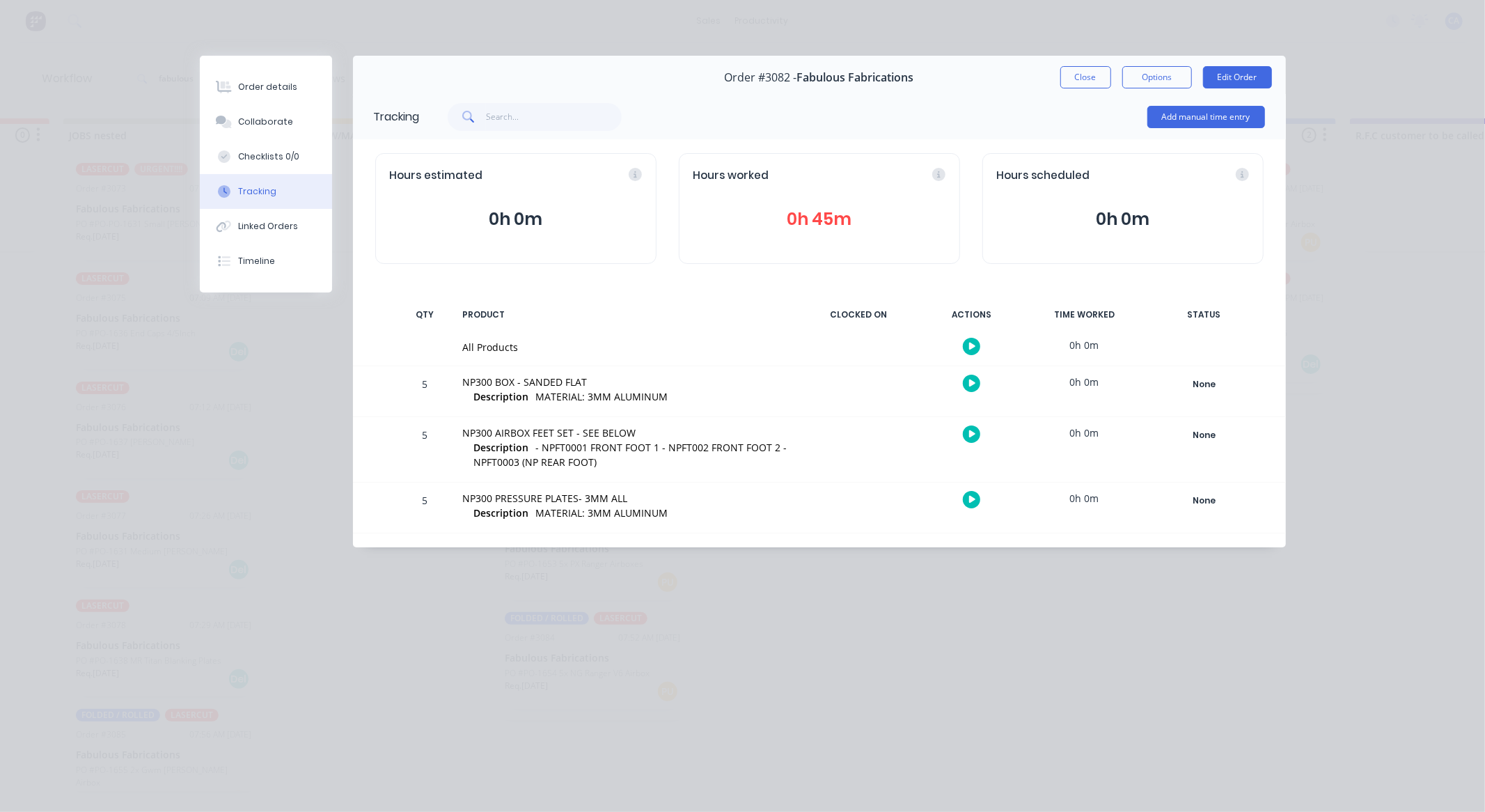
click at [1090, 73] on button "Close" at bounding box center [1086, 77] width 50 height 22
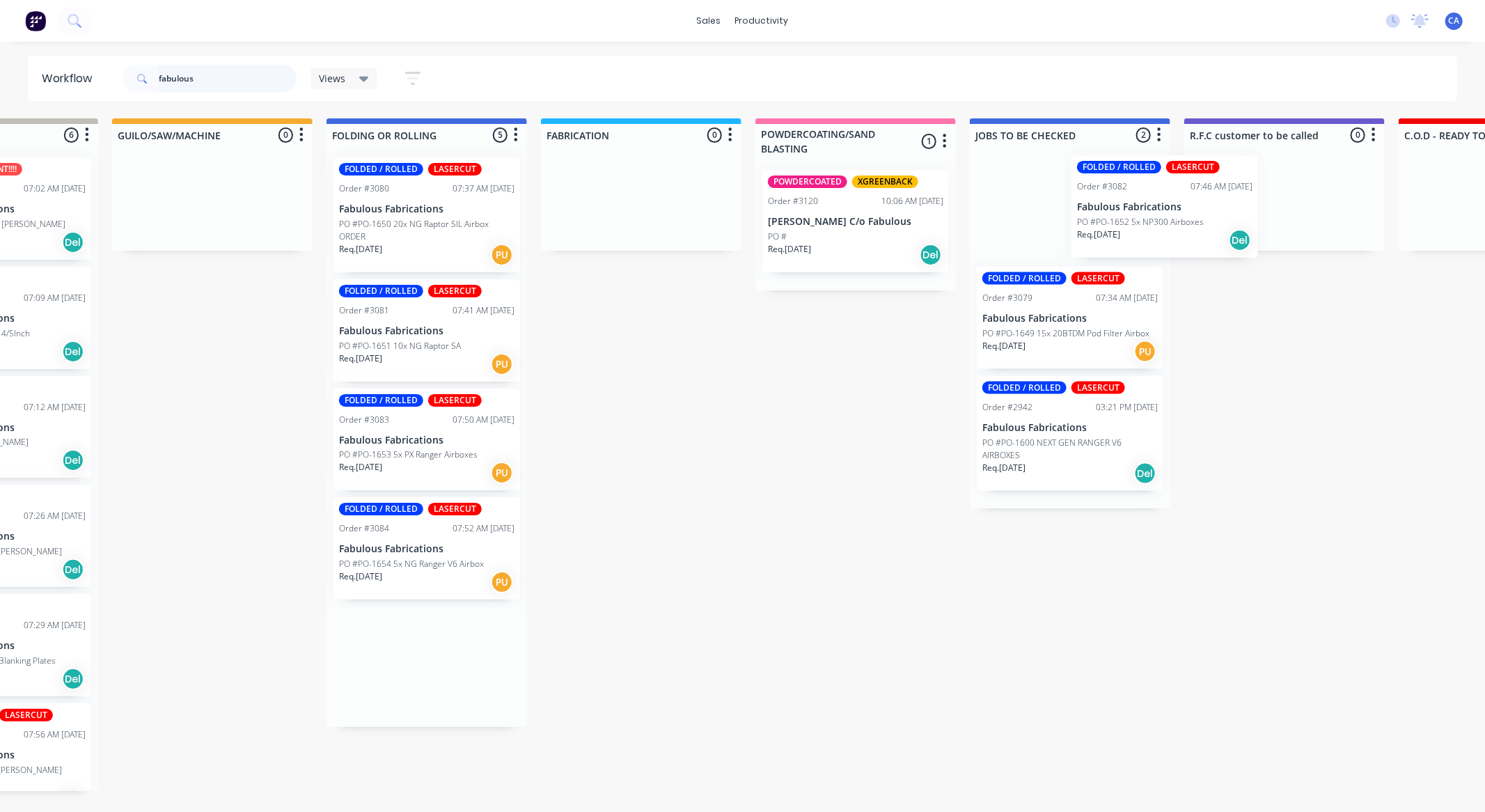
scroll to position [0, 562]
drag, startPoint x: 578, startPoint y: 455, endPoint x: 1057, endPoint y: 225, distance: 531.4
click at [1063, 225] on div "Submitted 0 Sort By Created date Required date Order number Customer name Most …" at bounding box center [1295, 454] width 3736 height 672
click at [1045, 477] on div "Req. 16/09/25 Del" at bounding box center [1069, 473] width 176 height 24
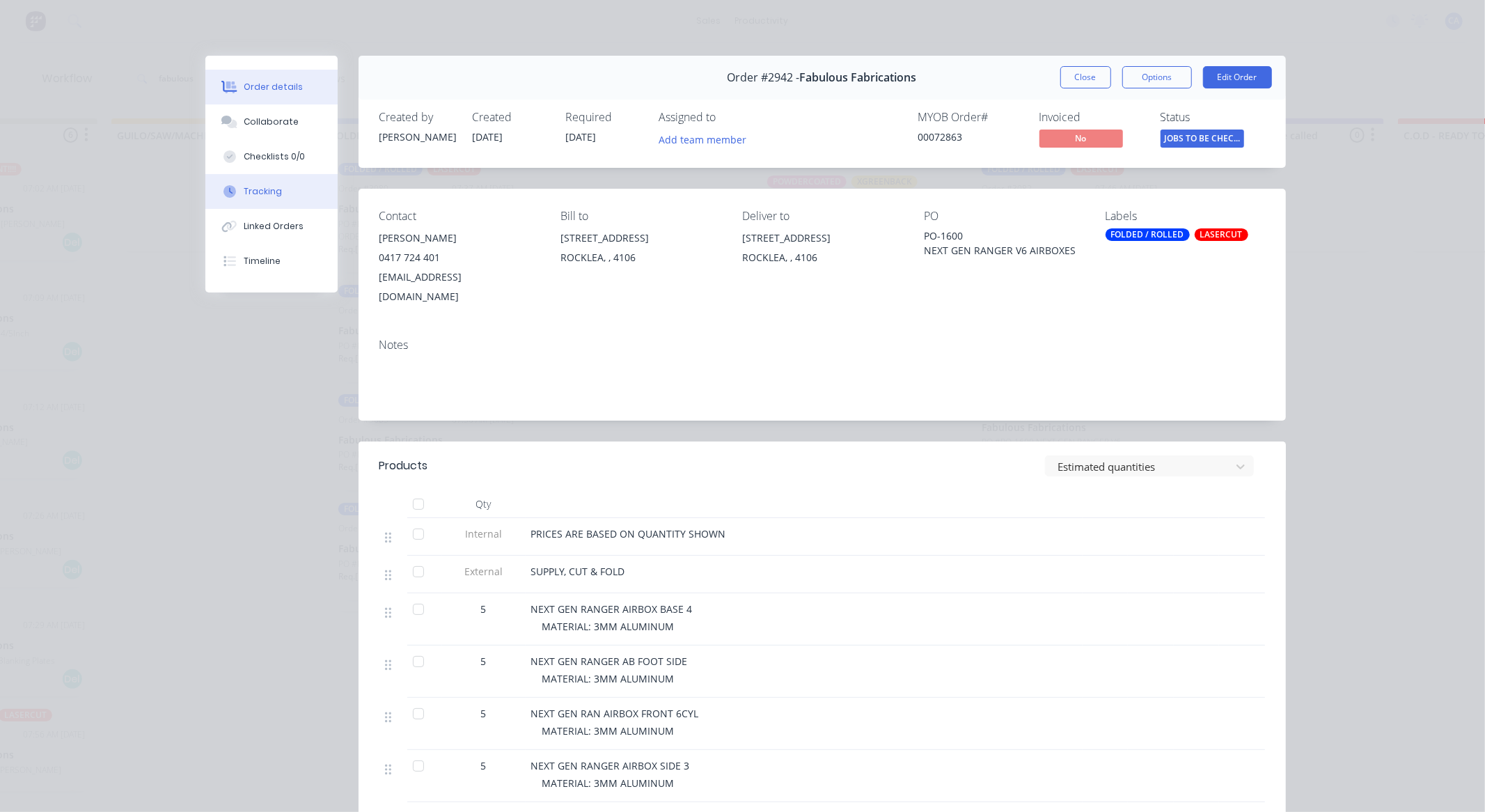
click at [263, 174] on button "Tracking" at bounding box center [271, 192] width 132 height 35
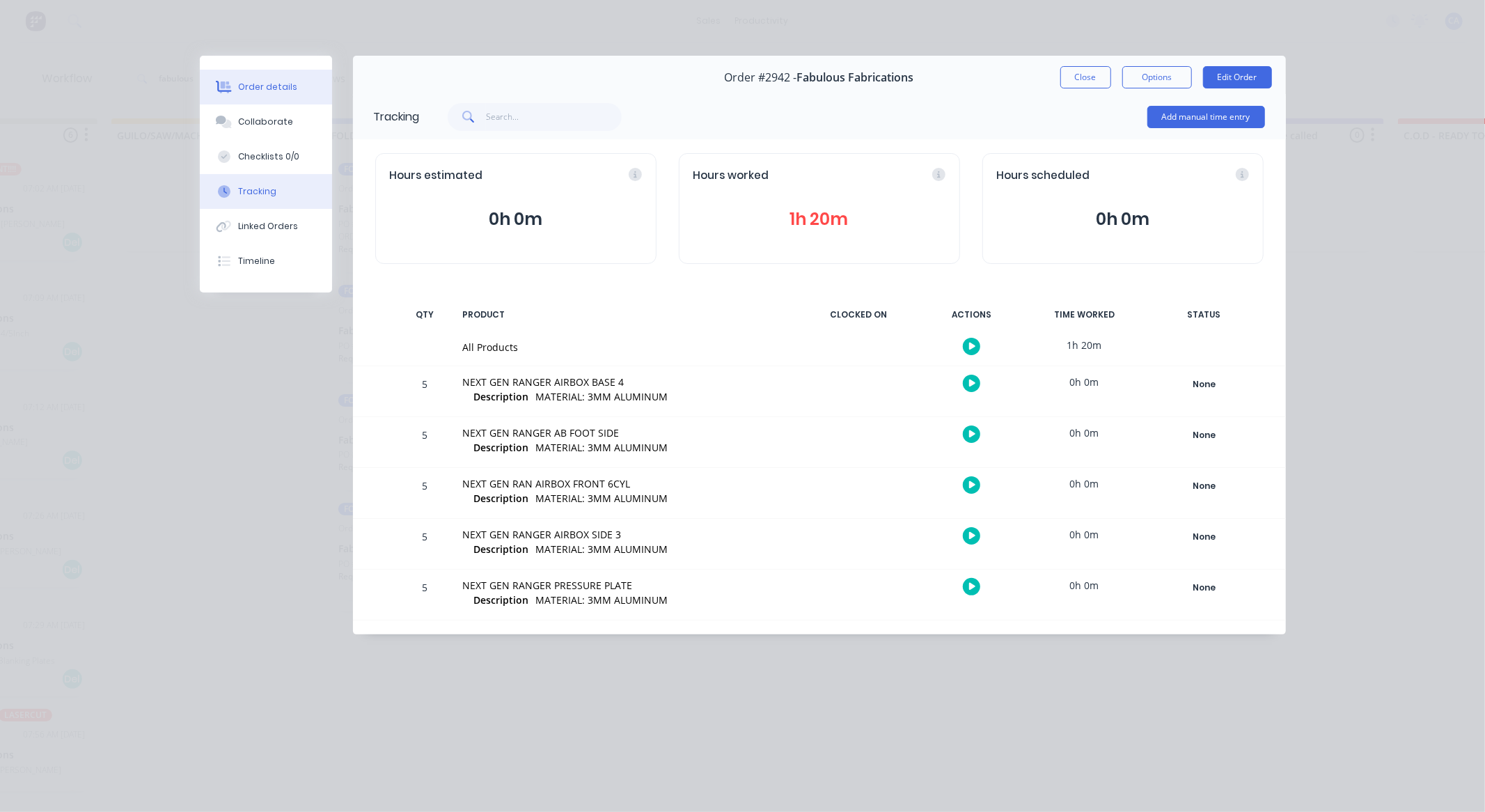
click at [253, 87] on div "Order details" at bounding box center [267, 87] width 59 height 13
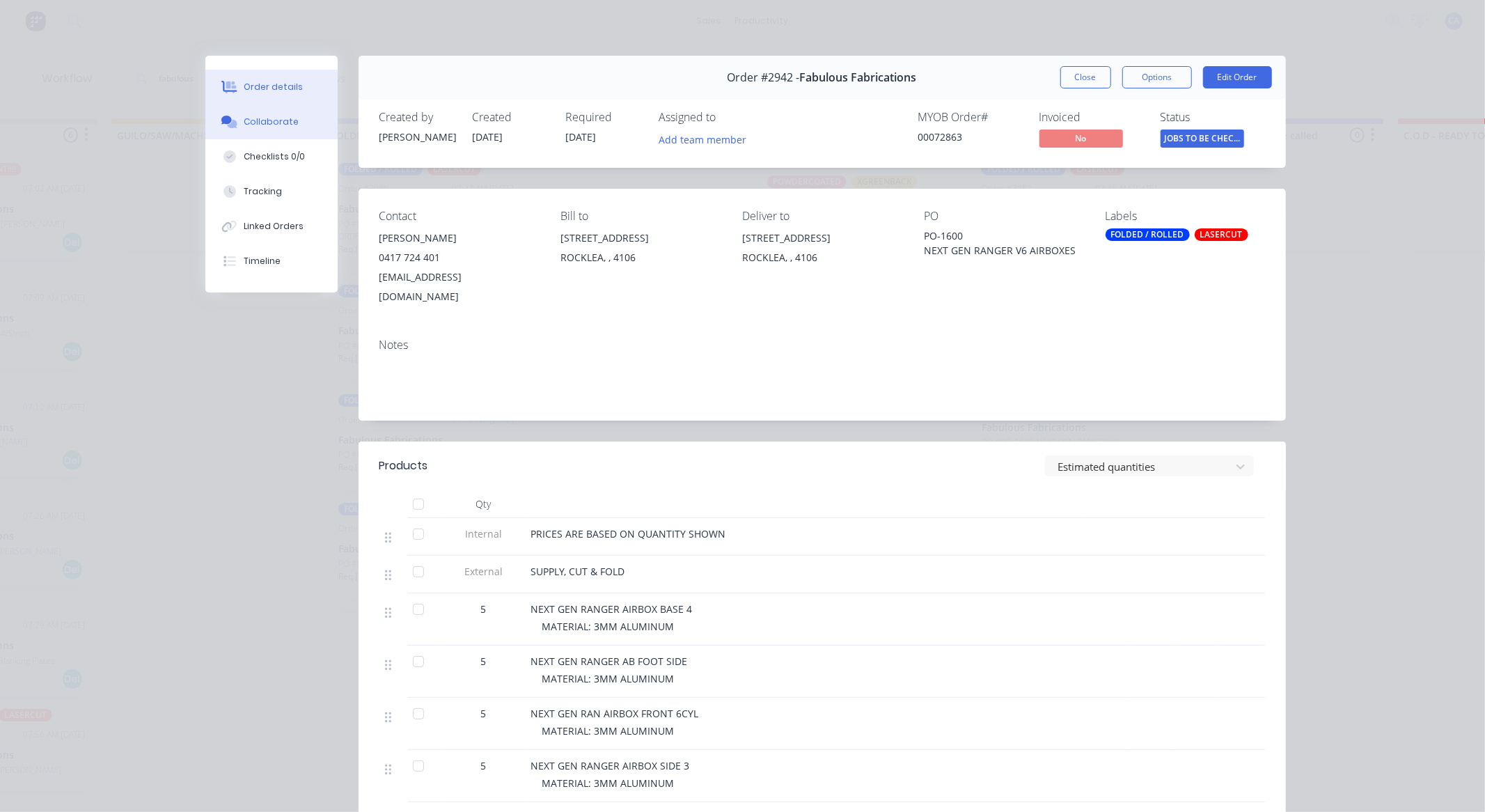
click at [287, 128] on div "Collaborate" at bounding box center [271, 122] width 55 height 13
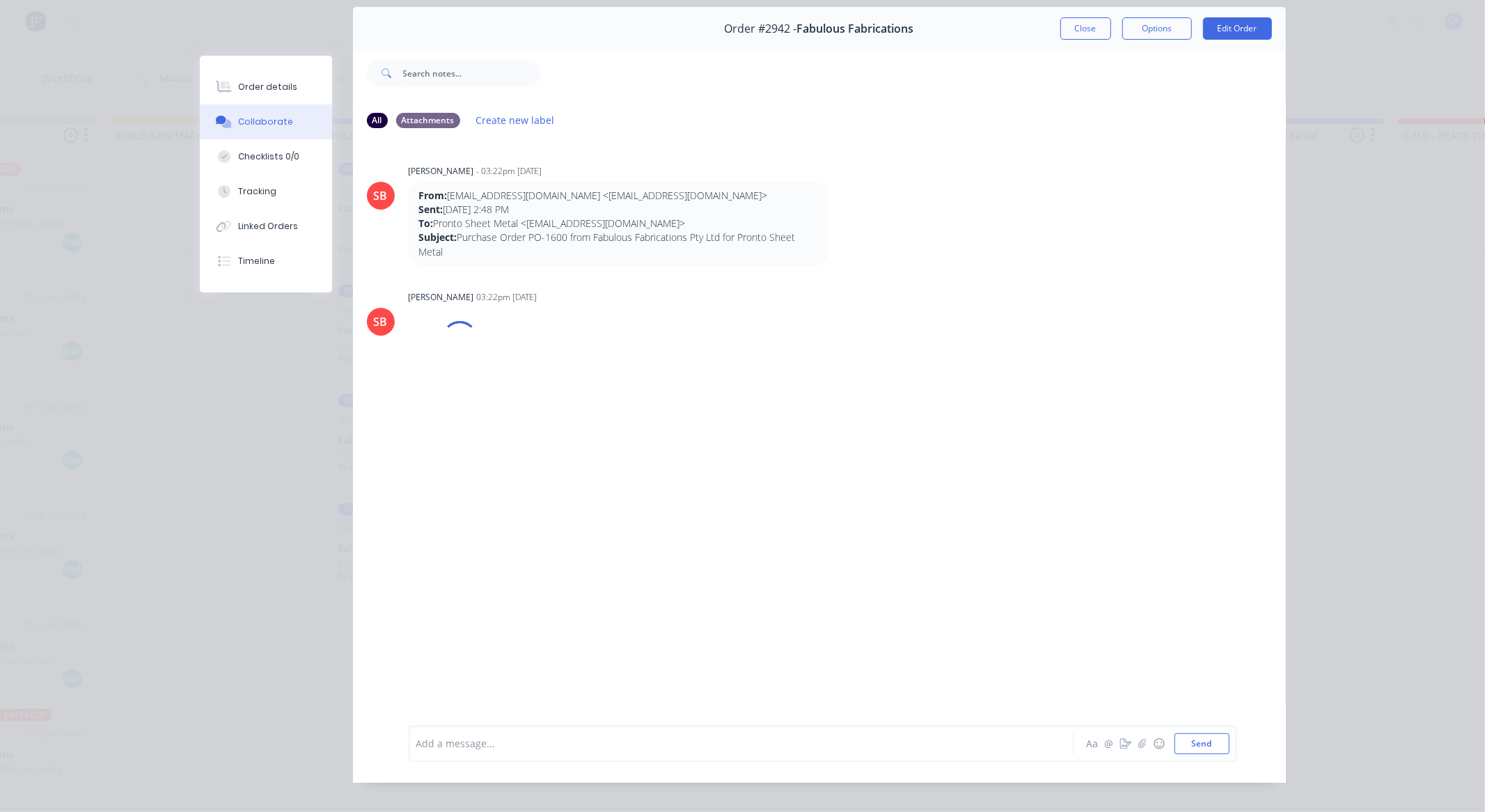
scroll to position [74, 0]
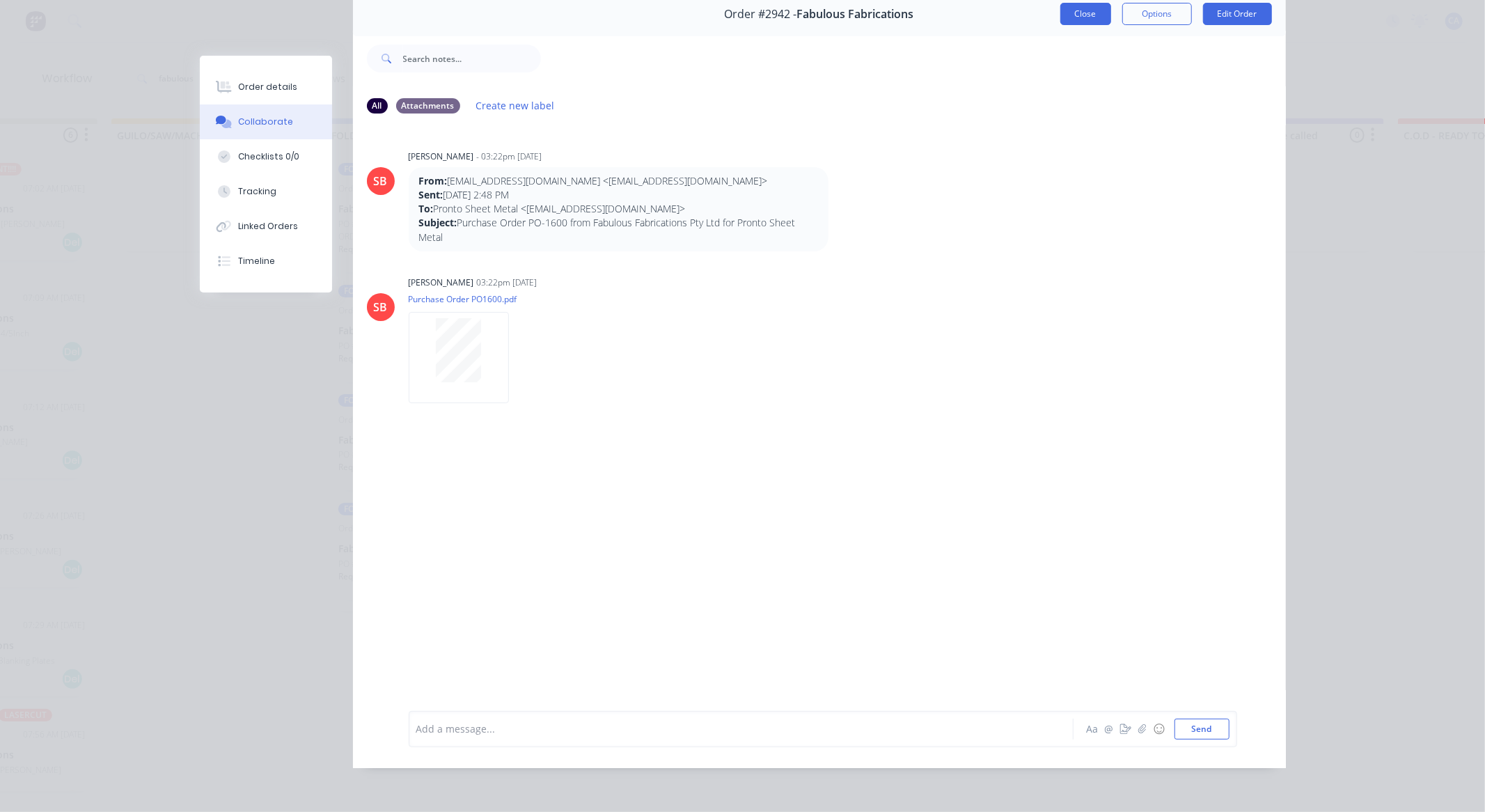
click at [1075, 3] on button "Close" at bounding box center [1086, 14] width 50 height 22
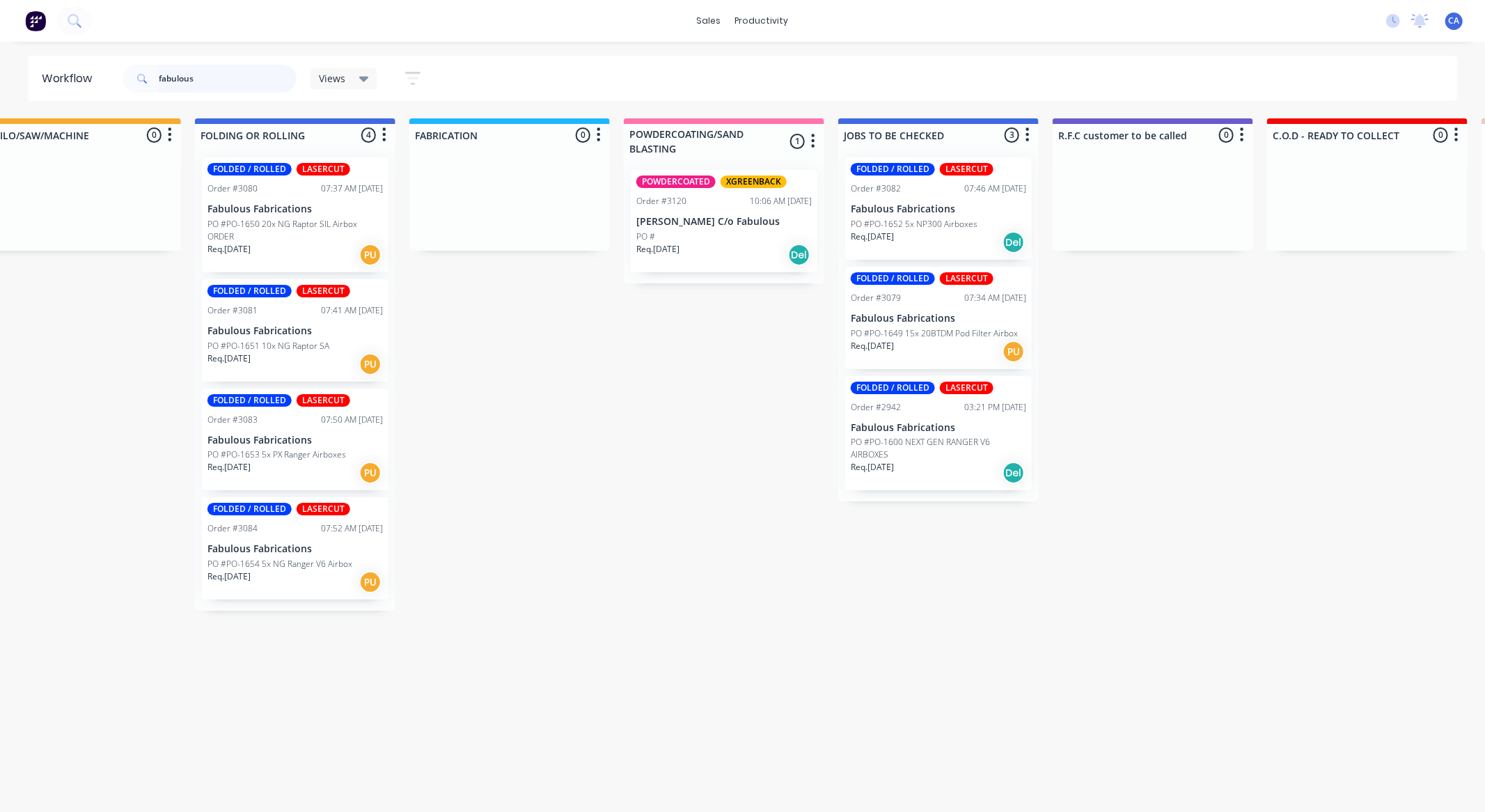
scroll to position [0, 697]
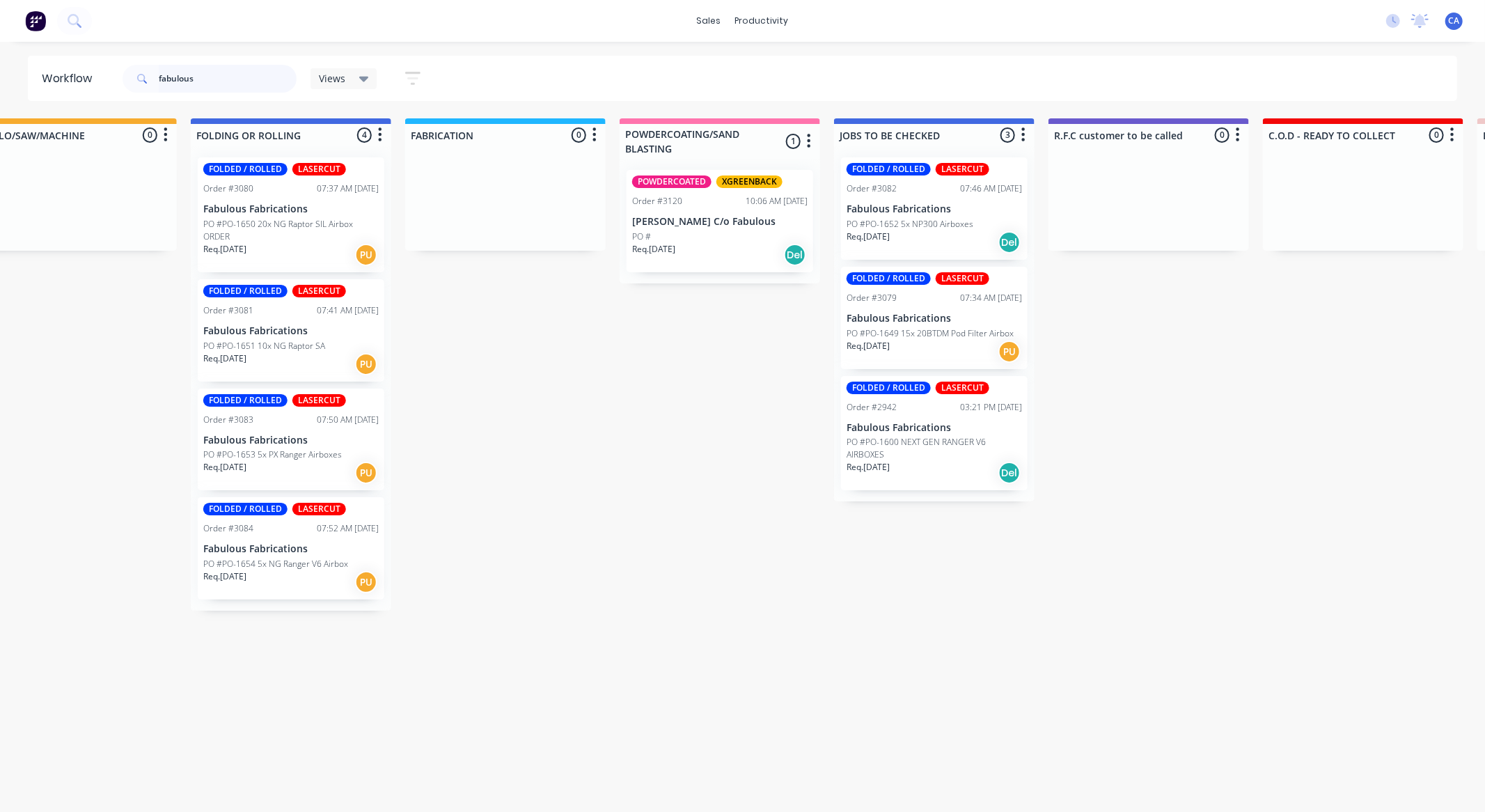
drag, startPoint x: 216, startPoint y: 80, endPoint x: 0, endPoint y: 11, distance: 226.8
click at [2, 43] on div "sales productivity sales Sales Orders Customers Price Level Manager productivit…" at bounding box center [45, 364] width 1485 height 728
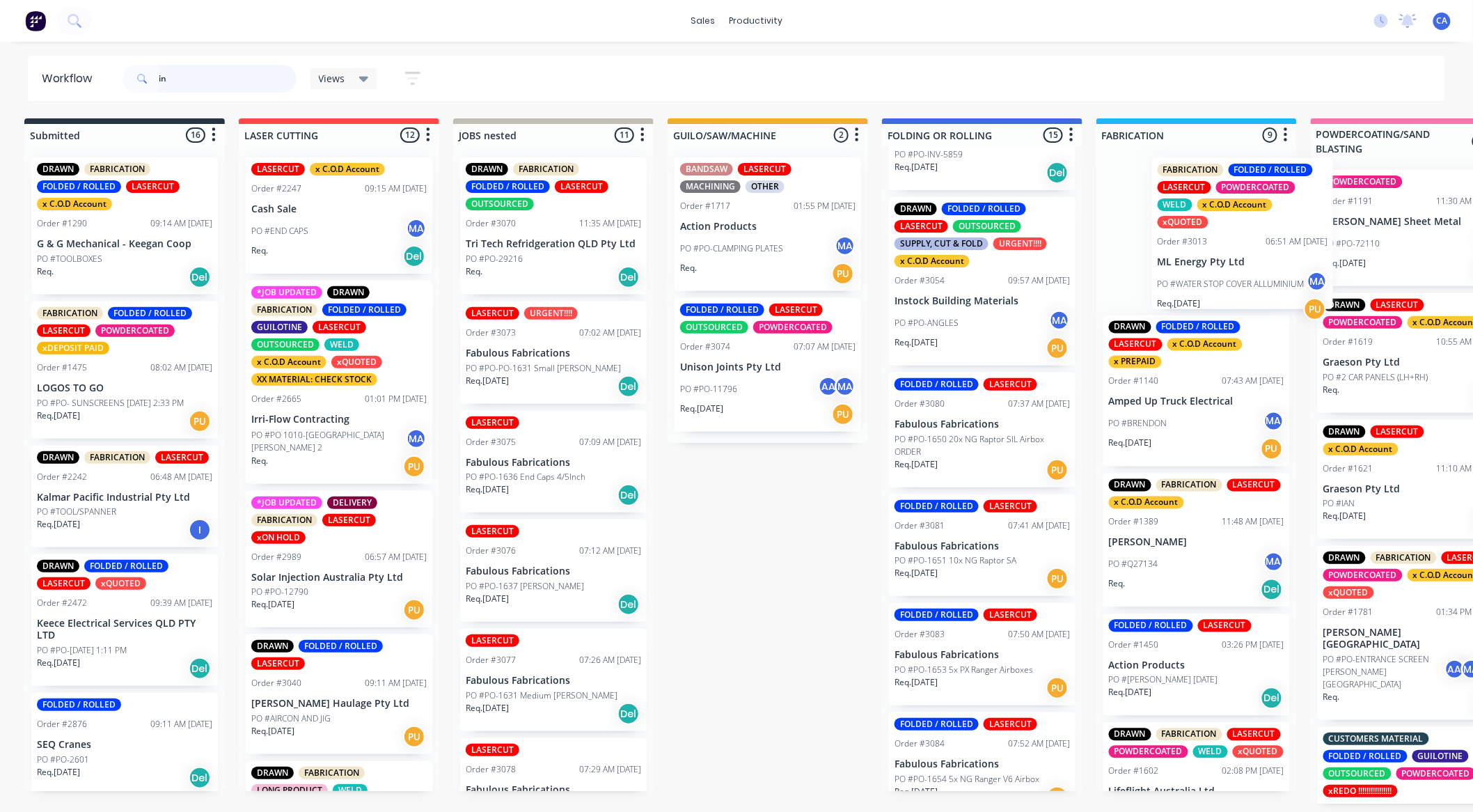
scroll to position [0, 13]
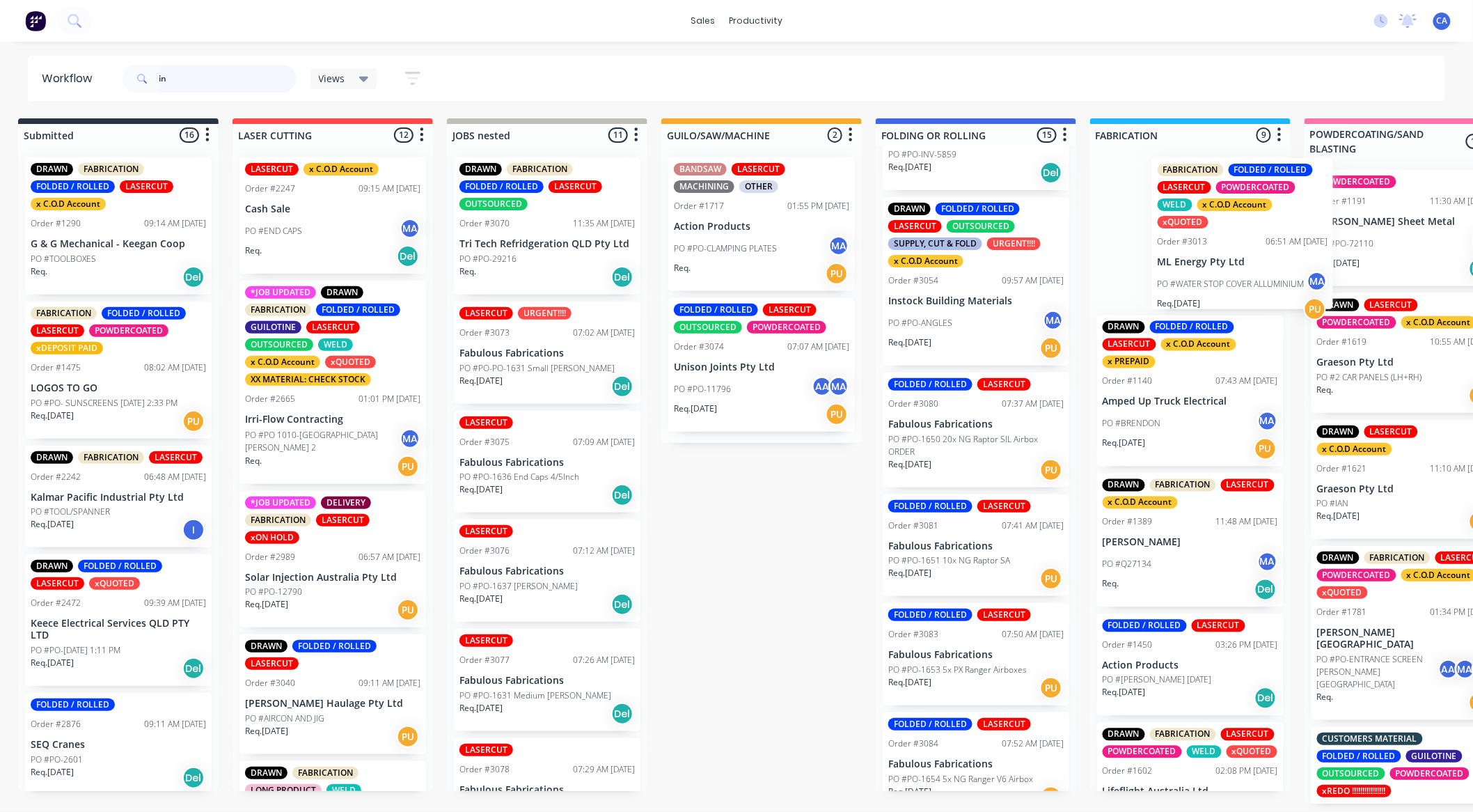
drag, startPoint x: 949, startPoint y: 280, endPoint x: 1178, endPoint y: 247, distance: 231.4
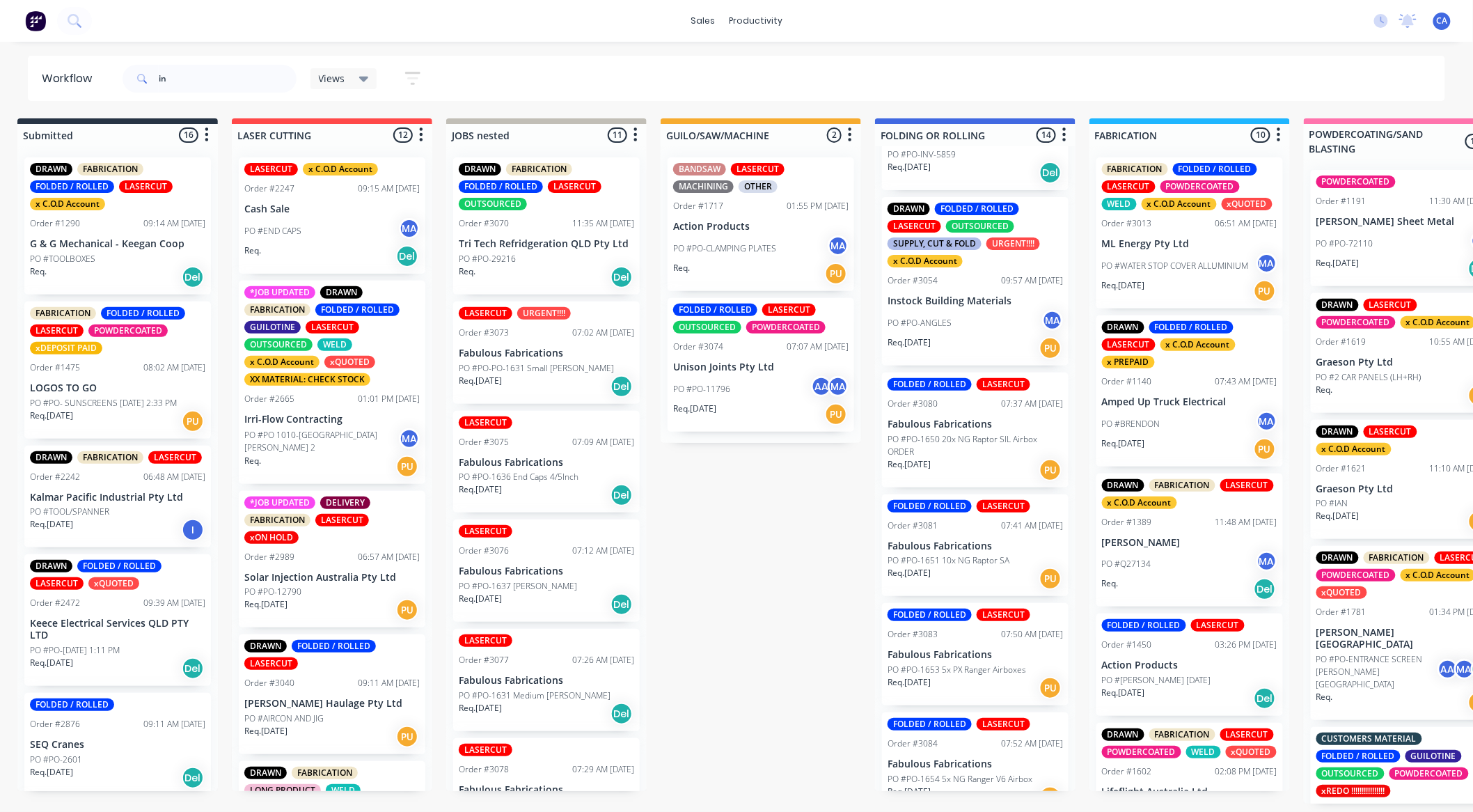
click at [971, 307] on div "DRAWN FOLDED / ROLLED LASERCUT OUTSOURCED SUPPLY, CUT & FOLD URGENT!!!! x C.O.D…" at bounding box center [975, 281] width 187 height 169
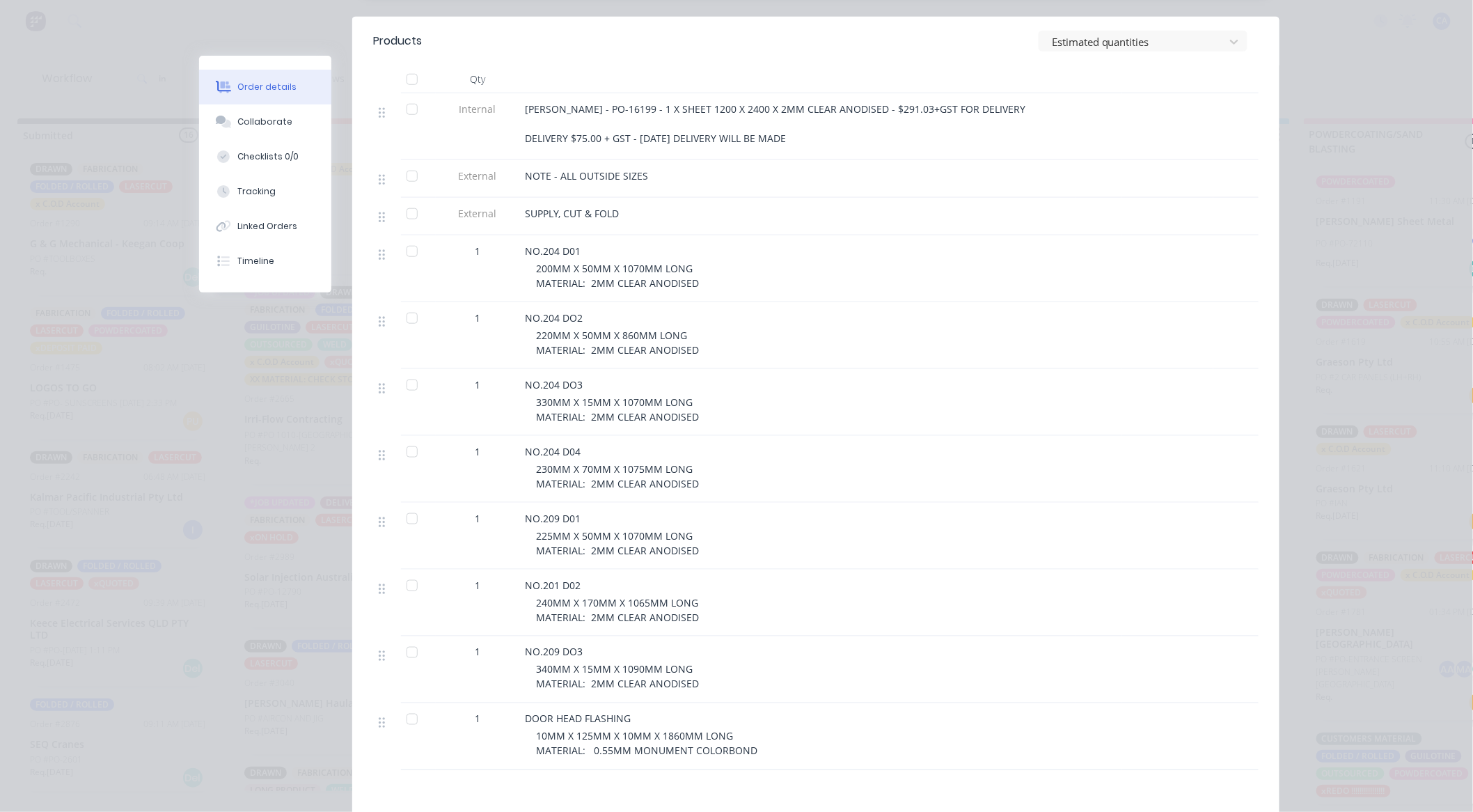
scroll to position [541, 0]
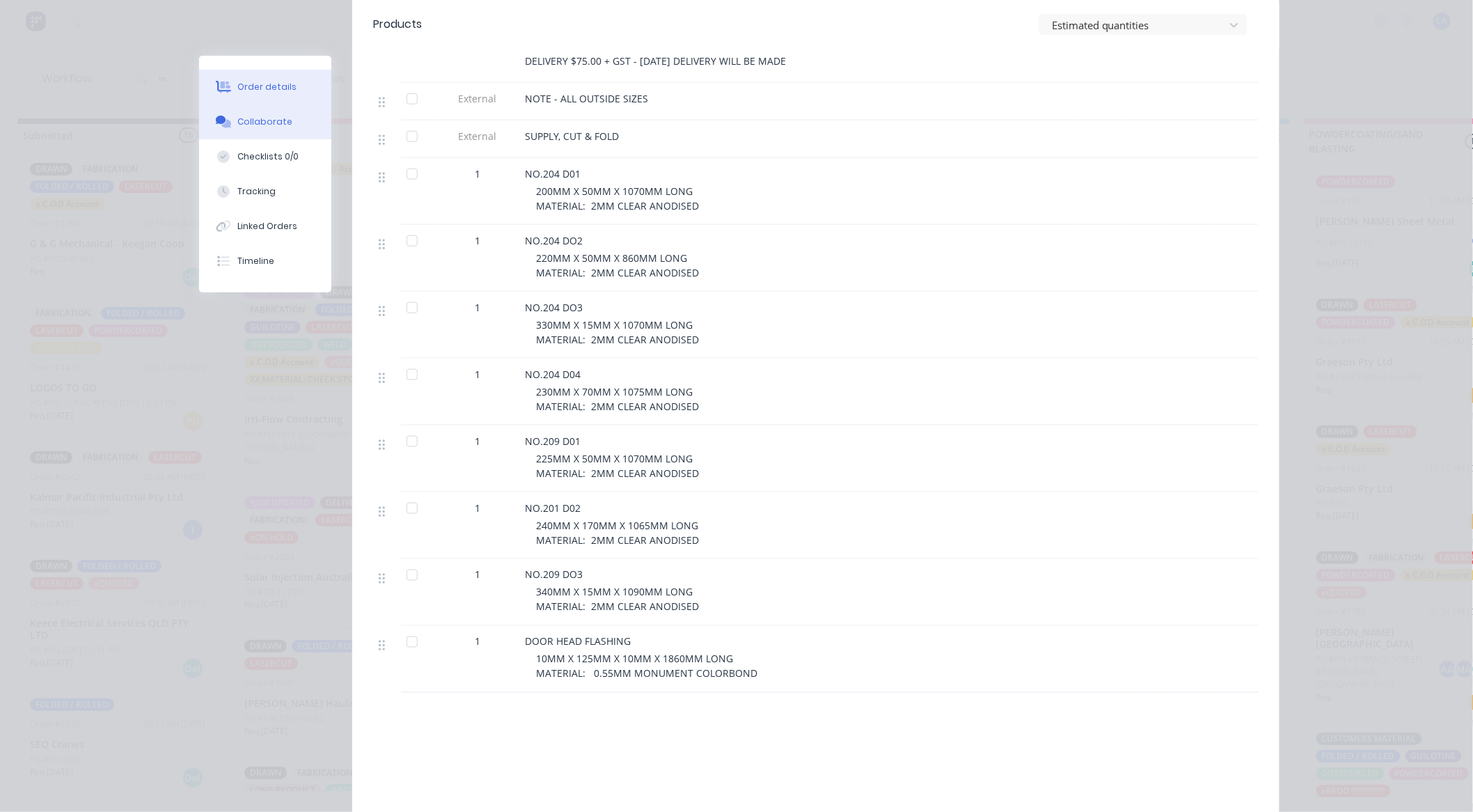
click at [274, 124] on div "Collaborate" at bounding box center [266, 122] width 55 height 13
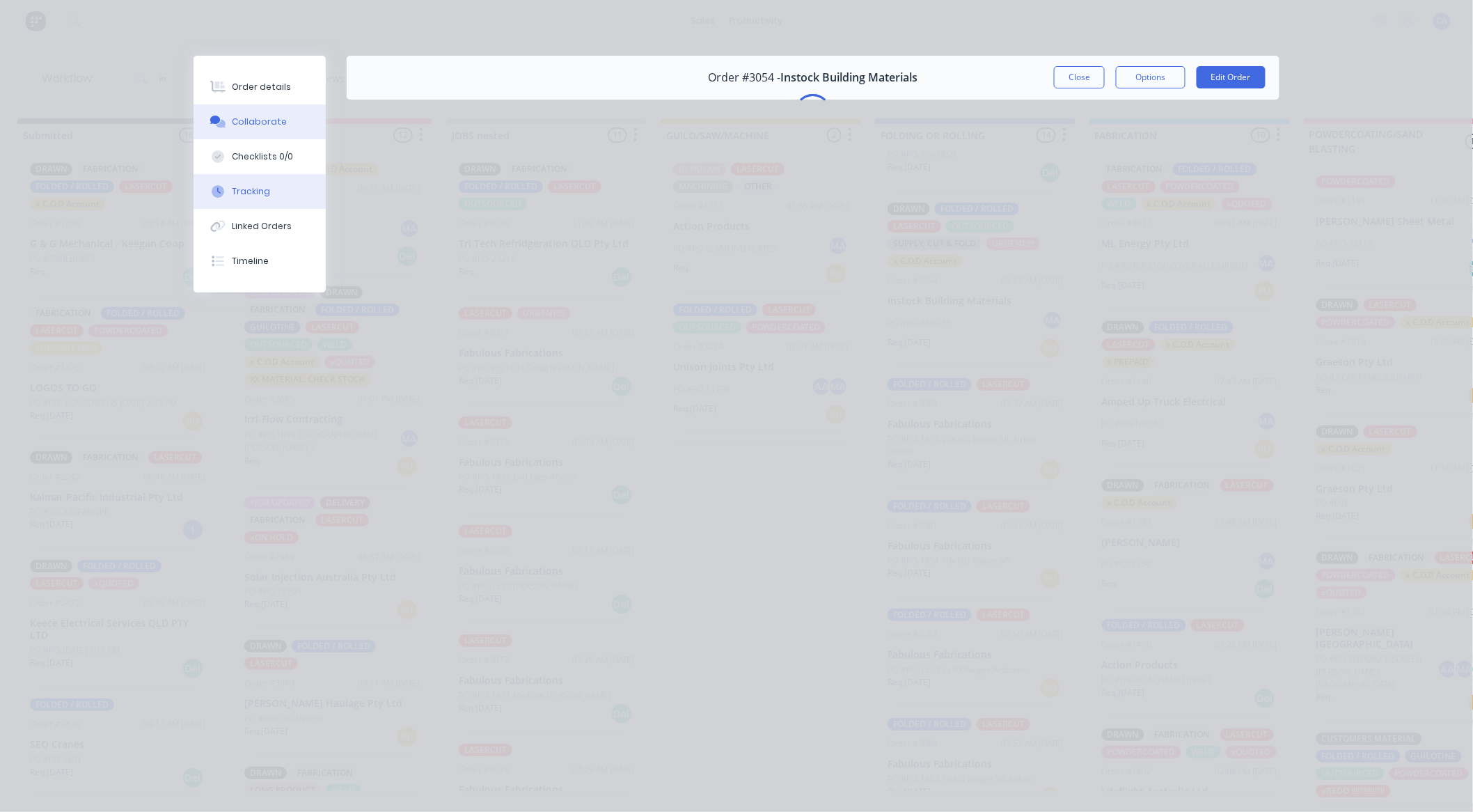
scroll to position [0, 0]
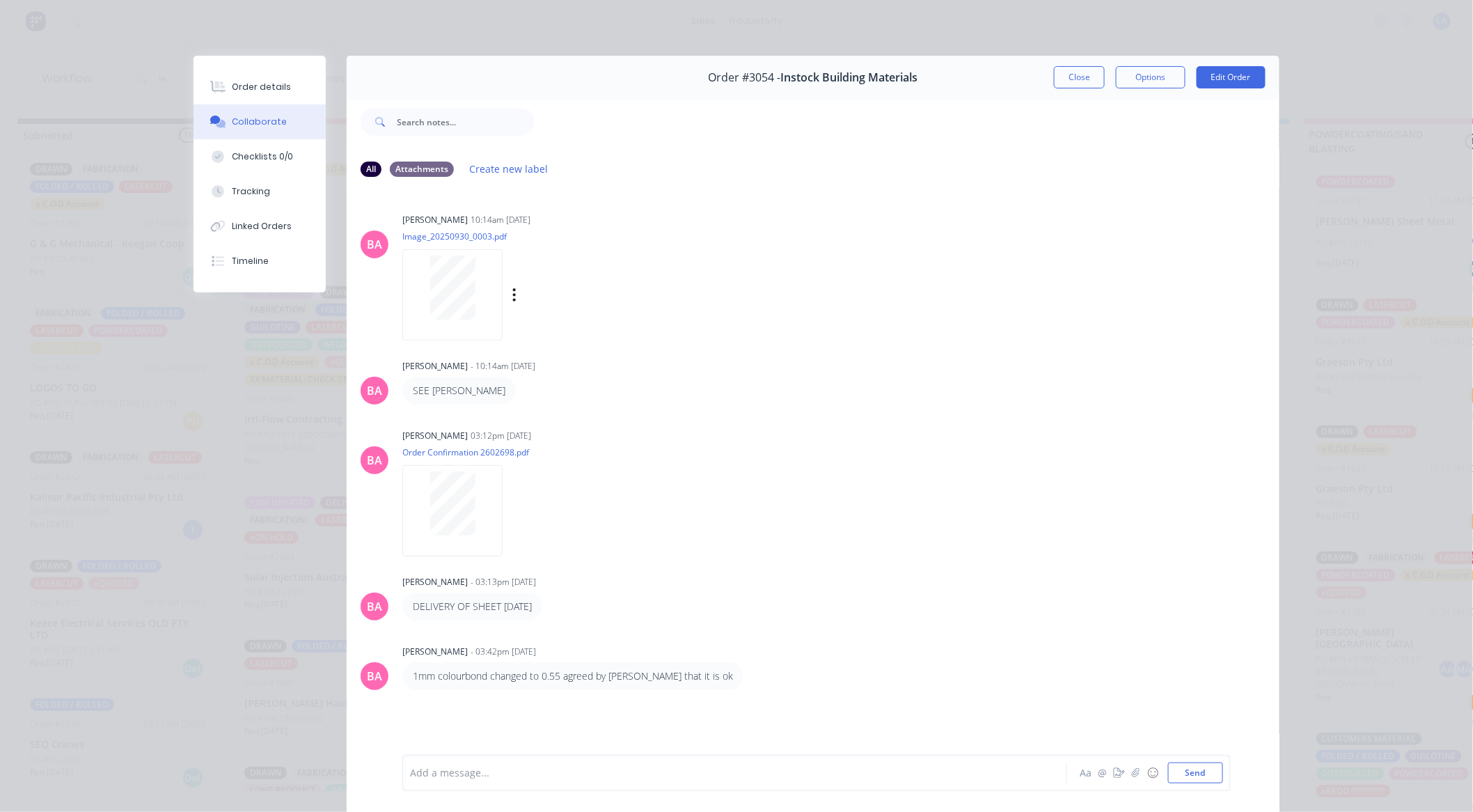
click at [478, 281] on div at bounding box center [452, 287] width 88 height 64
drag, startPoint x: 1093, startPoint y: 69, endPoint x: 1076, endPoint y: 99, distance: 34.5
click at [1093, 69] on button "Close" at bounding box center [1080, 77] width 50 height 22
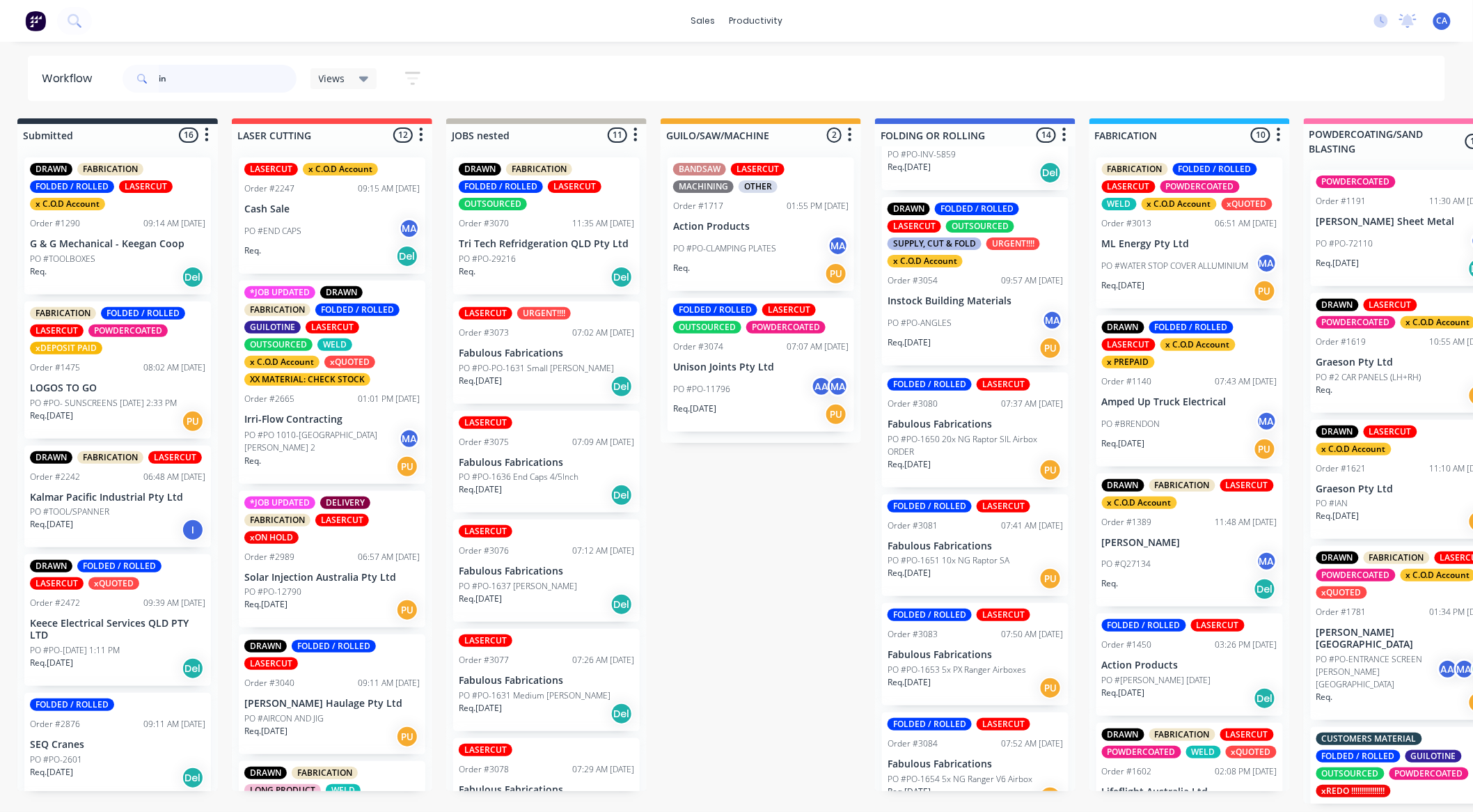
type input "i"
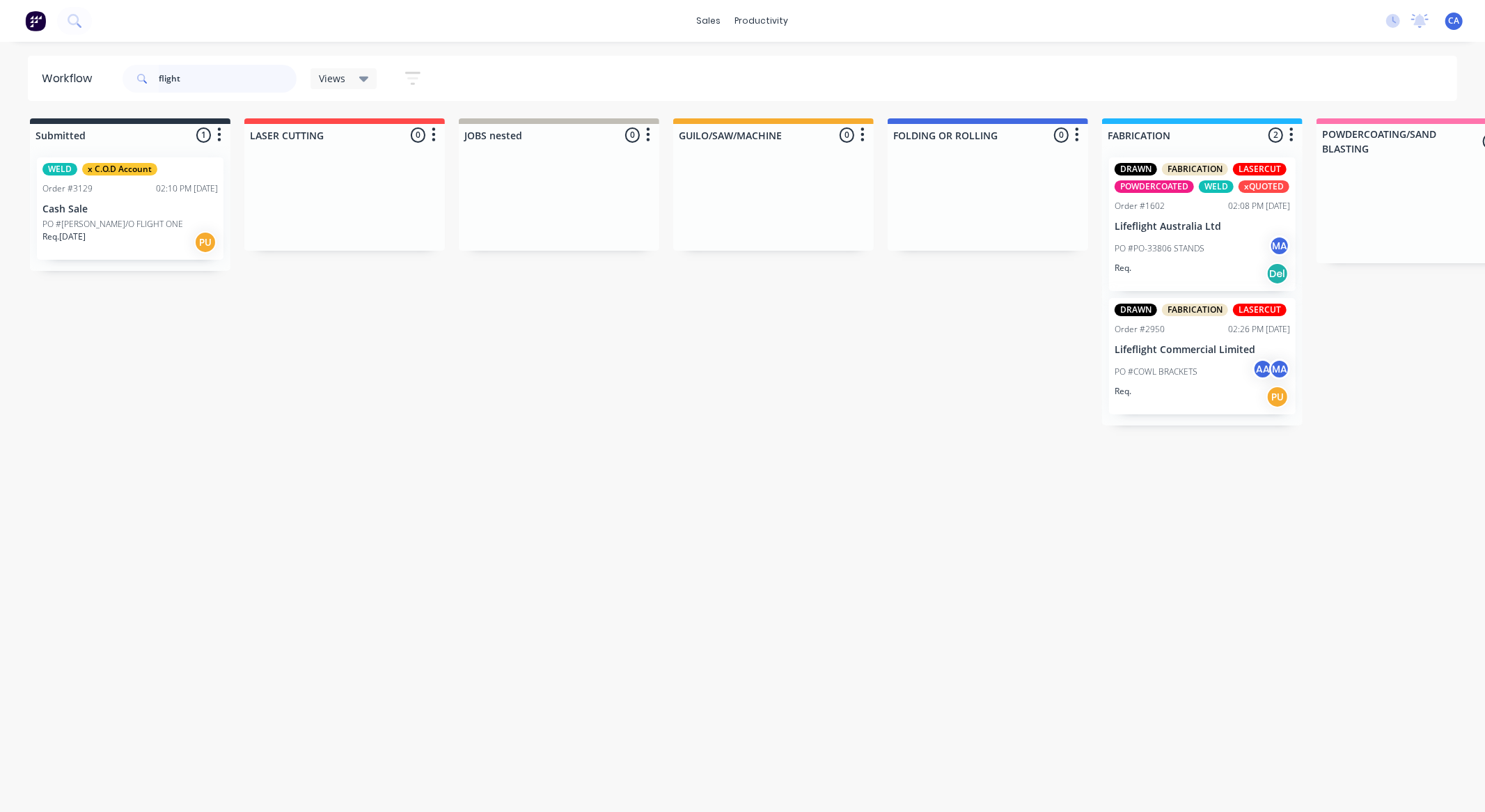
type input "flight"
click at [144, 230] on div "Req. 07/10/25 PU" at bounding box center [130, 242] width 176 height 24
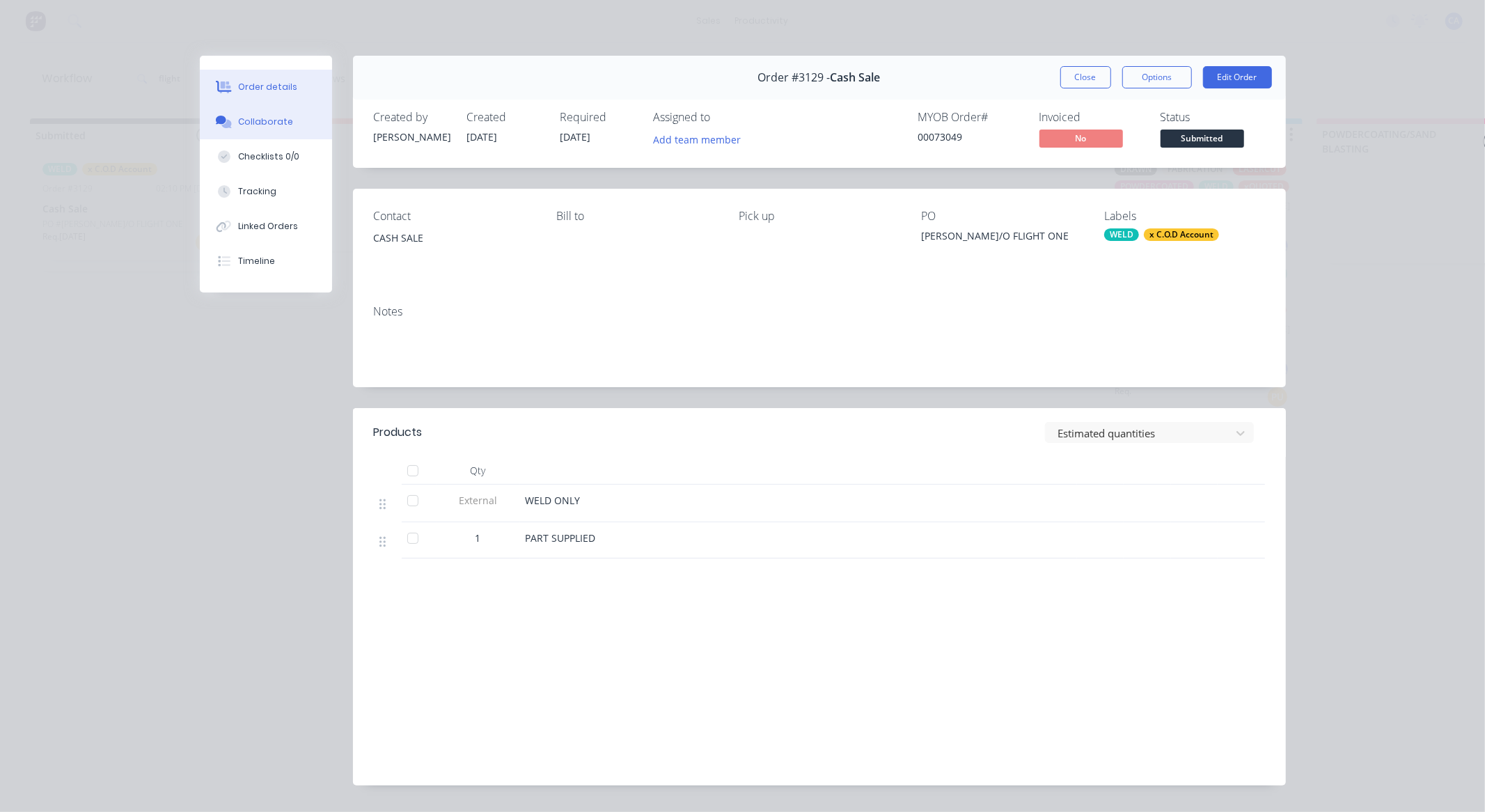
click at [288, 134] on button "Collaborate" at bounding box center [266, 121] width 132 height 35
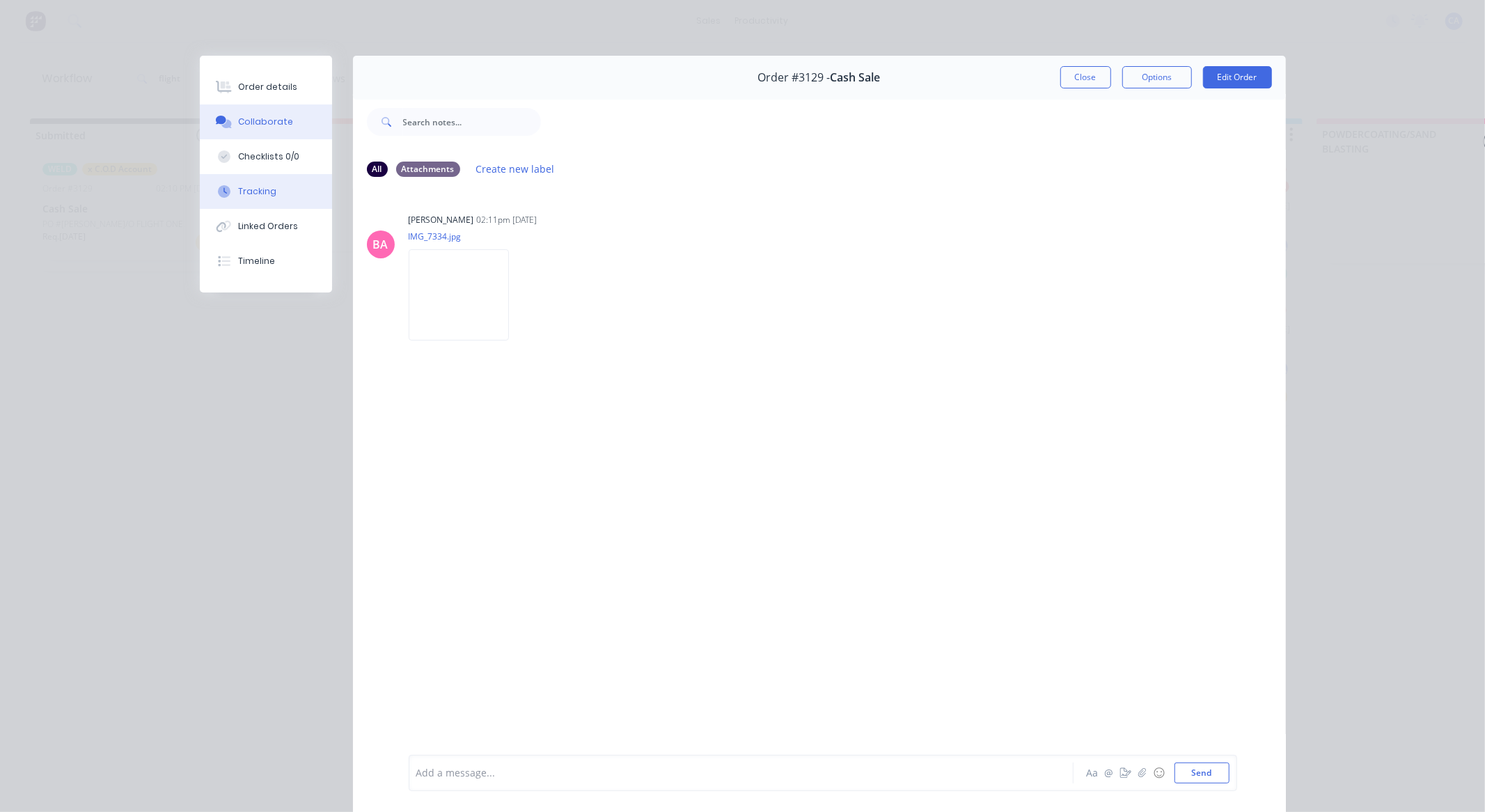
click at [277, 176] on button "Tracking" at bounding box center [266, 192] width 132 height 35
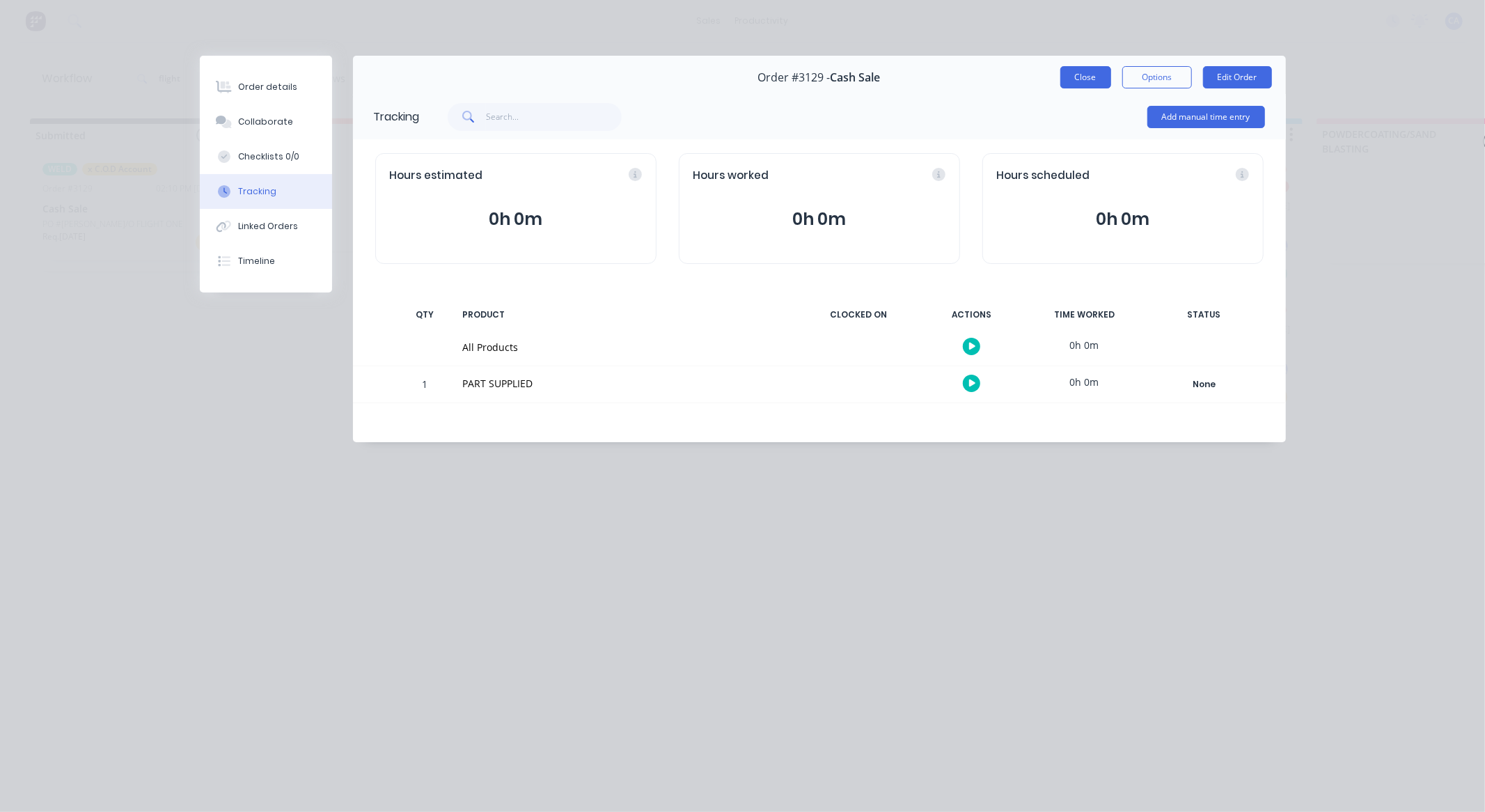
click at [1098, 70] on button "Close" at bounding box center [1086, 77] width 50 height 22
